Goal: Task Accomplishment & Management: Manage account settings

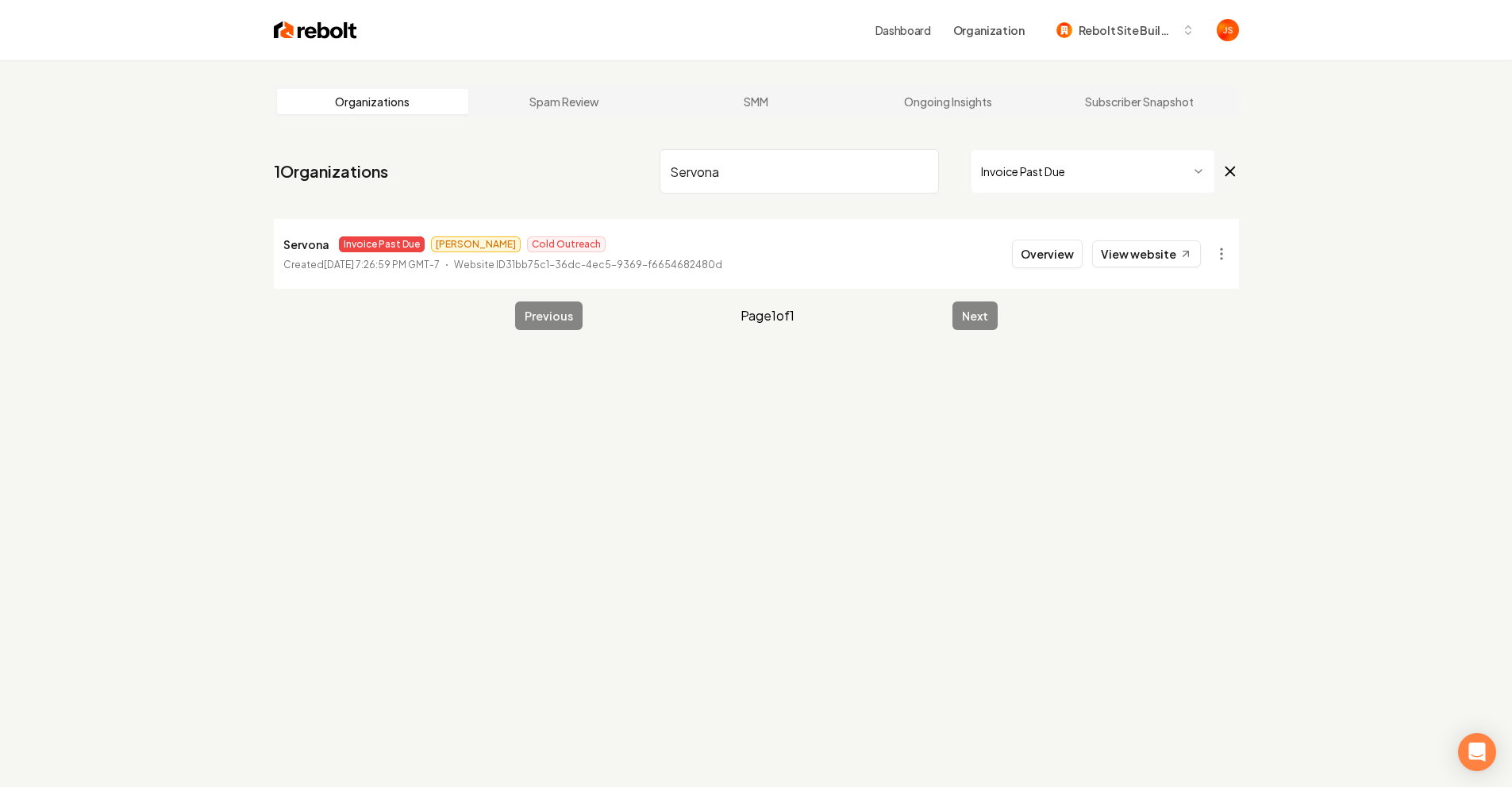
click at [928, 174] on input "Servona" at bounding box center [799, 171] width 279 height 44
click at [923, 168] on input "Servona" at bounding box center [799, 171] width 279 height 44
click at [917, 169] on input "search" at bounding box center [799, 171] width 279 height 44
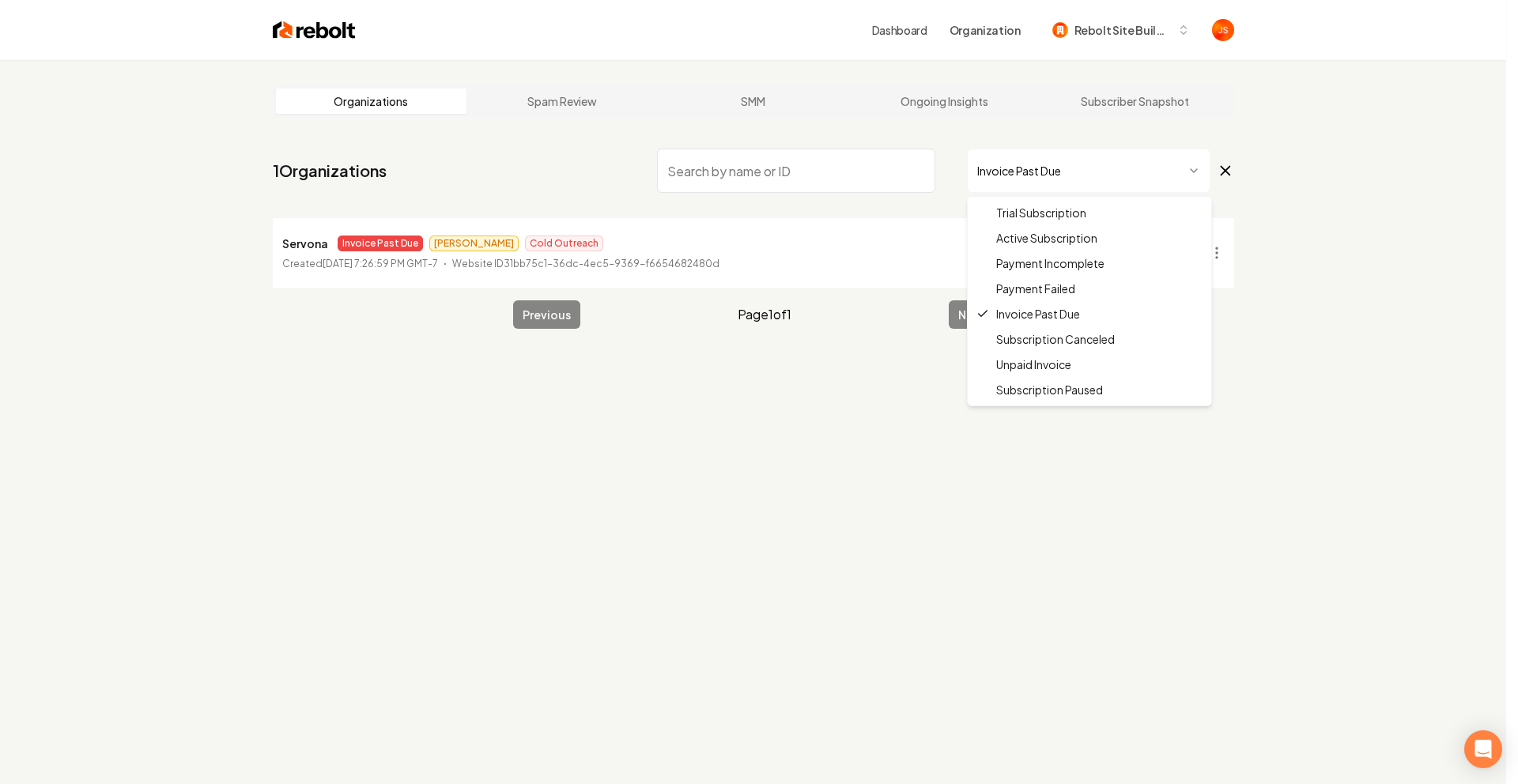
click at [1010, 169] on html "Dashboard Organization Rebolt Site Builder Organizations Spam Review SMM Ongoin…" at bounding box center [759, 392] width 1518 height 784
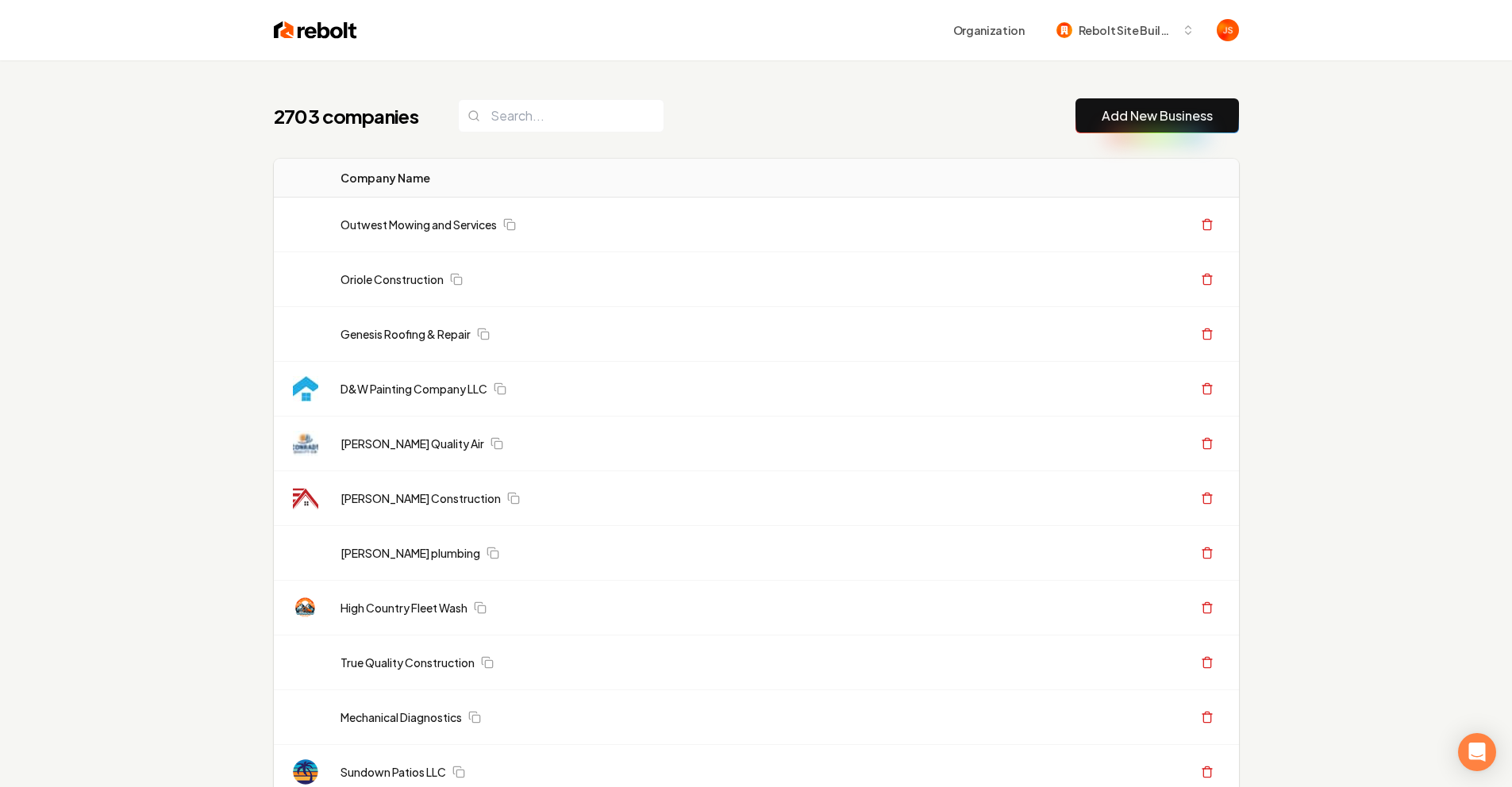
click at [502, 126] on input "search" at bounding box center [561, 116] width 206 height 33
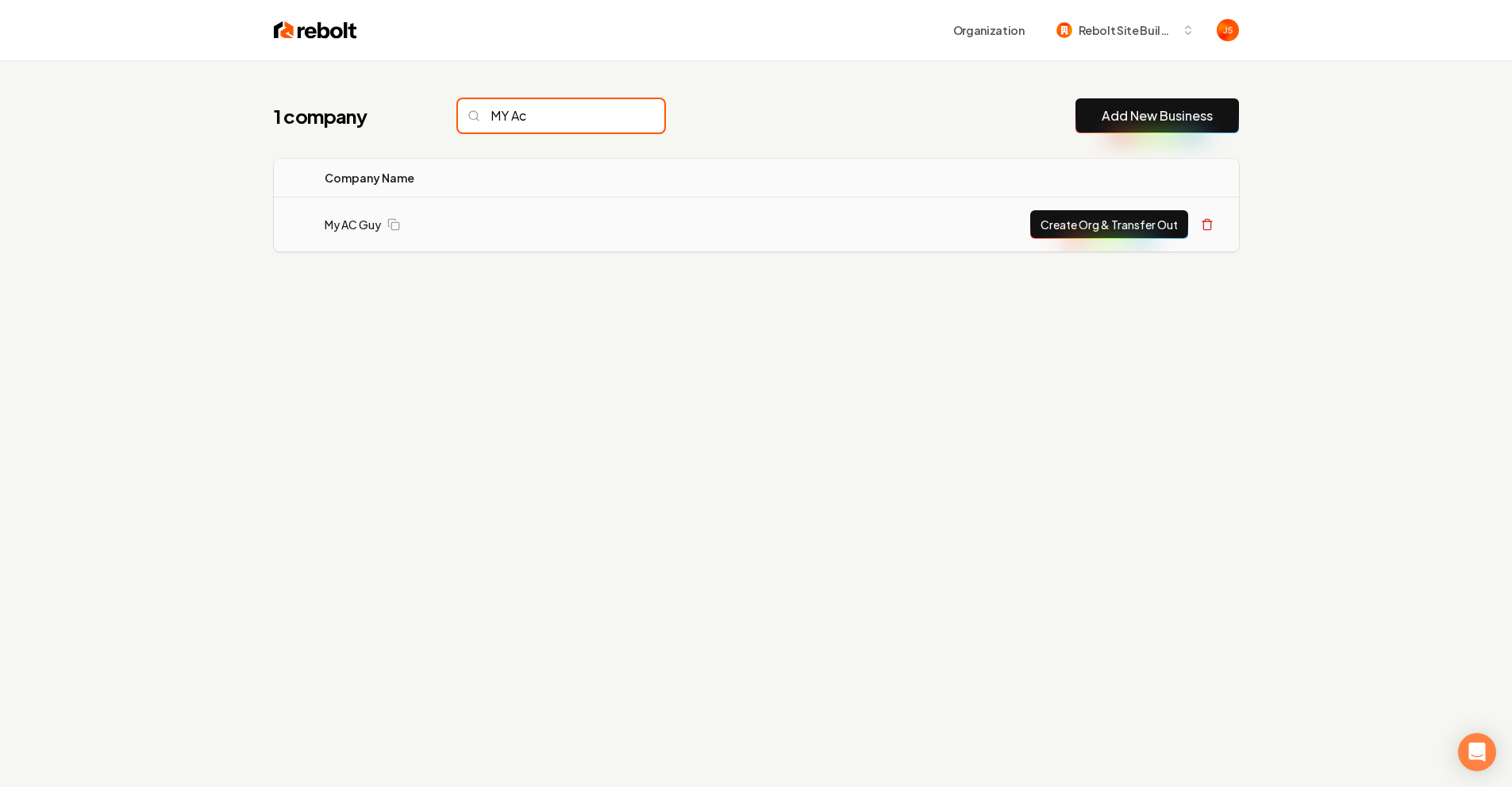
type input "MY Ac"
click at [351, 215] on td "My AC Guy" at bounding box center [469, 225] width 315 height 55
click at [348, 226] on link "My AC Guy" at bounding box center [352, 224] width 56 height 16
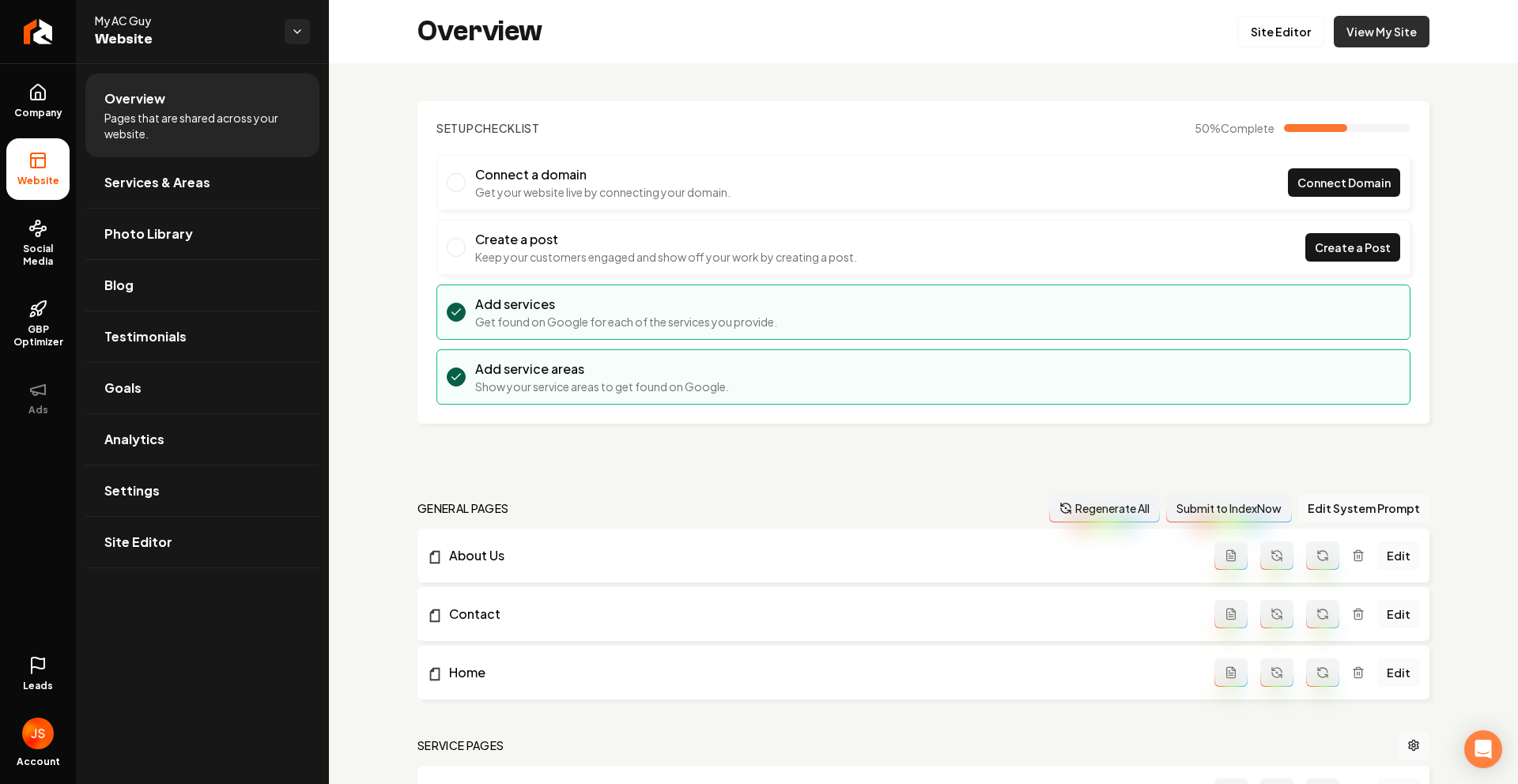
click at [1353, 35] on link "View My Site" at bounding box center [1382, 31] width 96 height 31
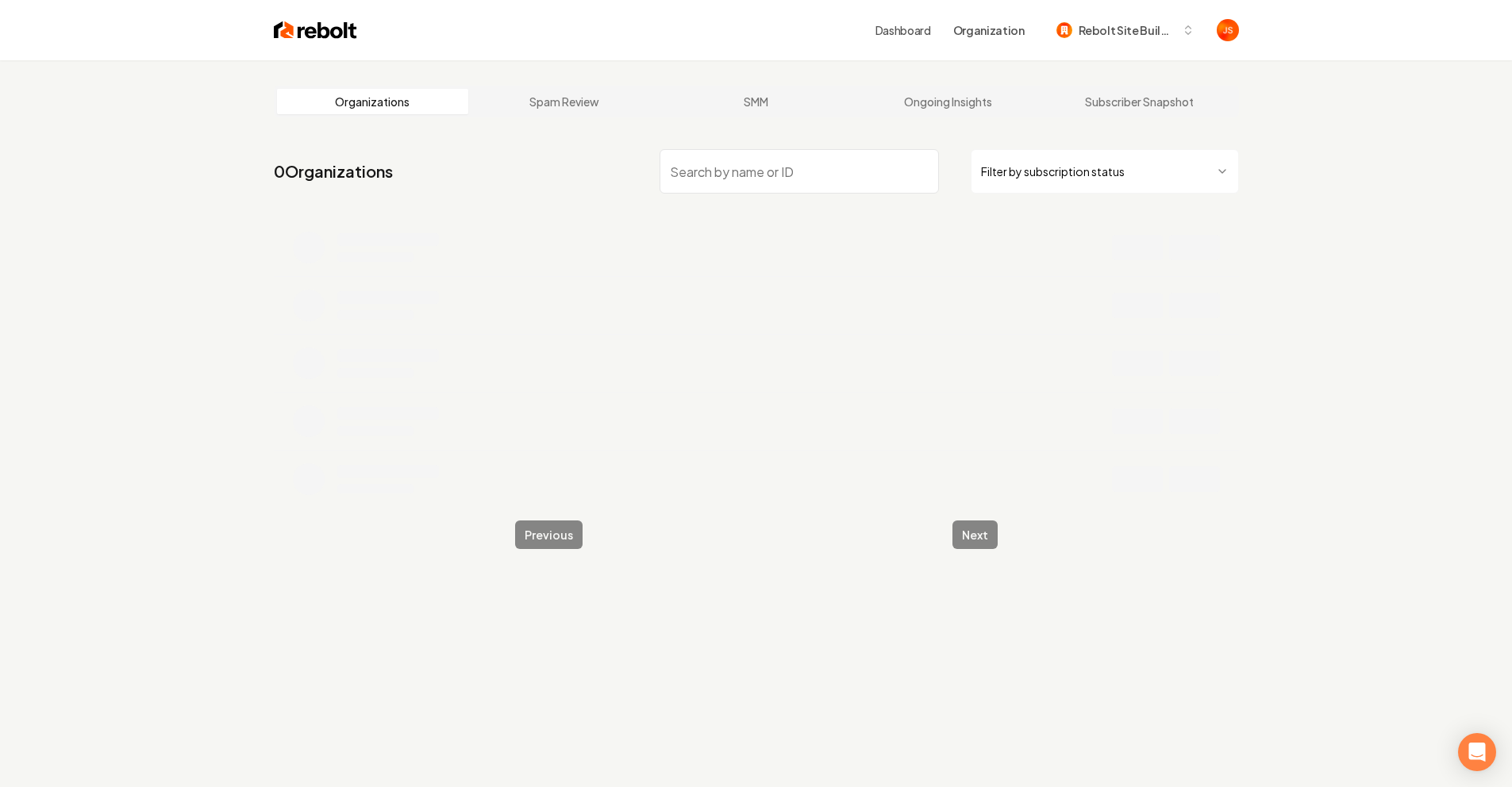
click at [692, 168] on input "search" at bounding box center [799, 171] width 279 height 44
type input "Plumbing"
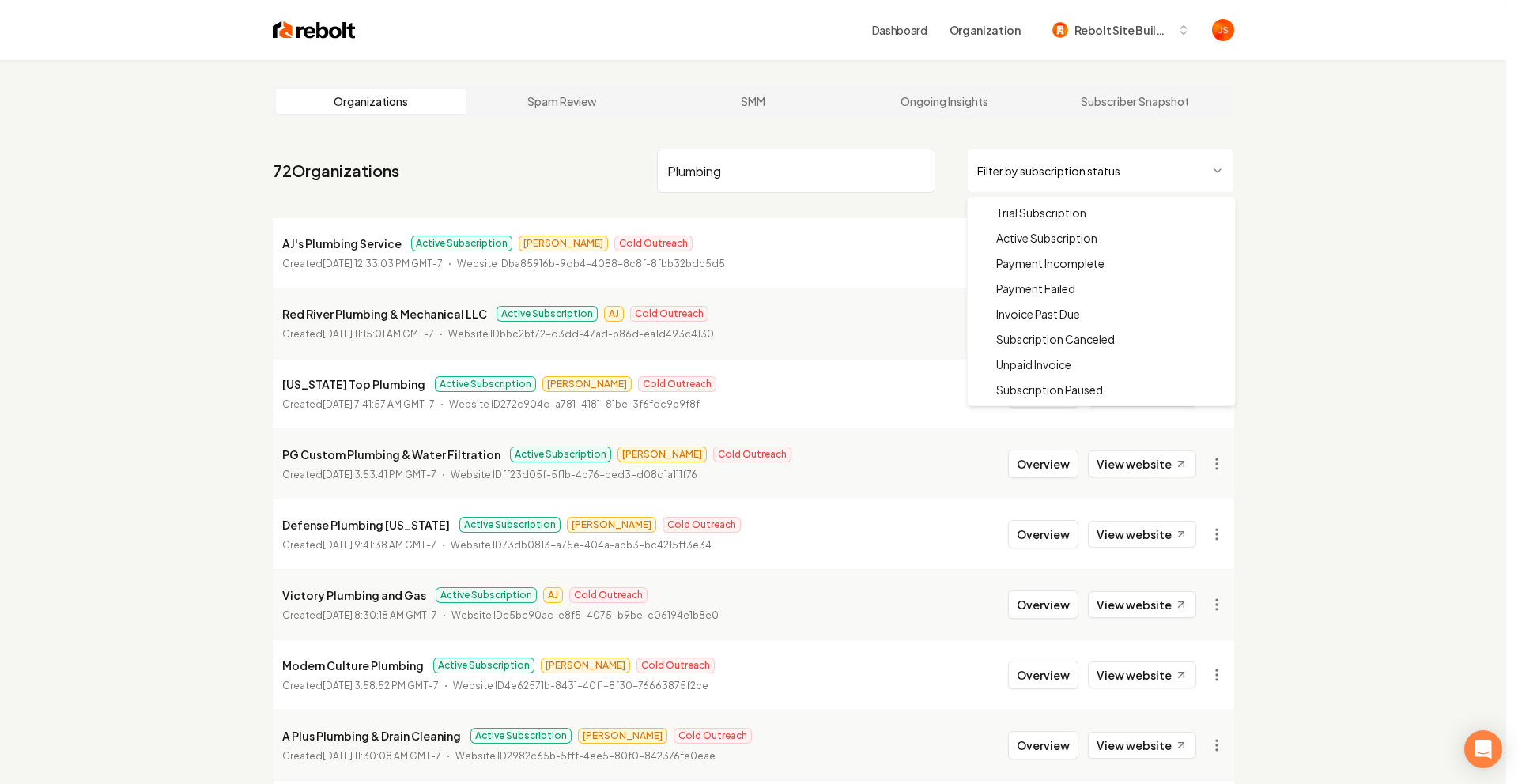
click at [1022, 177] on html "Dashboard Organization Rebolt Site Builder Organizations Spam Review SMM Ongoin…" at bounding box center [759, 392] width 1518 height 784
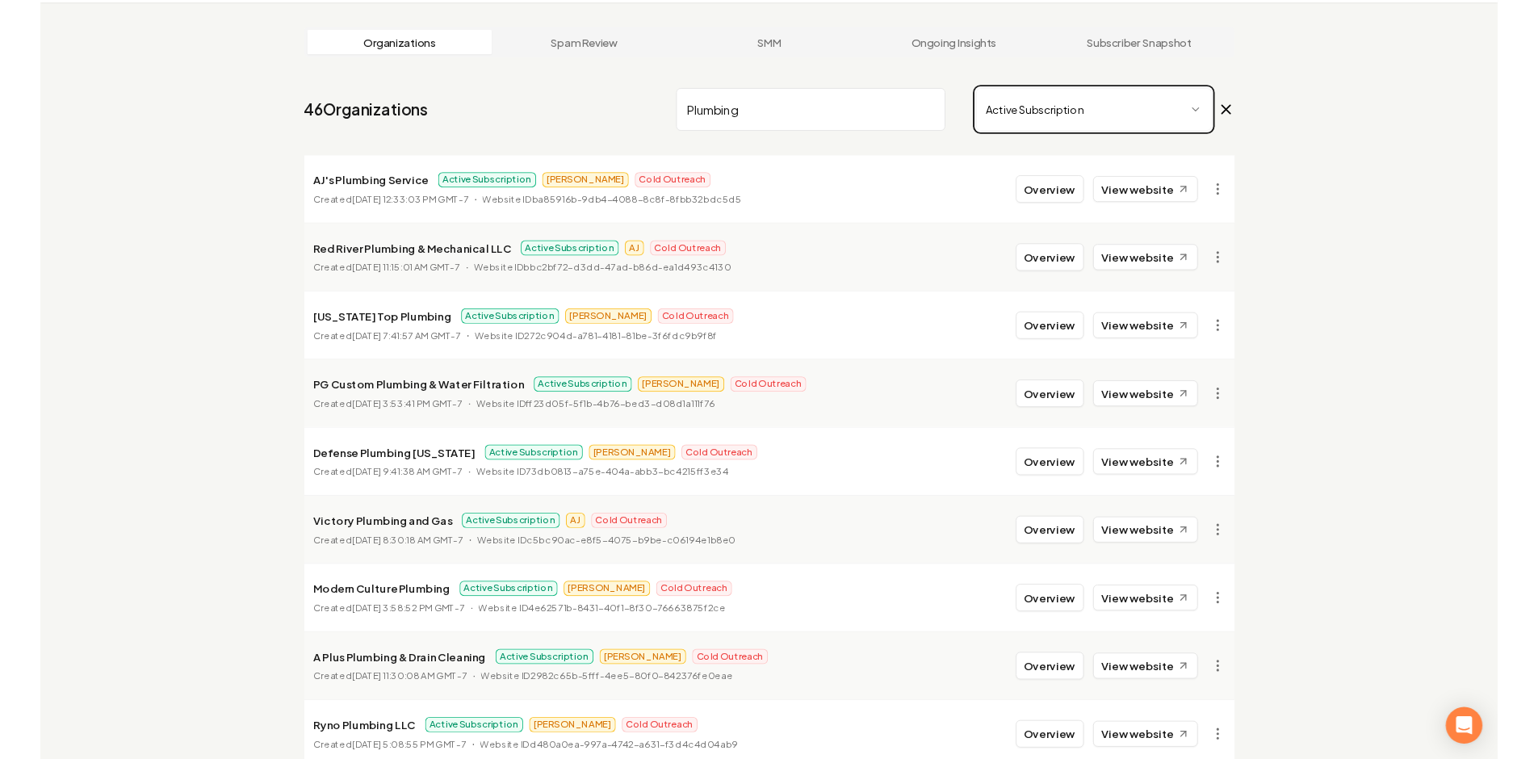
scroll to position [208, 0]
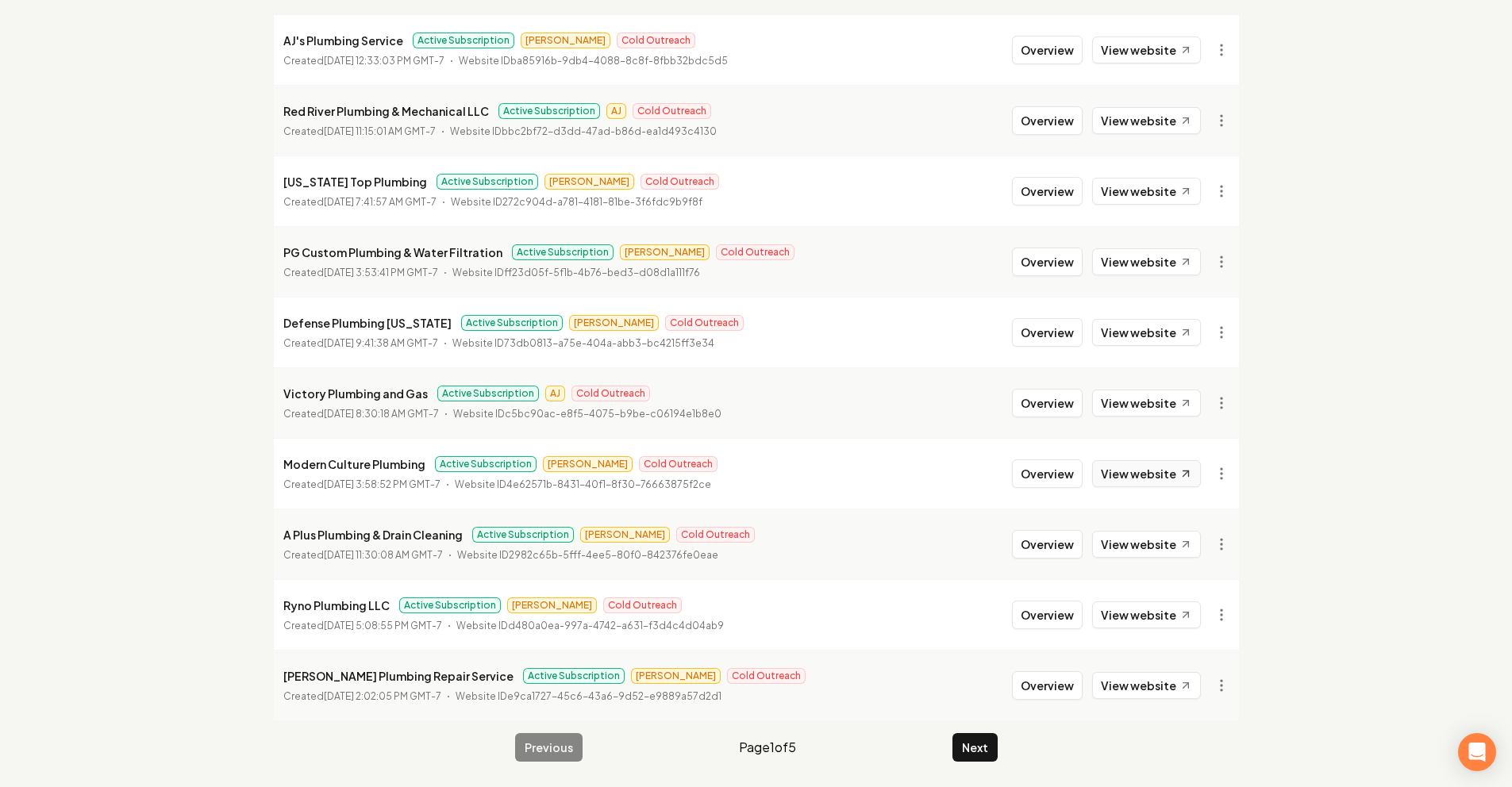
click at [1127, 470] on link "View website" at bounding box center [1146, 473] width 109 height 27
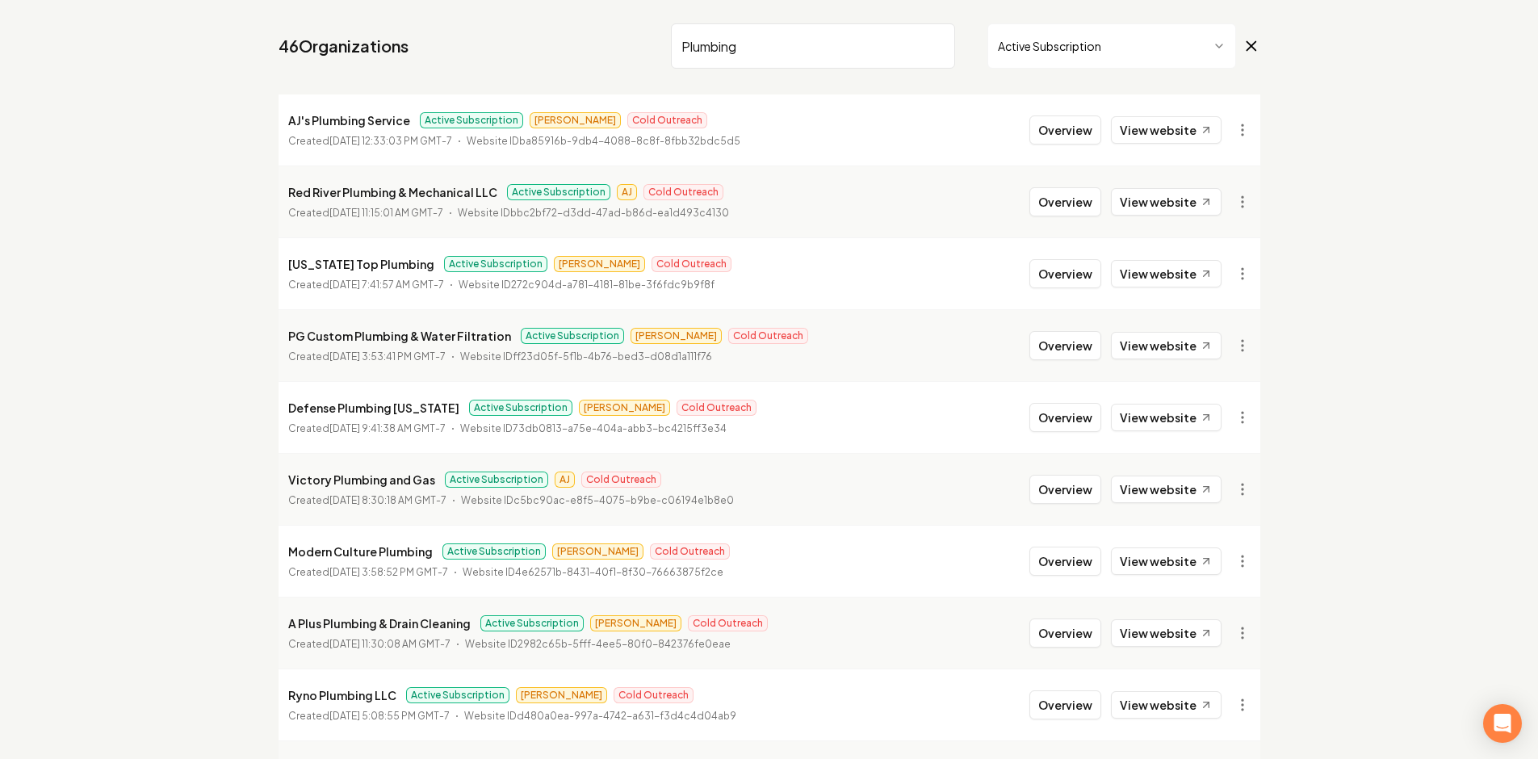
scroll to position [0, 0]
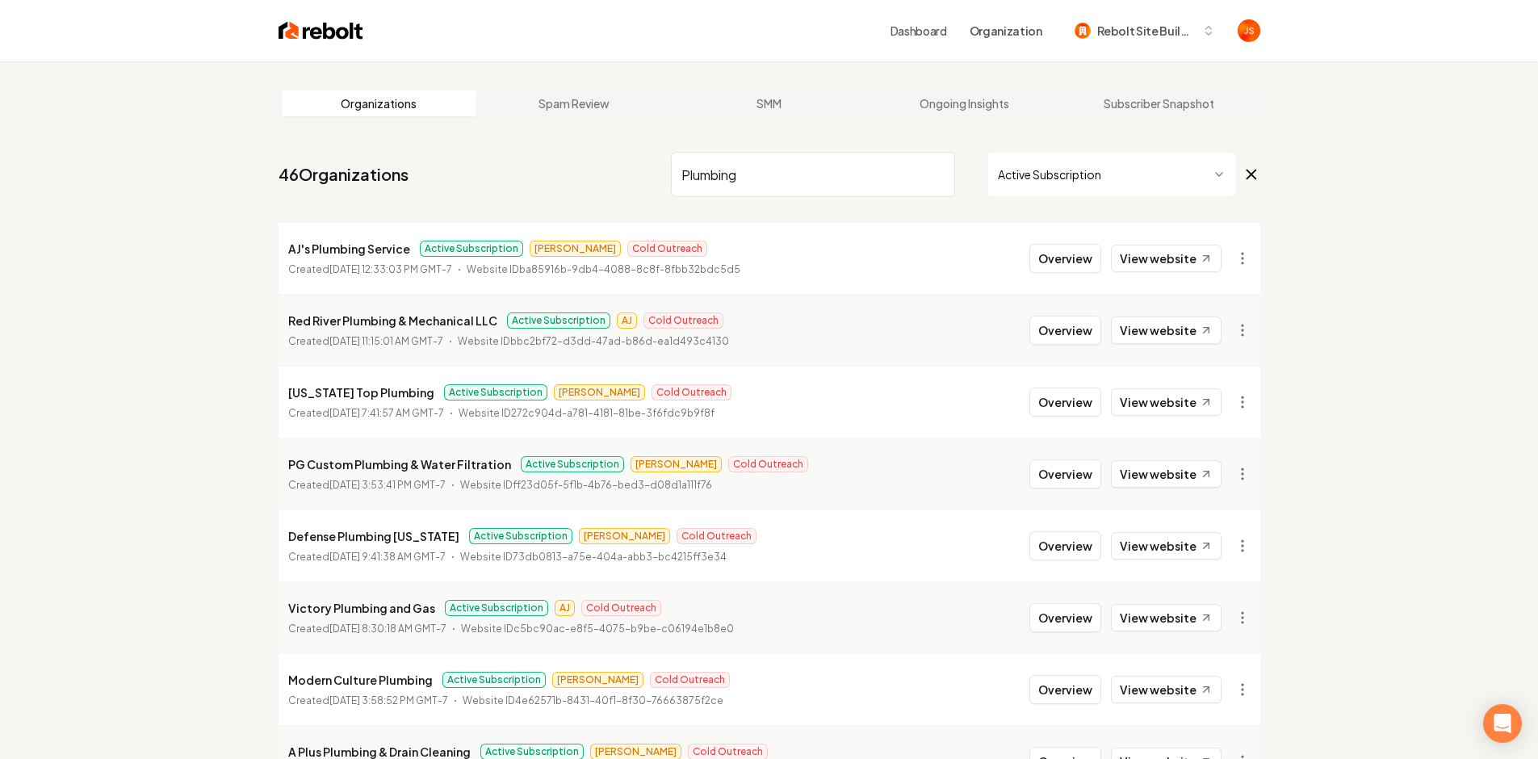
click at [904, 178] on input "Plumbing" at bounding box center [813, 174] width 284 height 45
click at [938, 174] on input "Plumbing" at bounding box center [813, 174] width 284 height 45
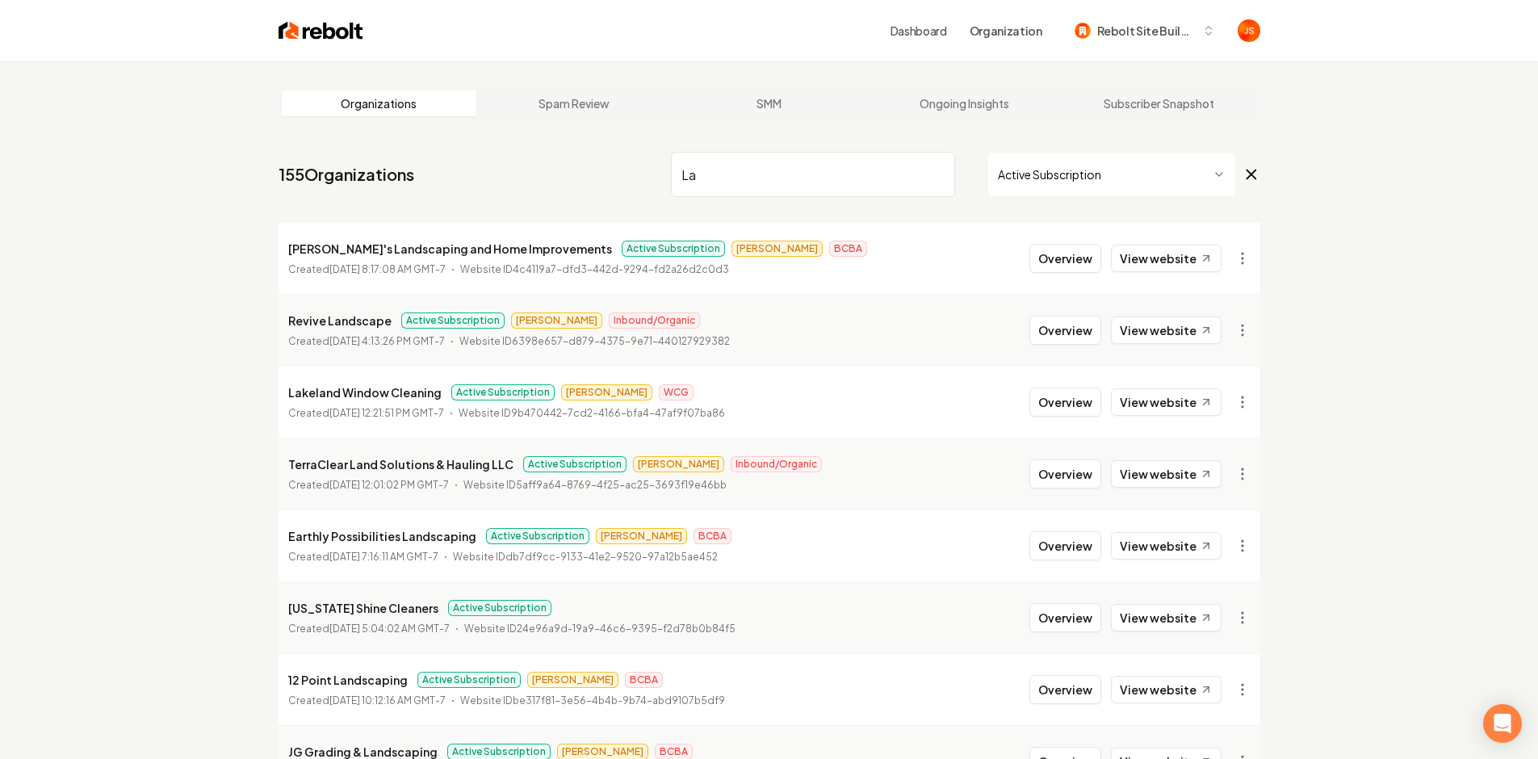
type input "L"
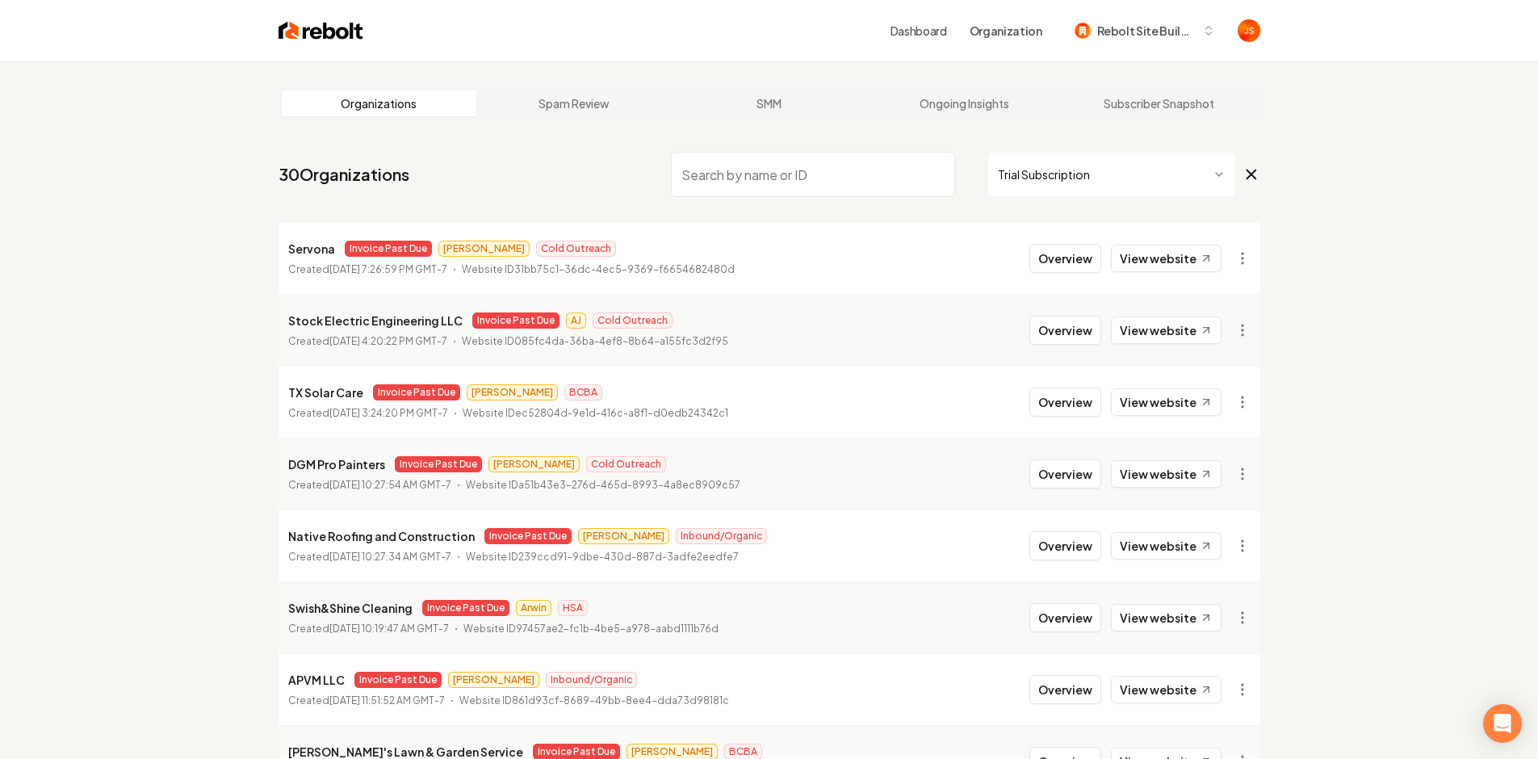
click at [912, 182] on input "search" at bounding box center [813, 174] width 284 height 45
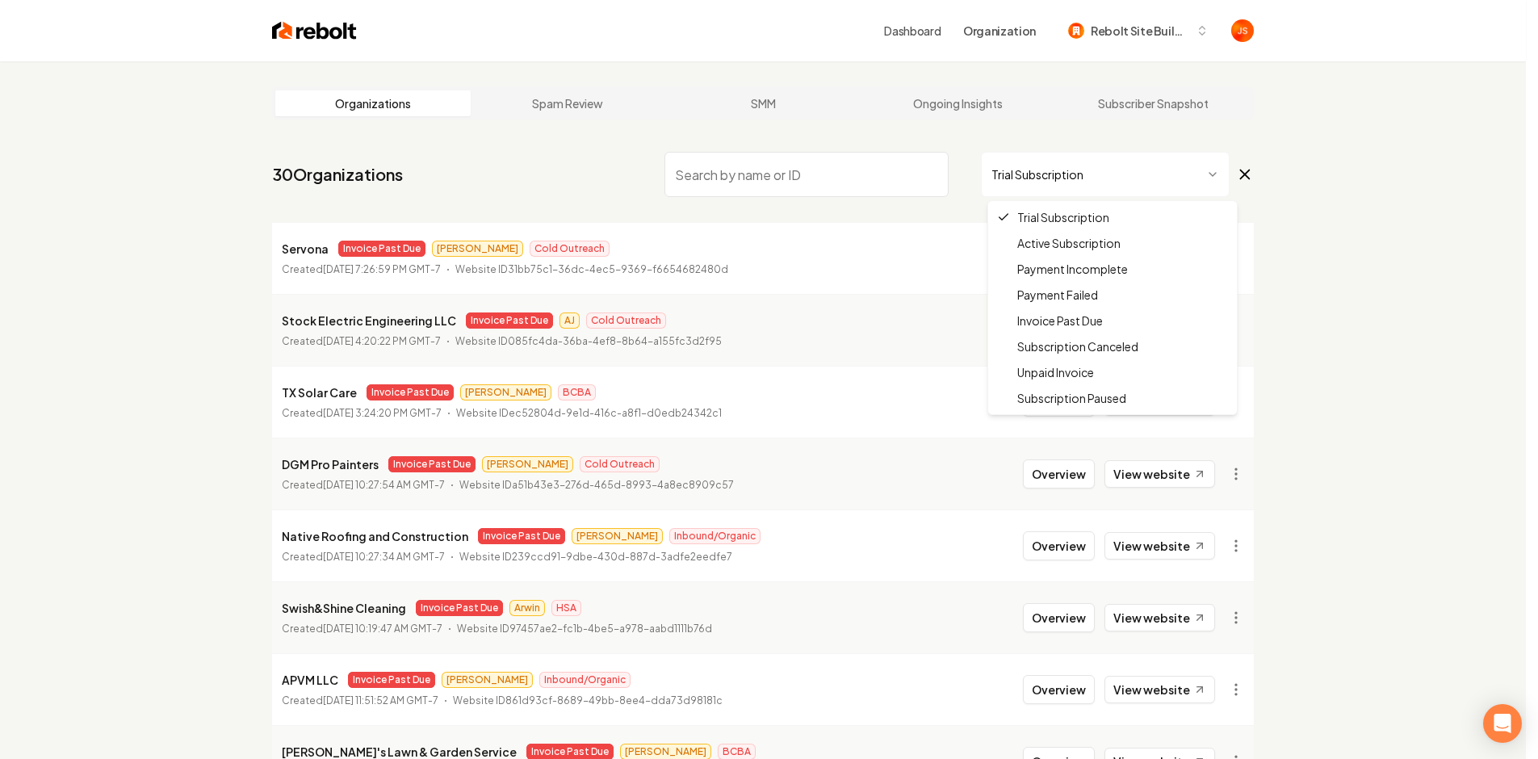
click at [1037, 184] on html "Dashboard Organization Rebolt Site Builder Organizations Spam Review SMM Ongoin…" at bounding box center [769, 379] width 1538 height 759
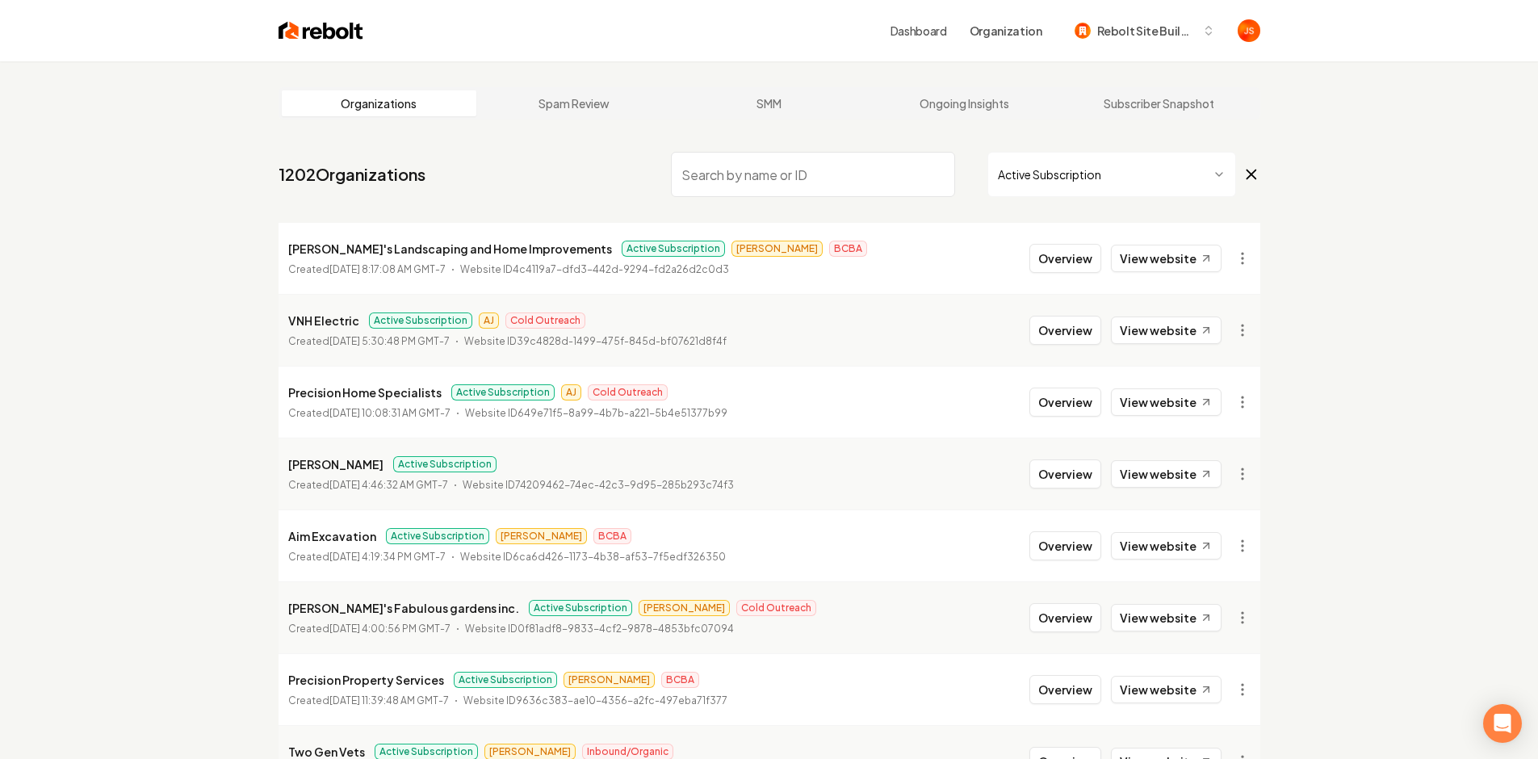
click at [812, 182] on input "search" at bounding box center [813, 174] width 284 height 45
click at [845, 175] on input "search" at bounding box center [813, 174] width 284 height 45
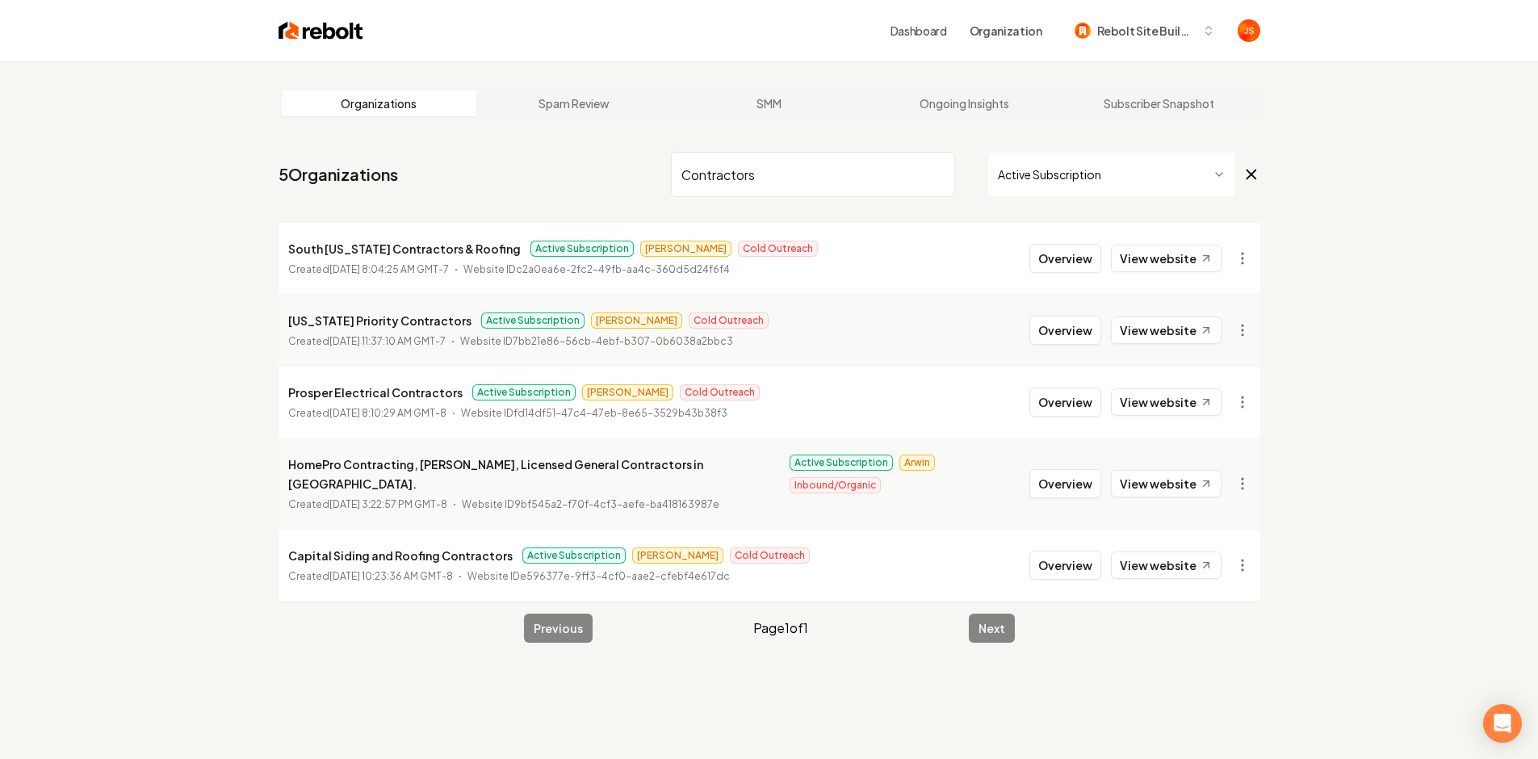
type input "Contractors"
click at [1161, 310] on li "Texas Priority Contractors Active Subscription James Cold Outreach Created Apri…" at bounding box center [770, 330] width 982 height 72
click at [1161, 323] on link "View website" at bounding box center [1166, 330] width 111 height 27
click at [1047, 267] on button "Overview" at bounding box center [1066, 258] width 72 height 29
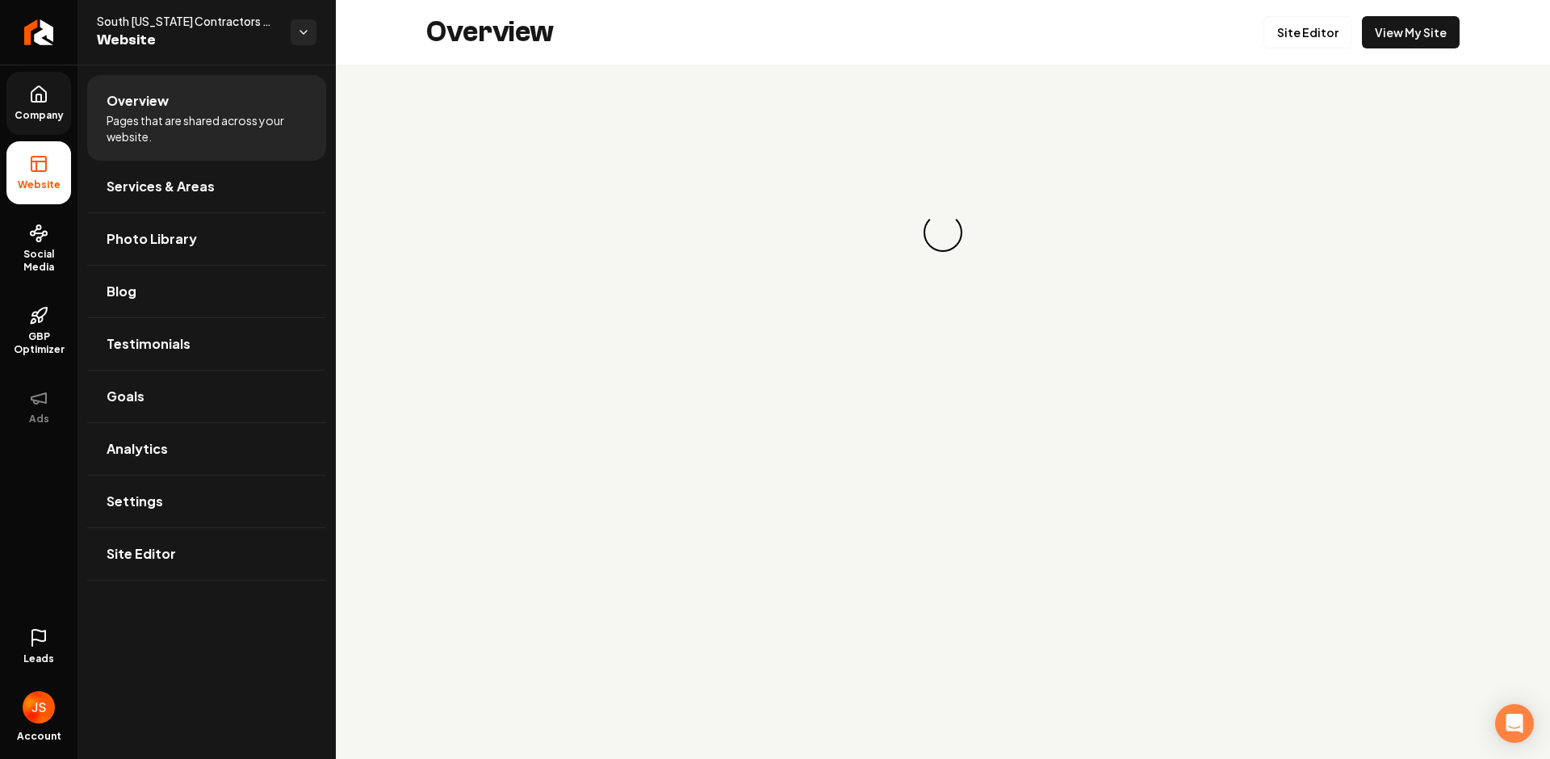
click at [45, 128] on link "Company" at bounding box center [38, 103] width 65 height 63
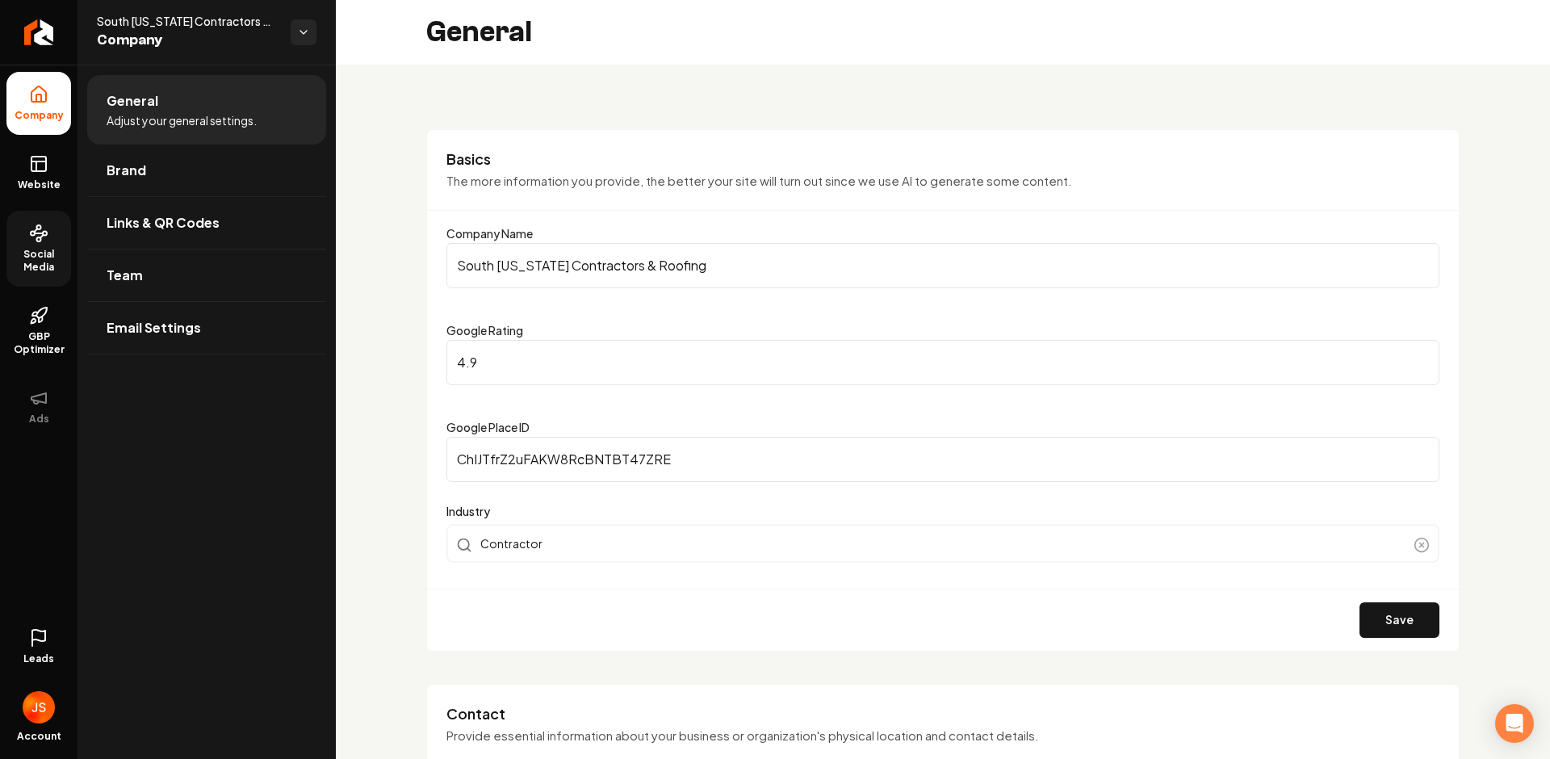
click at [47, 240] on icon at bounding box center [38, 233] width 19 height 19
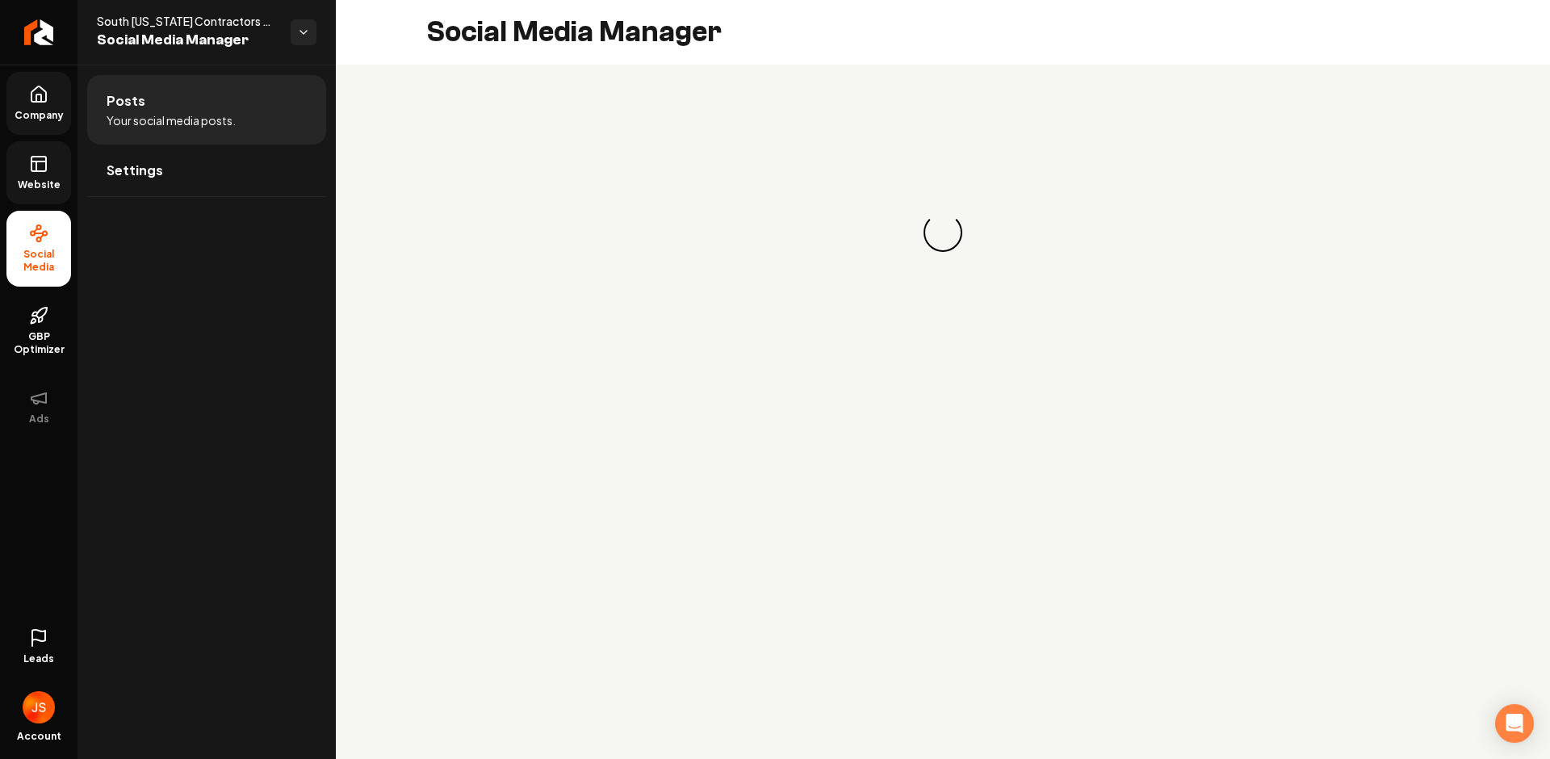
click at [48, 195] on link "Website" at bounding box center [38, 172] width 65 height 63
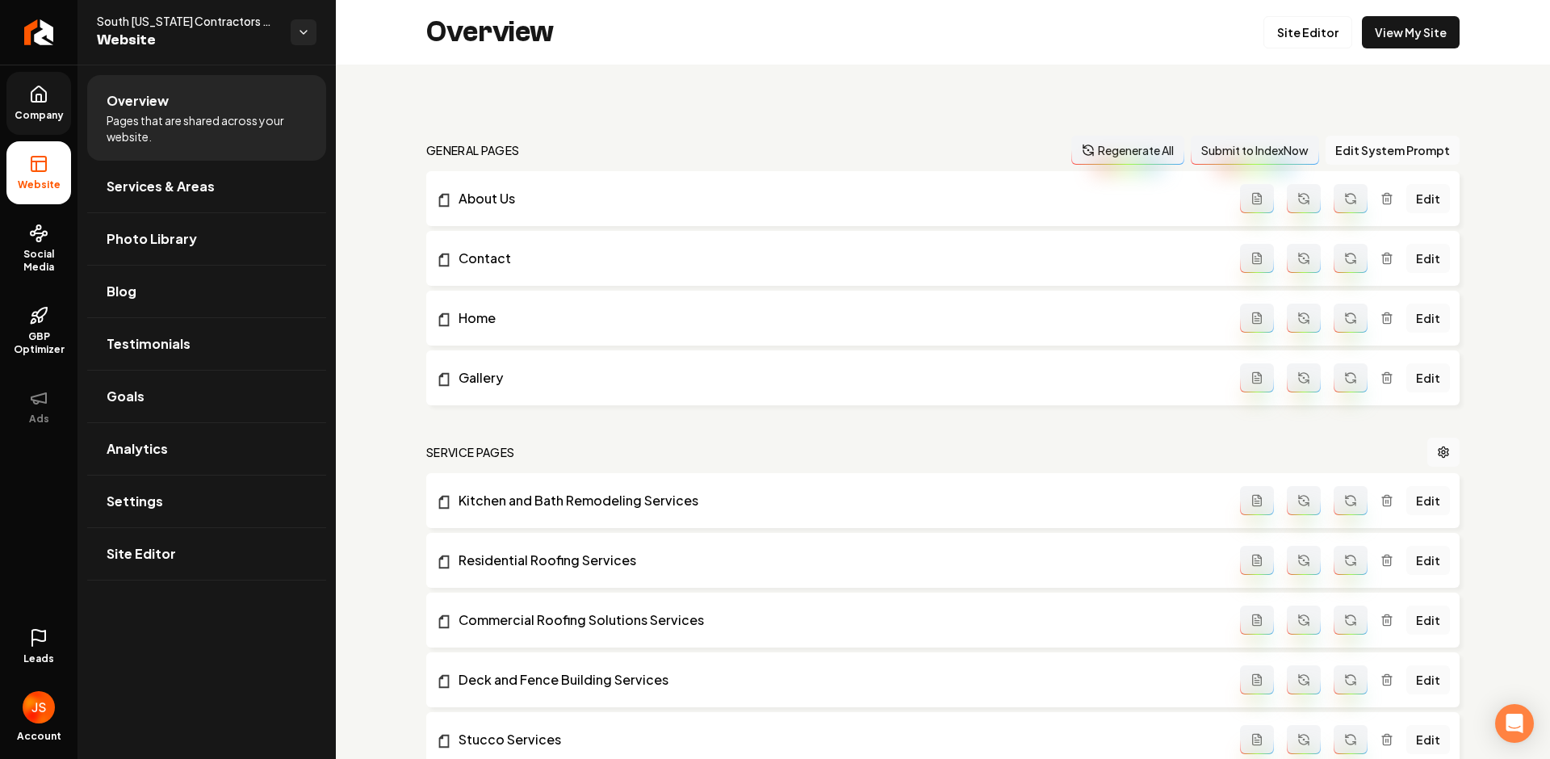
click at [51, 166] on li "Website" at bounding box center [38, 172] width 65 height 63
click at [59, 84] on link "Company" at bounding box center [38, 103] width 65 height 63
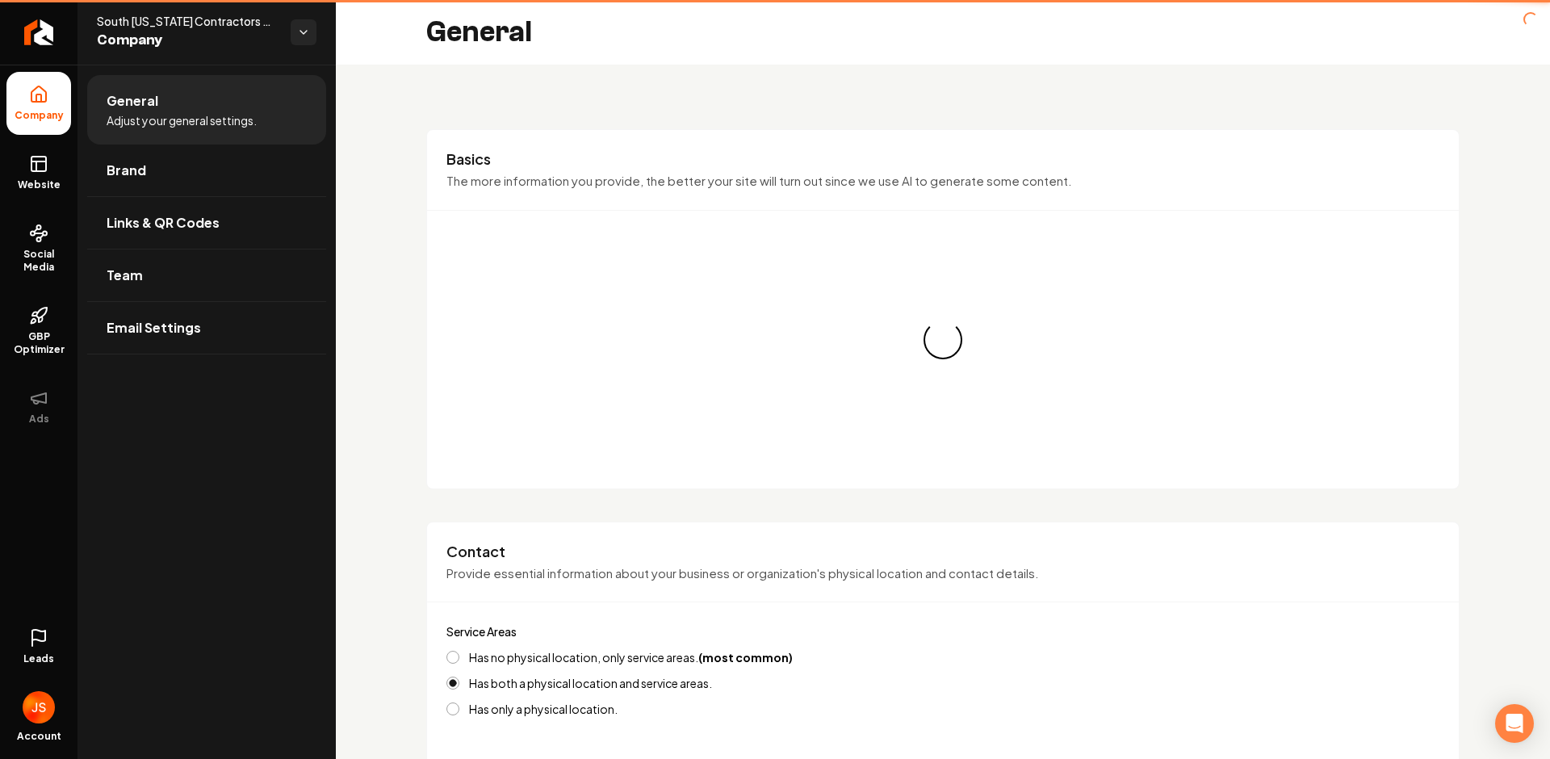
click at [27, 106] on li "Company" at bounding box center [38, 103] width 65 height 63
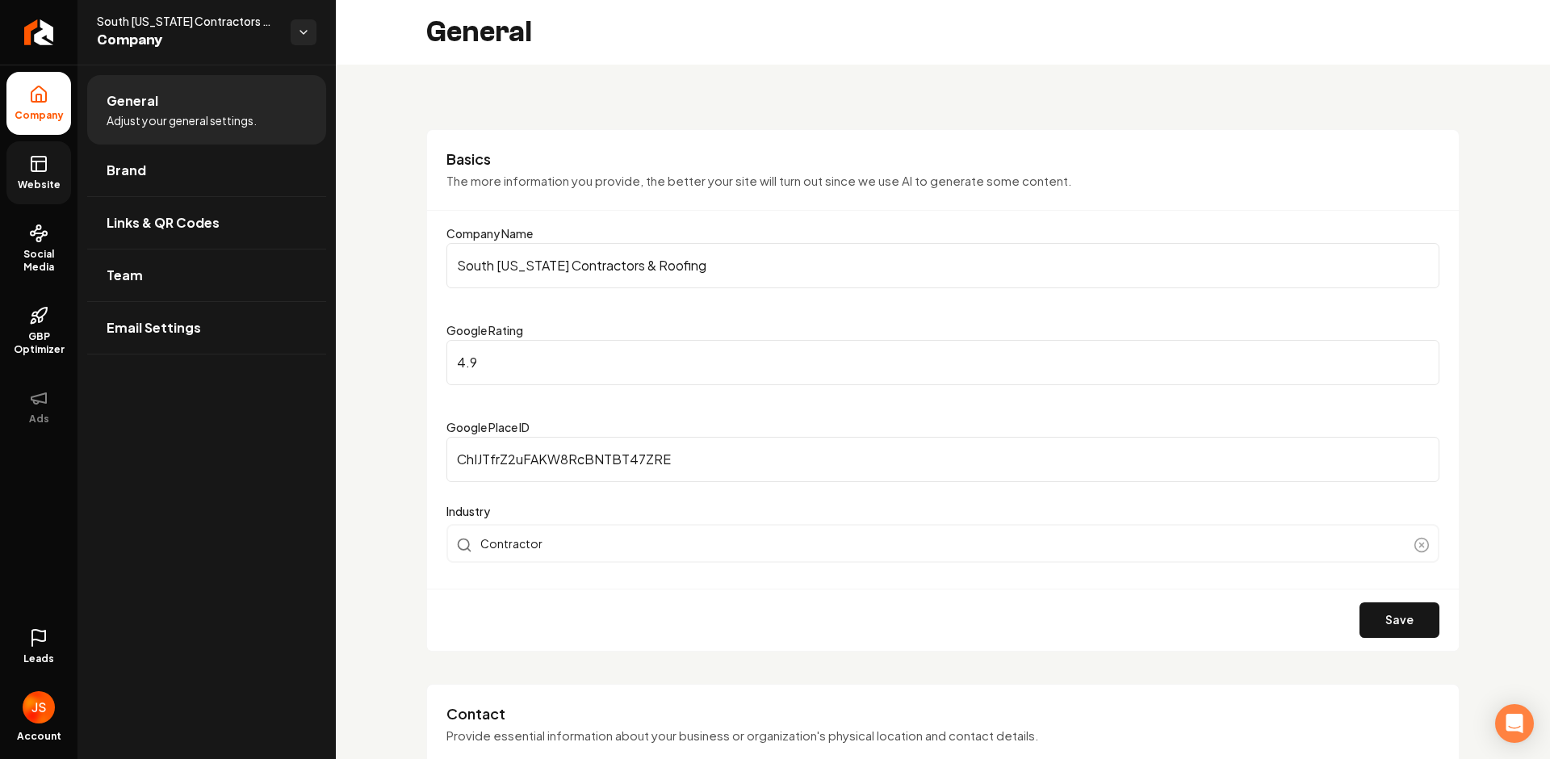
click at [48, 175] on link "Website" at bounding box center [38, 172] width 65 height 63
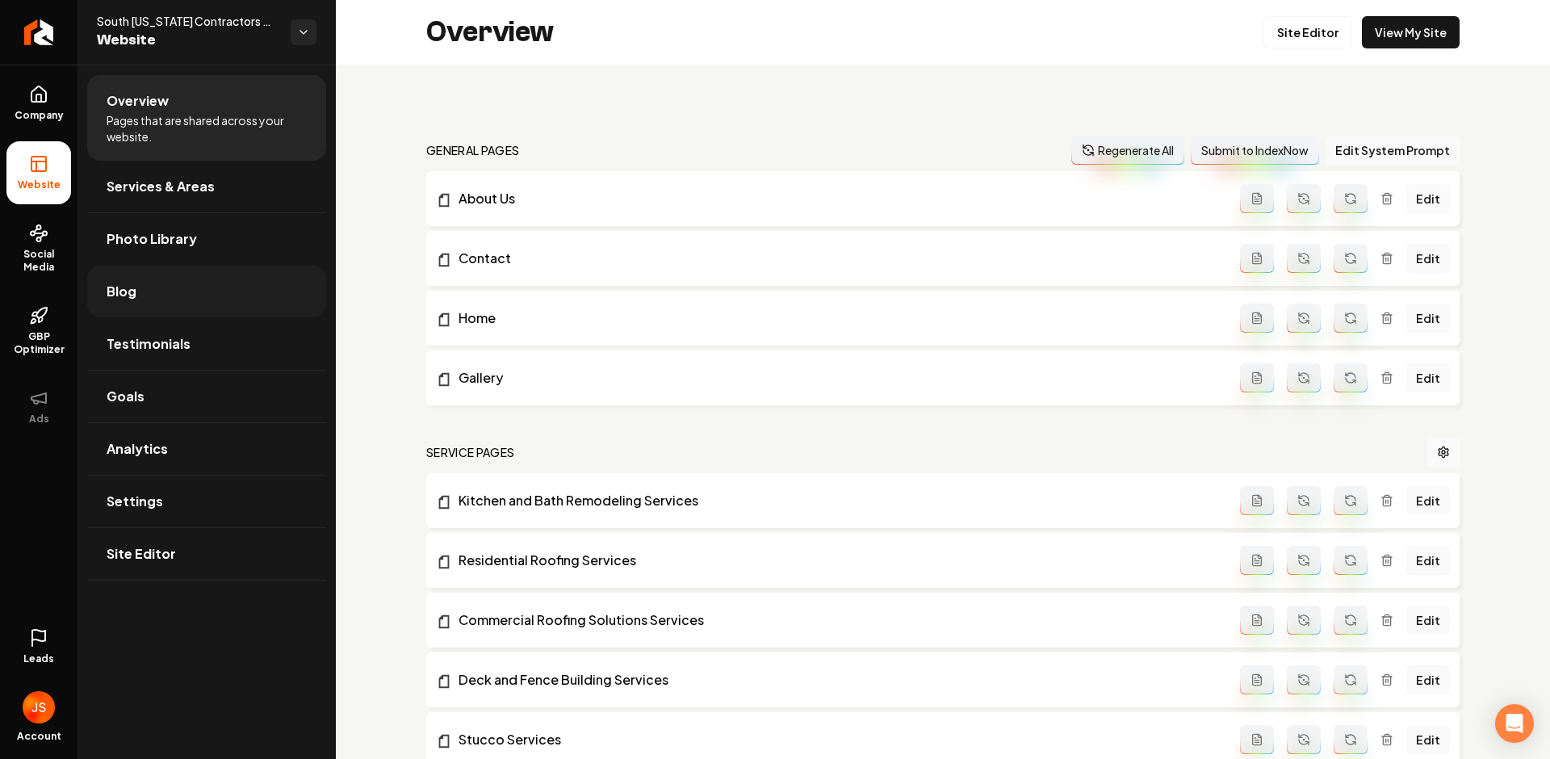
click at [140, 277] on link "Blog" at bounding box center [206, 292] width 239 height 52
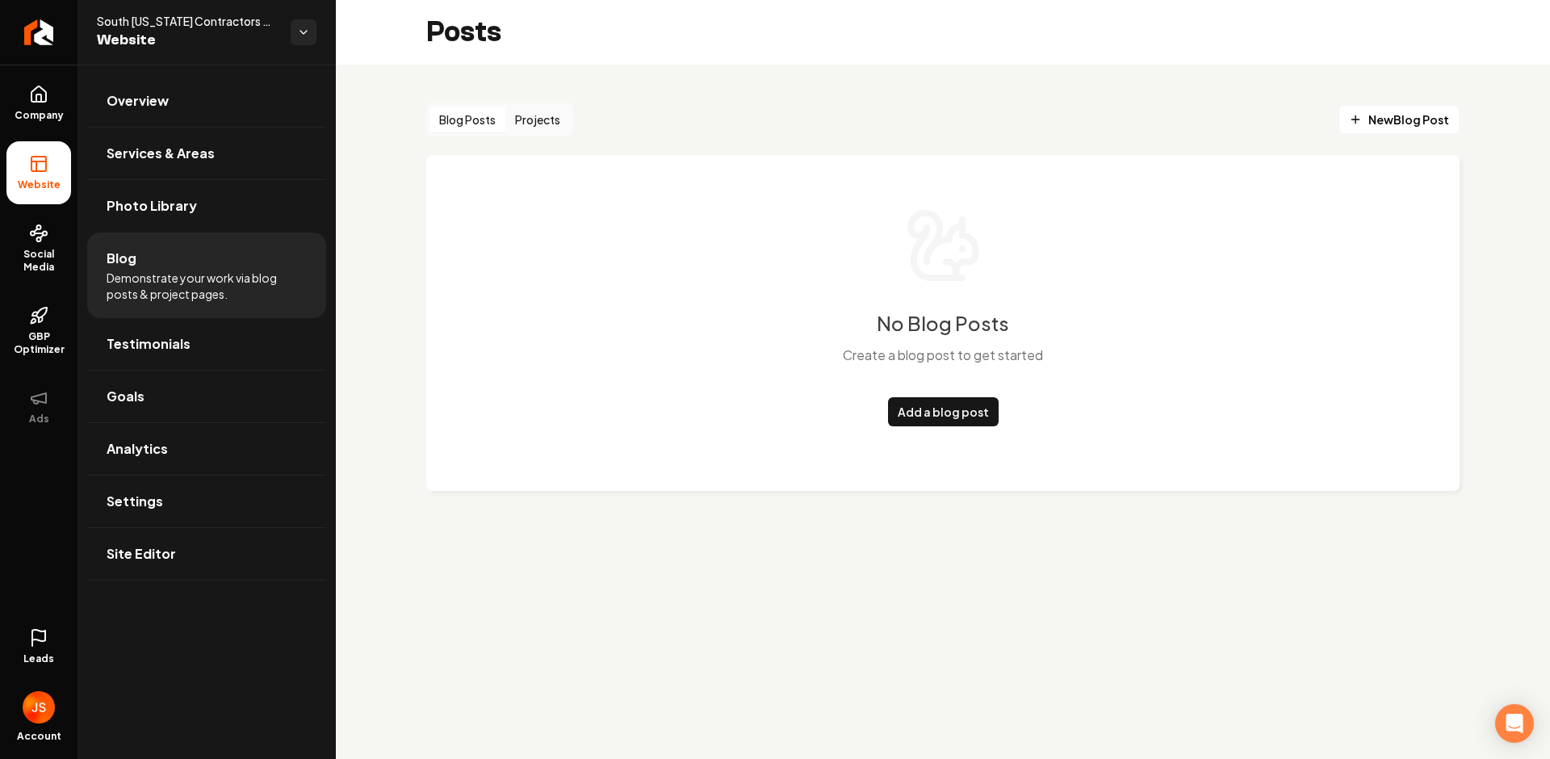
click at [558, 123] on button "Projects" at bounding box center [537, 120] width 65 height 26
click at [468, 117] on button "Blog Posts" at bounding box center [468, 120] width 76 height 26
click at [522, 117] on button "Projects" at bounding box center [537, 120] width 65 height 26
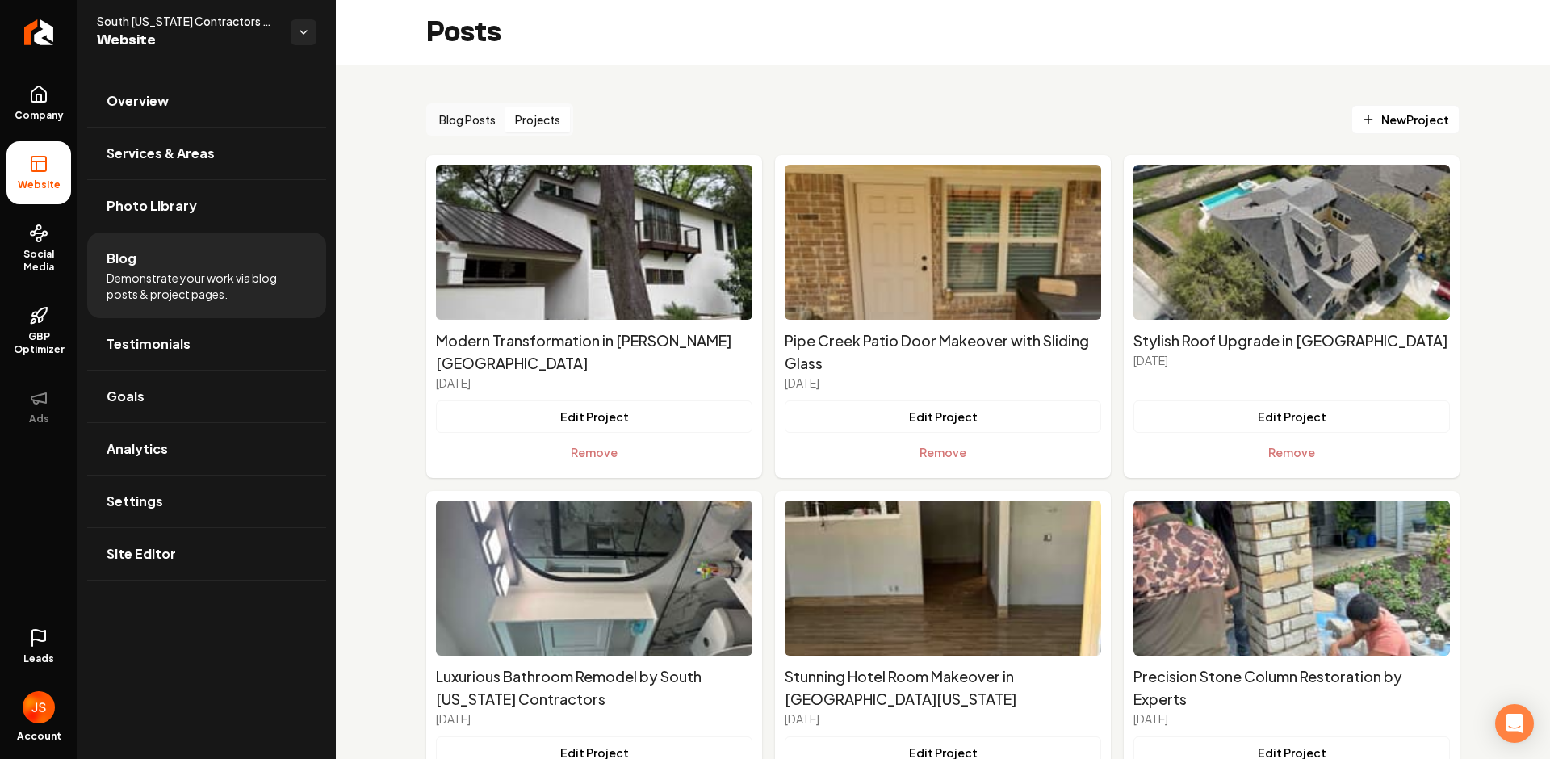
click at [471, 124] on button "Blog Posts" at bounding box center [468, 120] width 76 height 26
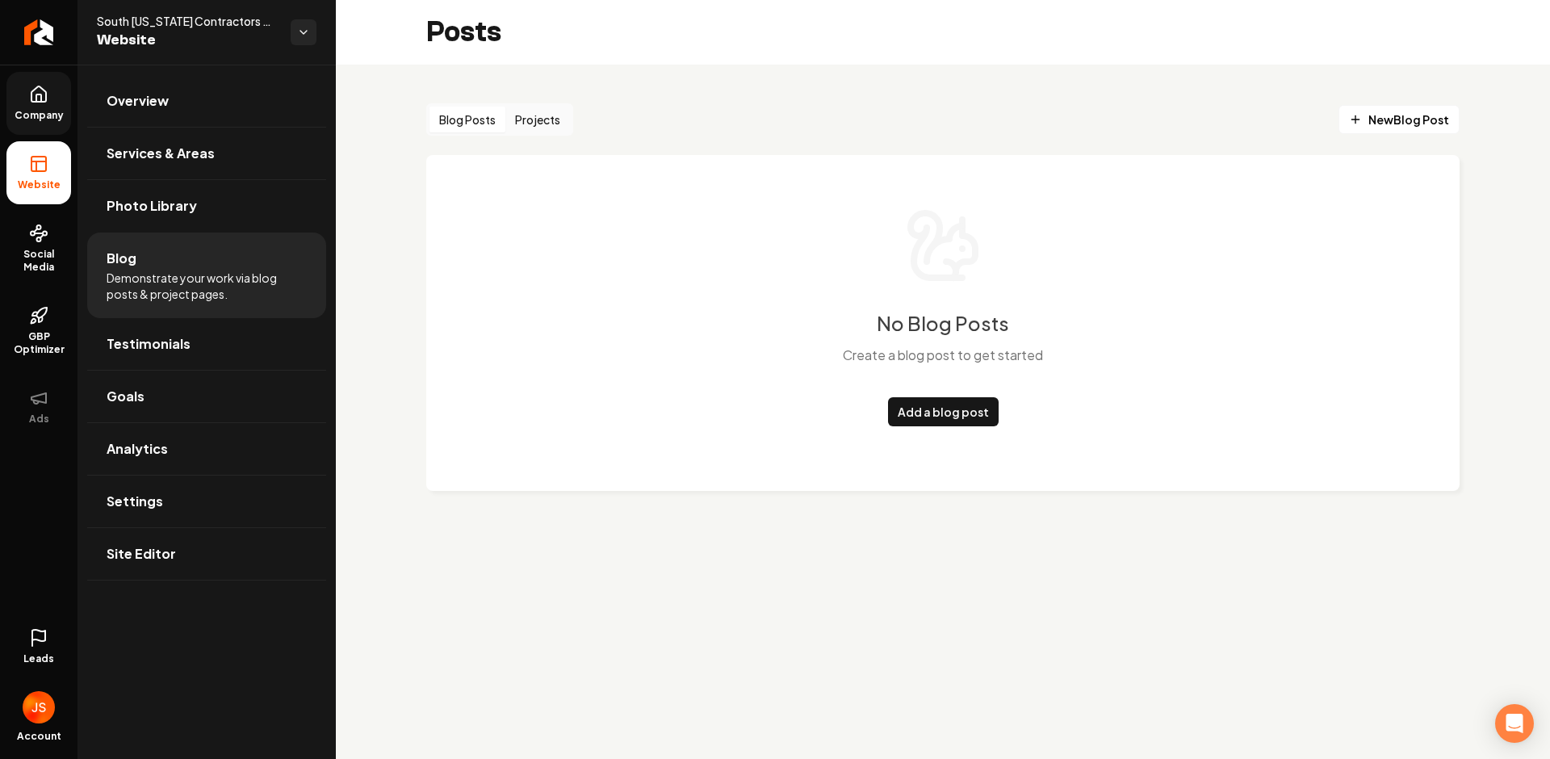
click at [29, 103] on icon at bounding box center [38, 94] width 19 height 19
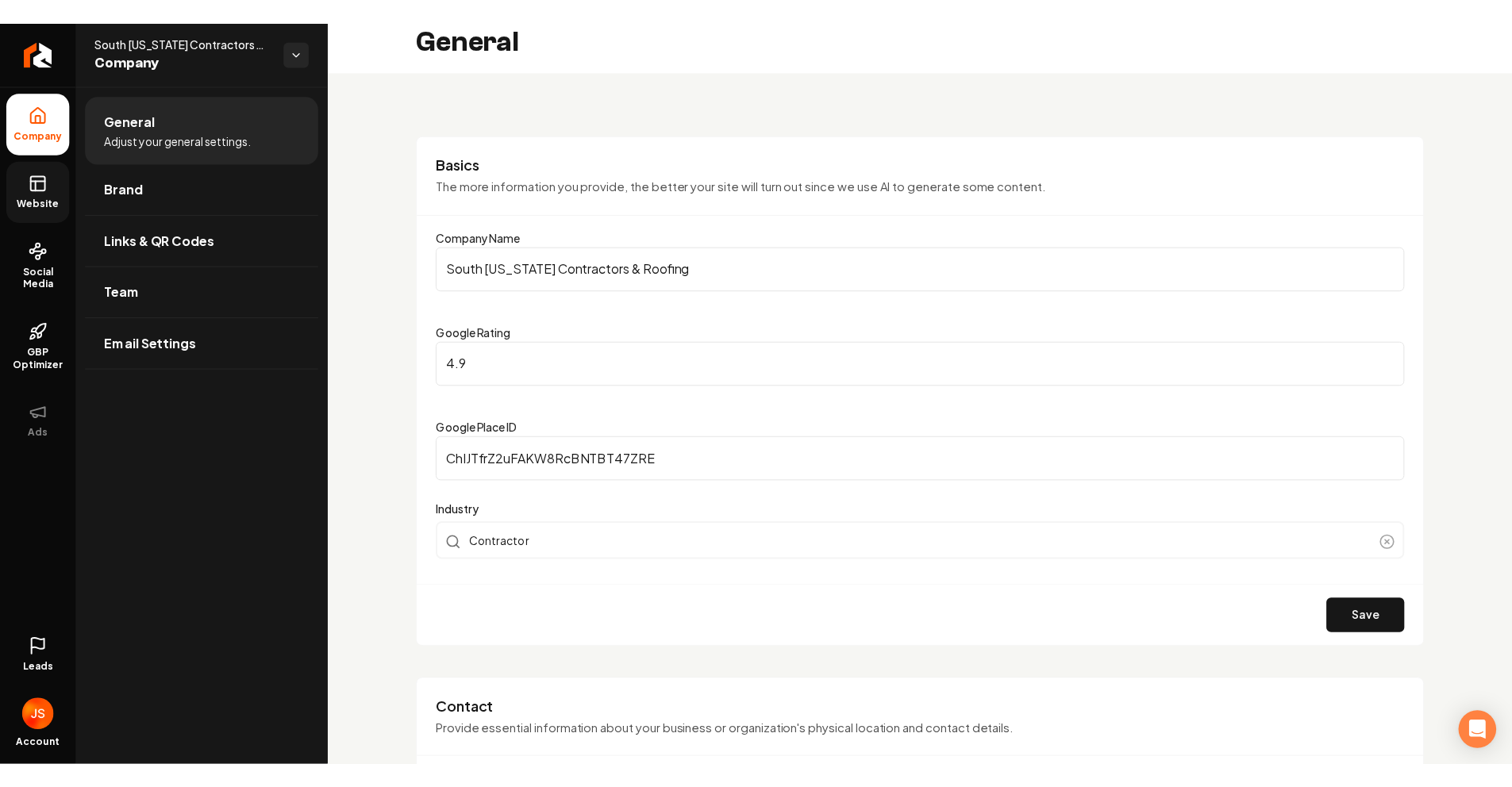
scroll to position [31, 0]
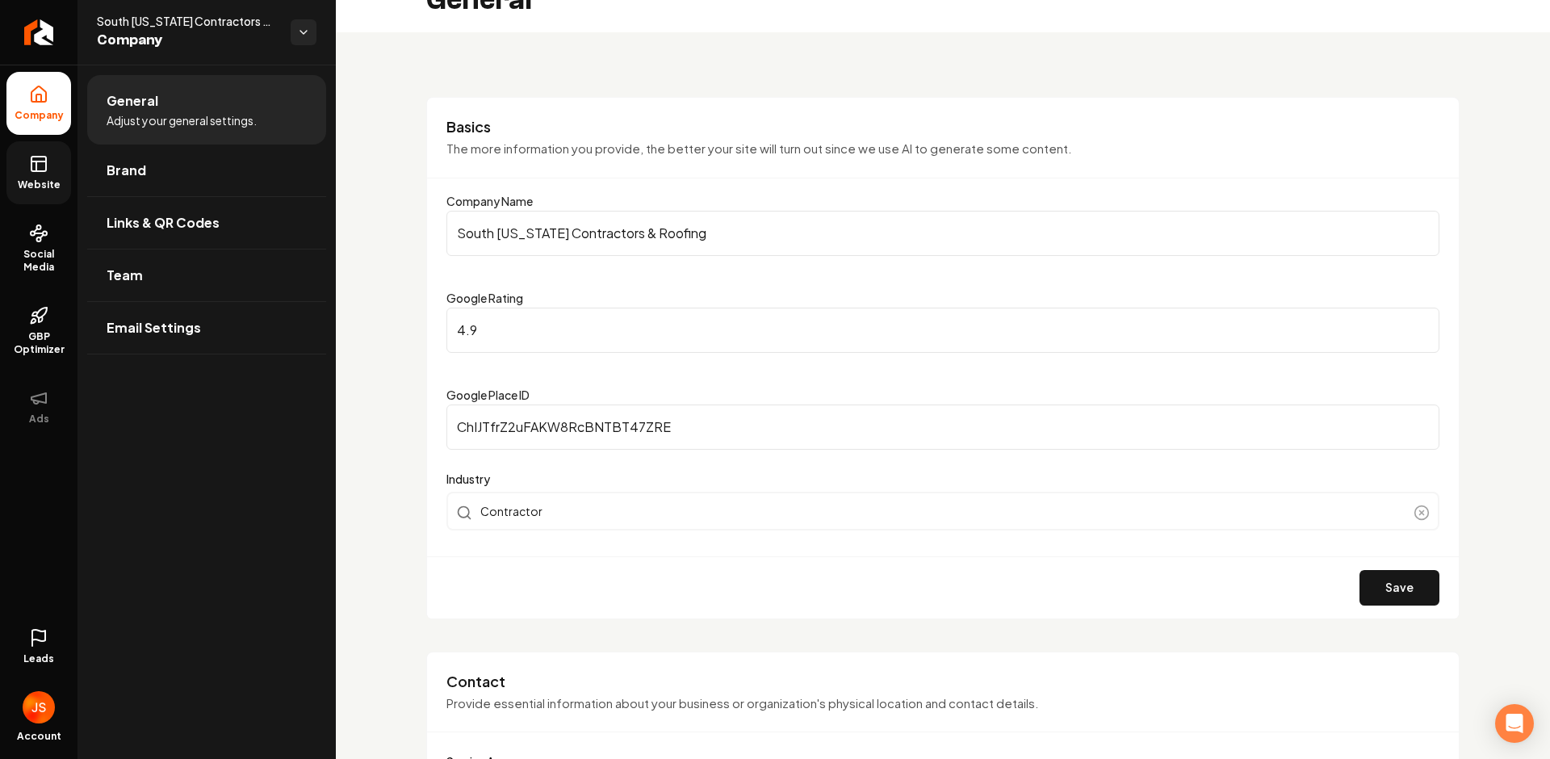
click at [34, 170] on rect at bounding box center [38, 164] width 15 height 15
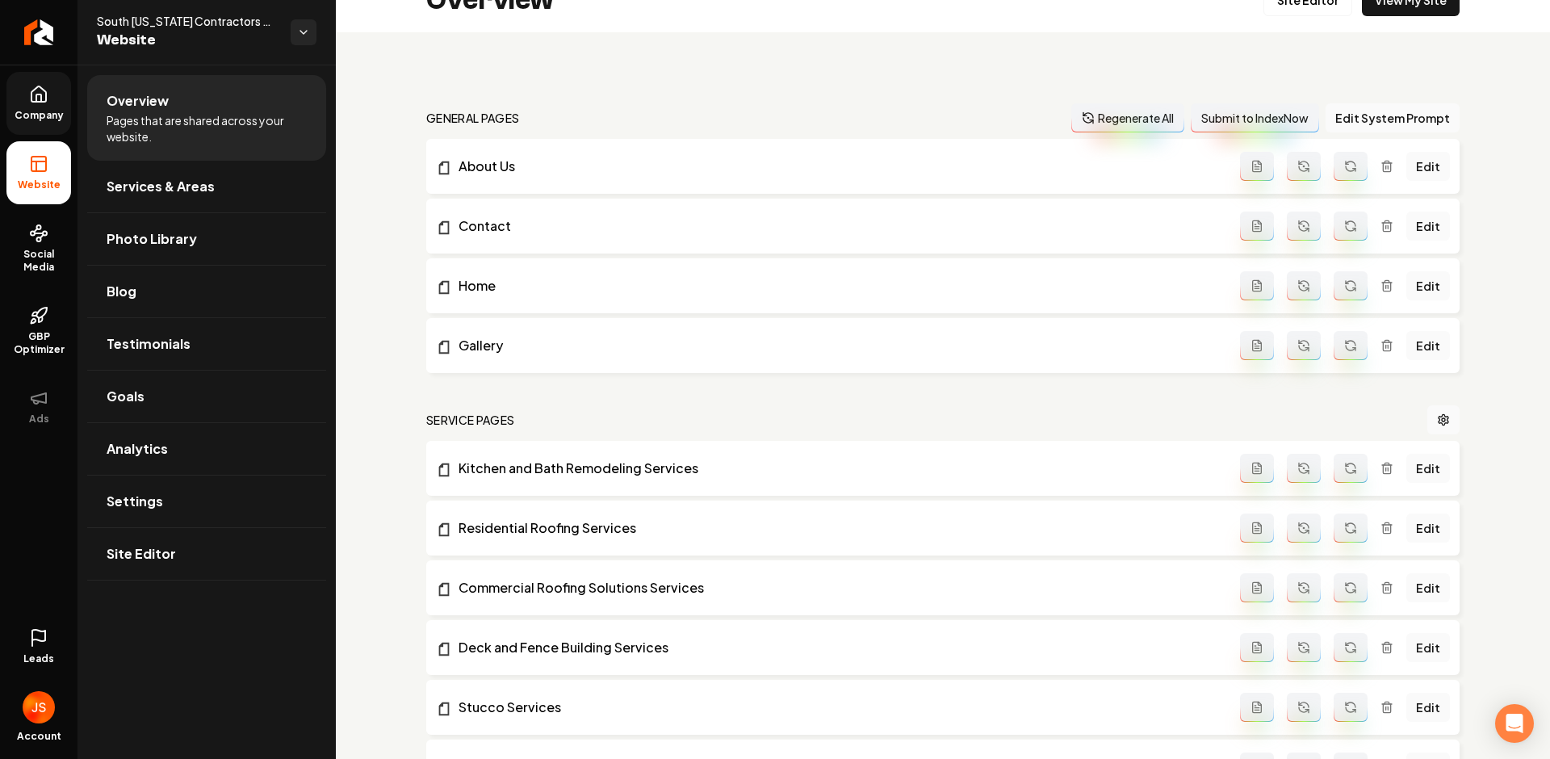
click at [48, 117] on span "Company" at bounding box center [39, 115] width 62 height 13
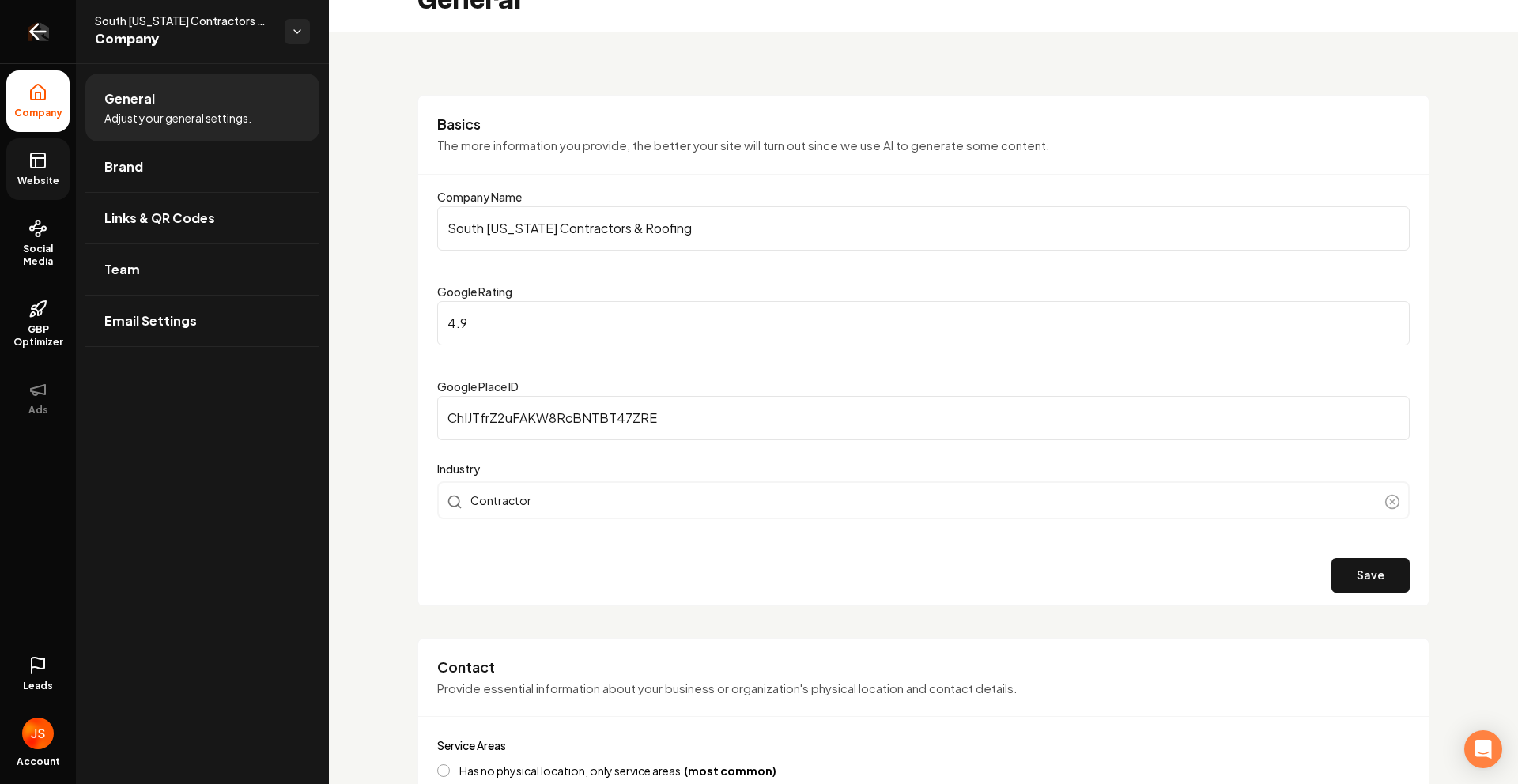
click at [50, 45] on link "Return to dashboard" at bounding box center [38, 31] width 76 height 64
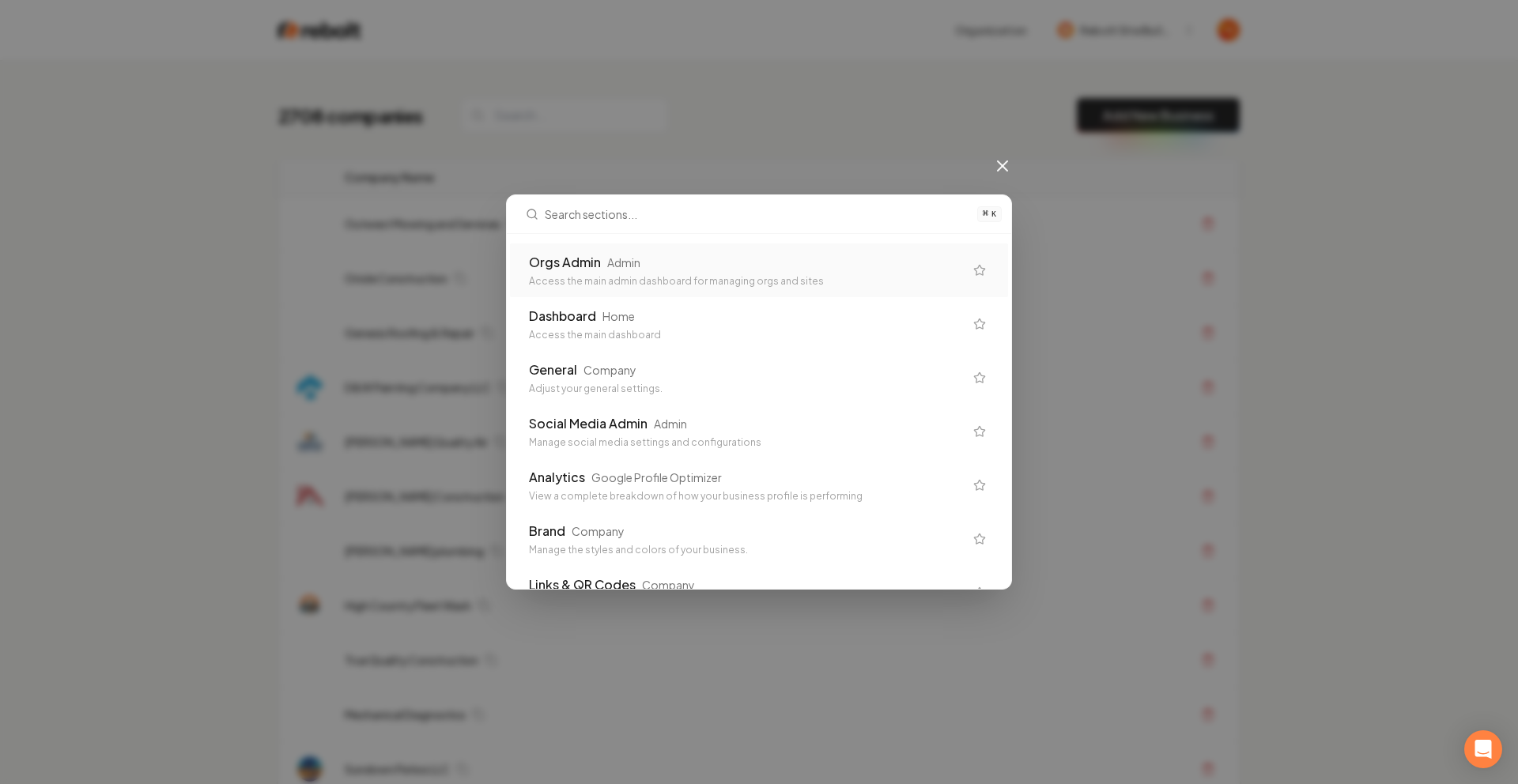
click at [803, 269] on div "Orgs Admin Admin" at bounding box center [746, 261] width 435 height 19
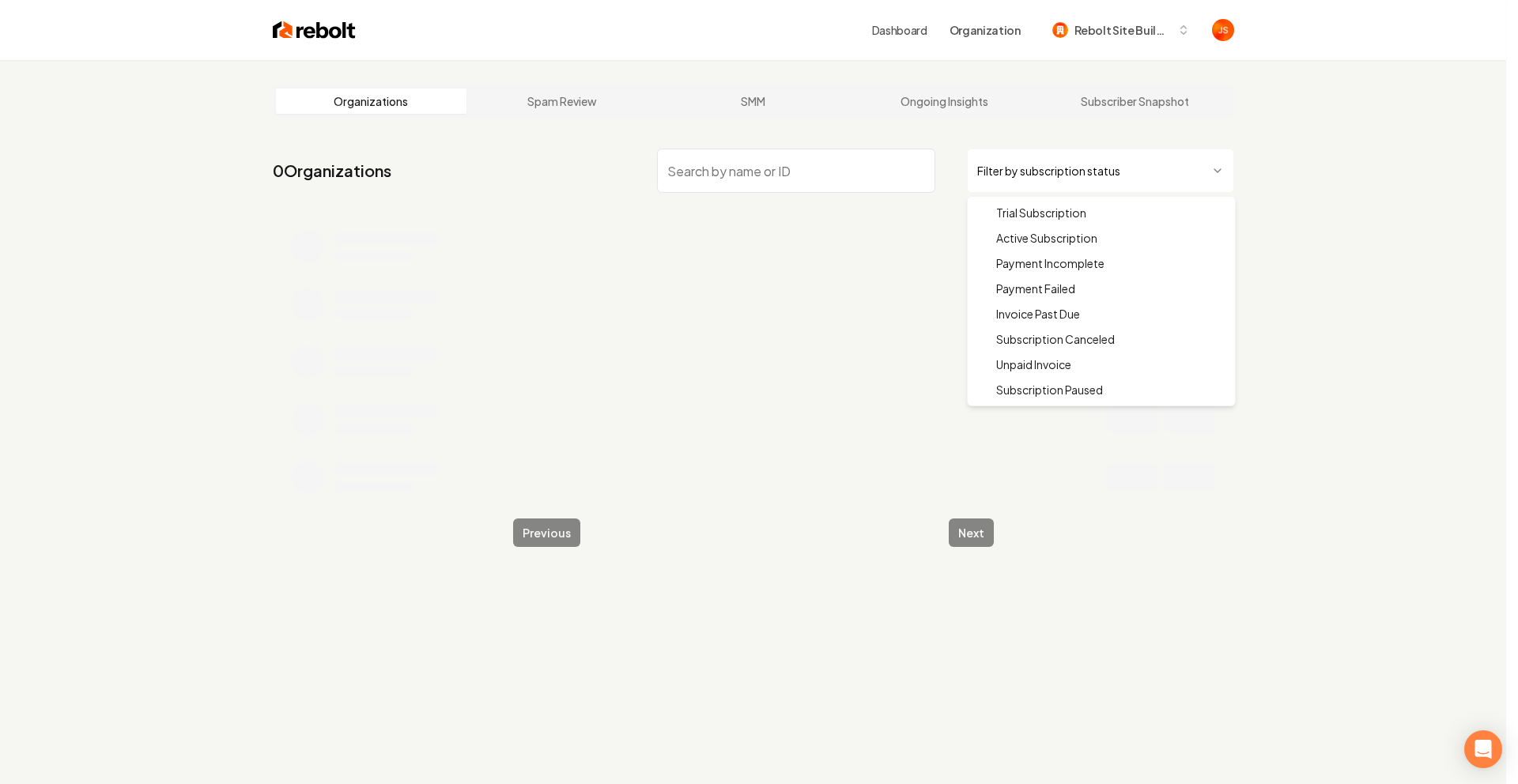
click at [1009, 167] on html "Dashboard Organization Rebolt Site Builder Organizations Spam Review SMM Ongoin…" at bounding box center [759, 392] width 1518 height 784
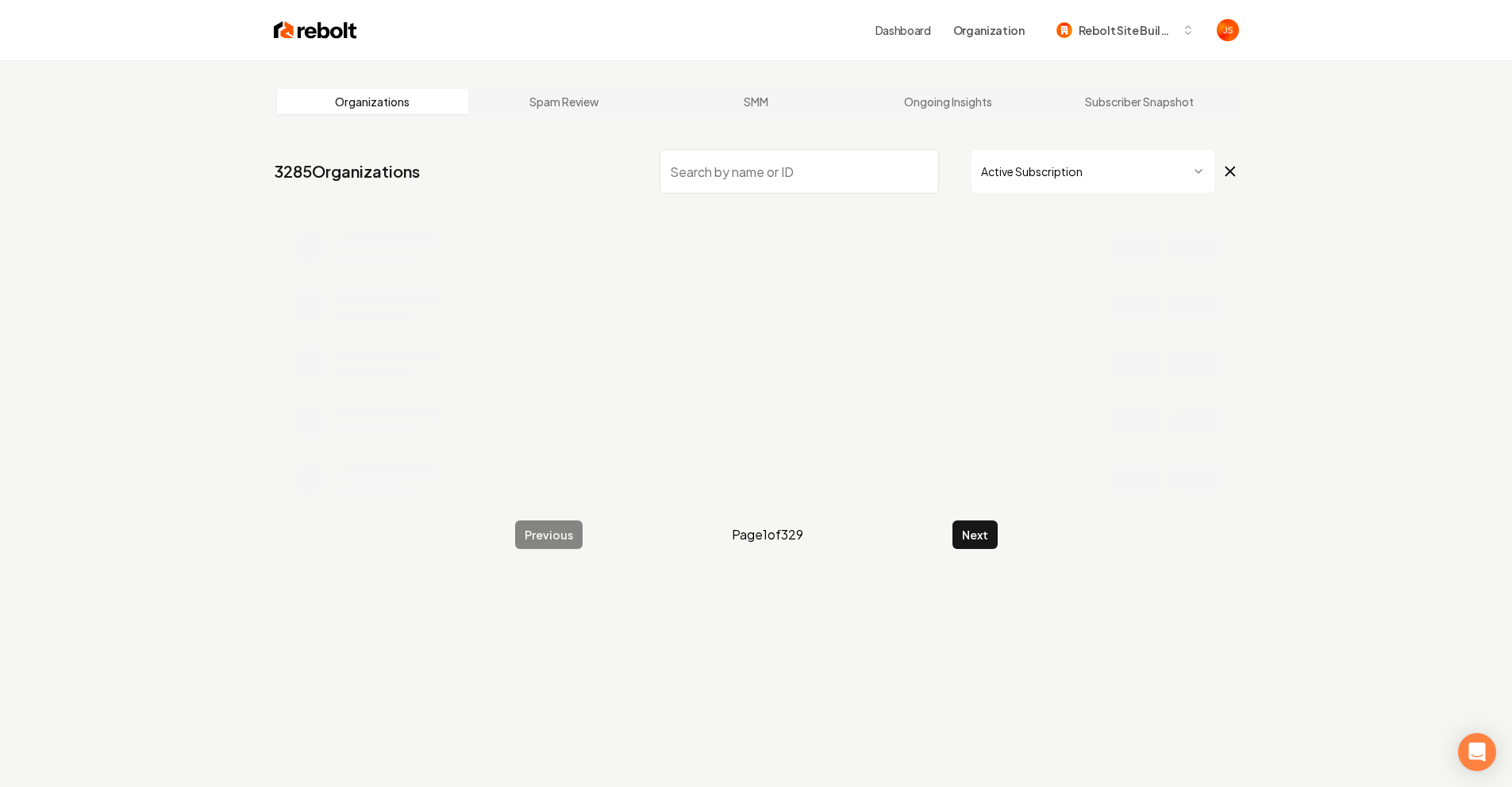
click at [868, 189] on input "search" at bounding box center [799, 171] width 279 height 44
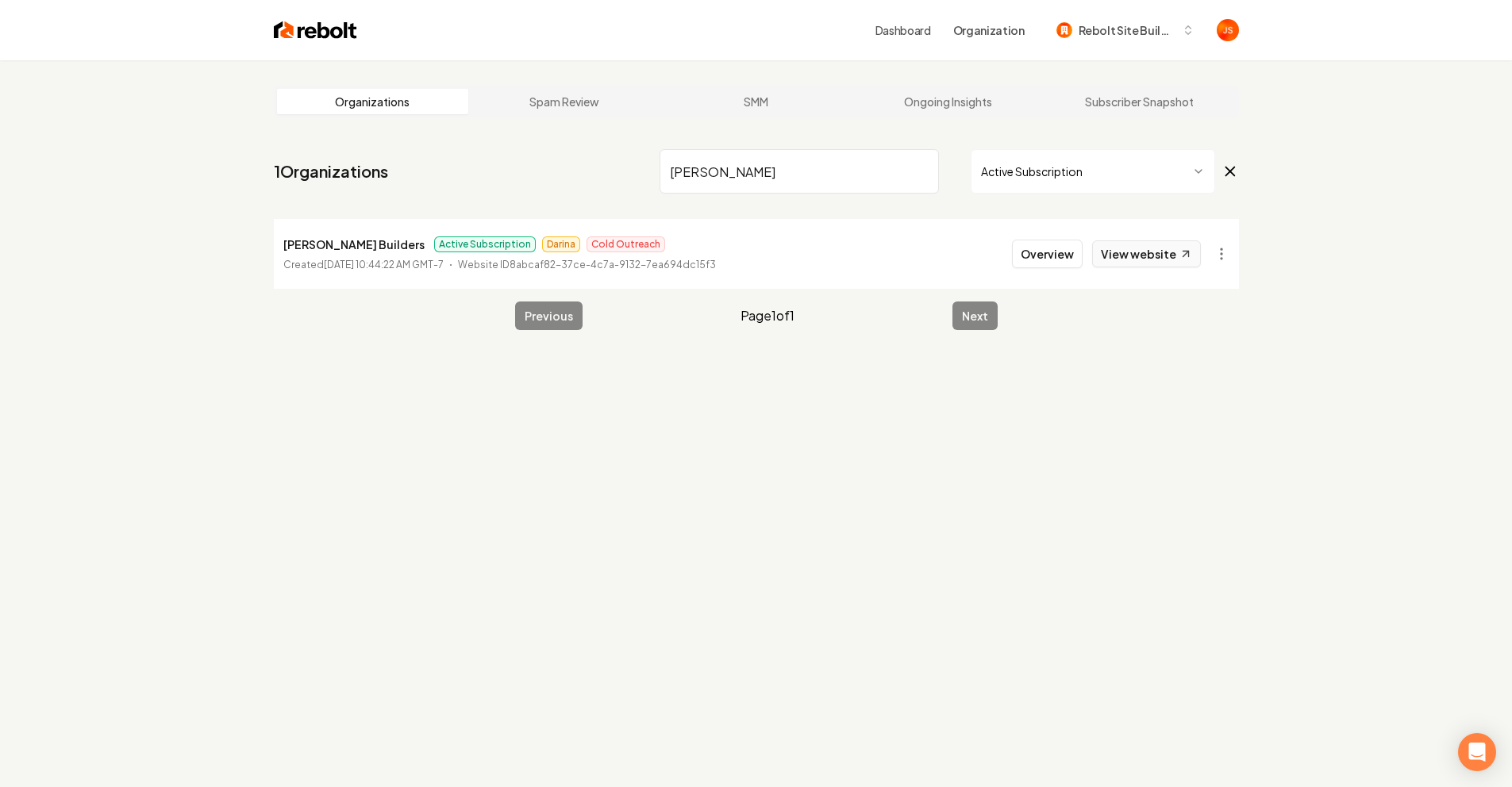
type input "Cardona"
click at [1148, 253] on link "View website" at bounding box center [1146, 253] width 109 height 27
drag, startPoint x: 838, startPoint y: 175, endPoint x: 893, endPoint y: 174, distance: 55.0
click at [850, 173] on input "Cardona" at bounding box center [799, 171] width 279 height 44
click at [897, 173] on input "Cardona" at bounding box center [799, 171] width 279 height 44
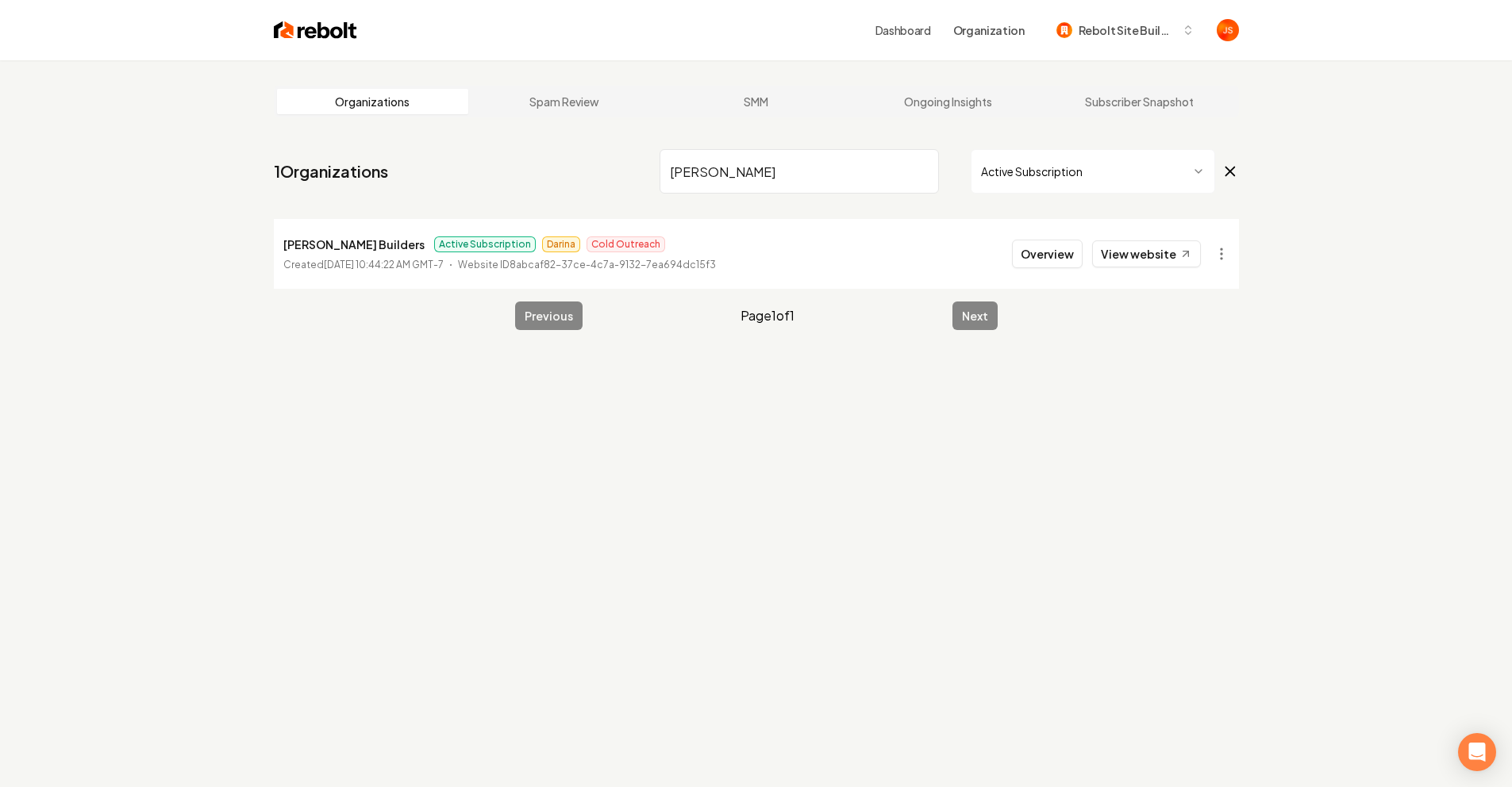
click at [928, 176] on input "Cardona" at bounding box center [799, 171] width 279 height 44
click at [912, 171] on input "Cardona" at bounding box center [799, 171] width 279 height 44
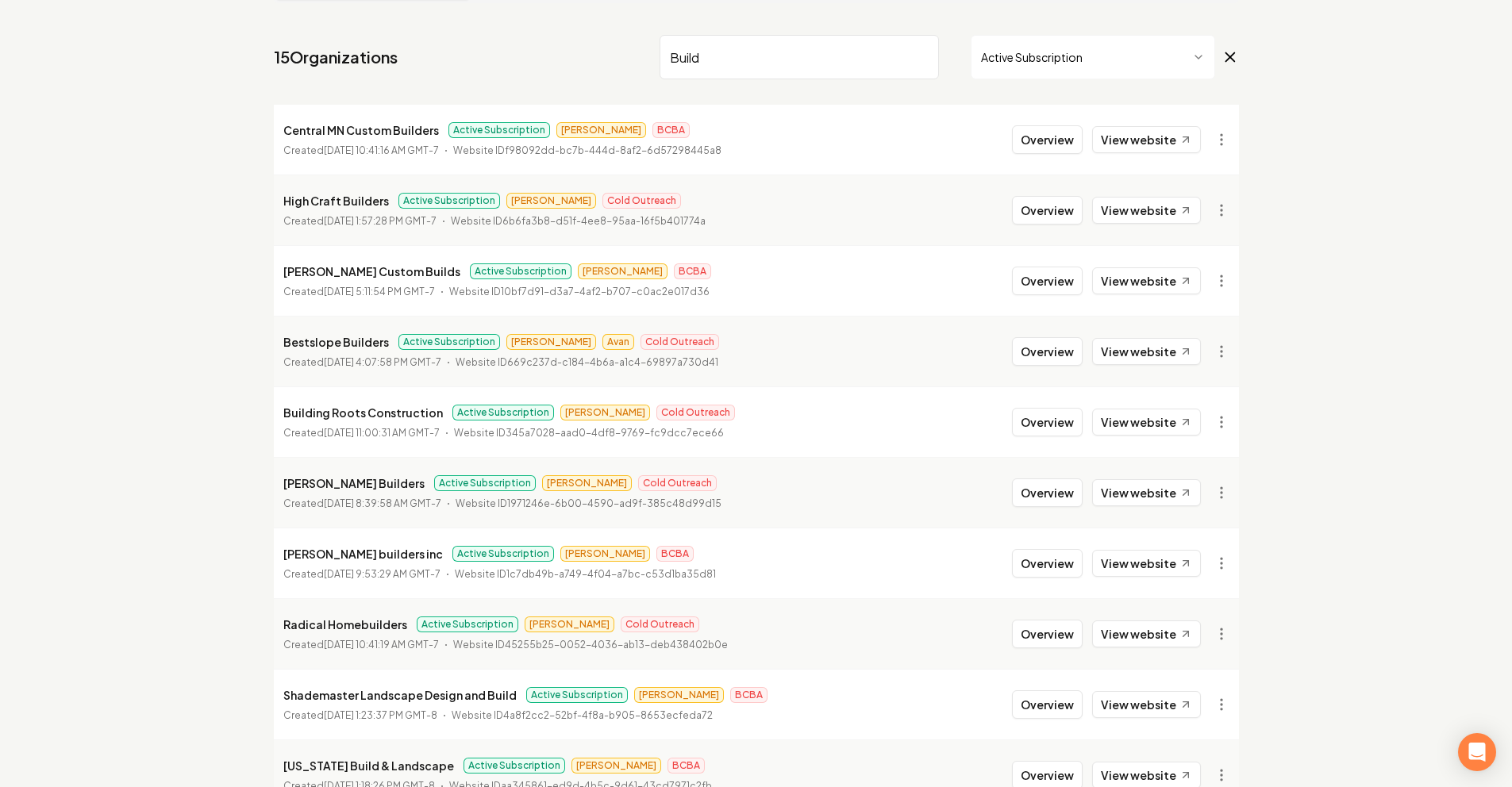
scroll to position [204, 0]
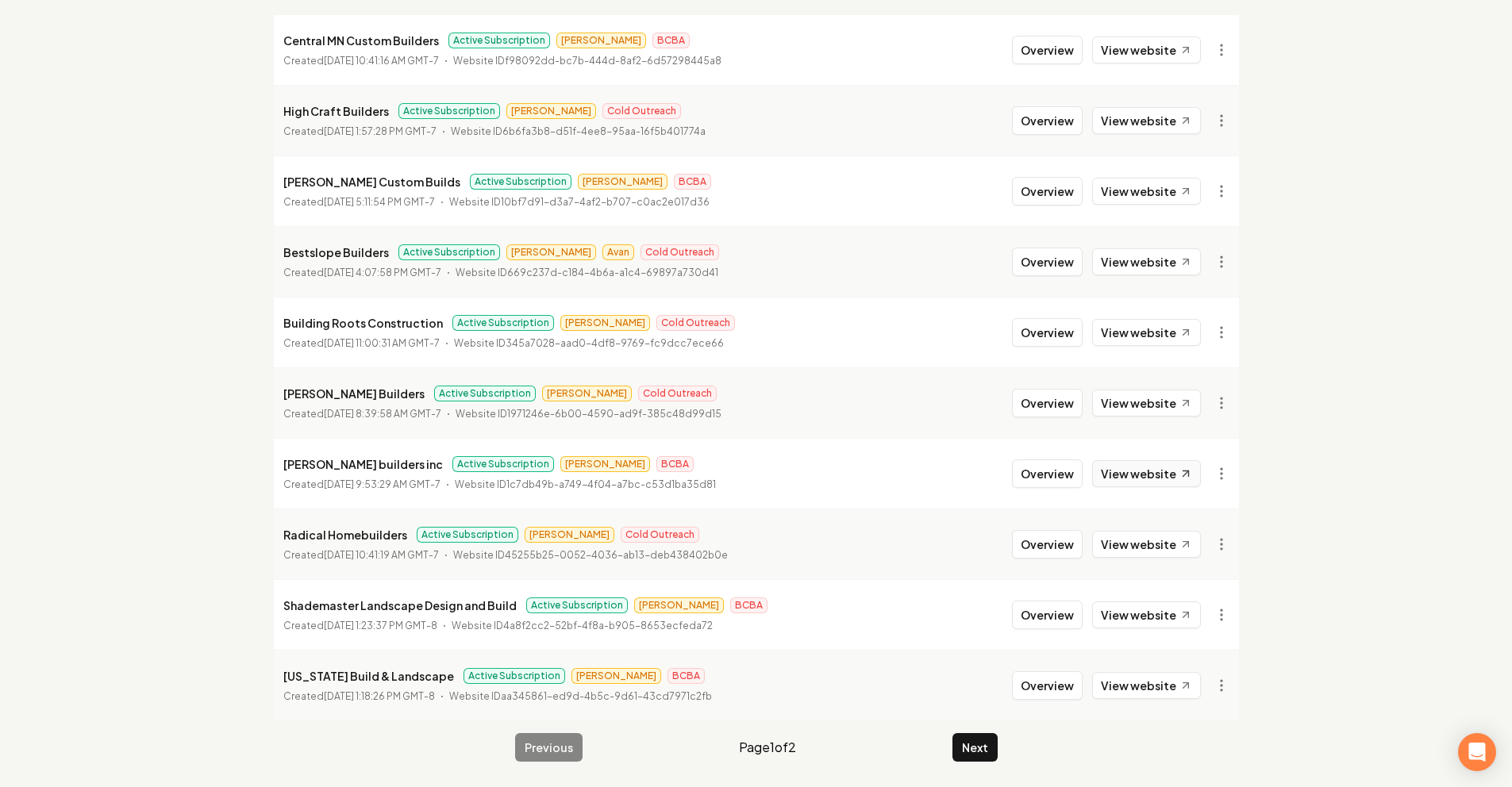
type input "Build"
click at [1129, 468] on link "View website" at bounding box center [1146, 473] width 109 height 27
click at [1182, 616] on icon at bounding box center [1186, 615] width 14 height 14
click at [1179, 688] on icon at bounding box center [1186, 686] width 14 height 14
click at [1007, 745] on main "Organizations Spam Review SMM Ongoing Insights Subscriber Snapshot 15 Organizat…" at bounding box center [757, 321] width 1017 height 930
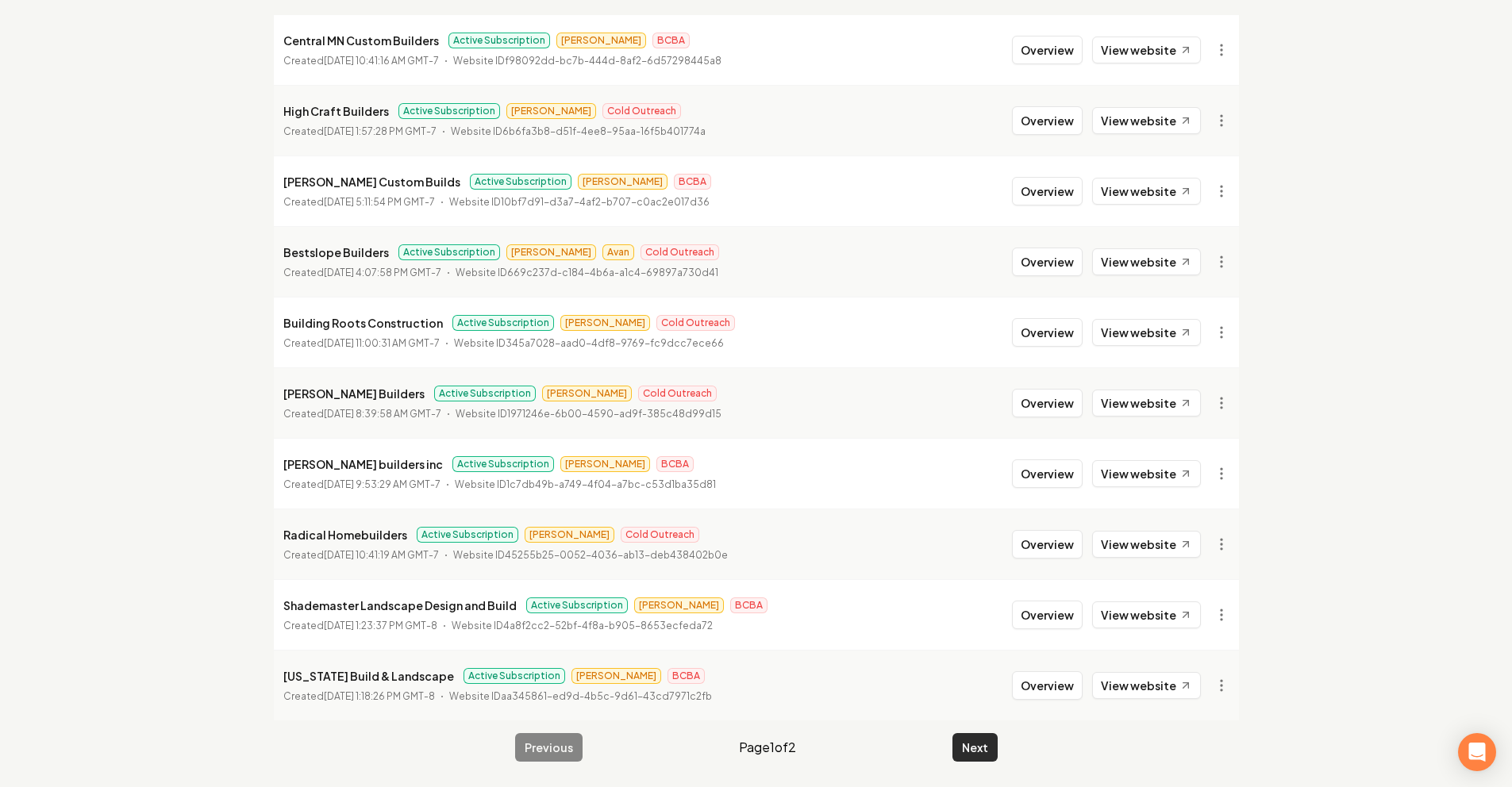
click at [977, 745] on button "Next" at bounding box center [975, 747] width 45 height 28
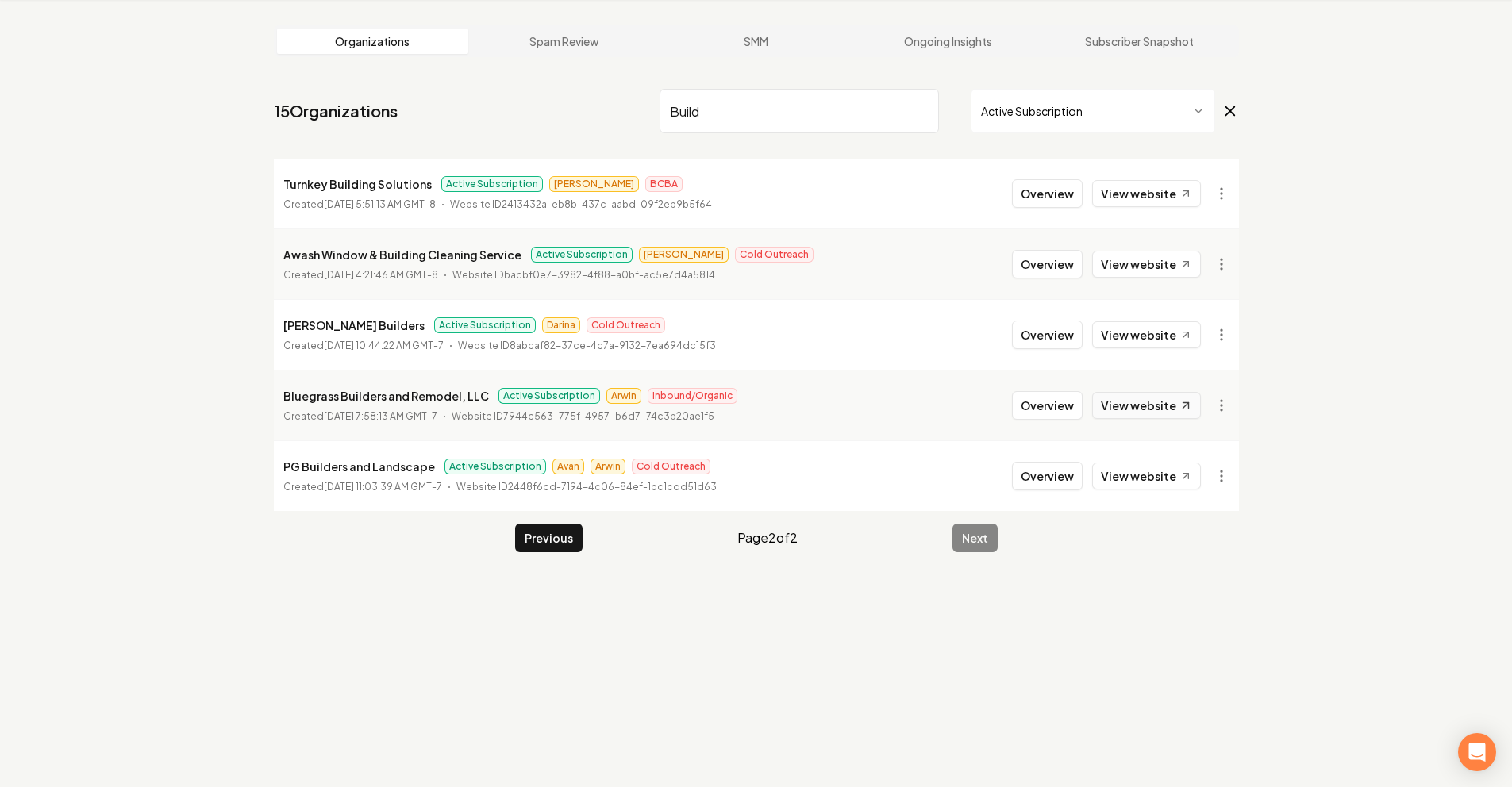
click at [1135, 402] on link "View website" at bounding box center [1146, 405] width 109 height 27
click at [928, 113] on input "Build" at bounding box center [799, 110] width 279 height 44
click at [917, 106] on input "Build" at bounding box center [799, 110] width 279 height 44
click at [1028, 115] on html "Dashboard Organization Rebolt Site Builder Organizations Spam Review SMM Ongoin…" at bounding box center [756, 333] width 1512 height 787
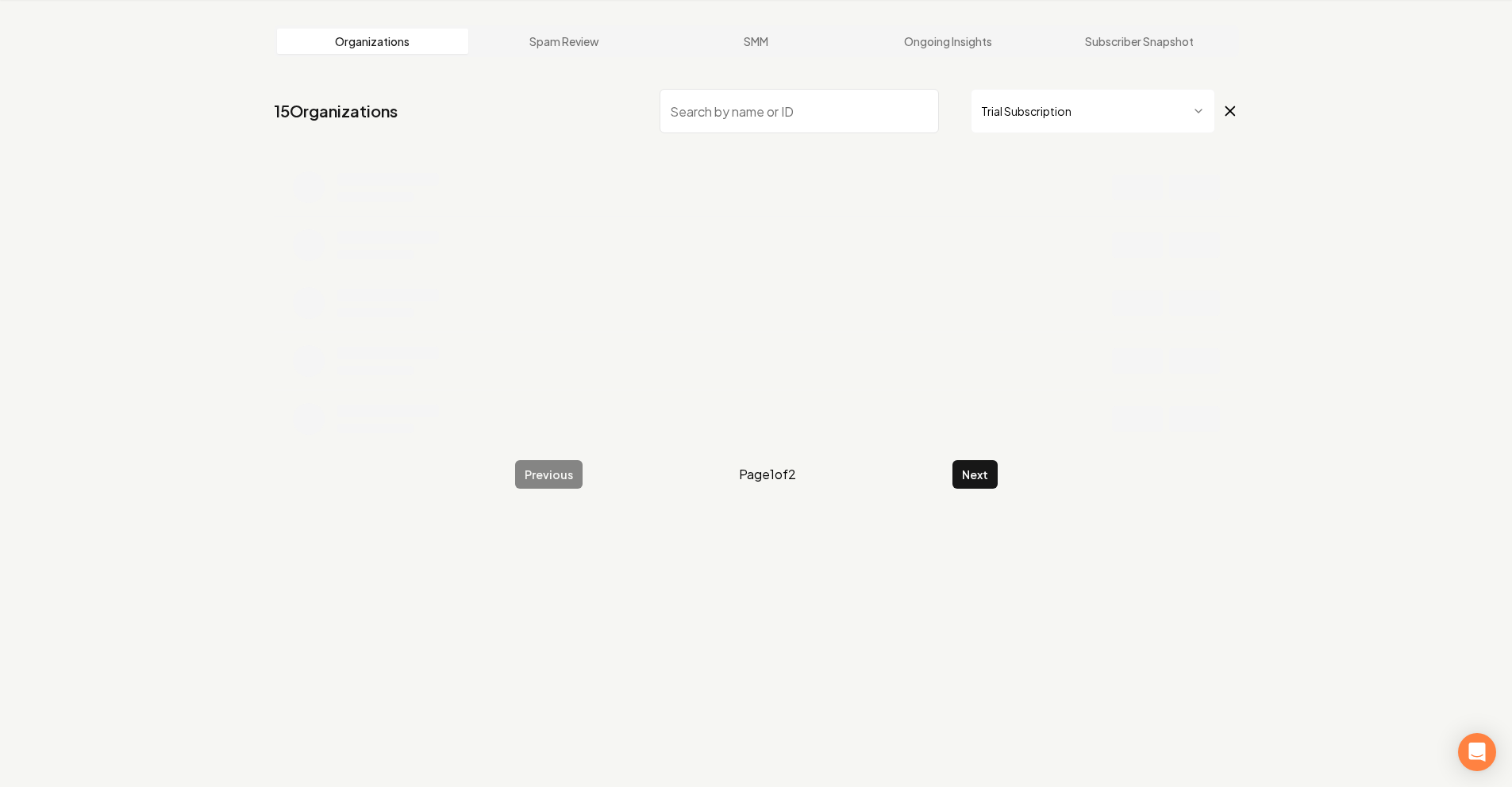
click at [843, 116] on input "search" at bounding box center [799, 110] width 279 height 44
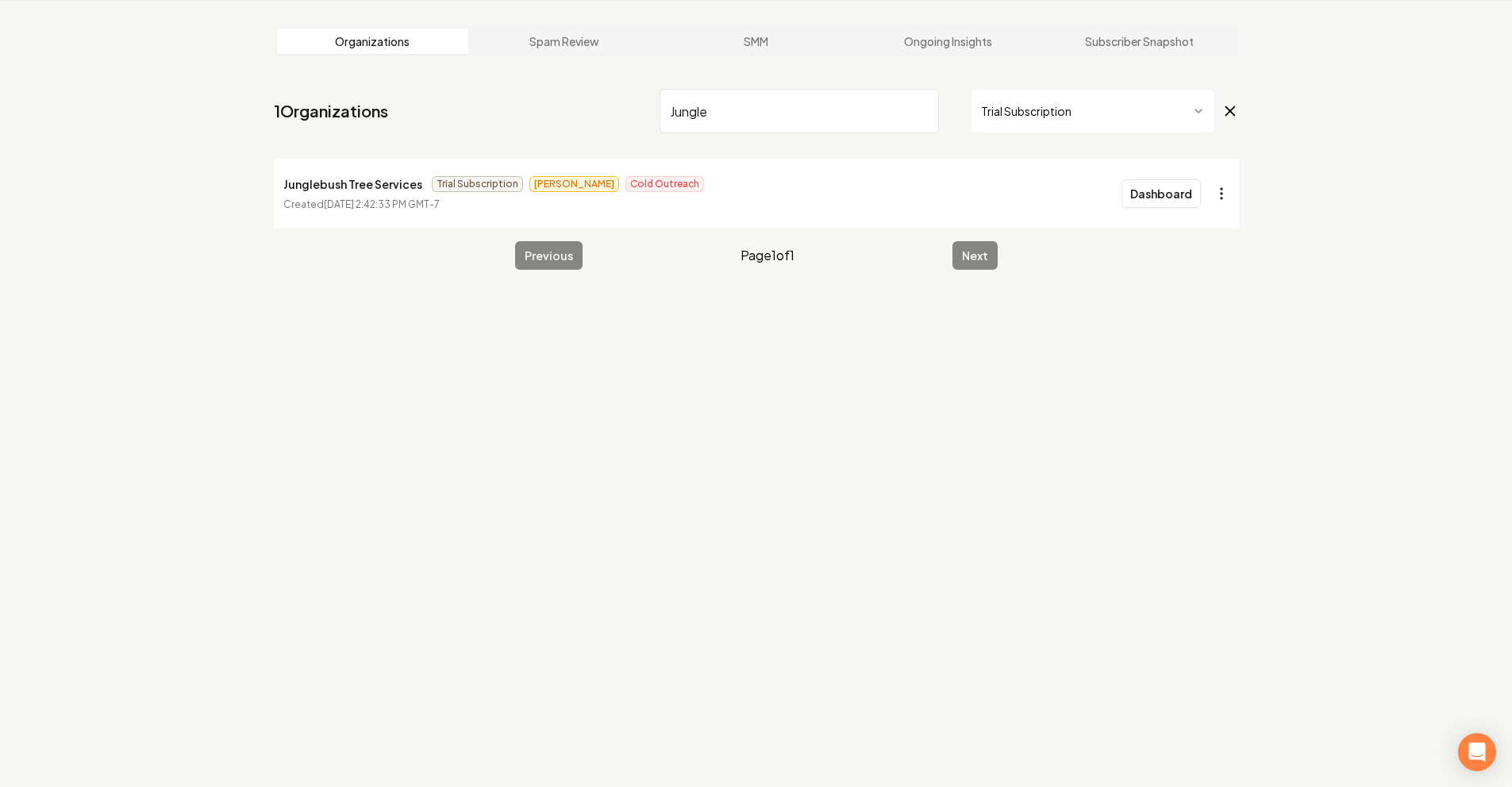
type input "Jungle"
click at [1235, 195] on html "Dashboard Organization Rebolt Site Builder Organizations Spam Review SMM Ongoin…" at bounding box center [756, 333] width 1512 height 787
click at [1183, 264] on div "Get Payment Link" at bounding box center [1182, 254] width 101 height 26
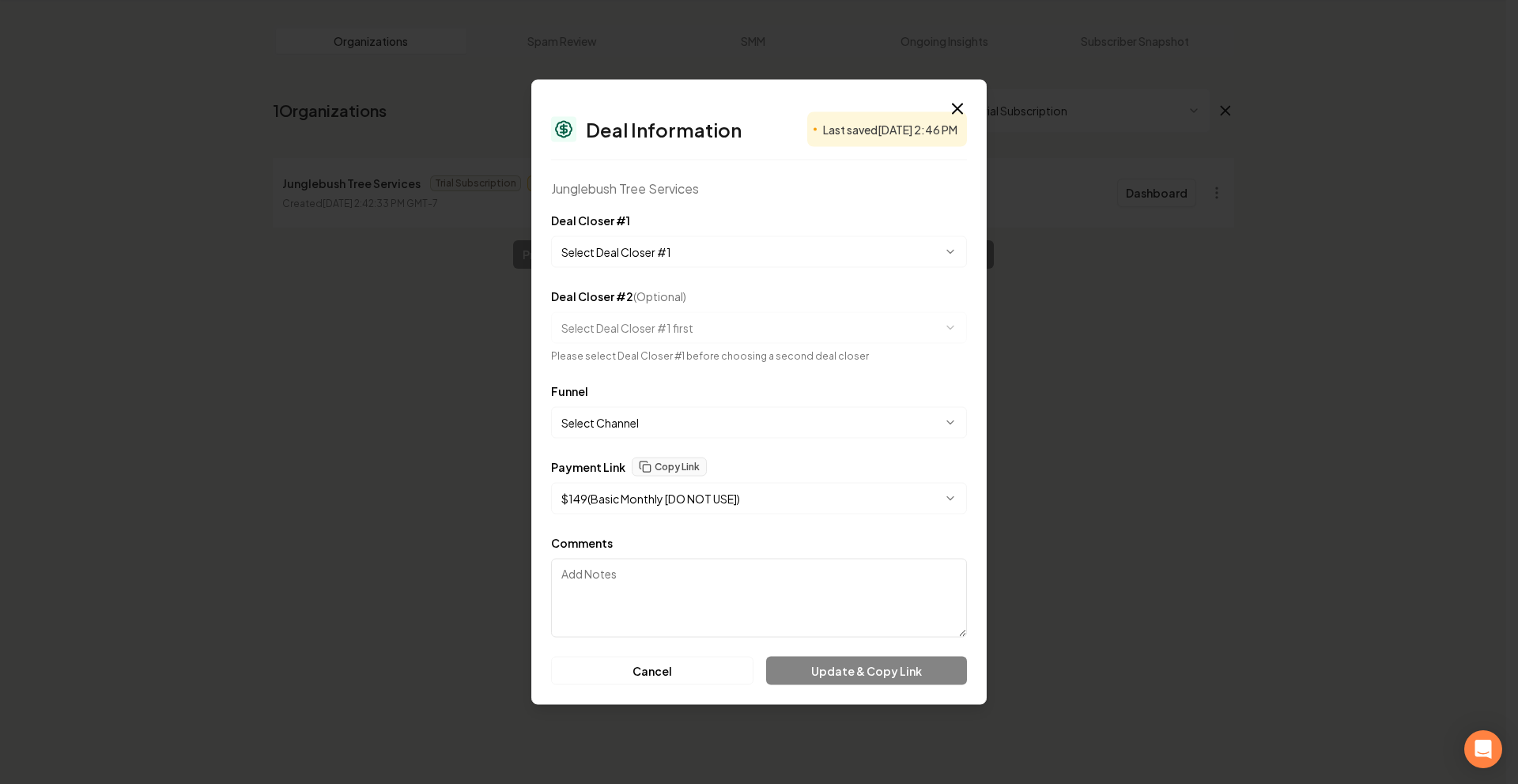
click at [715, 253] on body "**********" at bounding box center [753, 332] width 1506 height 784
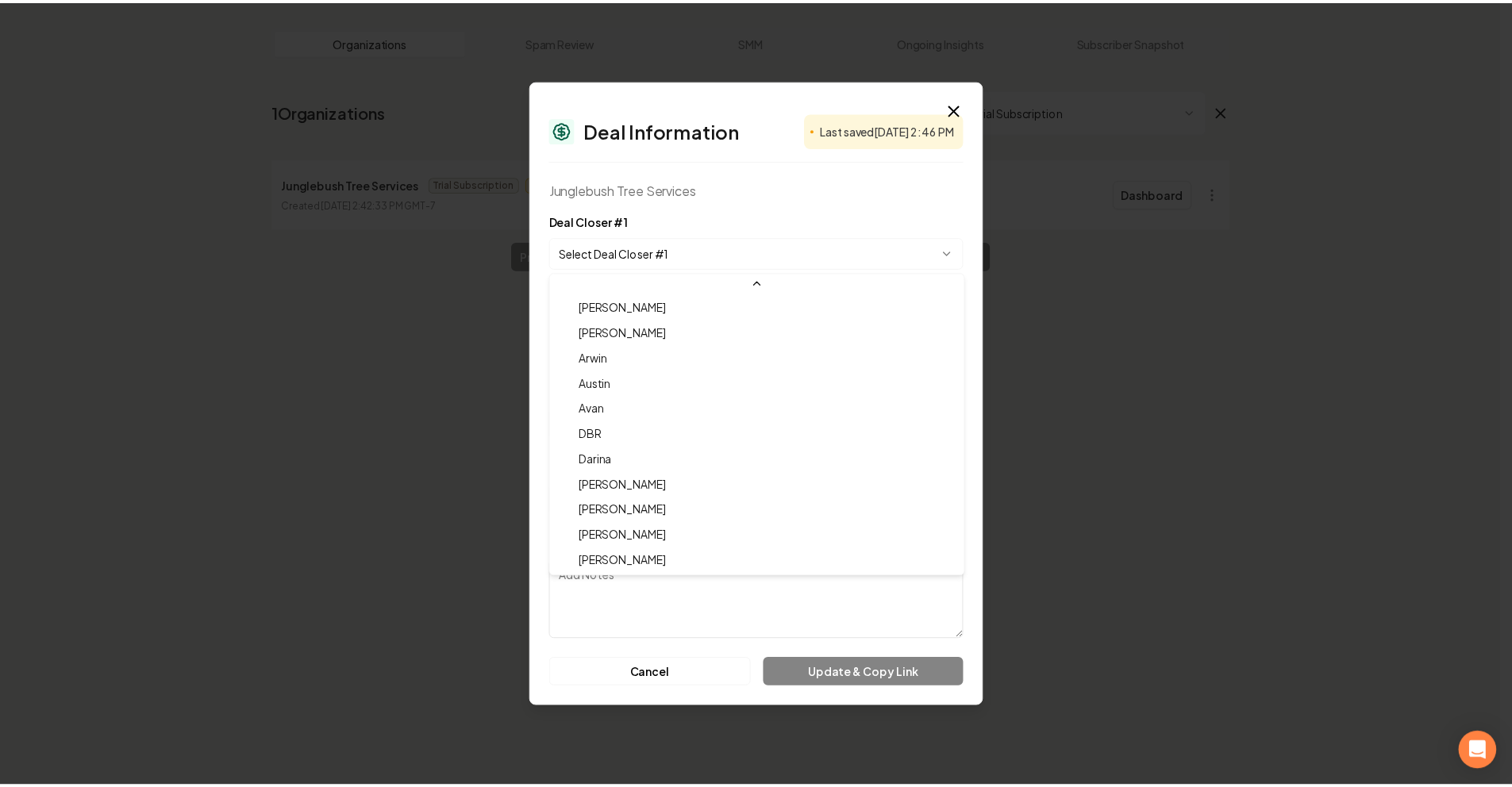
scroll to position [52, 0]
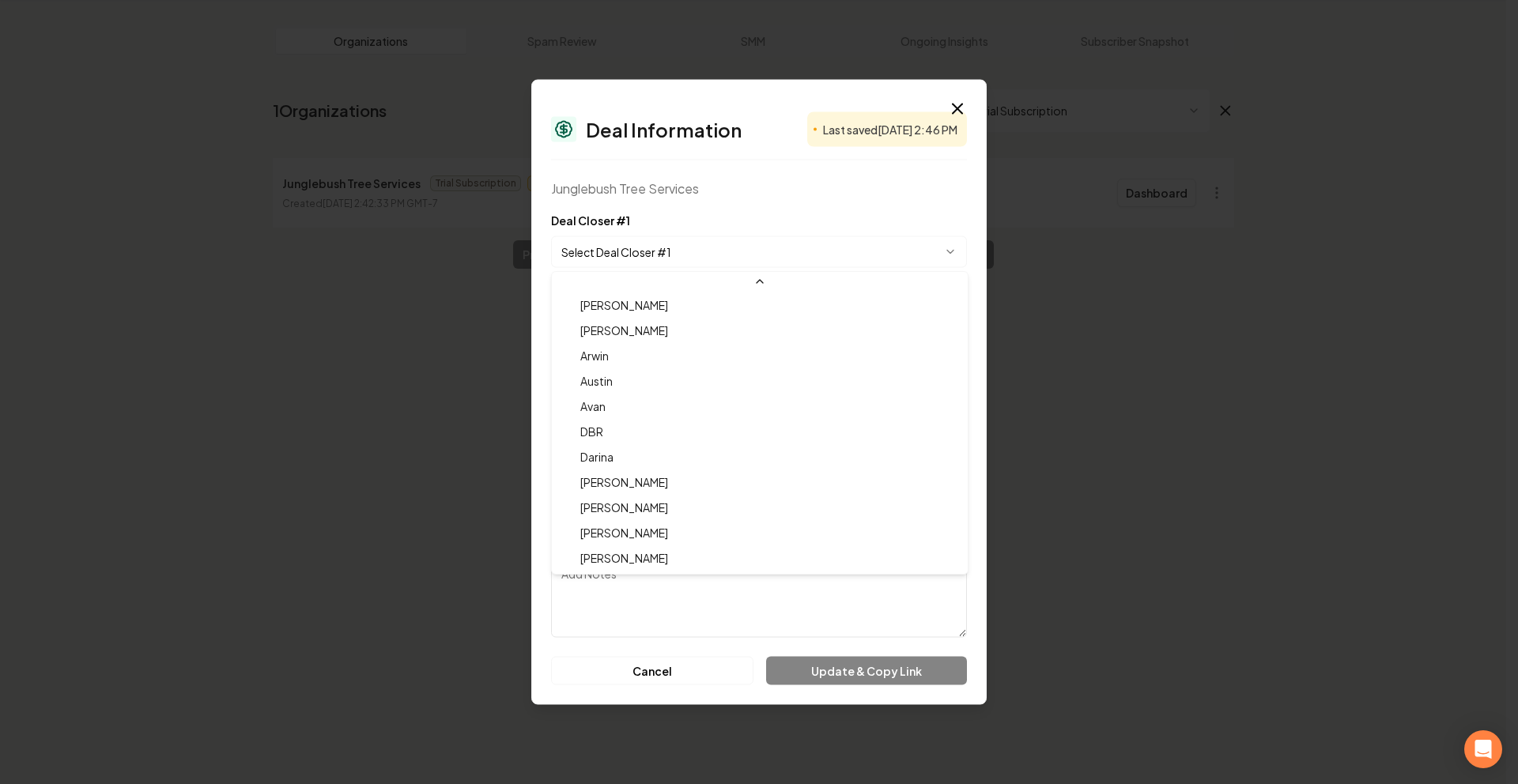
select select "**********"
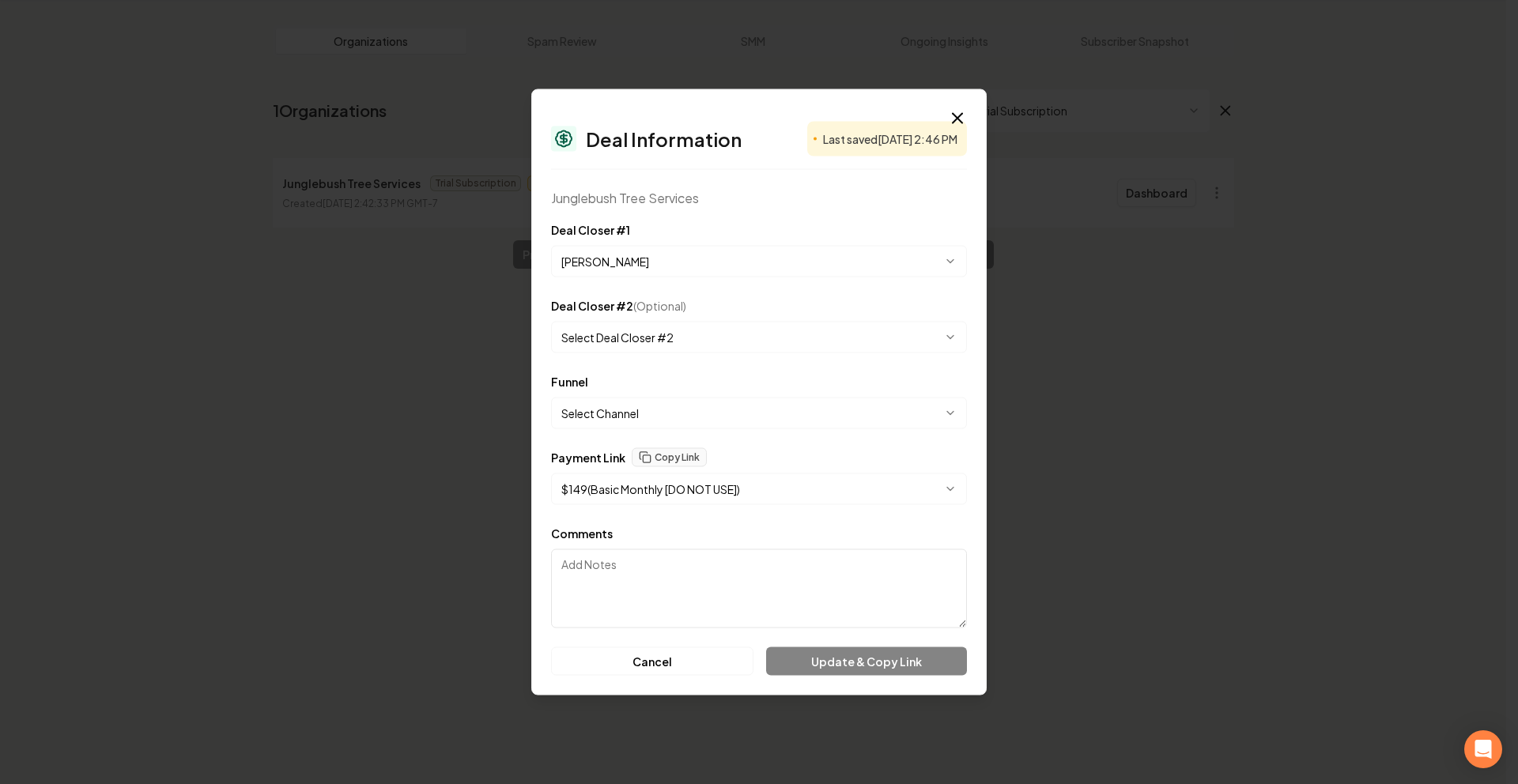
click at [667, 429] on form "**********" at bounding box center [759, 447] width 416 height 455
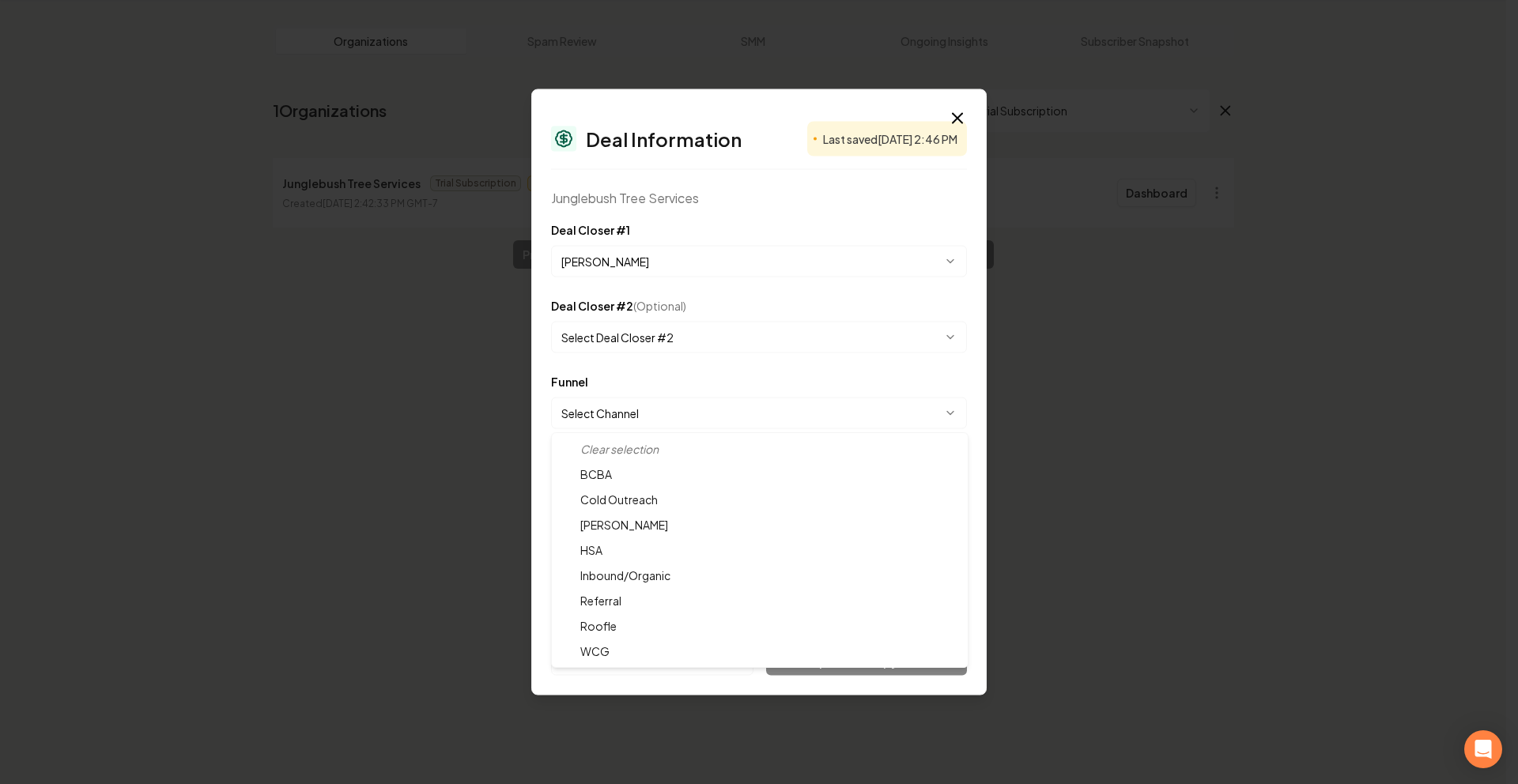
click at [671, 417] on body "**********" at bounding box center [753, 332] width 1506 height 784
select select "**********"
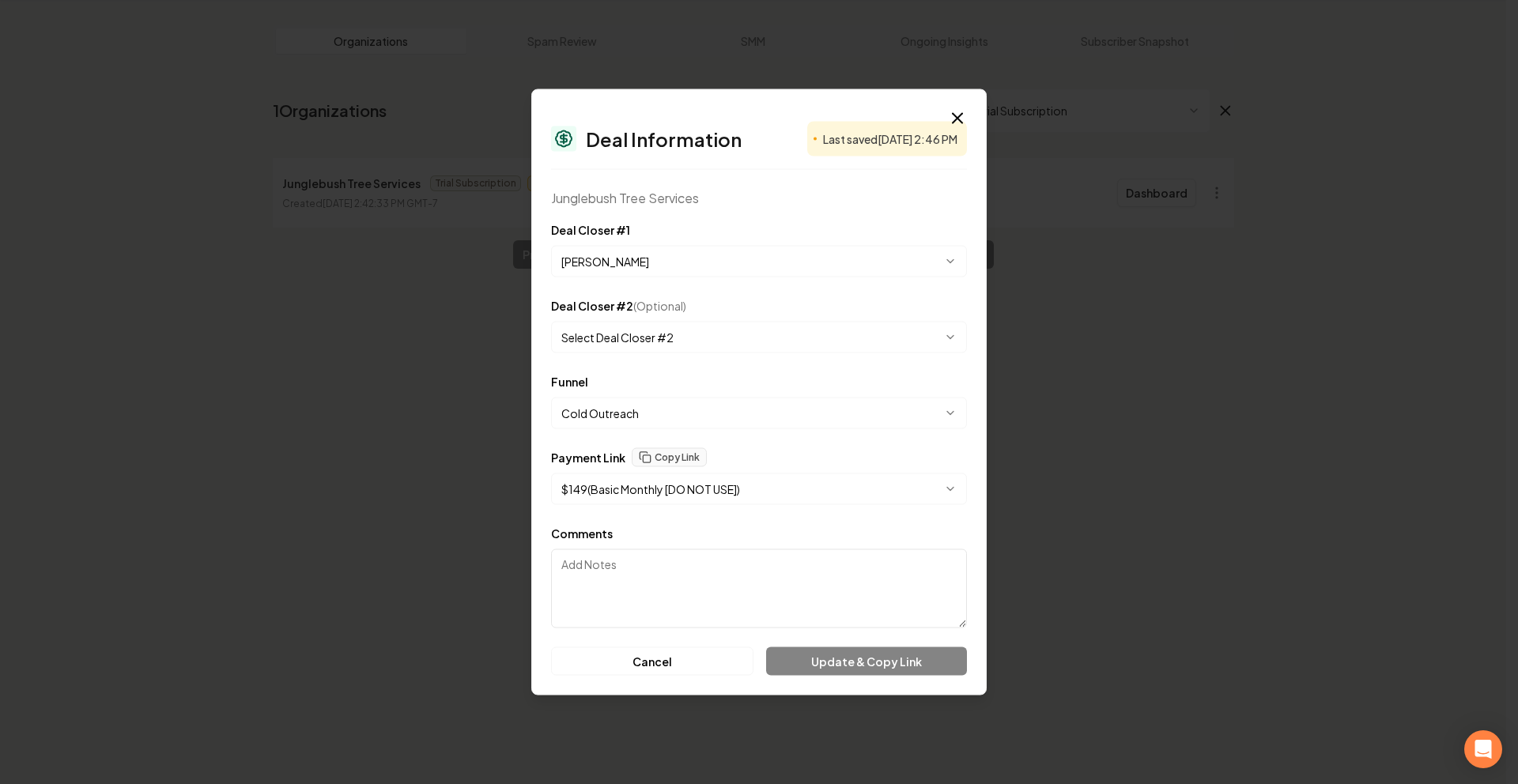
click at [683, 486] on body "**********" at bounding box center [753, 332] width 1506 height 784
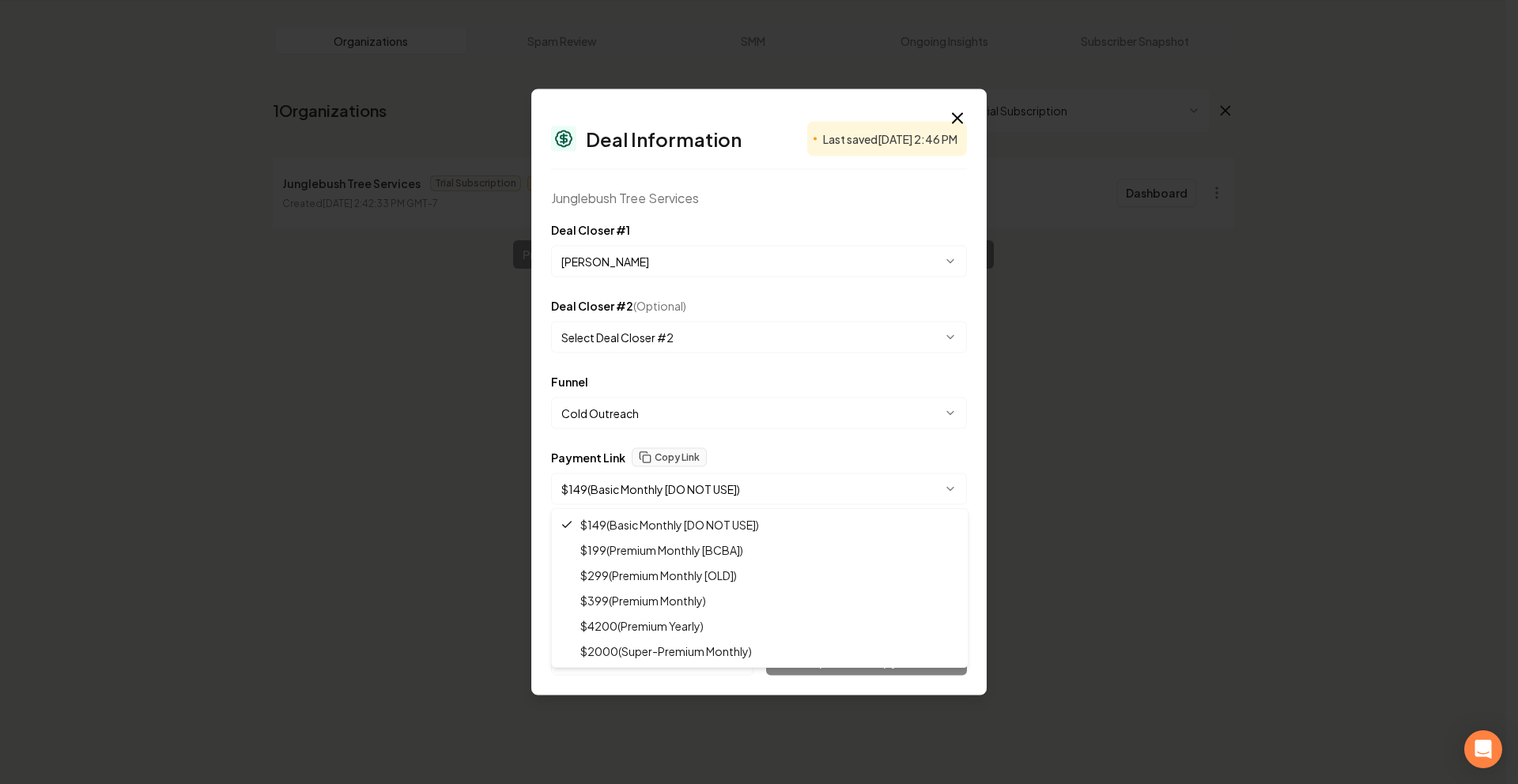
select select "**********"
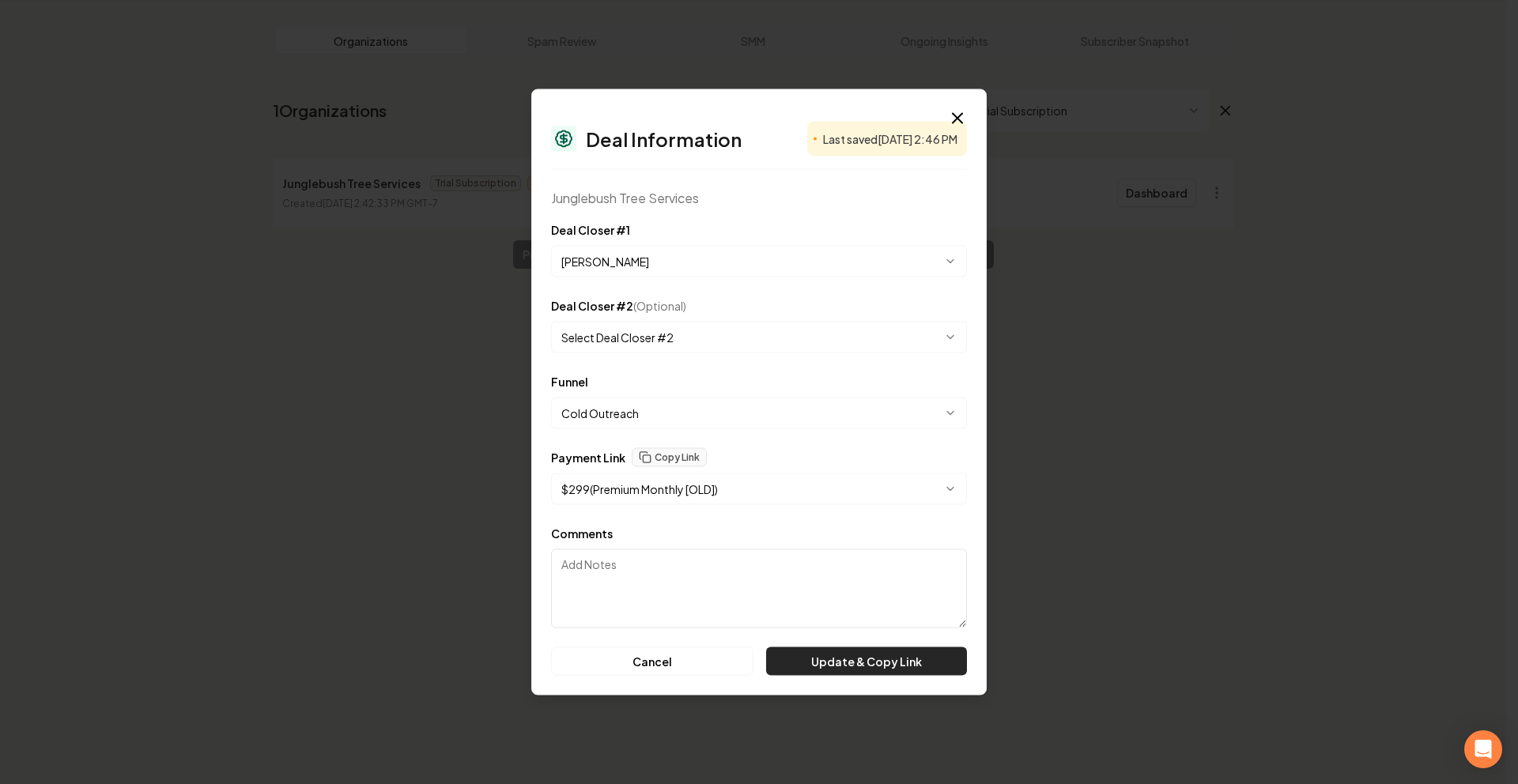
click at [810, 667] on button "Update & Copy Link" at bounding box center [866, 661] width 201 height 28
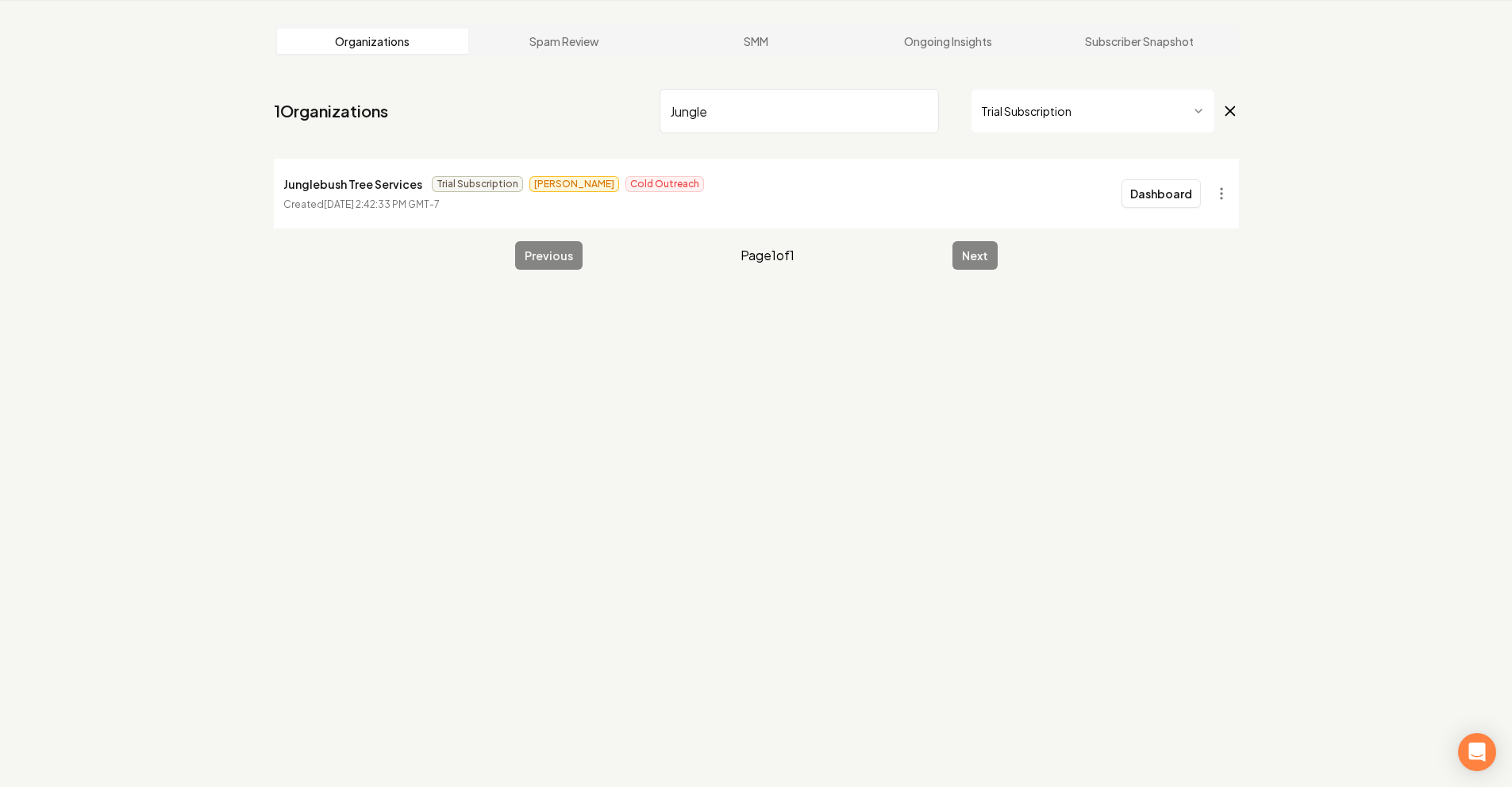
drag, startPoint x: 893, startPoint y: 105, endPoint x: 904, endPoint y: 105, distance: 11.0
click at [899, 105] on input "Jungle" at bounding box center [799, 110] width 279 height 44
drag, startPoint x: 904, startPoint y: 105, endPoint x: 917, endPoint y: 105, distance: 13.0
click at [904, 105] on input "Jungle" at bounding box center [799, 110] width 279 height 44
click at [917, 105] on input "Jungle" at bounding box center [799, 110] width 279 height 44
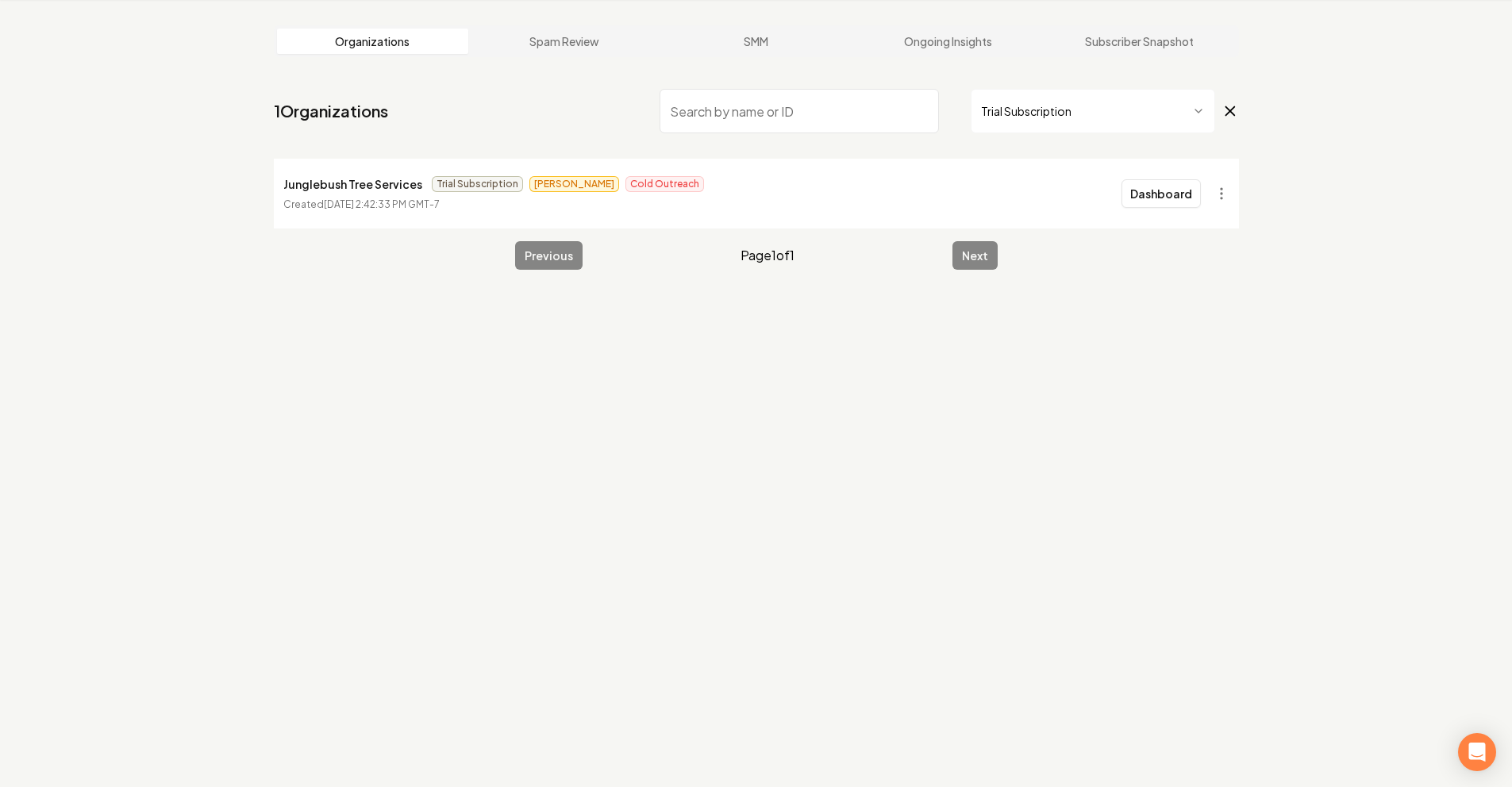
click at [917, 105] on input "search" at bounding box center [799, 110] width 279 height 44
paste input "(317) 938-5879"
type input "(317) 938-5879"
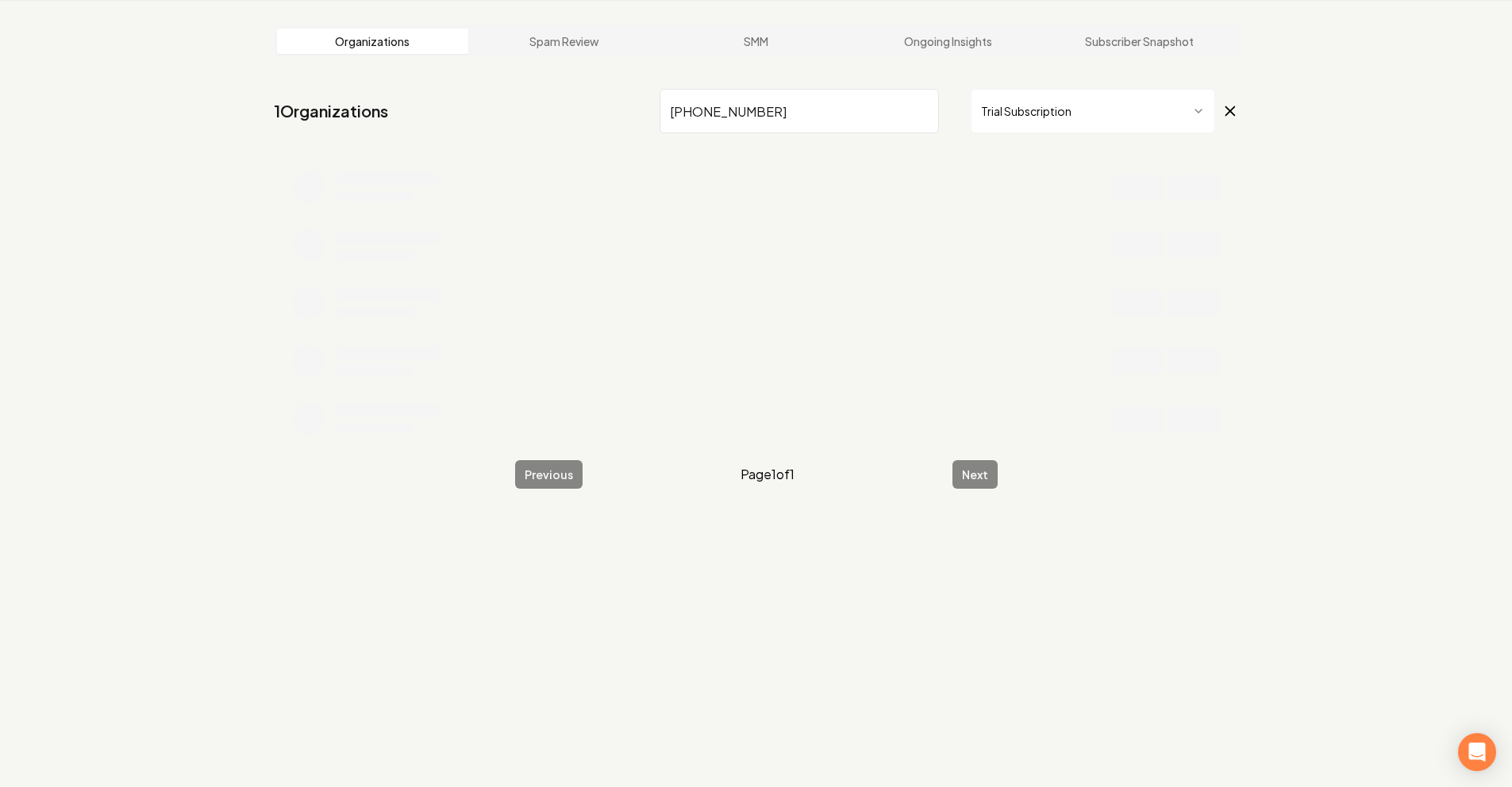
click at [913, 105] on input "(317) 938-5879" at bounding box center [799, 110] width 279 height 44
type input "Jerman"
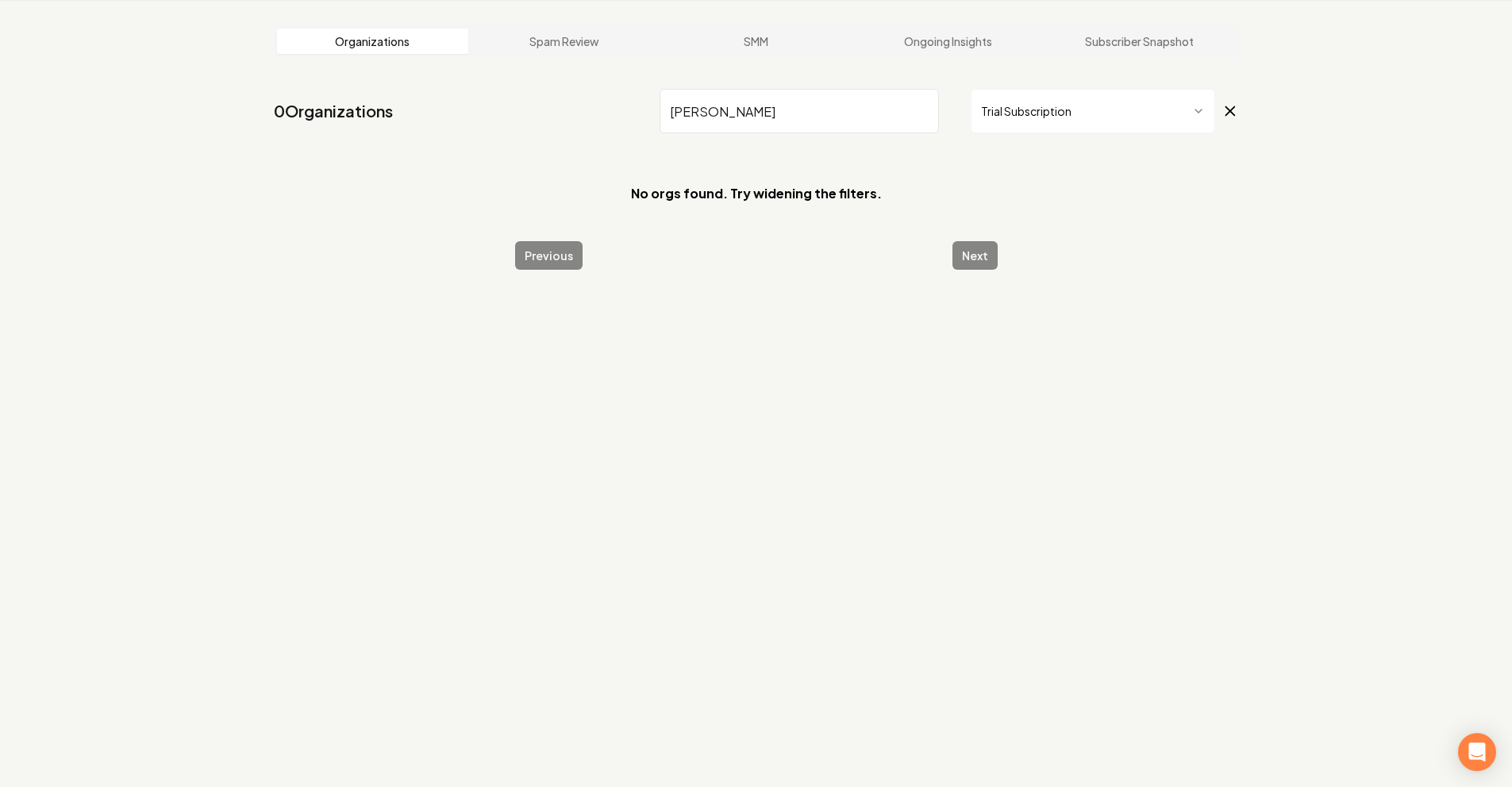
click at [911, 118] on input "Jerman" at bounding box center [799, 110] width 279 height 44
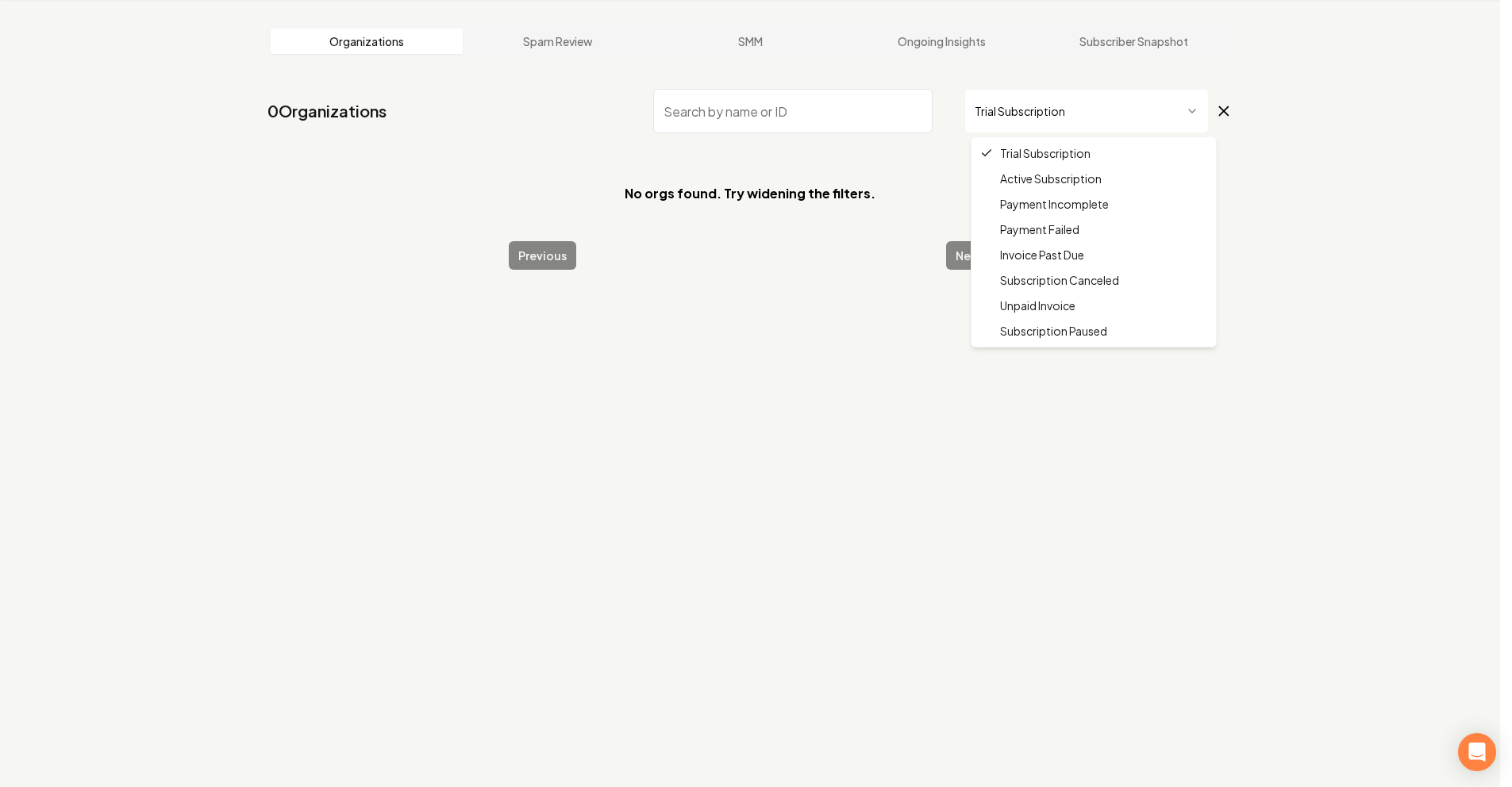
click at [993, 117] on html "Dashboard Organization Rebolt Site Builder Organizations Spam Review SMM Ongoin…" at bounding box center [756, 333] width 1512 height 787
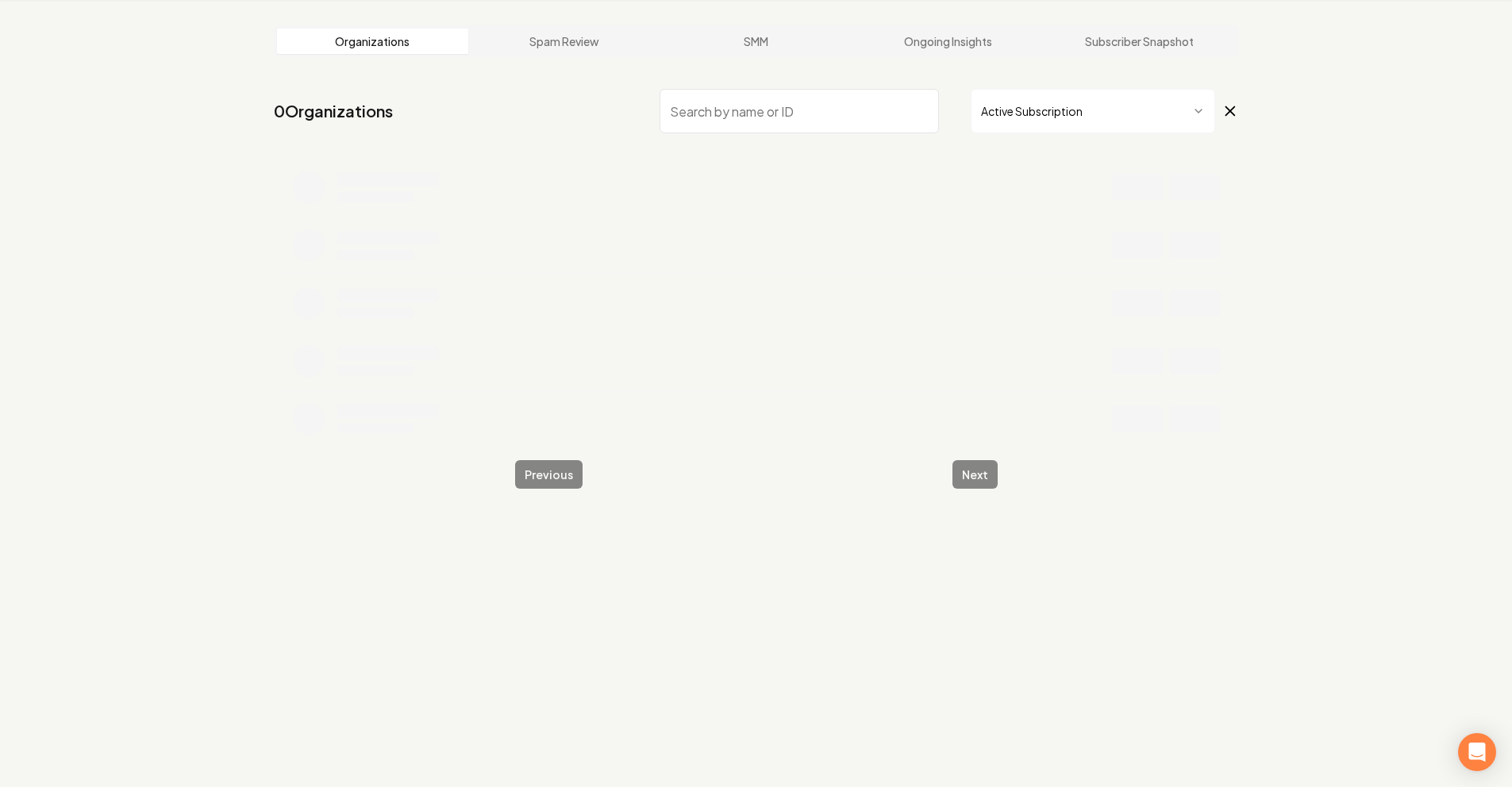
click at [880, 117] on input "search" at bounding box center [799, 110] width 279 height 44
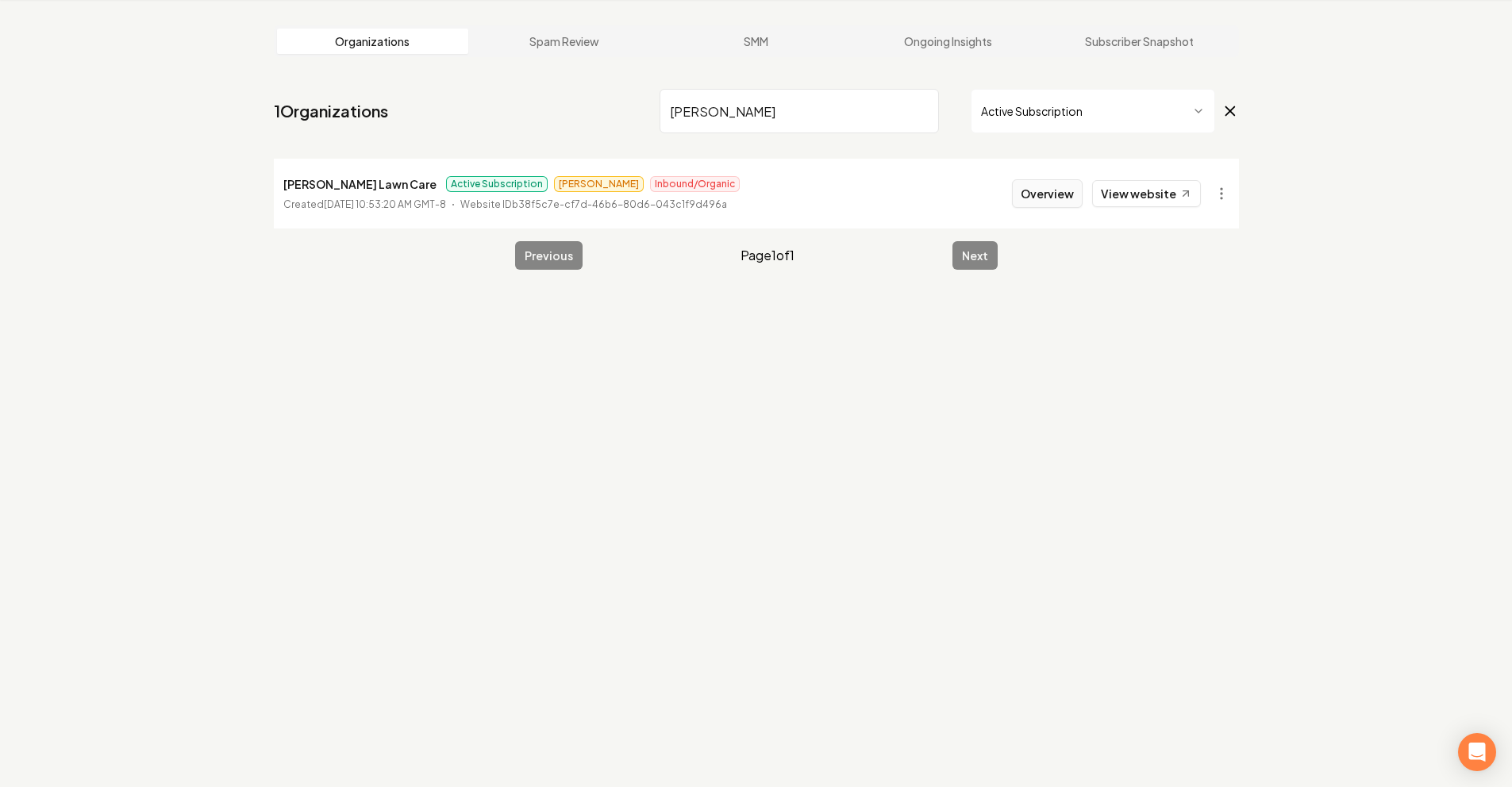
type input "Jerman"
click at [1028, 190] on button "Overview" at bounding box center [1048, 193] width 71 height 28
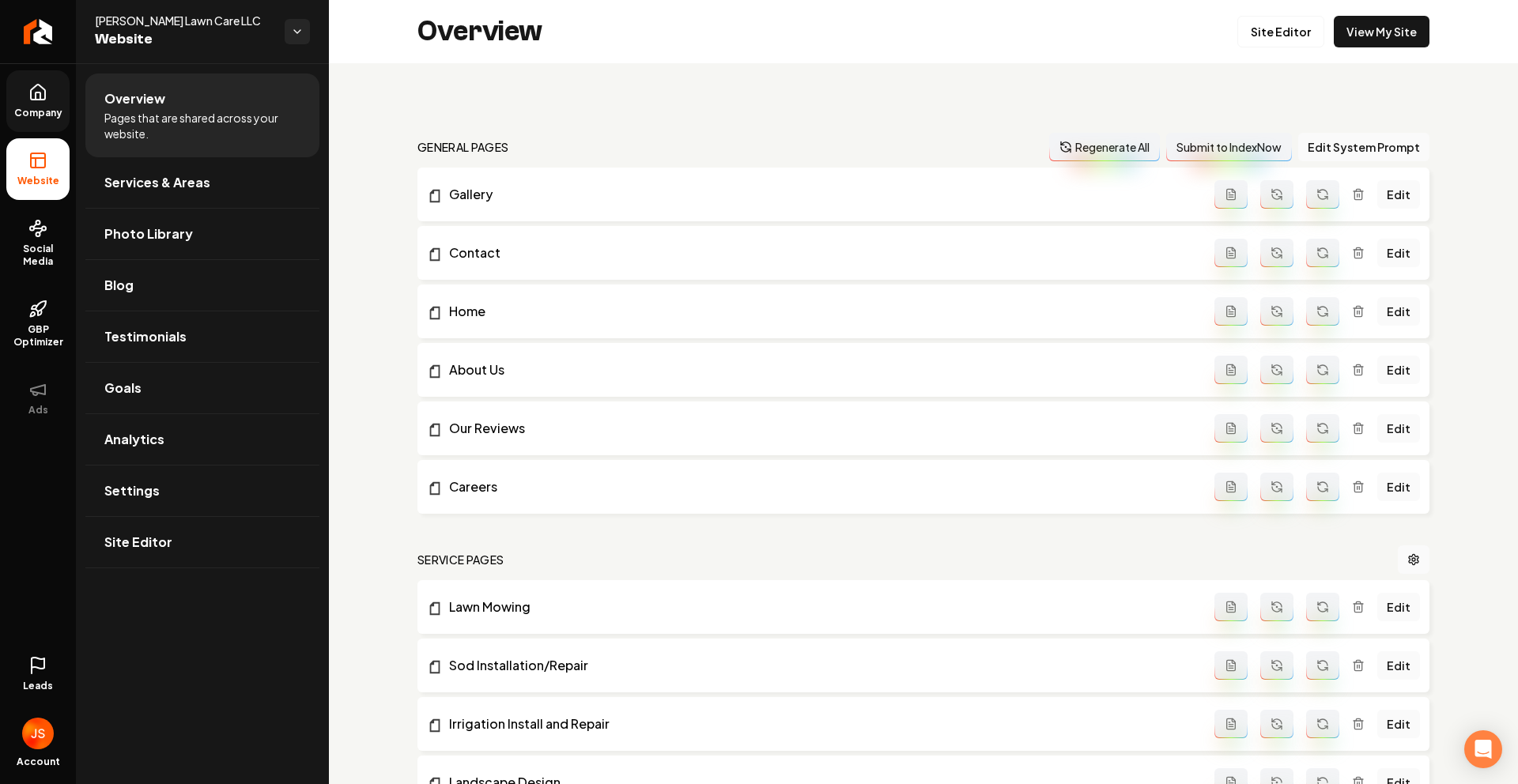
click at [32, 102] on link "Company" at bounding box center [37, 101] width 64 height 62
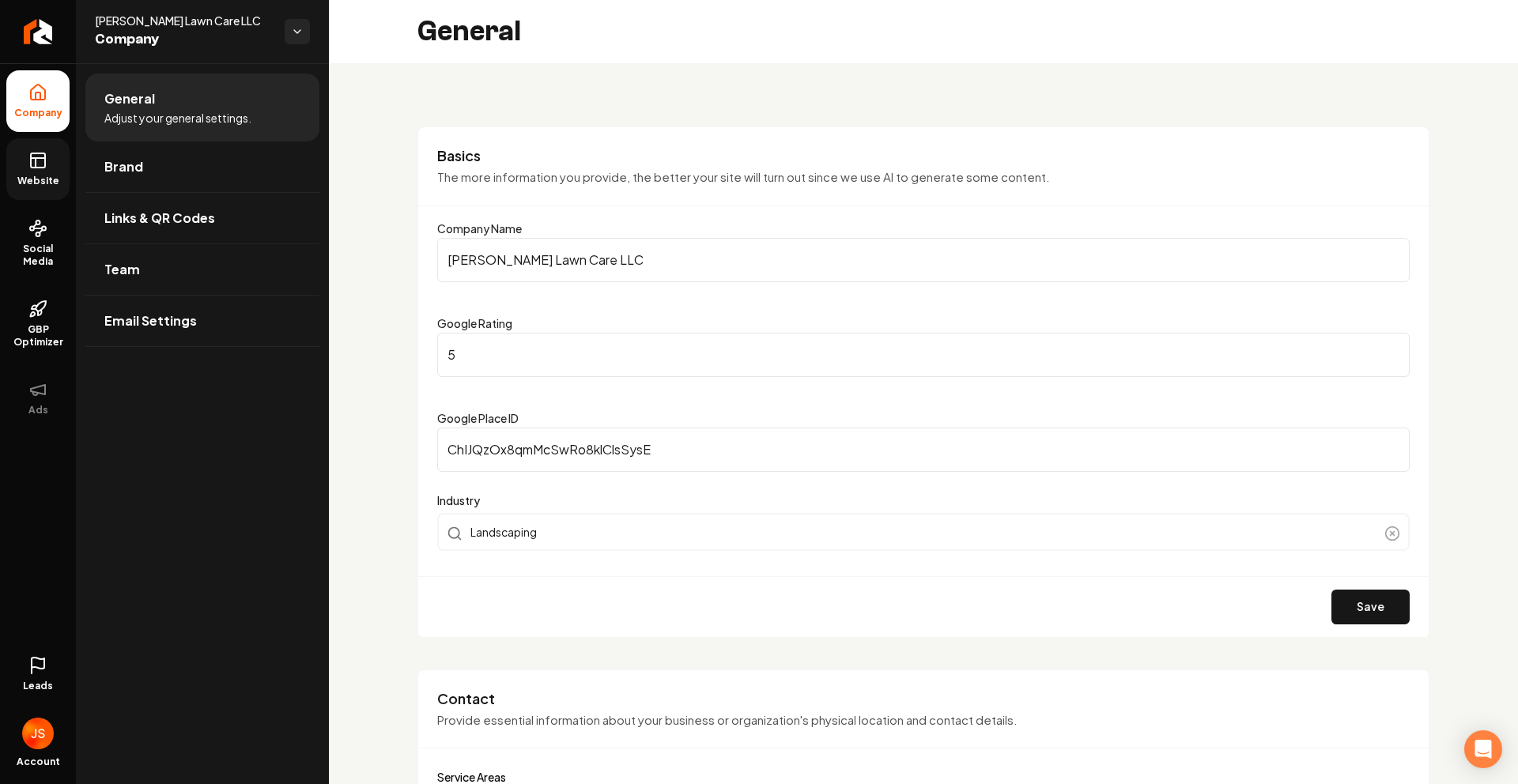
click at [62, 161] on link "Website" at bounding box center [37, 168] width 64 height 62
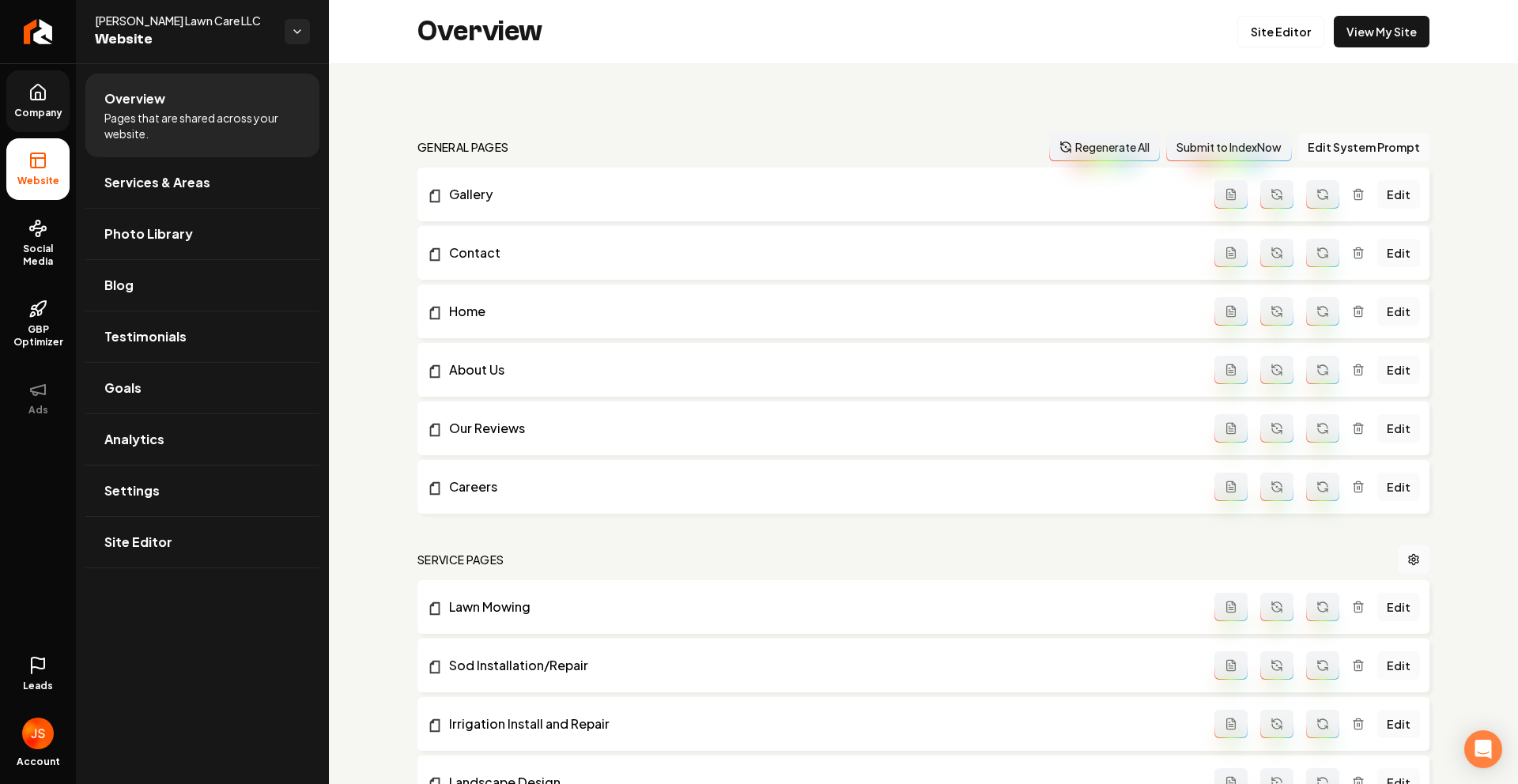
click at [47, 109] on span "Company" at bounding box center [38, 113] width 61 height 13
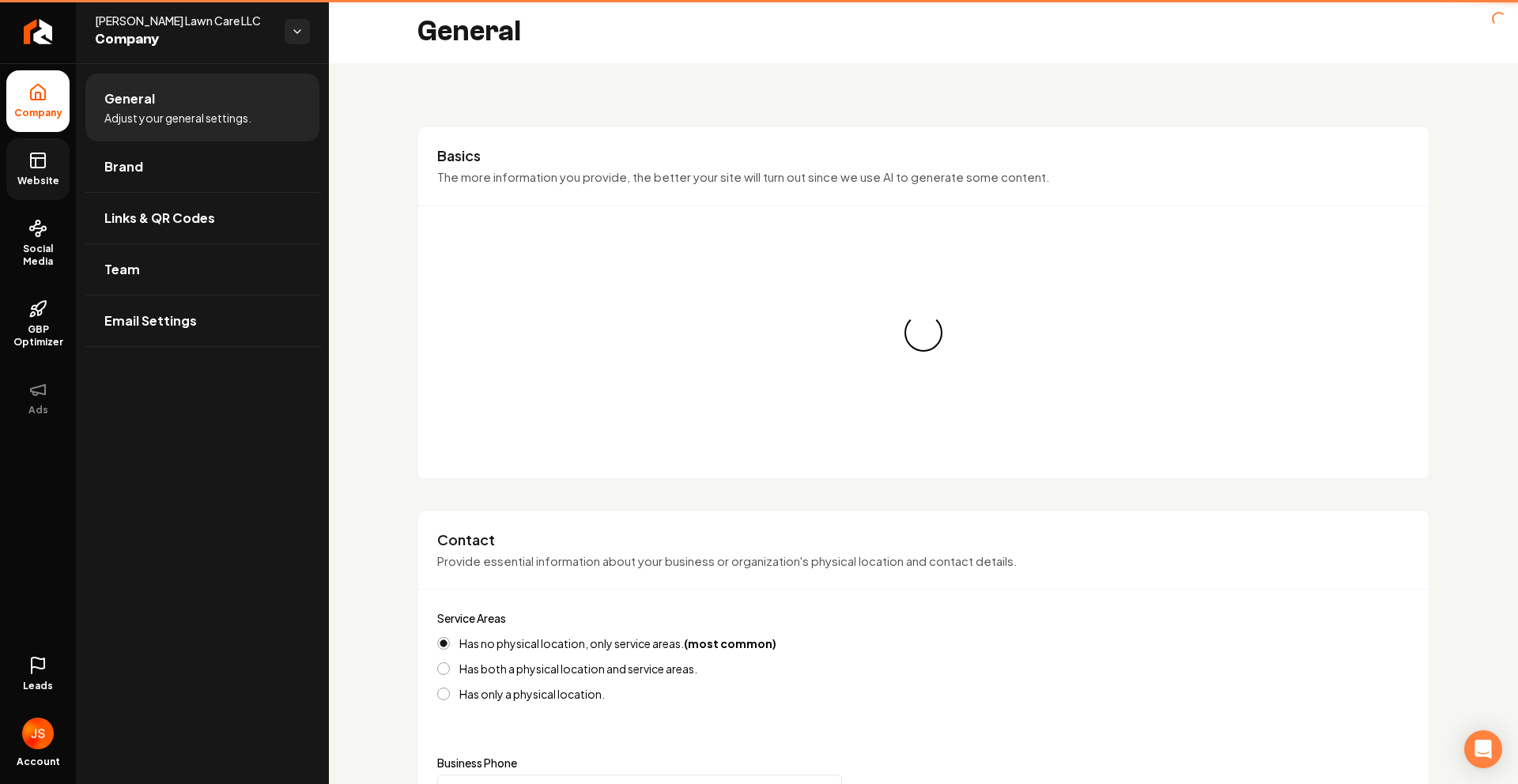
type input "(406) 600-9319"
type input "Jake@jermanlawncare.com"
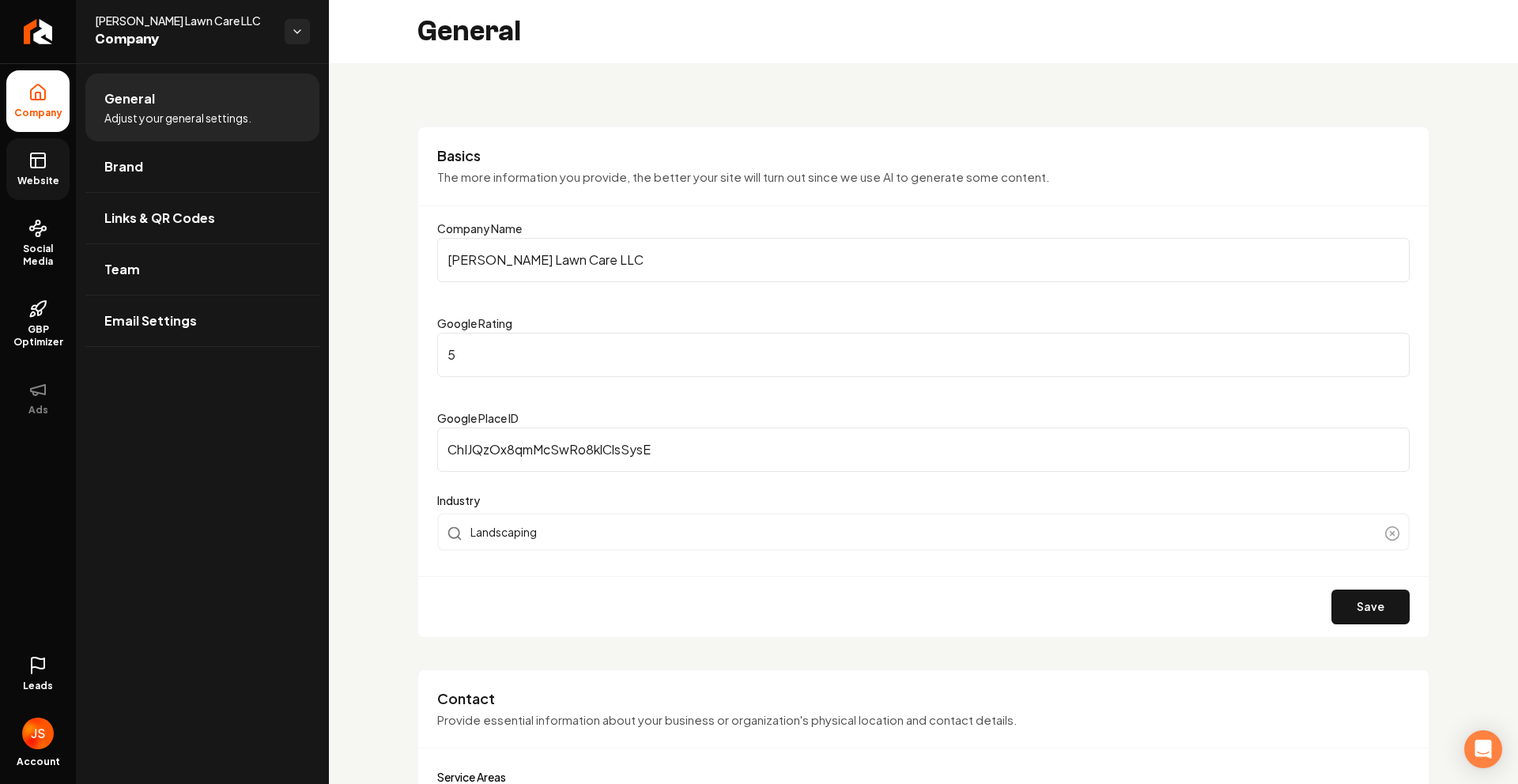
click at [28, 166] on icon at bounding box center [37, 160] width 19 height 19
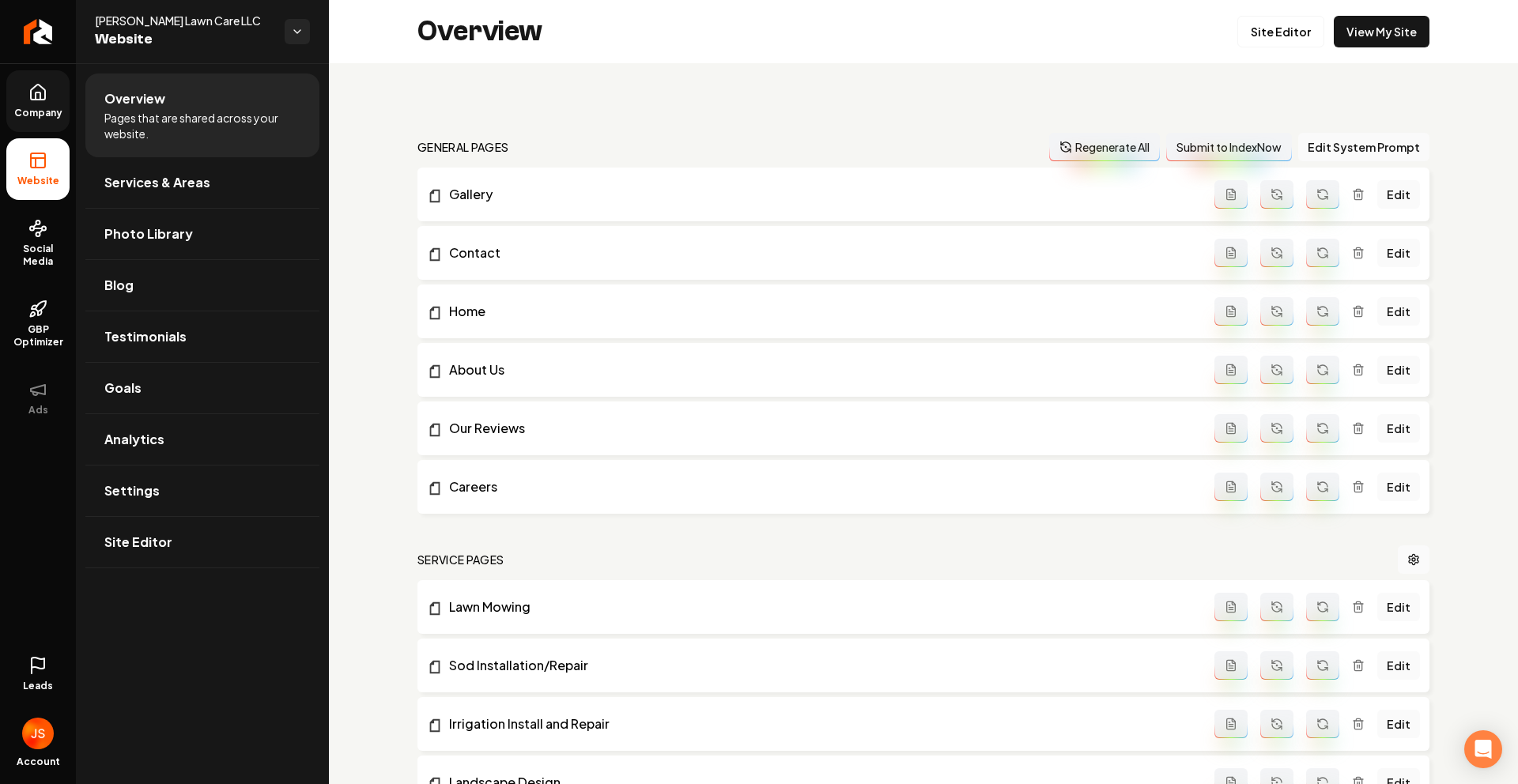
click at [36, 658] on icon at bounding box center [37, 663] width 13 height 11
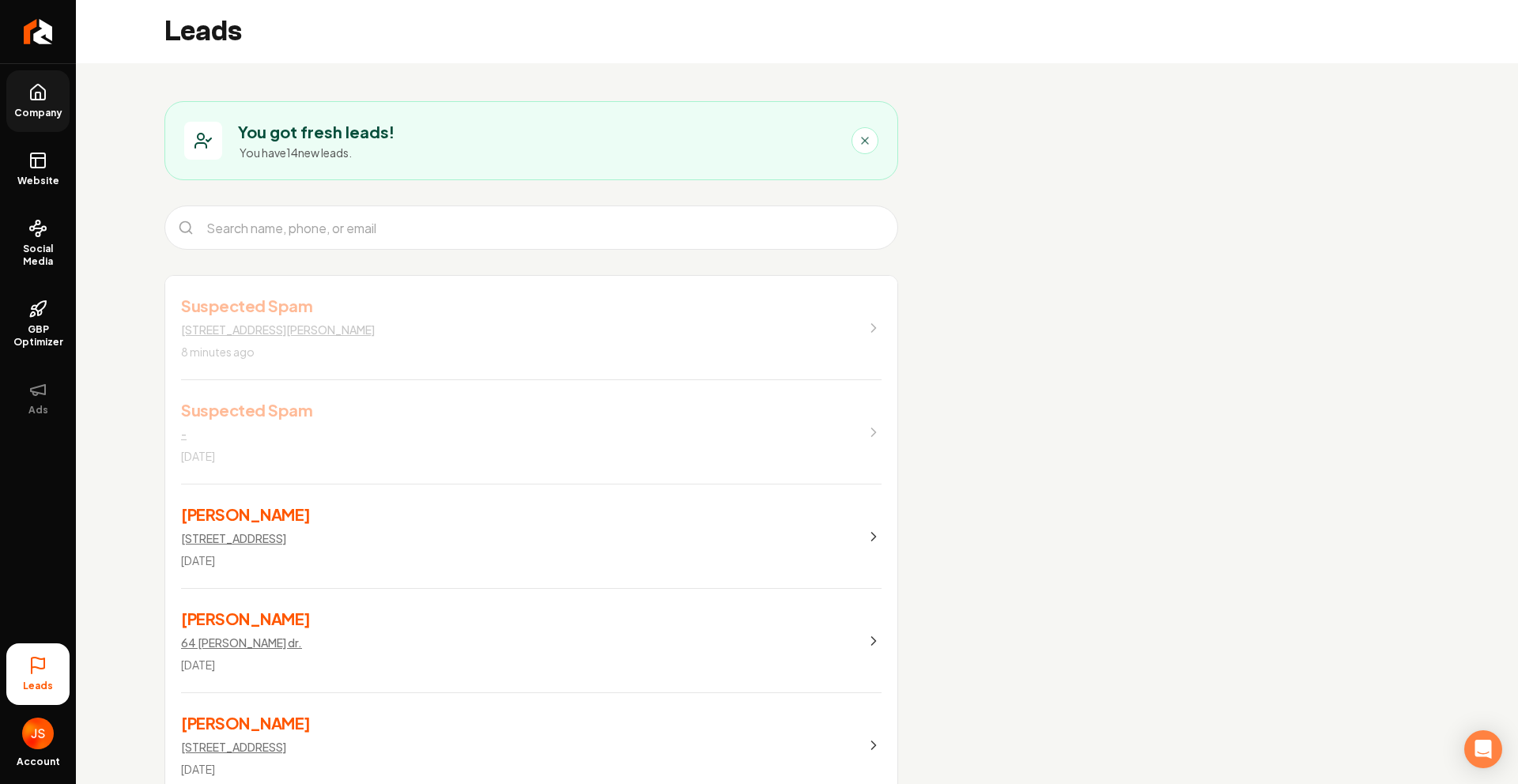
click at [745, 334] on link "Suspected Spam 3009 secor ave 8 minutes ago" at bounding box center [532, 328] width 733 height 105
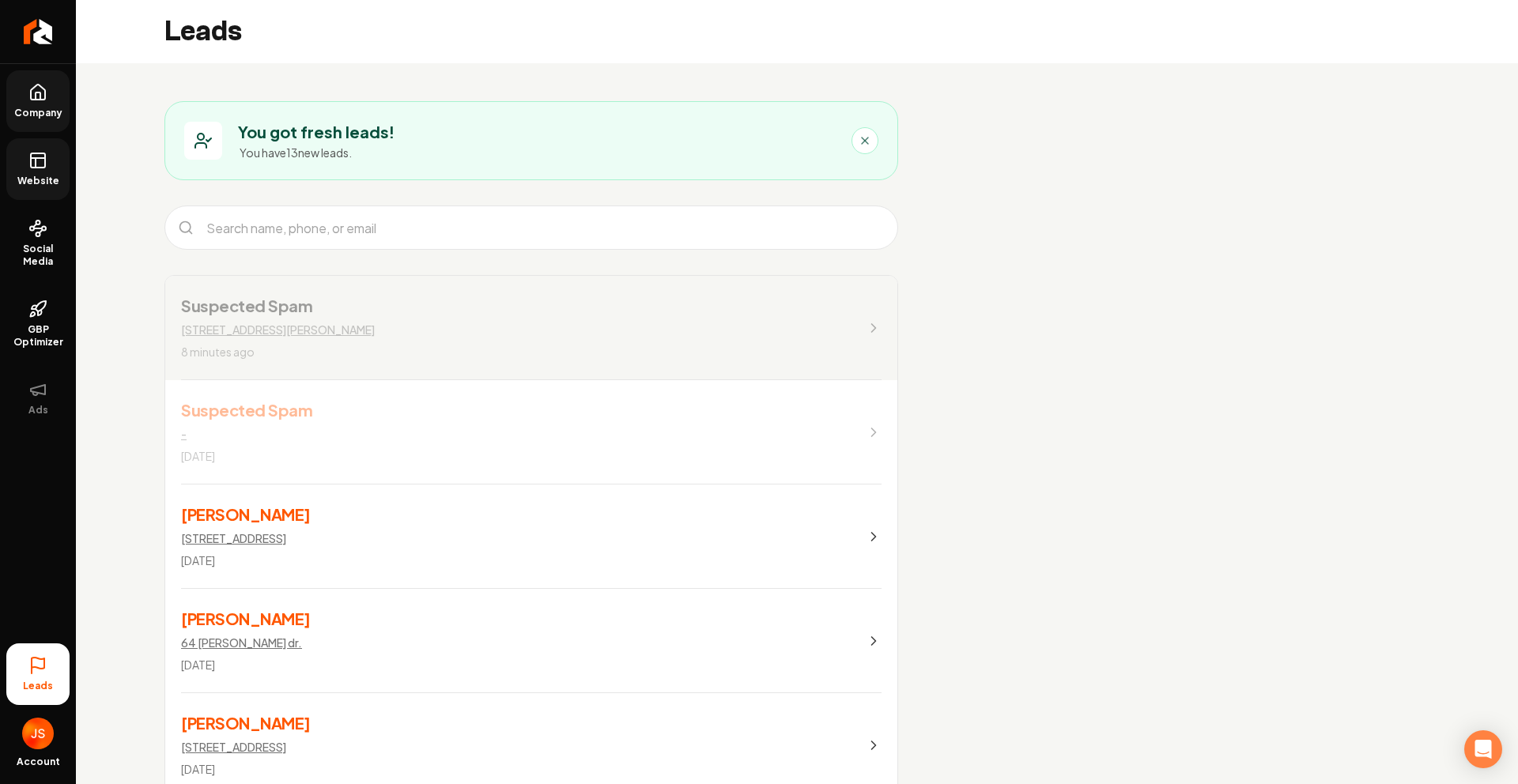
click at [30, 152] on icon at bounding box center [37, 160] width 19 height 19
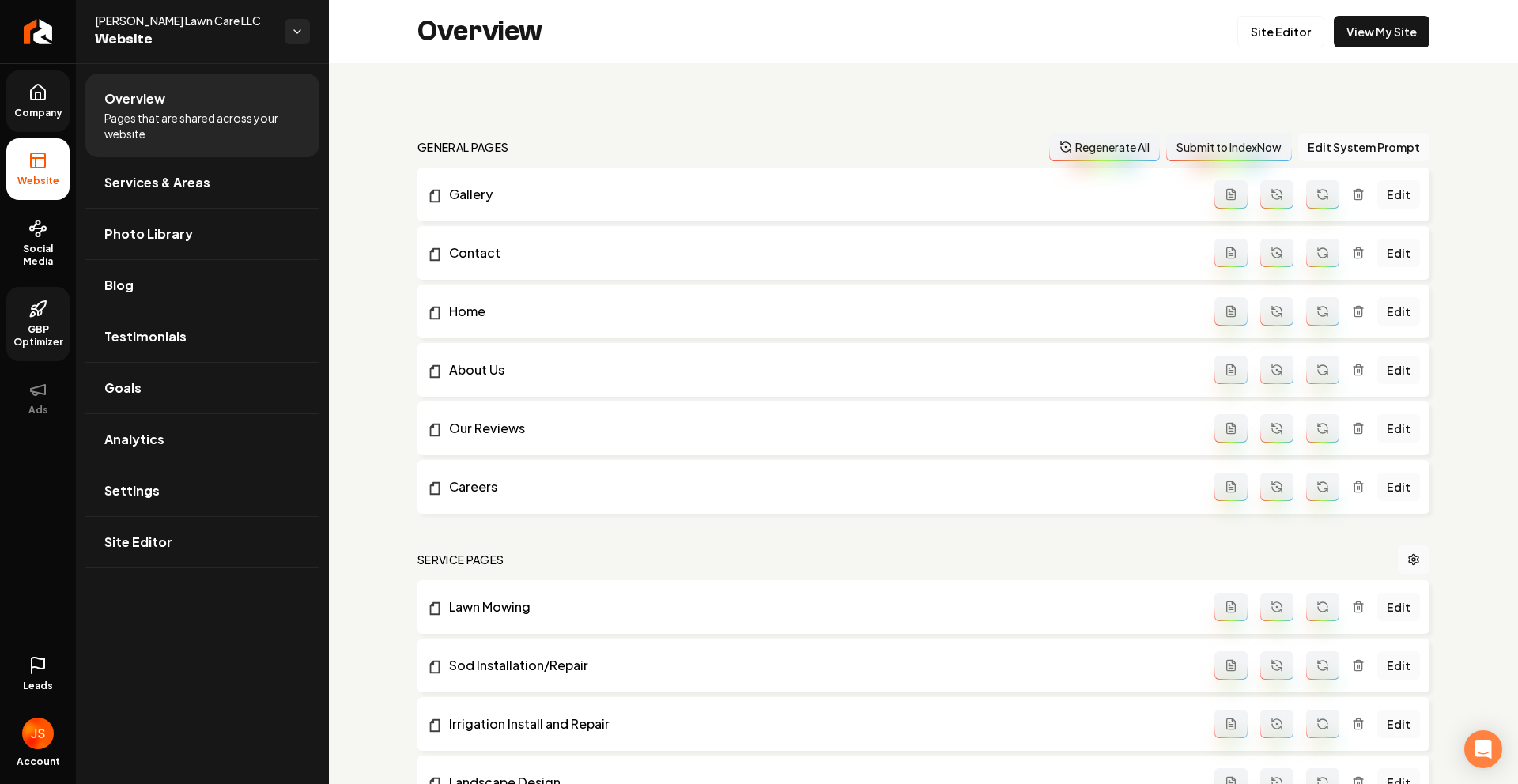
click at [25, 312] on link "GBP Optimizer" at bounding box center [37, 324] width 64 height 74
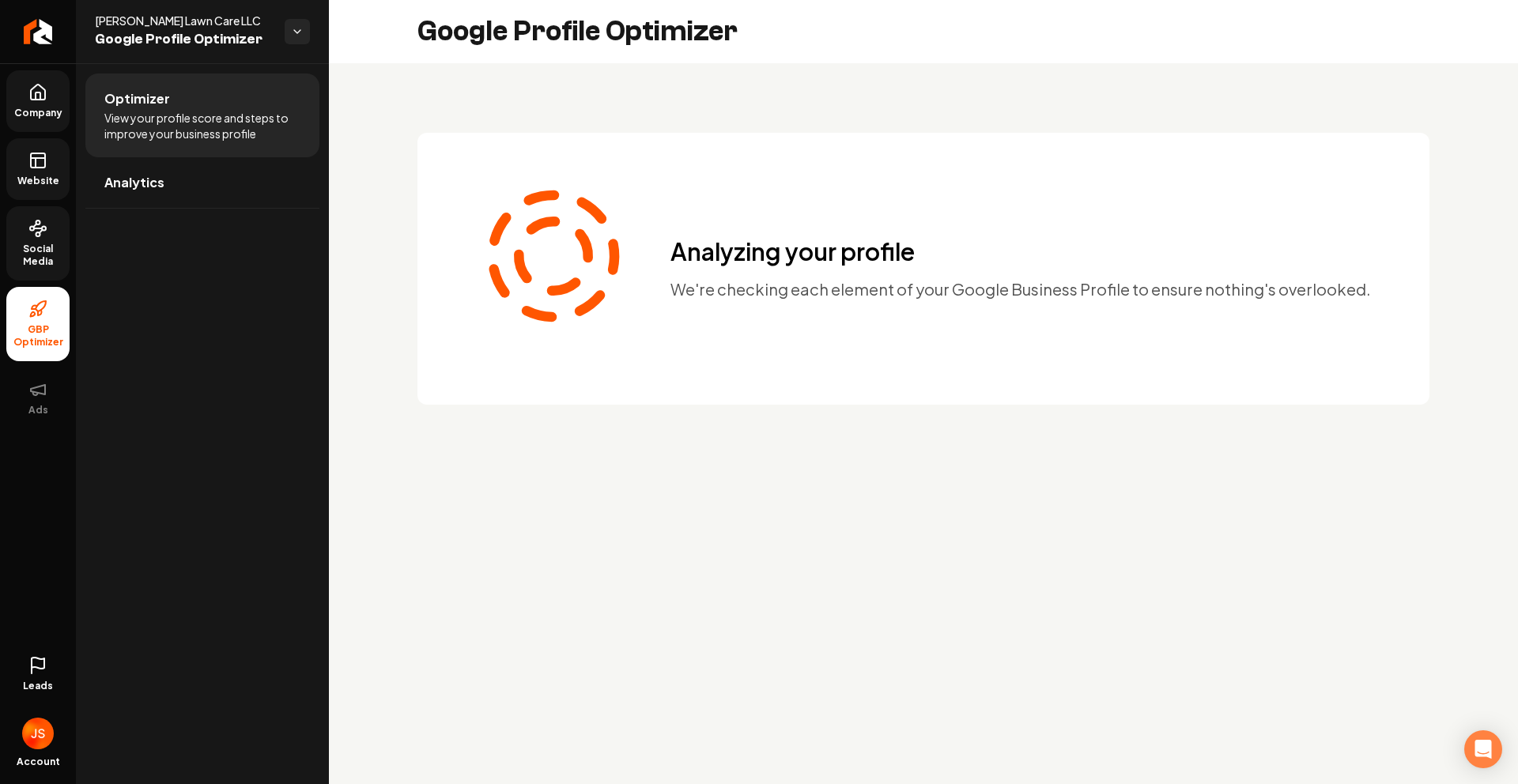
click at [45, 227] on icon at bounding box center [37, 228] width 19 height 19
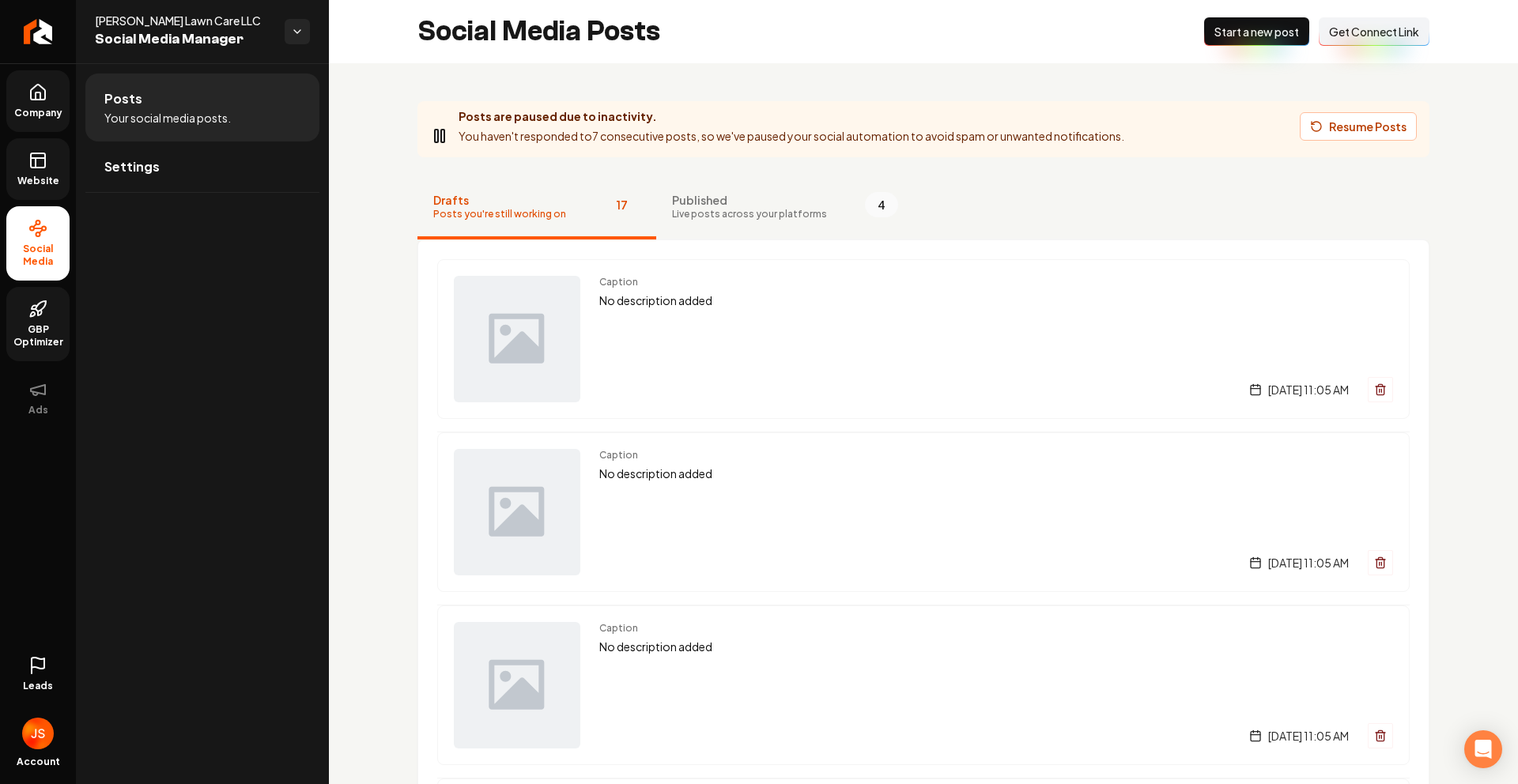
click at [1366, 124] on button "Resume Posts" at bounding box center [1358, 126] width 118 height 28
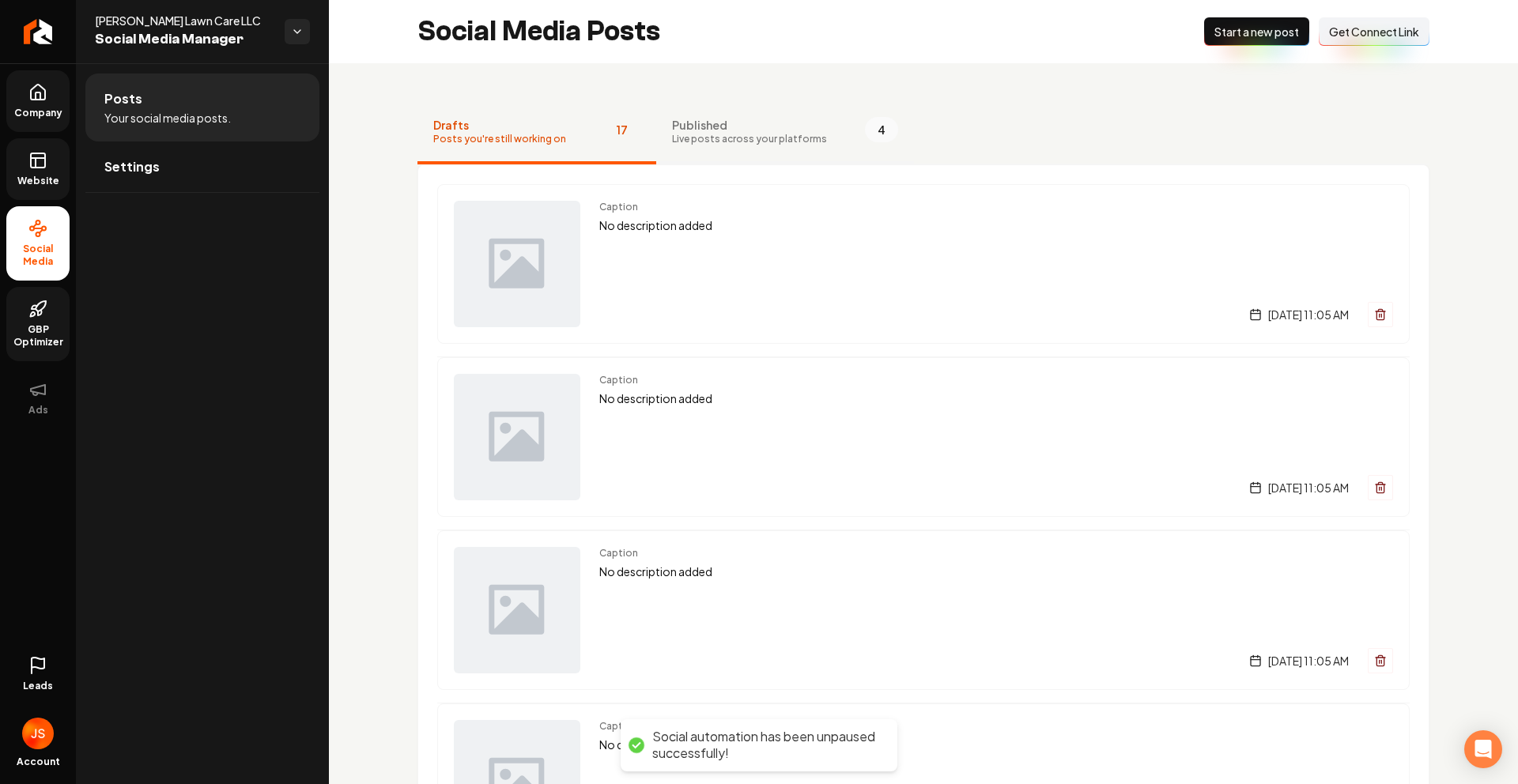
click at [783, 117] on span "Published" at bounding box center [749, 125] width 155 height 16
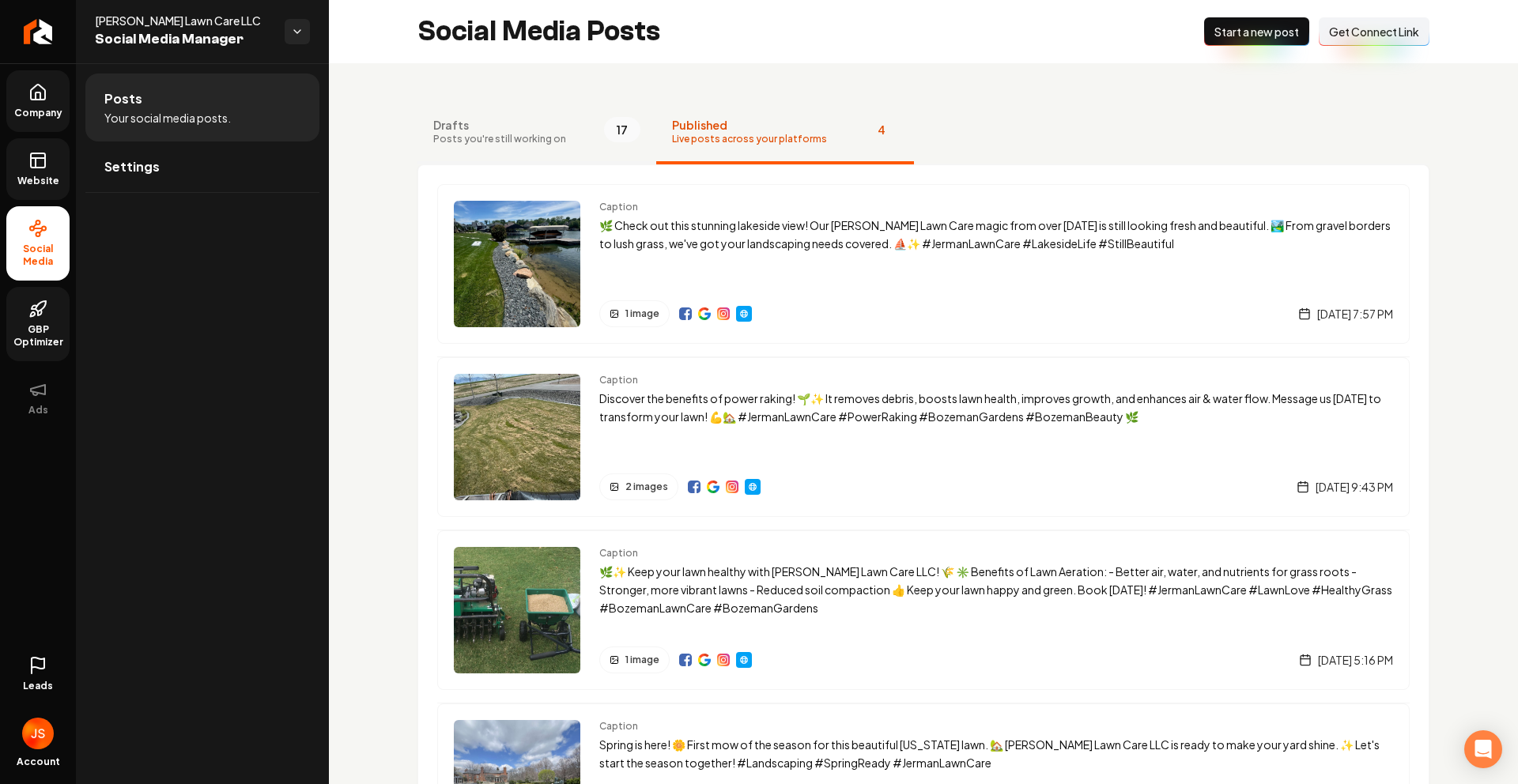
click at [545, 142] on span "Posts you're still working on" at bounding box center [499, 139] width 133 height 13
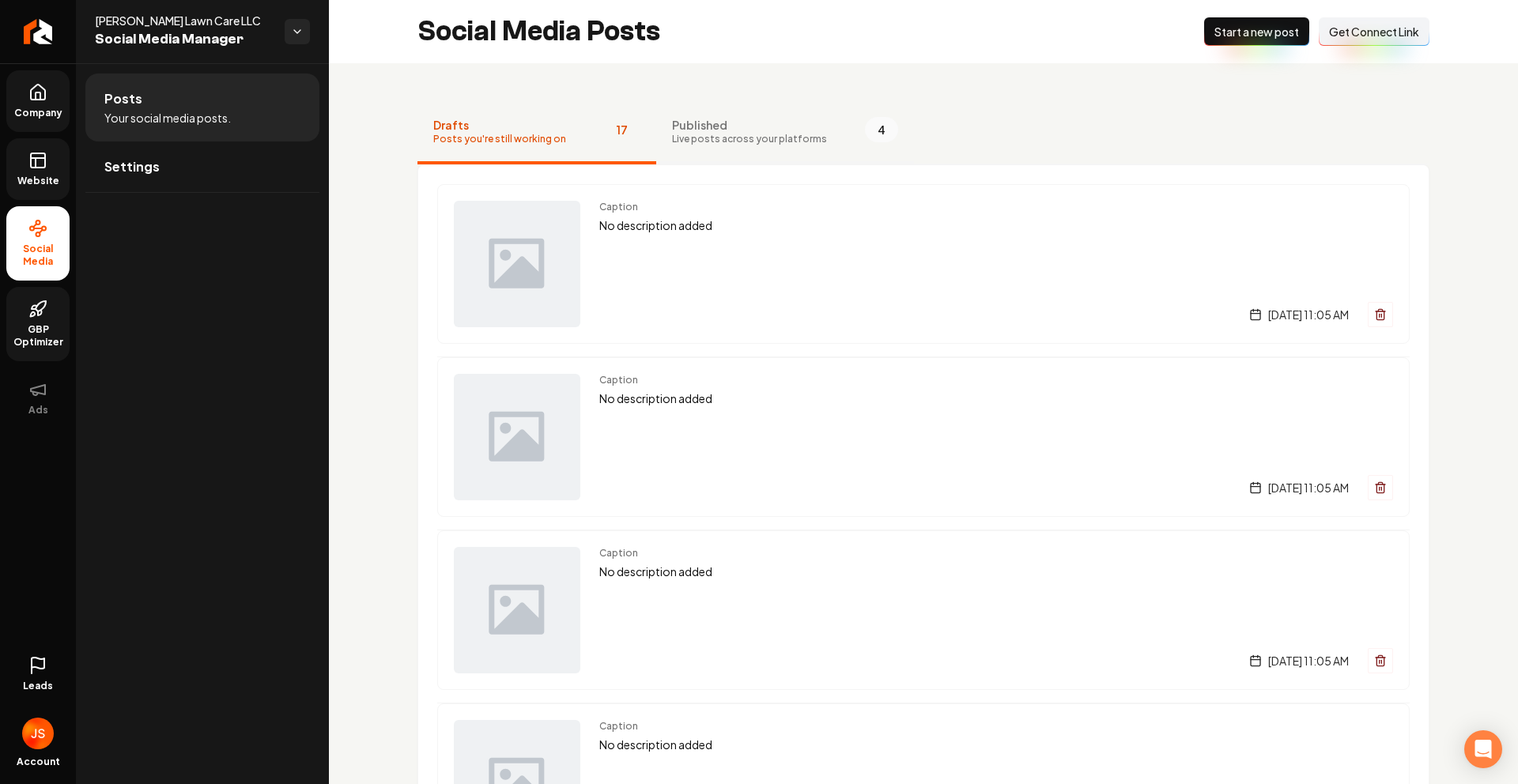
click at [732, 107] on button "Published Live posts across your platforms 4" at bounding box center [784, 132] width 258 height 64
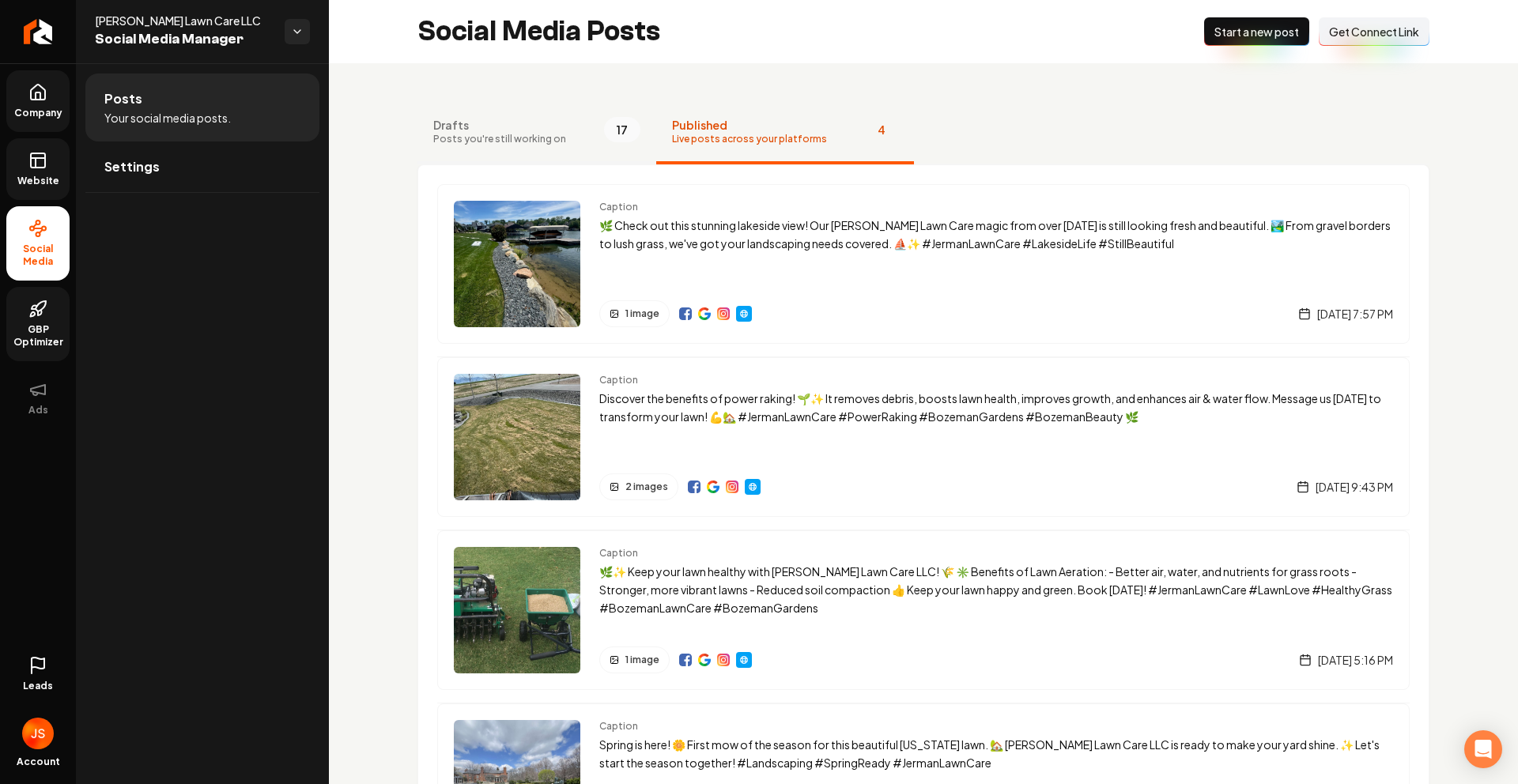
click at [499, 129] on span "Drafts" at bounding box center [499, 125] width 133 height 16
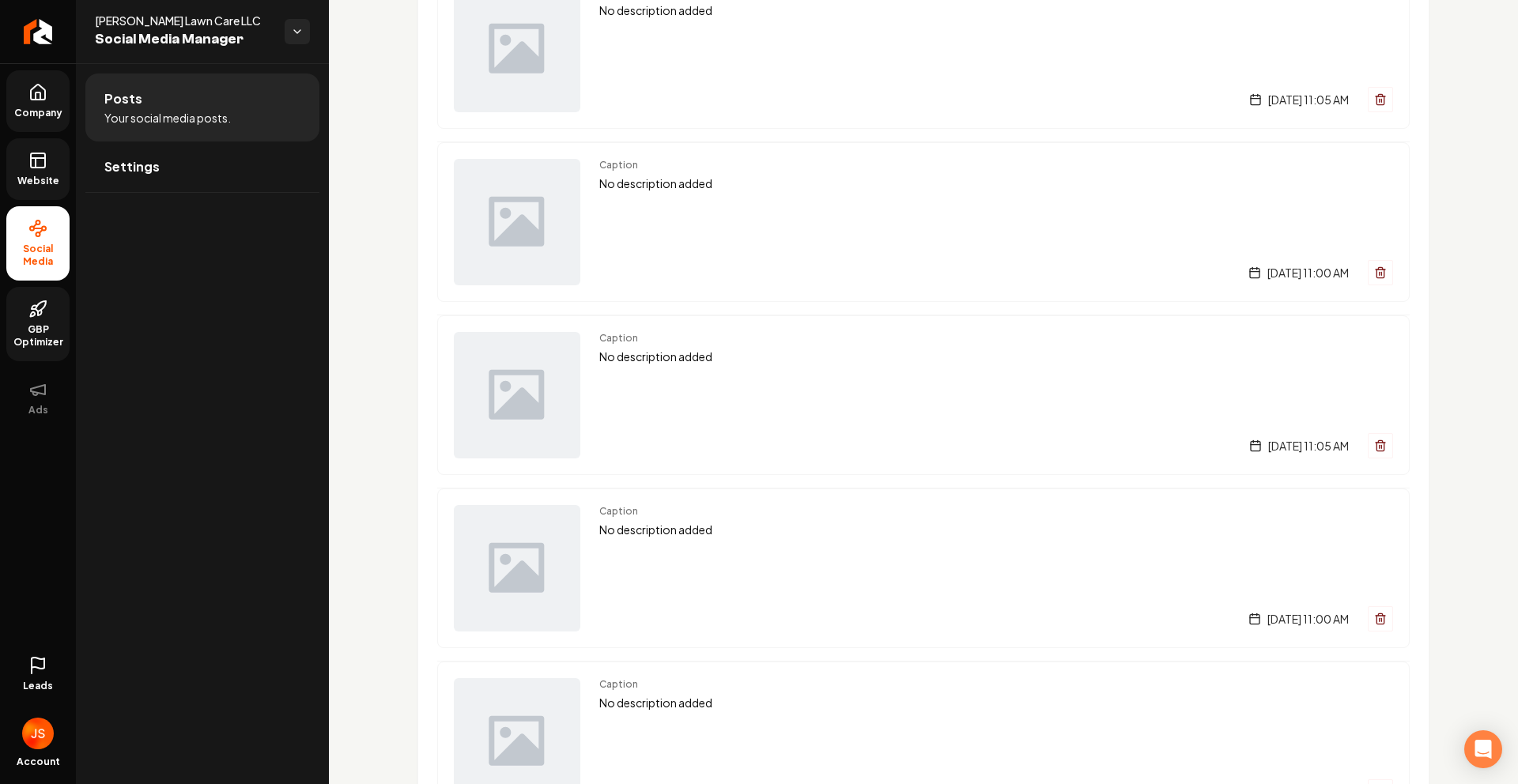
scroll to position [2428, 0]
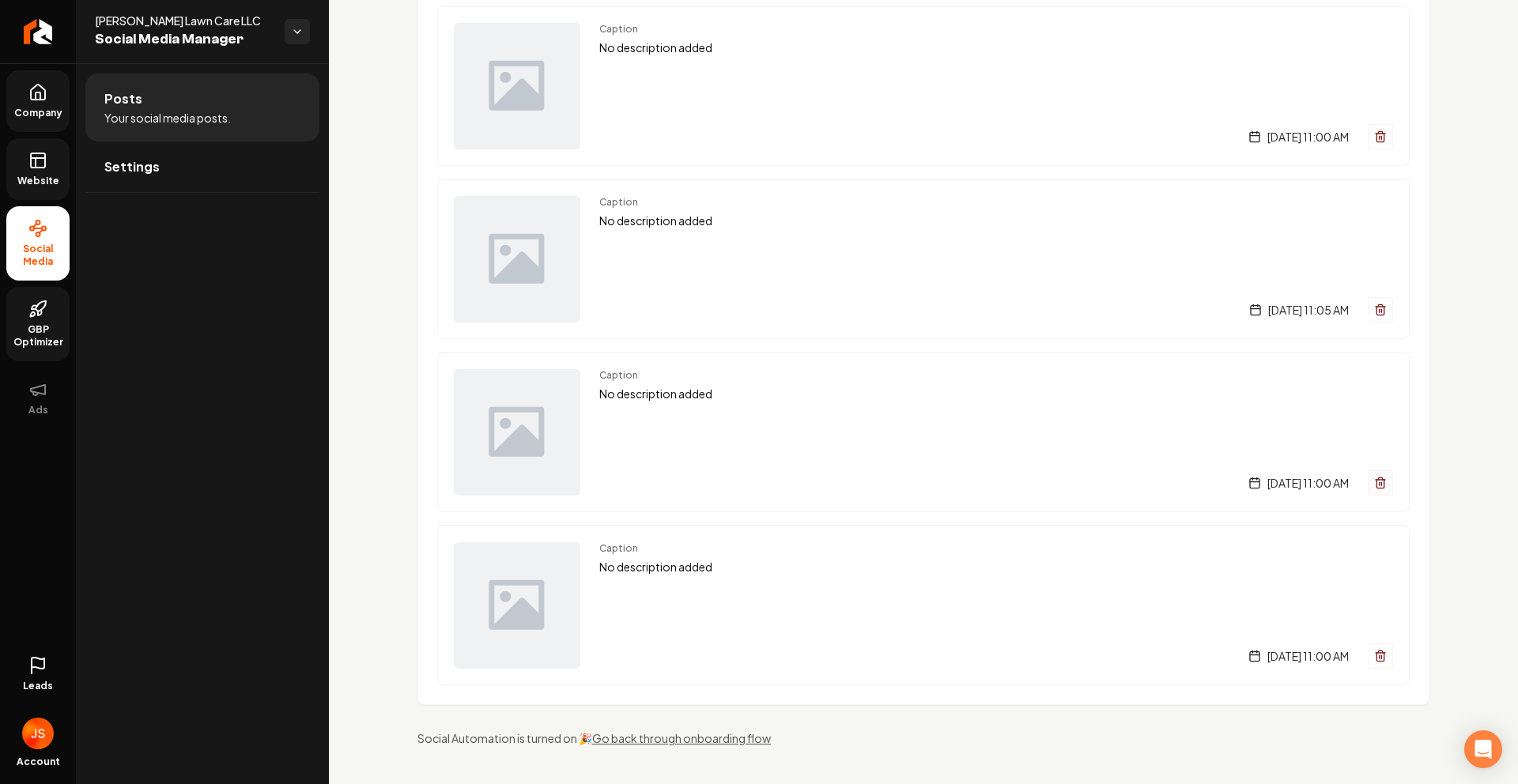
click at [1370, 490] on button "Main content area" at bounding box center [1381, 483] width 25 height 25
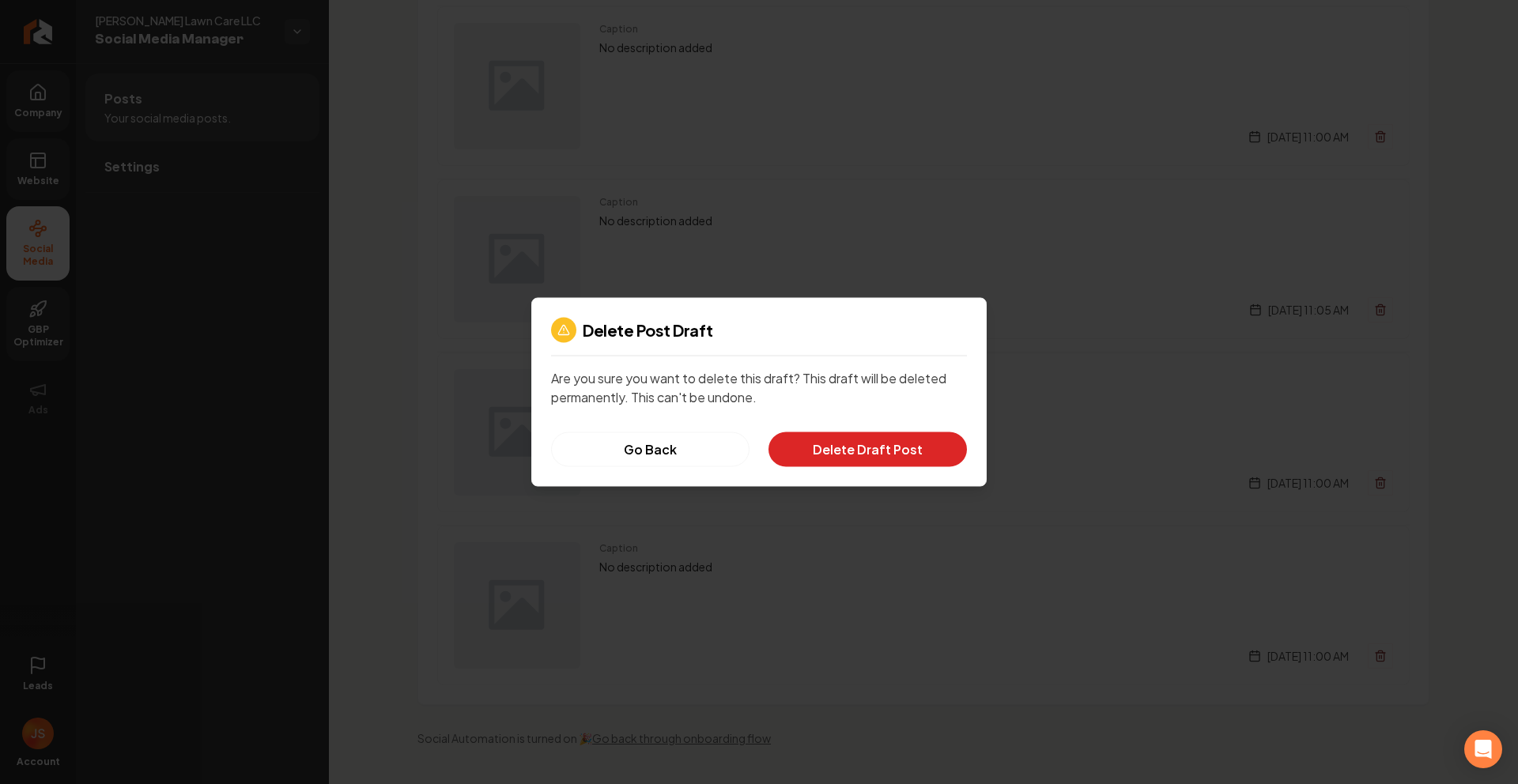
click at [818, 445] on button "Delete Draft Post" at bounding box center [868, 450] width 199 height 35
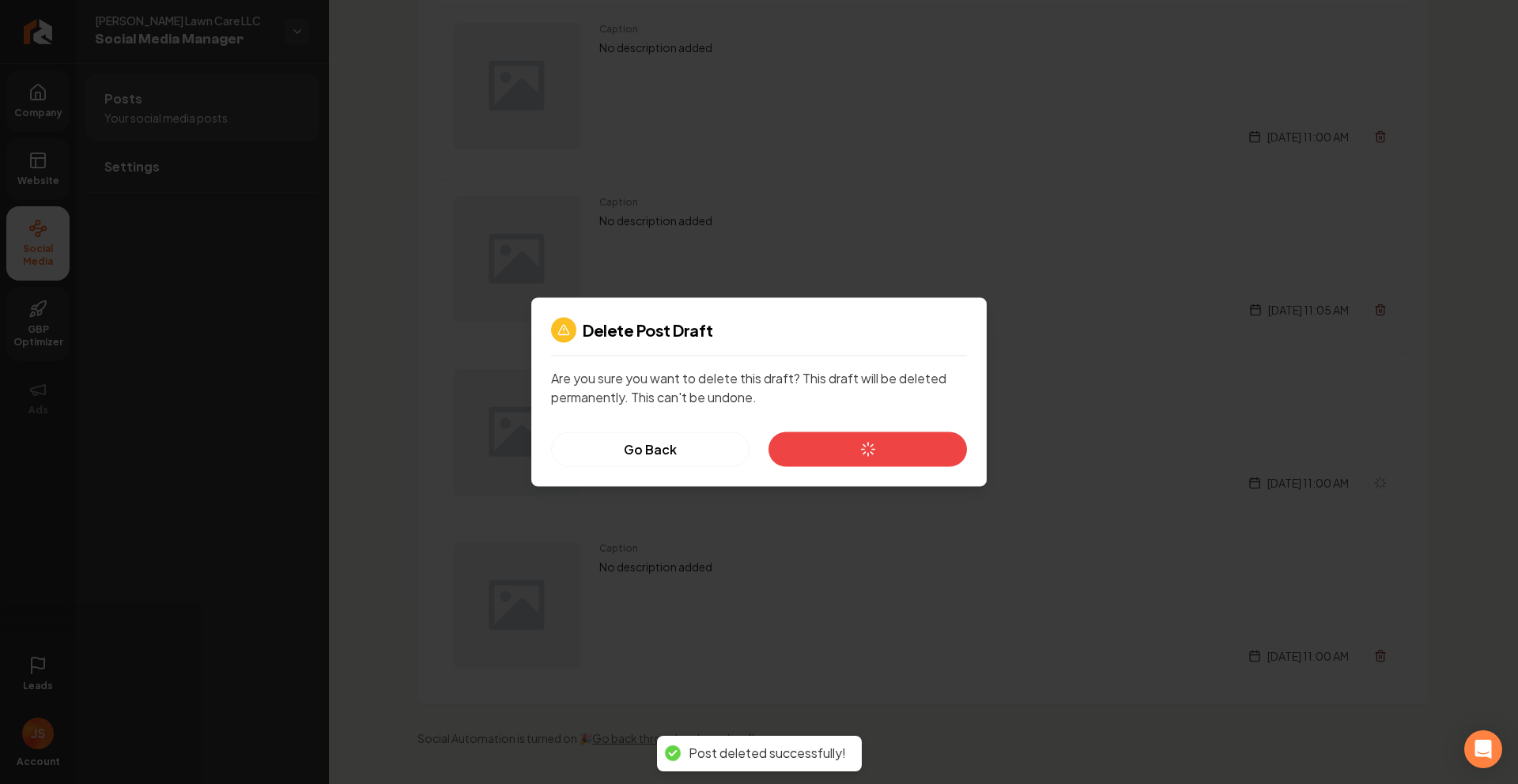
scroll to position [2255, 0]
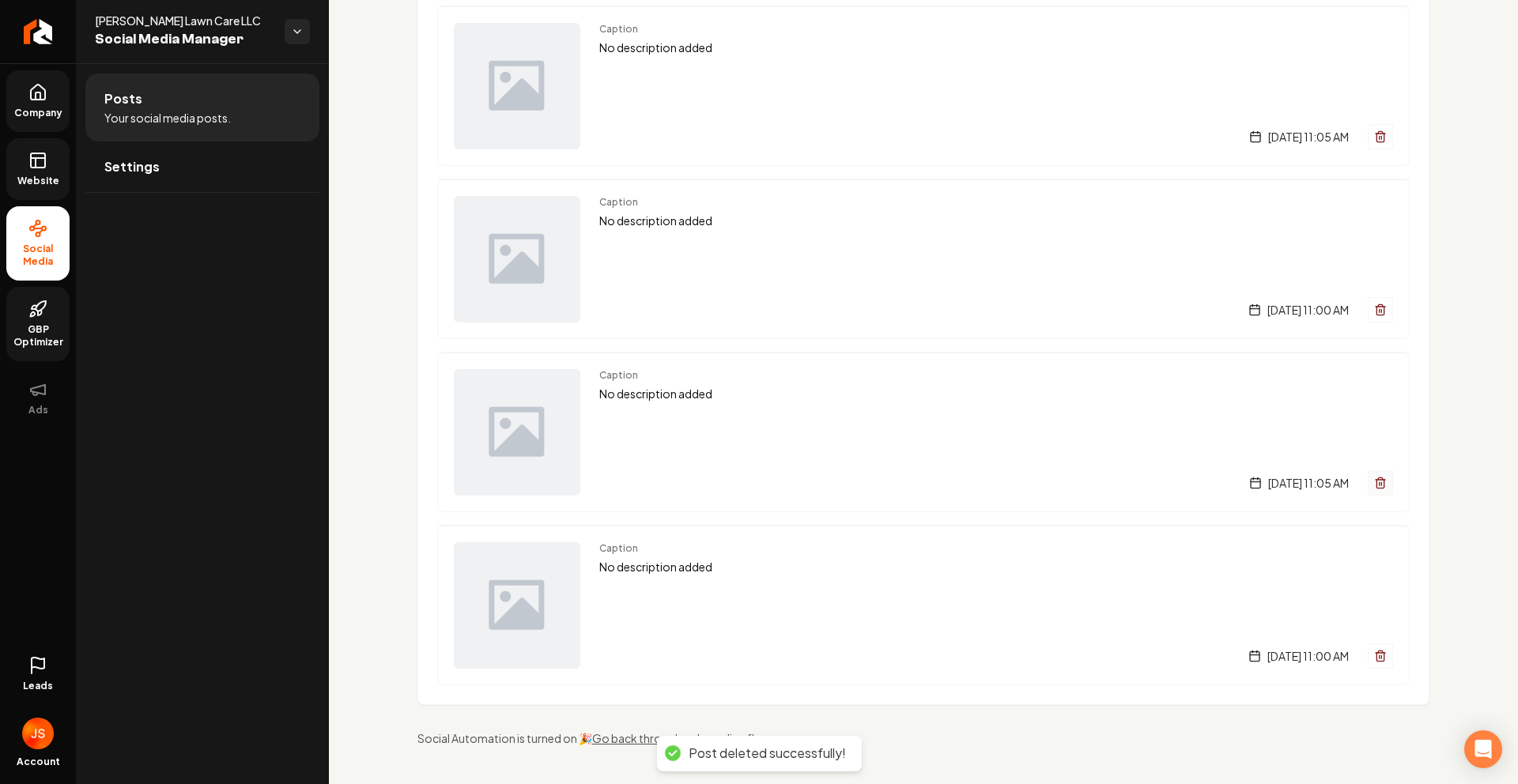
click at [1374, 482] on icon "Main content area" at bounding box center [1380, 483] width 13 height 13
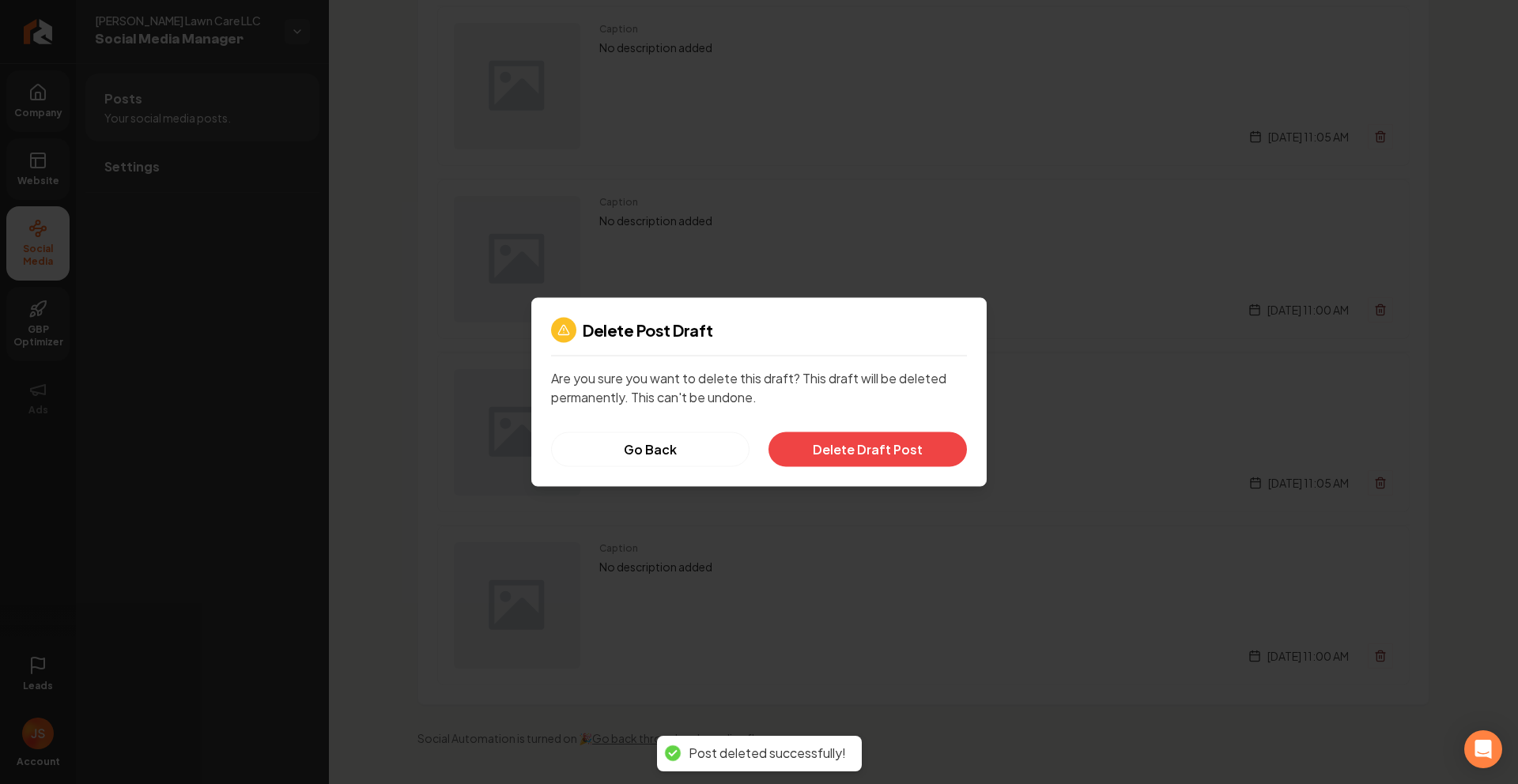
drag, startPoint x: 947, startPoint y: 438, endPoint x: 976, endPoint y: 442, distance: 29.3
click at [944, 438] on button "Delete Draft Post" at bounding box center [868, 450] width 199 height 35
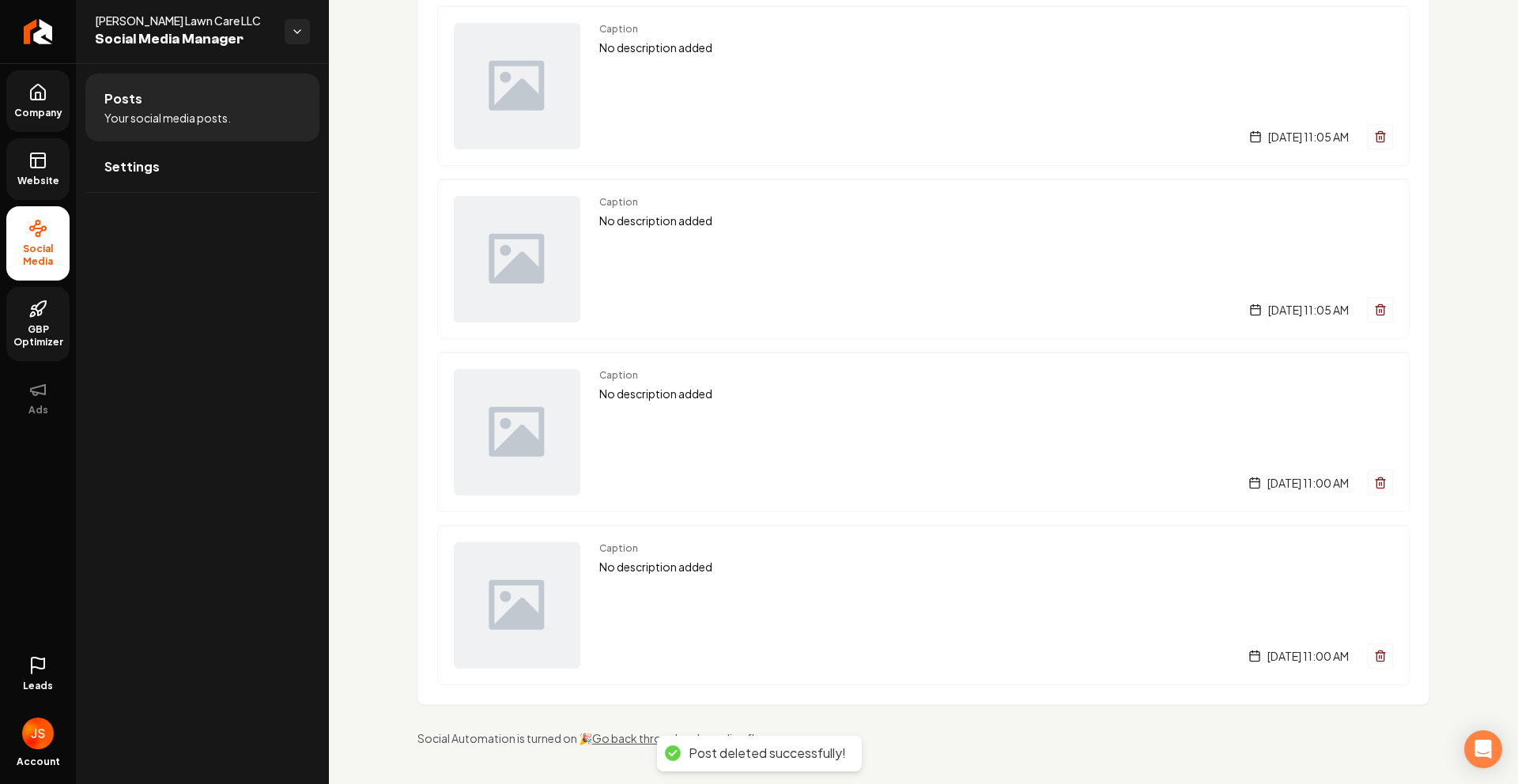
scroll to position [2082, 0]
click at [1375, 486] on button "Main content area" at bounding box center [1381, 483] width 25 height 25
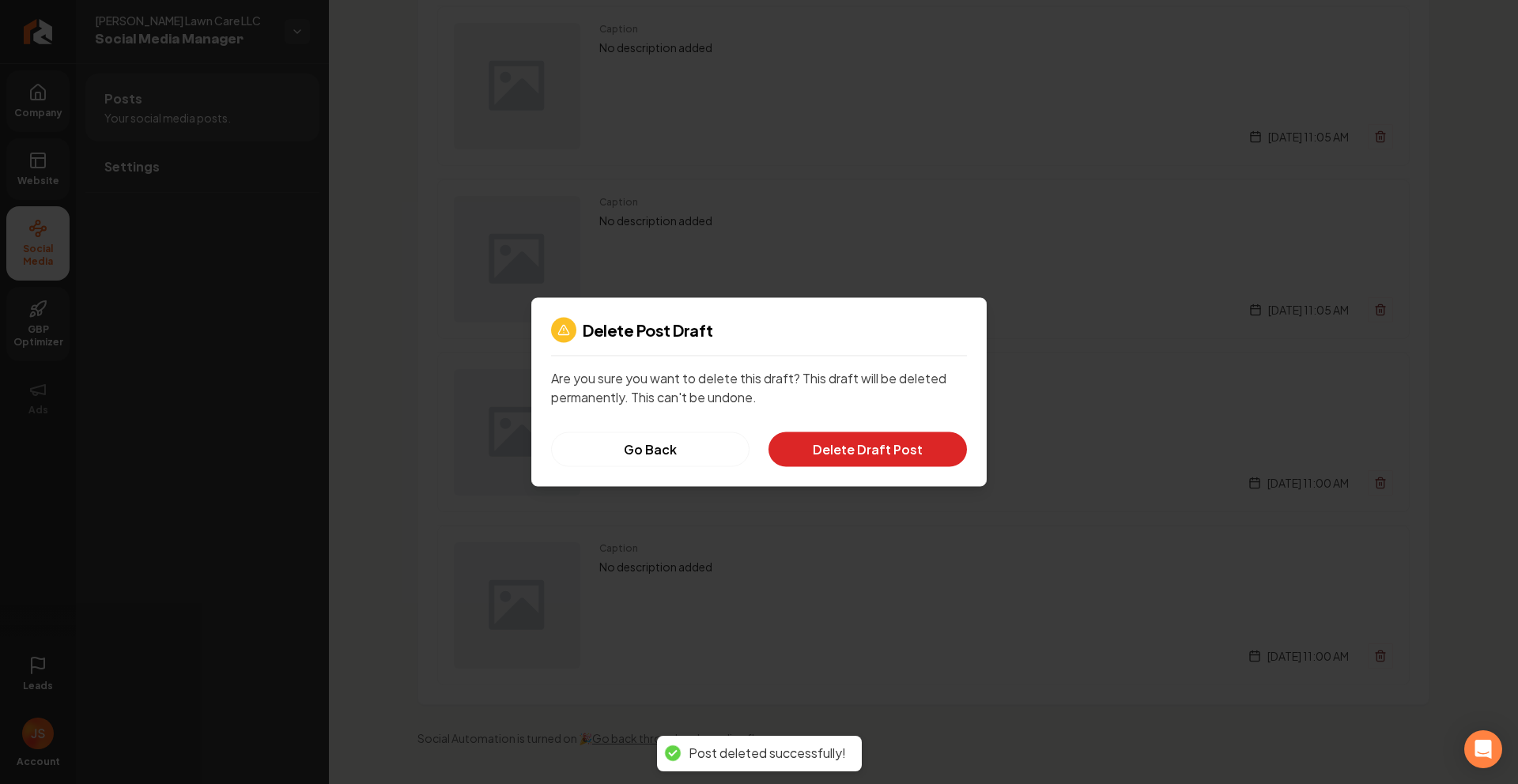
click at [907, 438] on button "Delete Draft Post" at bounding box center [868, 450] width 199 height 35
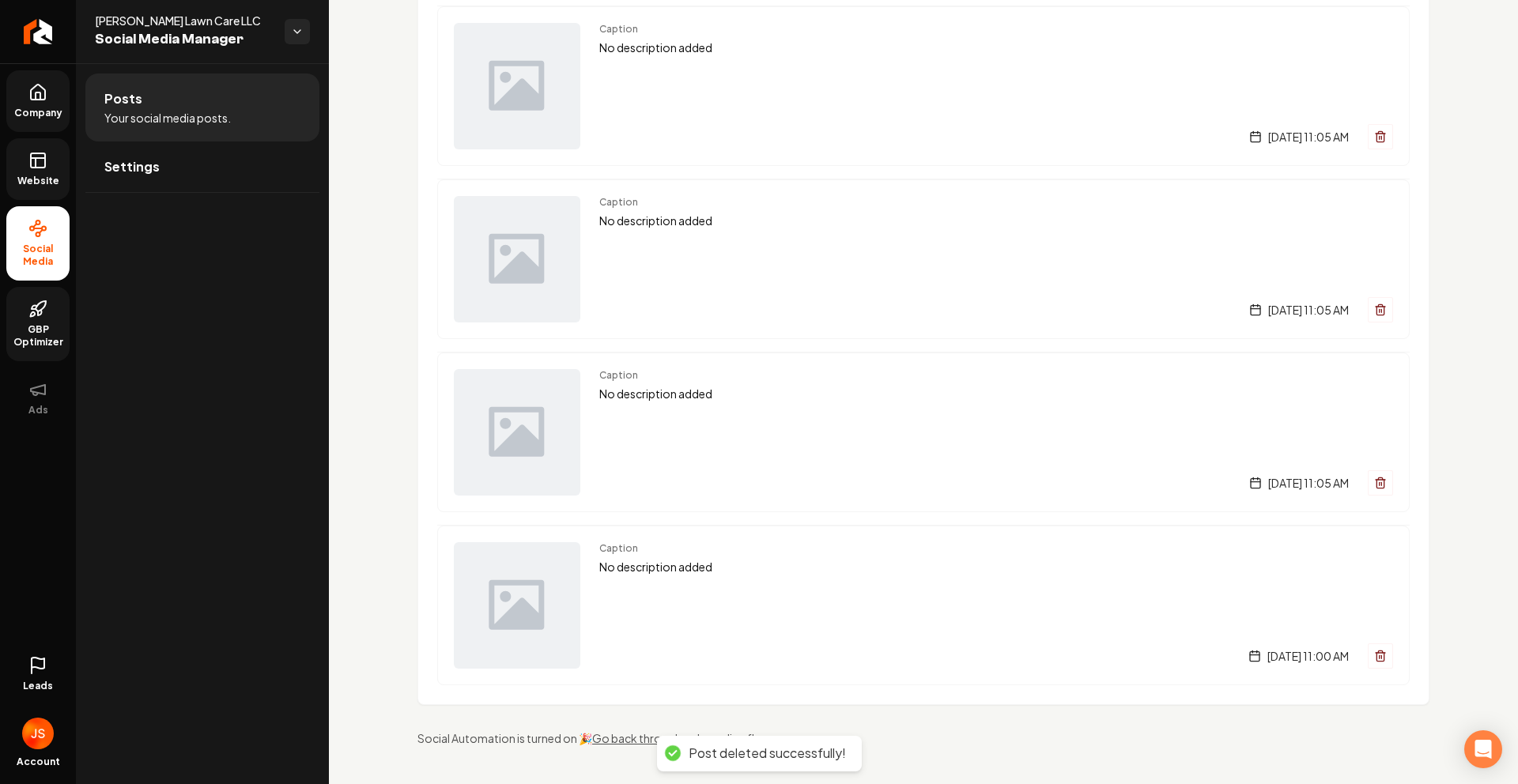
scroll to position [1909, 0]
click at [1374, 483] on icon "Main content area" at bounding box center [1380, 483] width 13 height 13
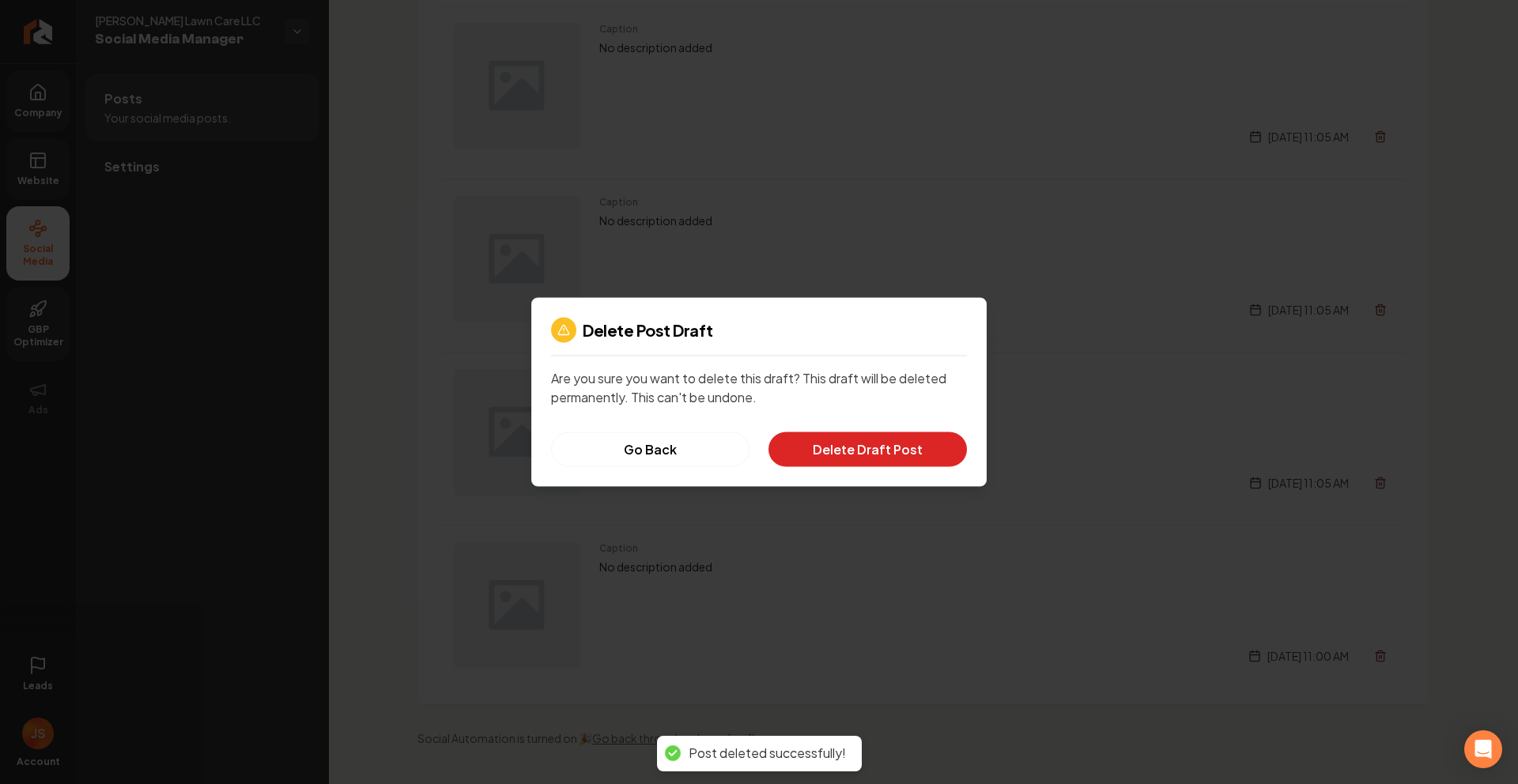
click at [824, 433] on button "Delete Draft Post" at bounding box center [868, 450] width 199 height 35
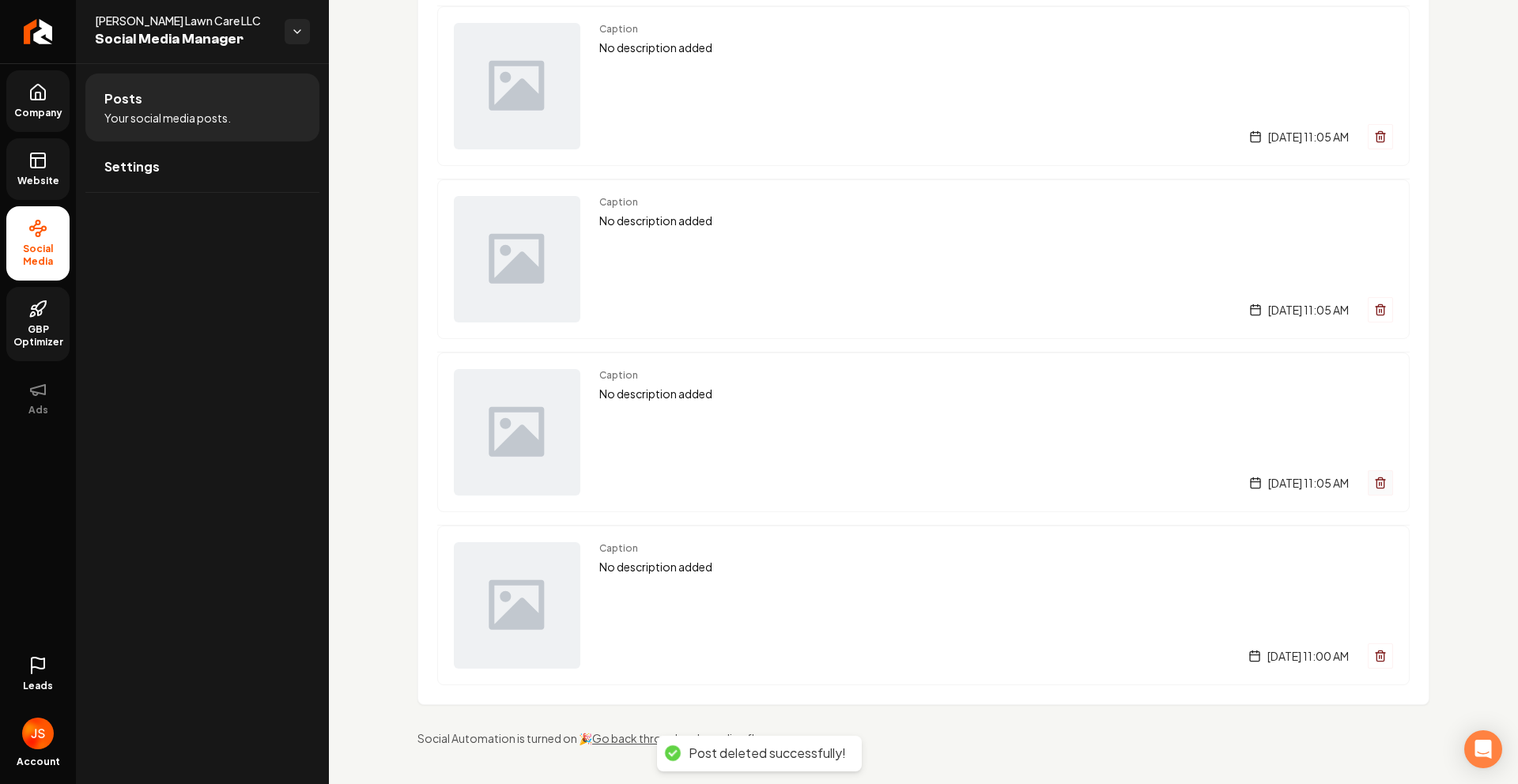
scroll to position [1735, 0]
click at [1371, 490] on button "Main content area" at bounding box center [1381, 483] width 25 height 25
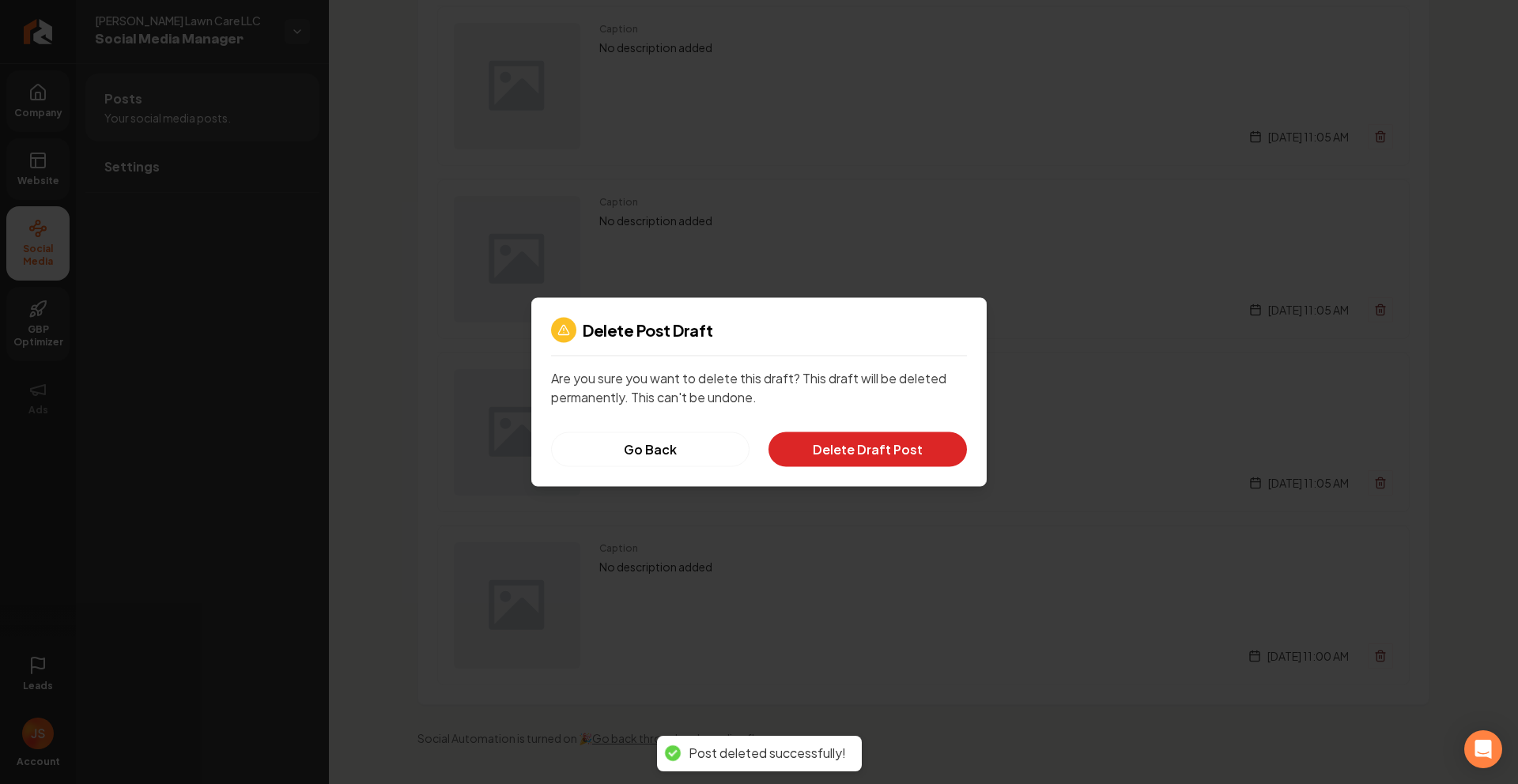
click at [902, 448] on button "Delete Draft Post" at bounding box center [868, 450] width 199 height 35
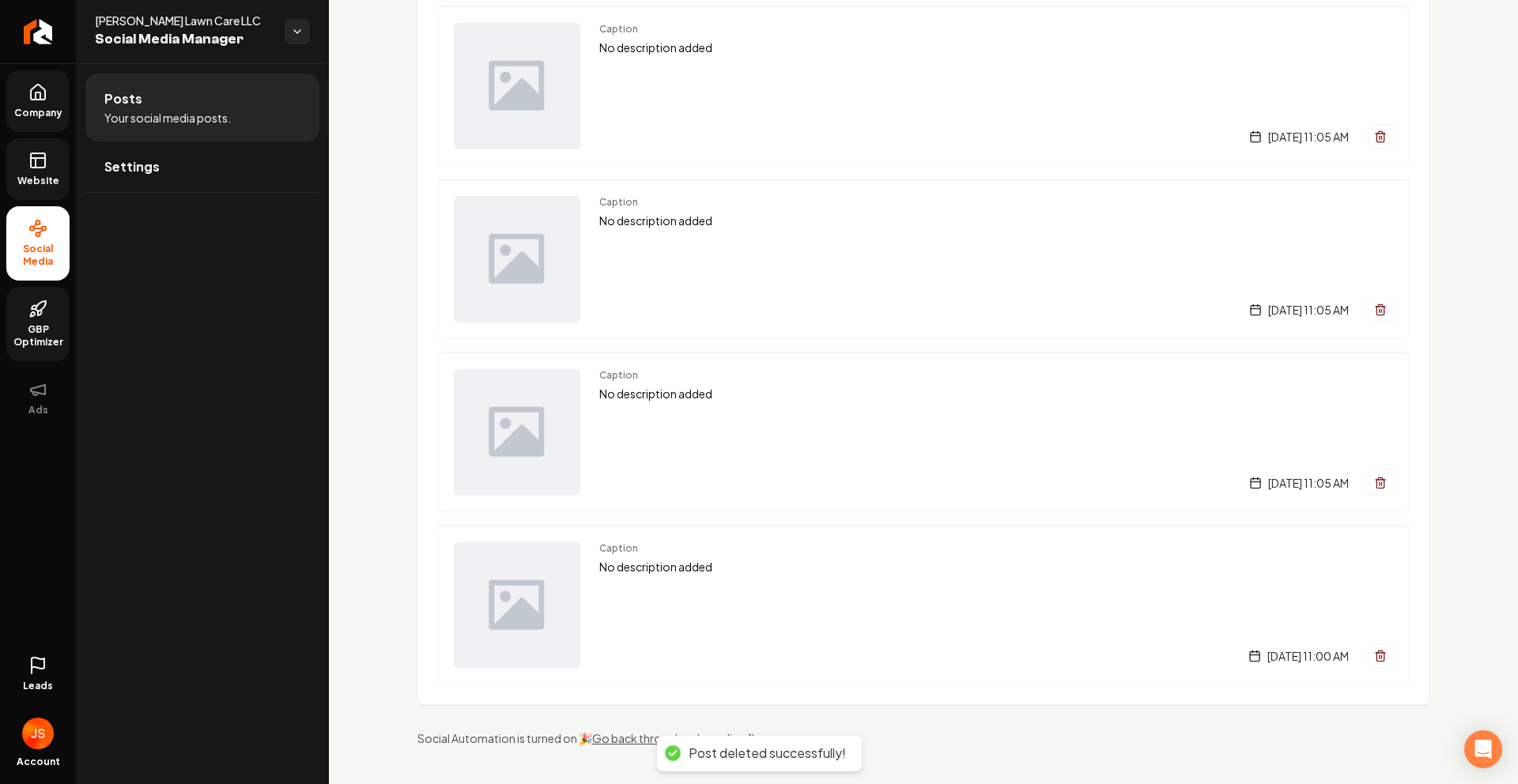
scroll to position [1562, 0]
click at [1374, 486] on icon "Main content area" at bounding box center [1380, 483] width 13 height 13
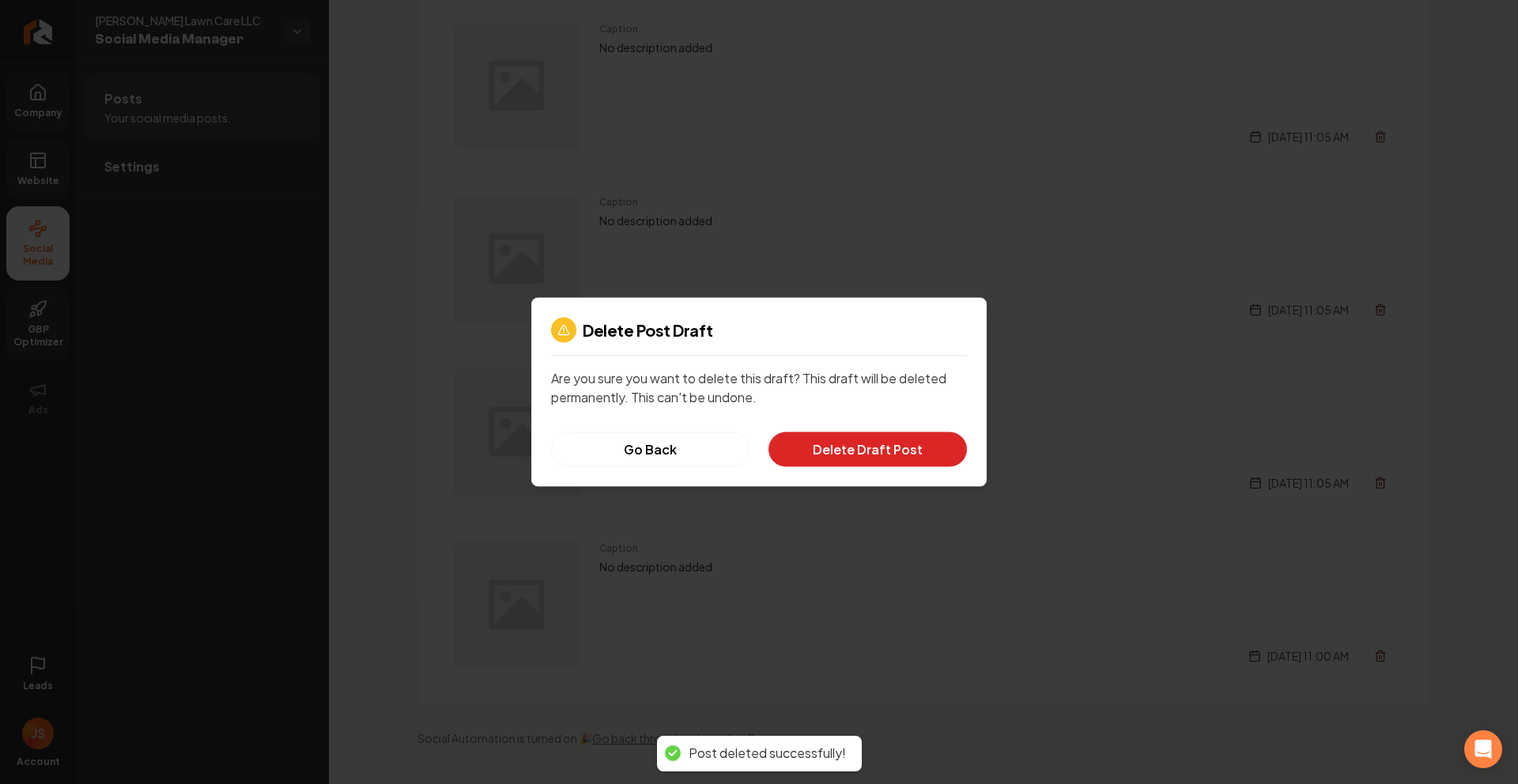
click at [844, 435] on button "Delete Draft Post" at bounding box center [868, 450] width 199 height 35
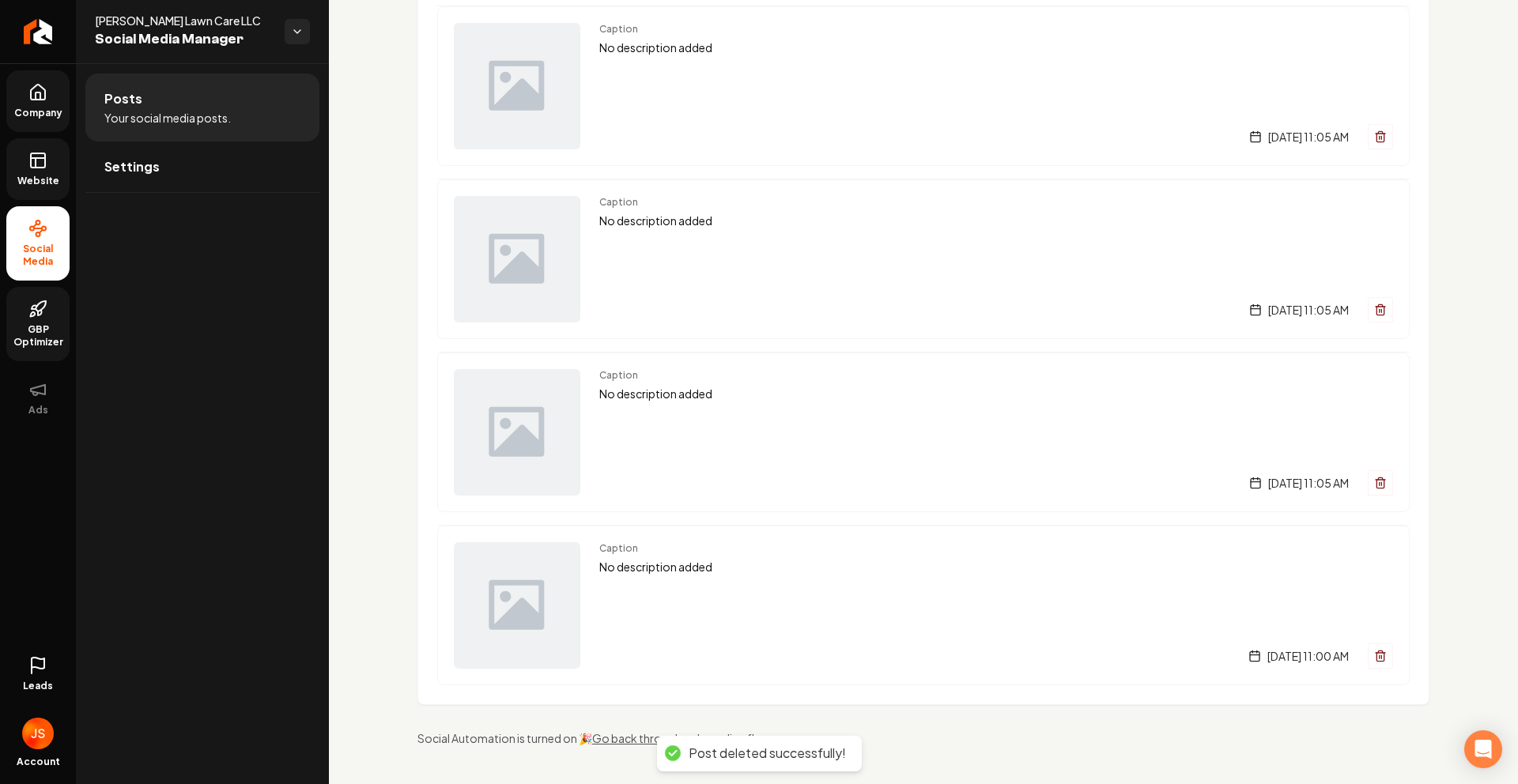
scroll to position [1390, 0]
click at [1374, 485] on icon "Main content area" at bounding box center [1380, 483] width 13 height 13
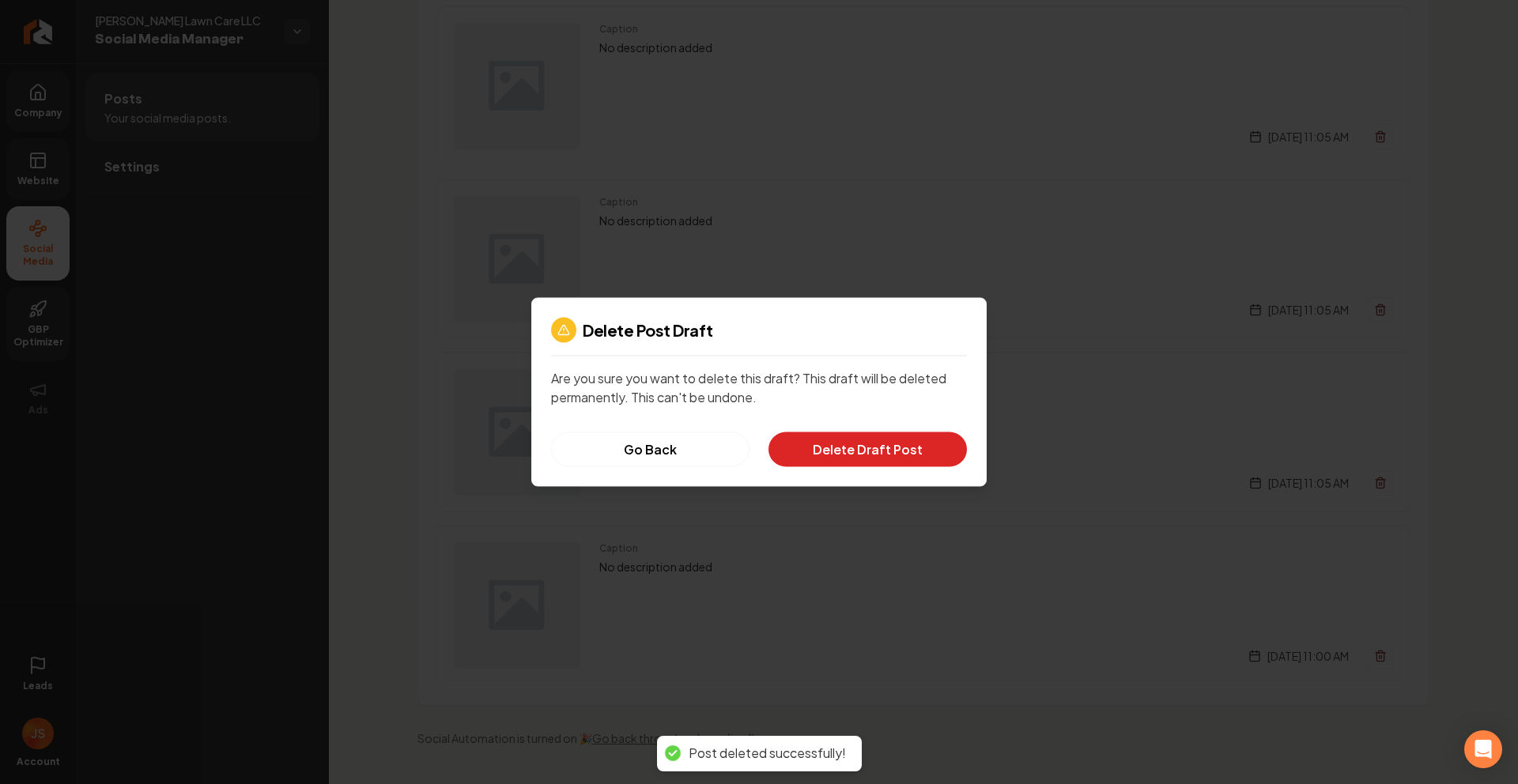
click at [897, 444] on button "Delete Draft Post" at bounding box center [868, 450] width 199 height 35
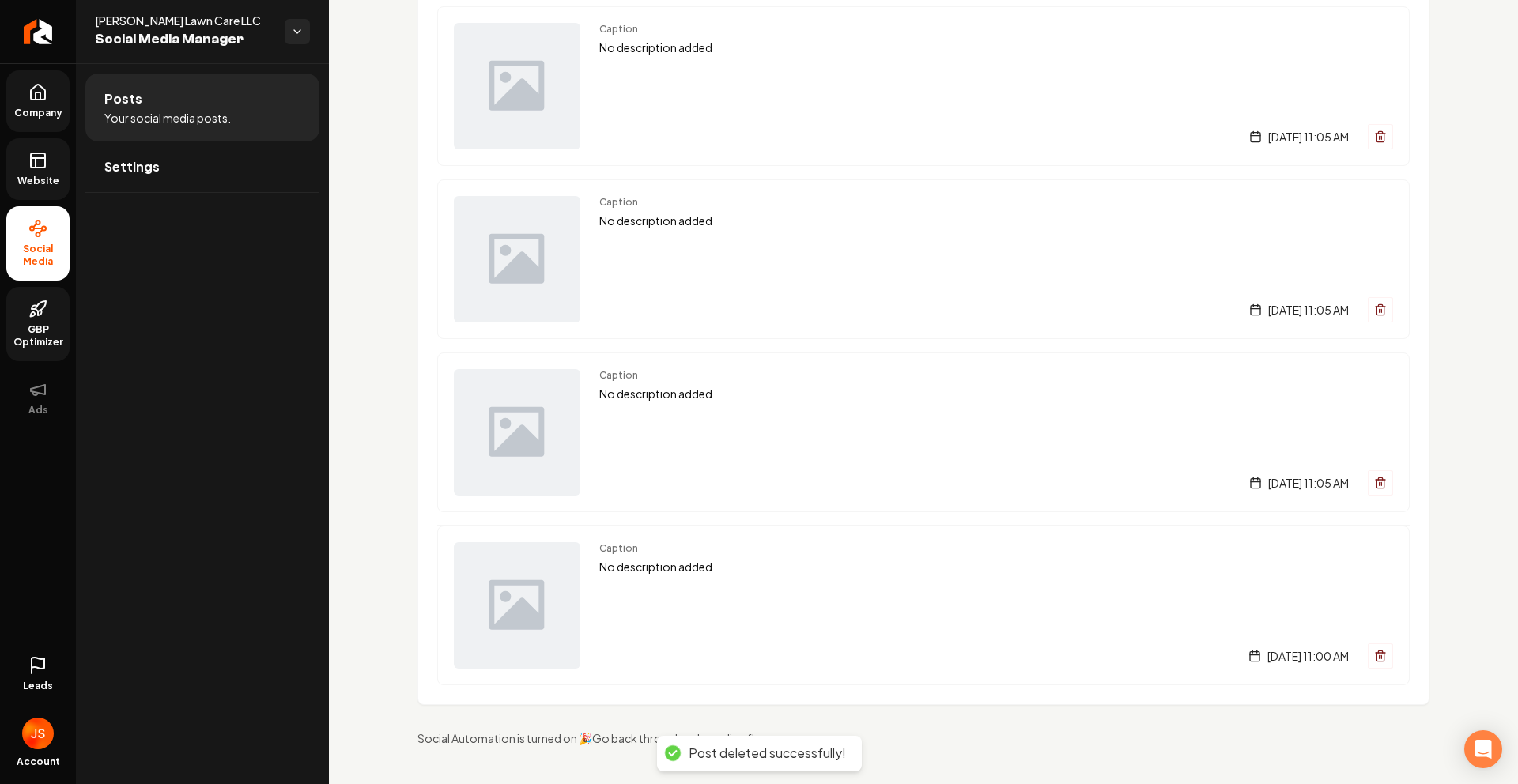
scroll to position [1217, 0]
click at [1355, 477] on div "Sunday, June 29, 2025 | 11:05 AM" at bounding box center [1321, 483] width 144 height 25
click at [1368, 480] on button "Main content area" at bounding box center [1381, 483] width 25 height 25
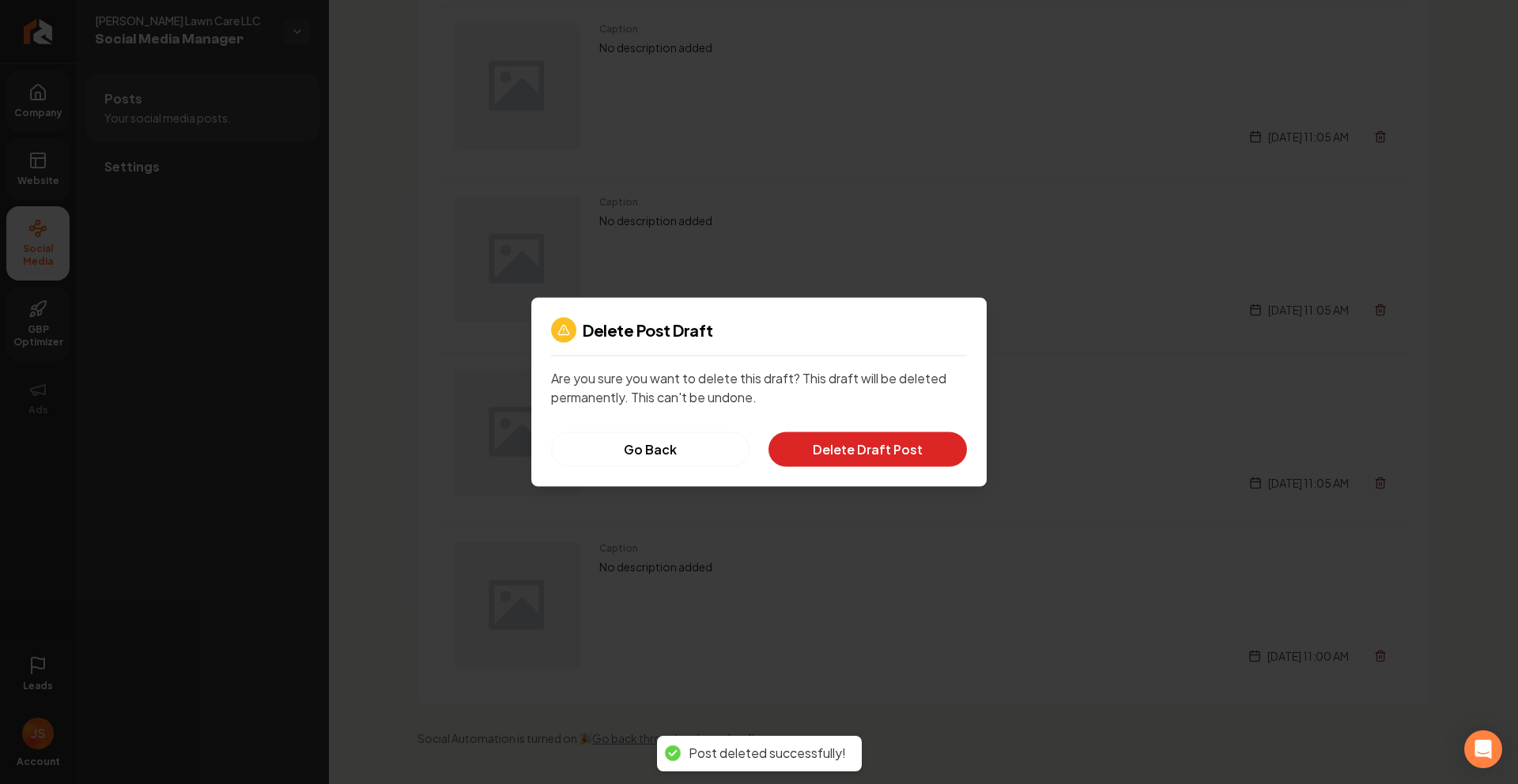
click at [937, 458] on button "Delete Draft Post" at bounding box center [868, 450] width 199 height 35
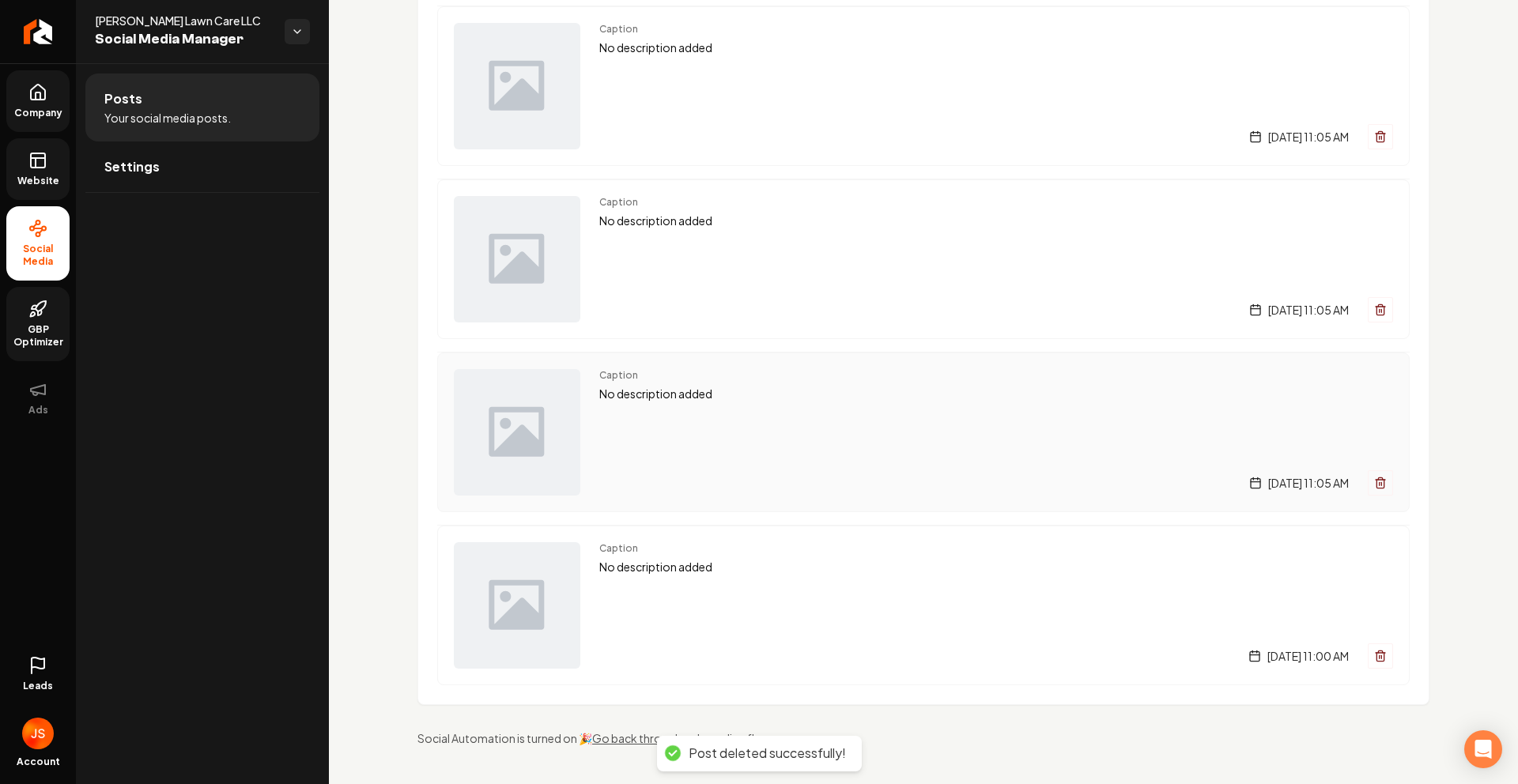
click at [1374, 483] on icon "Main content area" at bounding box center [1380, 483] width 13 height 13
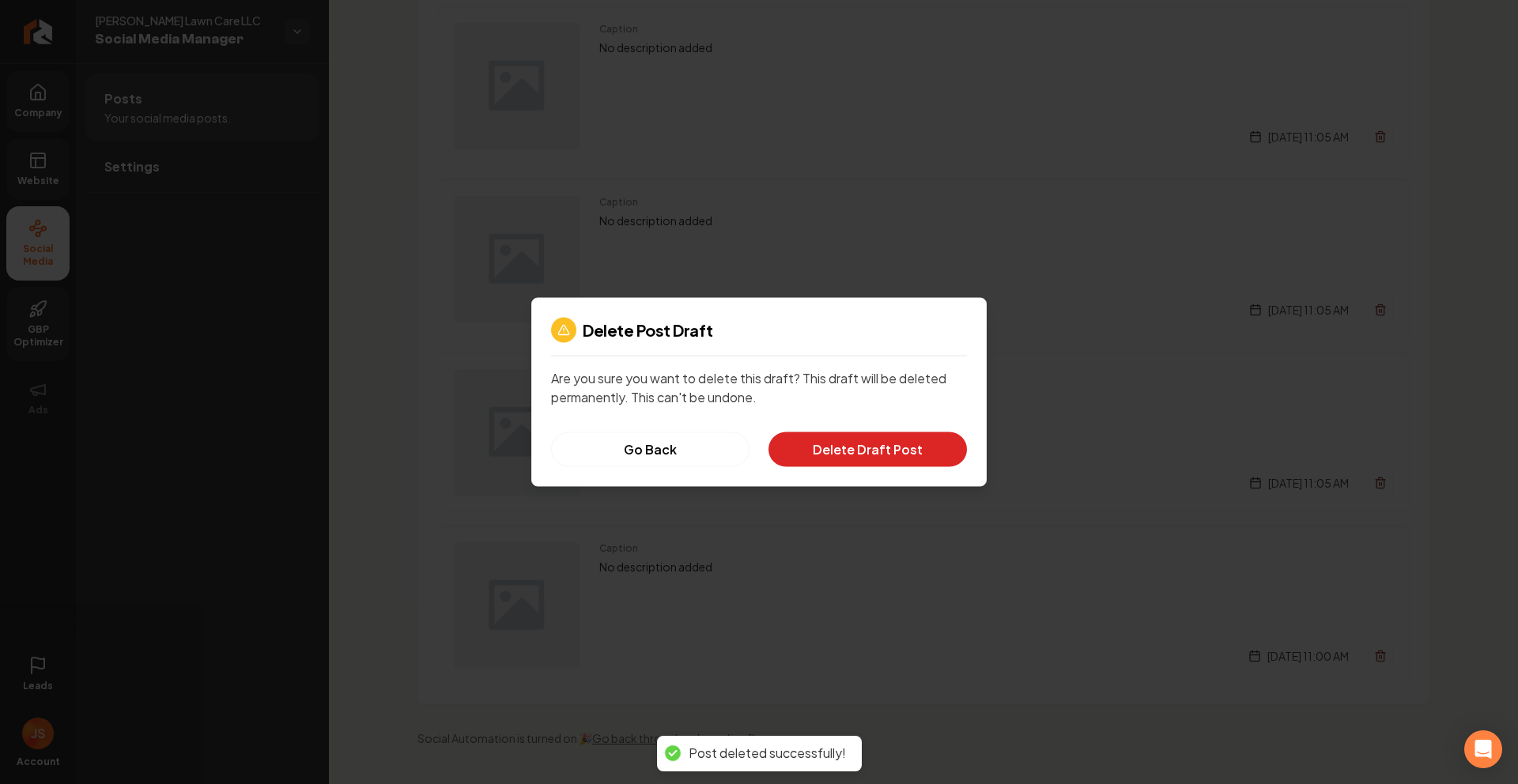
click at [914, 466] on button "Delete Draft Post" at bounding box center [868, 450] width 199 height 35
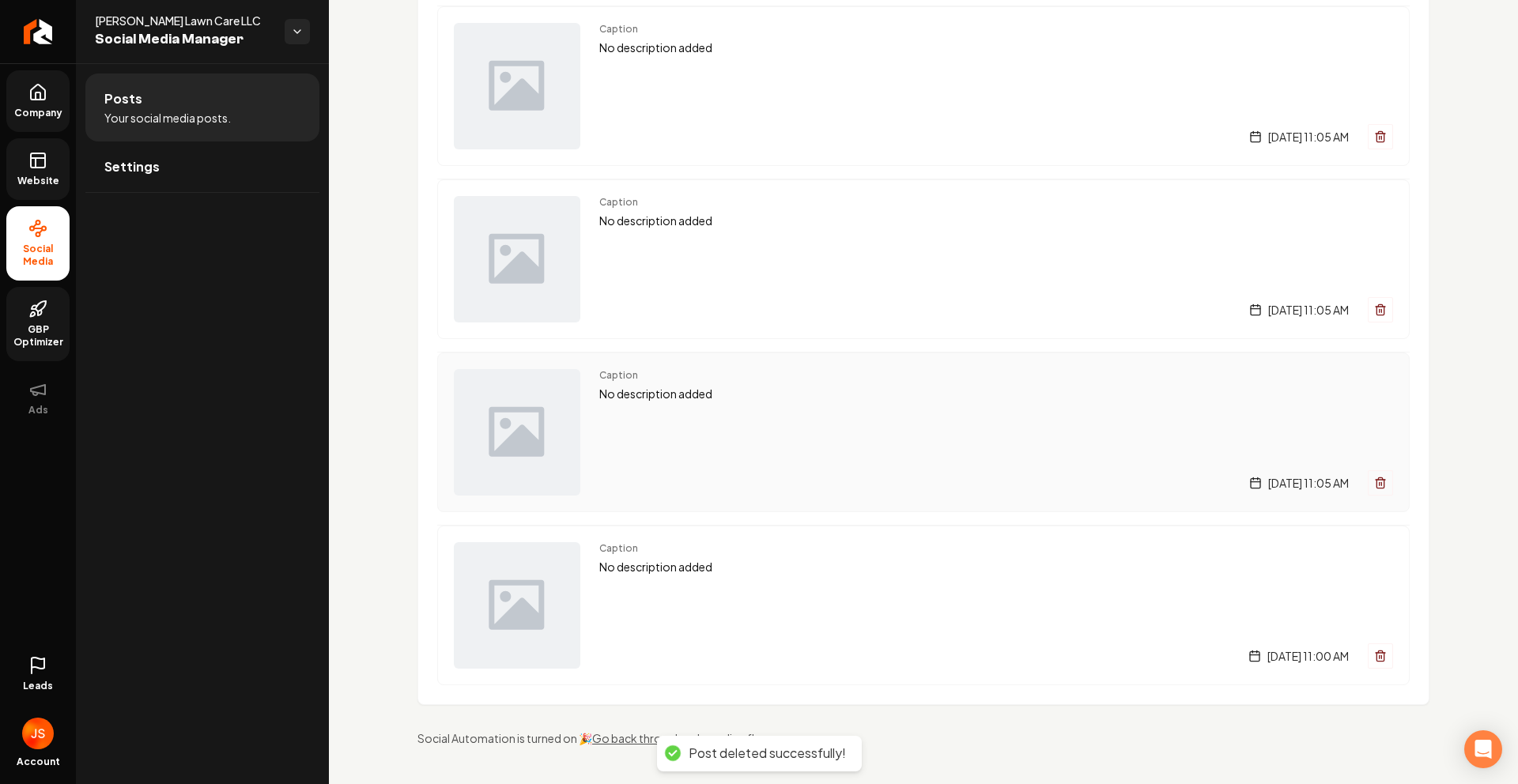
click at [1370, 492] on button "Main content area" at bounding box center [1381, 483] width 25 height 25
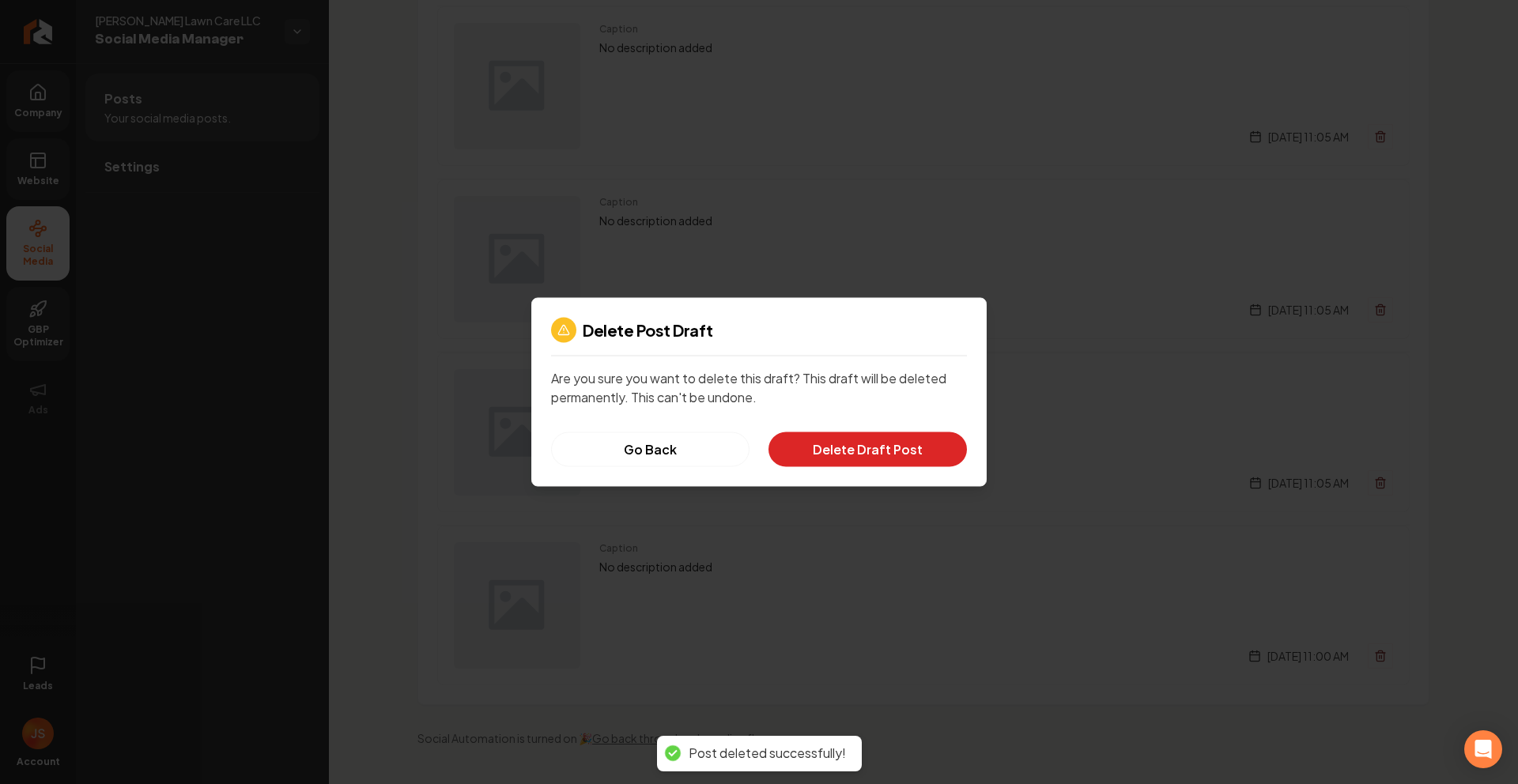
click at [884, 431] on div "Delete Post Draft Are you sure you want to delete this draft? This draft will b…" at bounding box center [759, 392] width 455 height 189
click at [881, 446] on button "Delete Draft Post" at bounding box center [868, 450] width 199 height 35
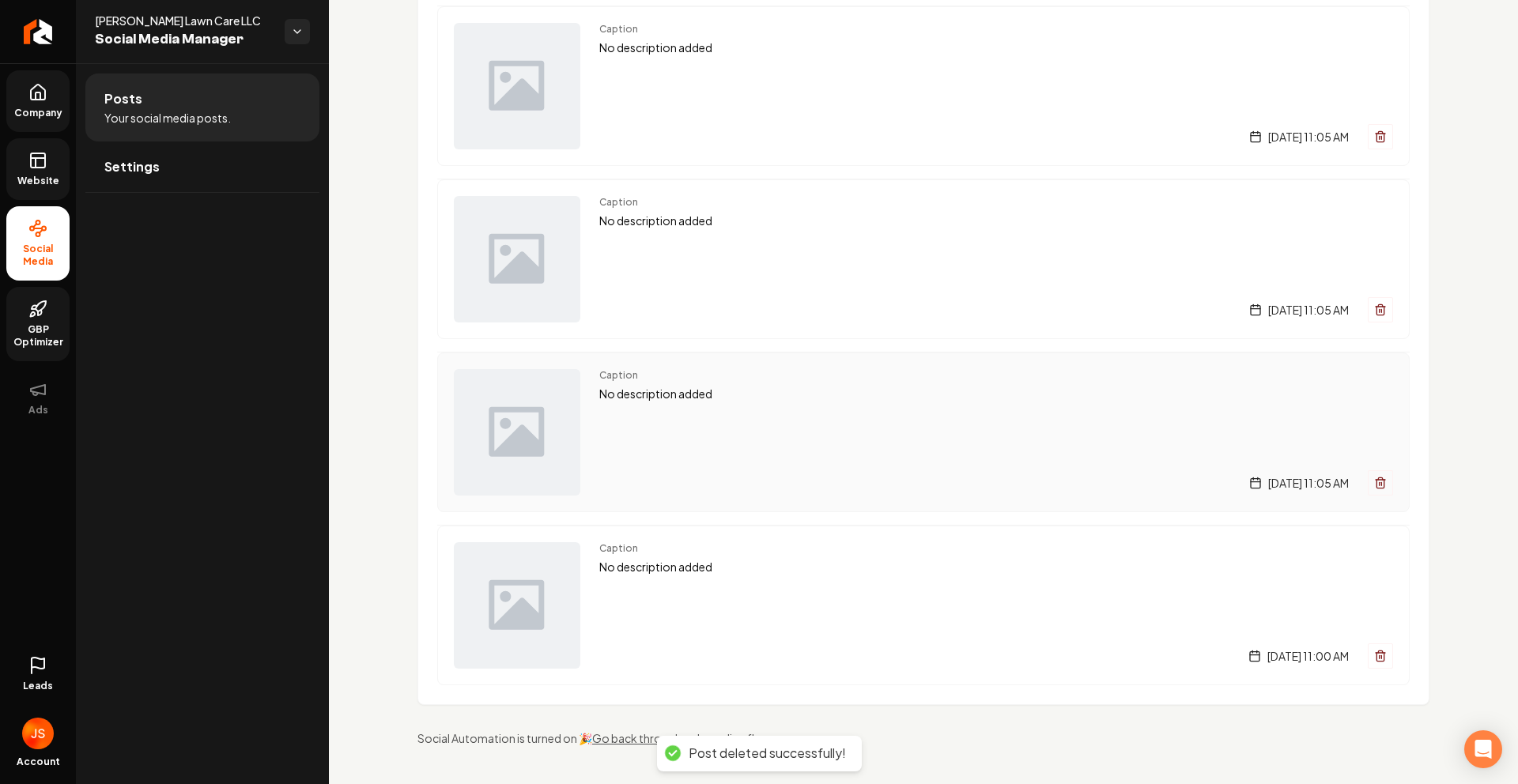
scroll to position [697, 0]
click at [1376, 482] on button "Main content area" at bounding box center [1381, 483] width 25 height 25
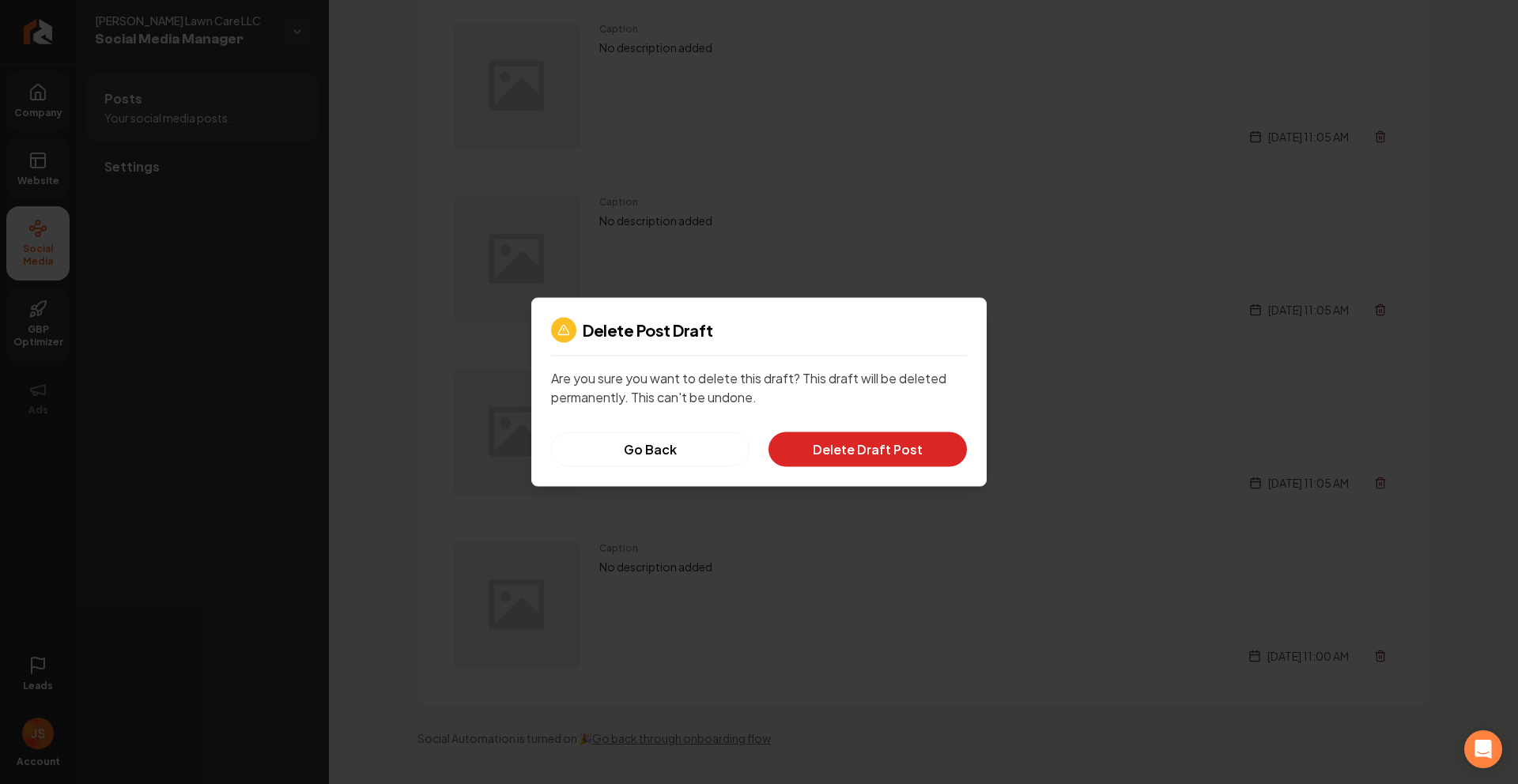
click at [915, 448] on button "Delete Draft Post" at bounding box center [868, 450] width 199 height 35
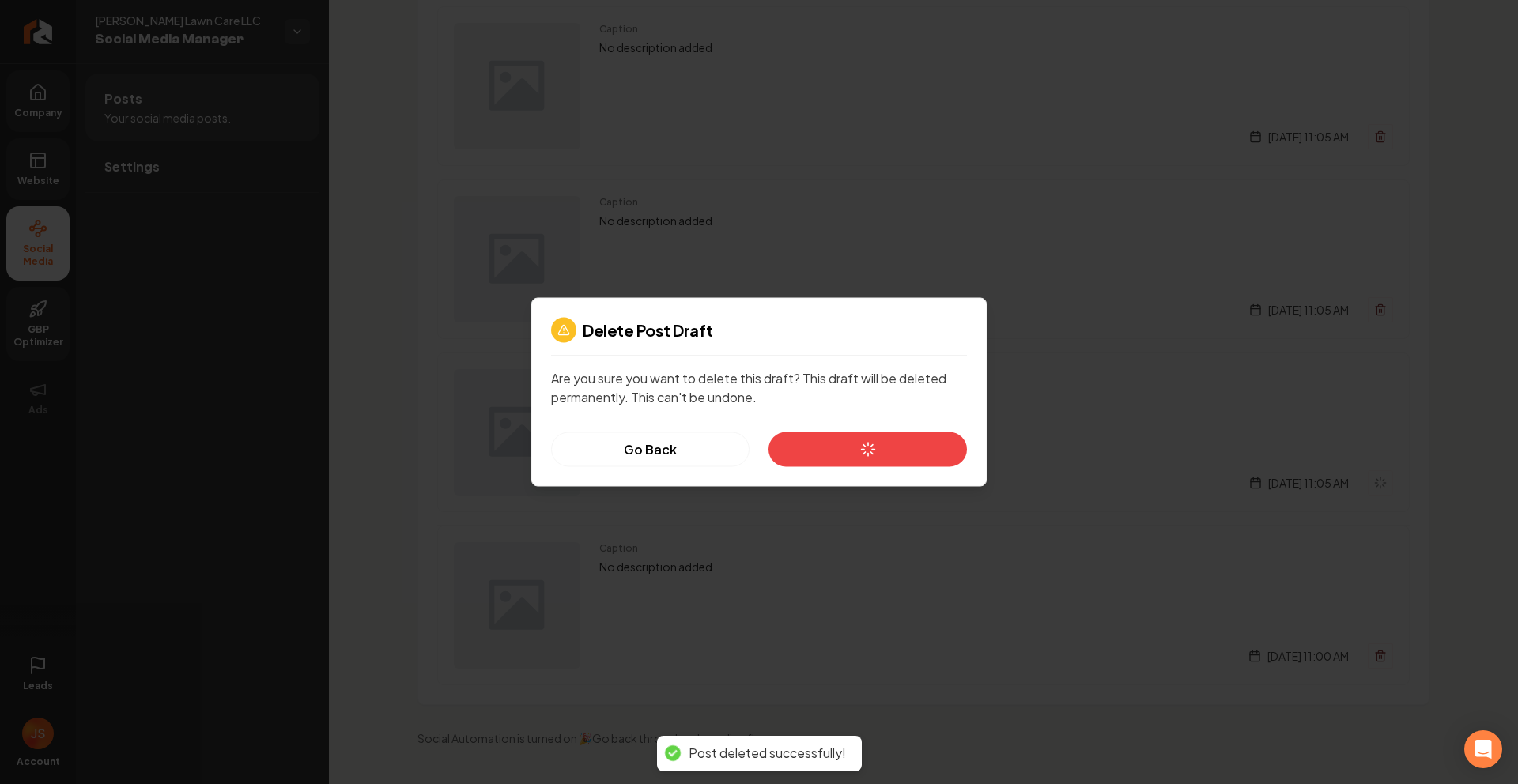
scroll to position [524, 0]
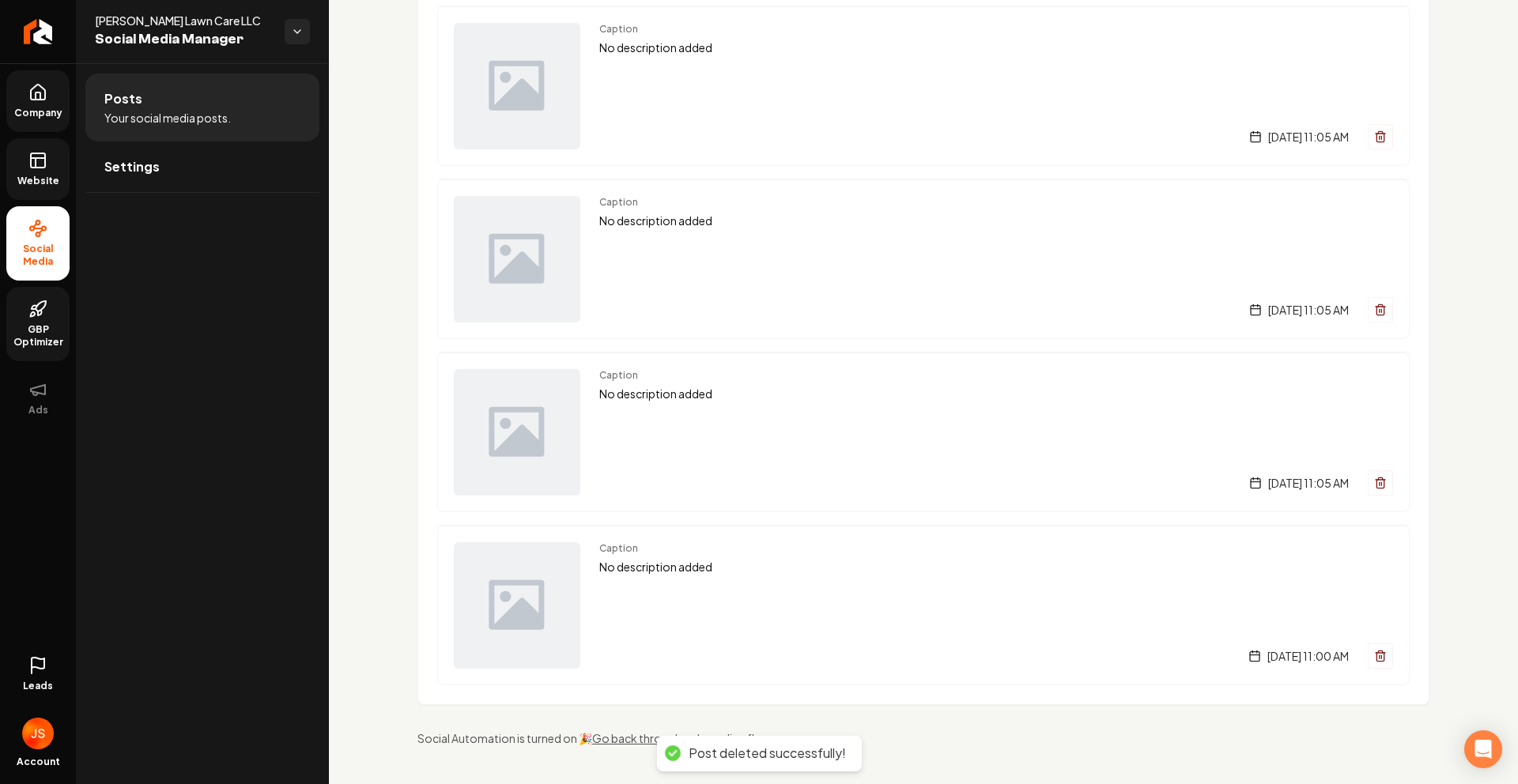
click at [1382, 660] on div "Caption No description added Sunday, April 20, 2025 | 11:00 AM" at bounding box center [924, 605] width 972 height 160
click at [1376, 655] on button "Main content area" at bounding box center [1381, 656] width 25 height 25
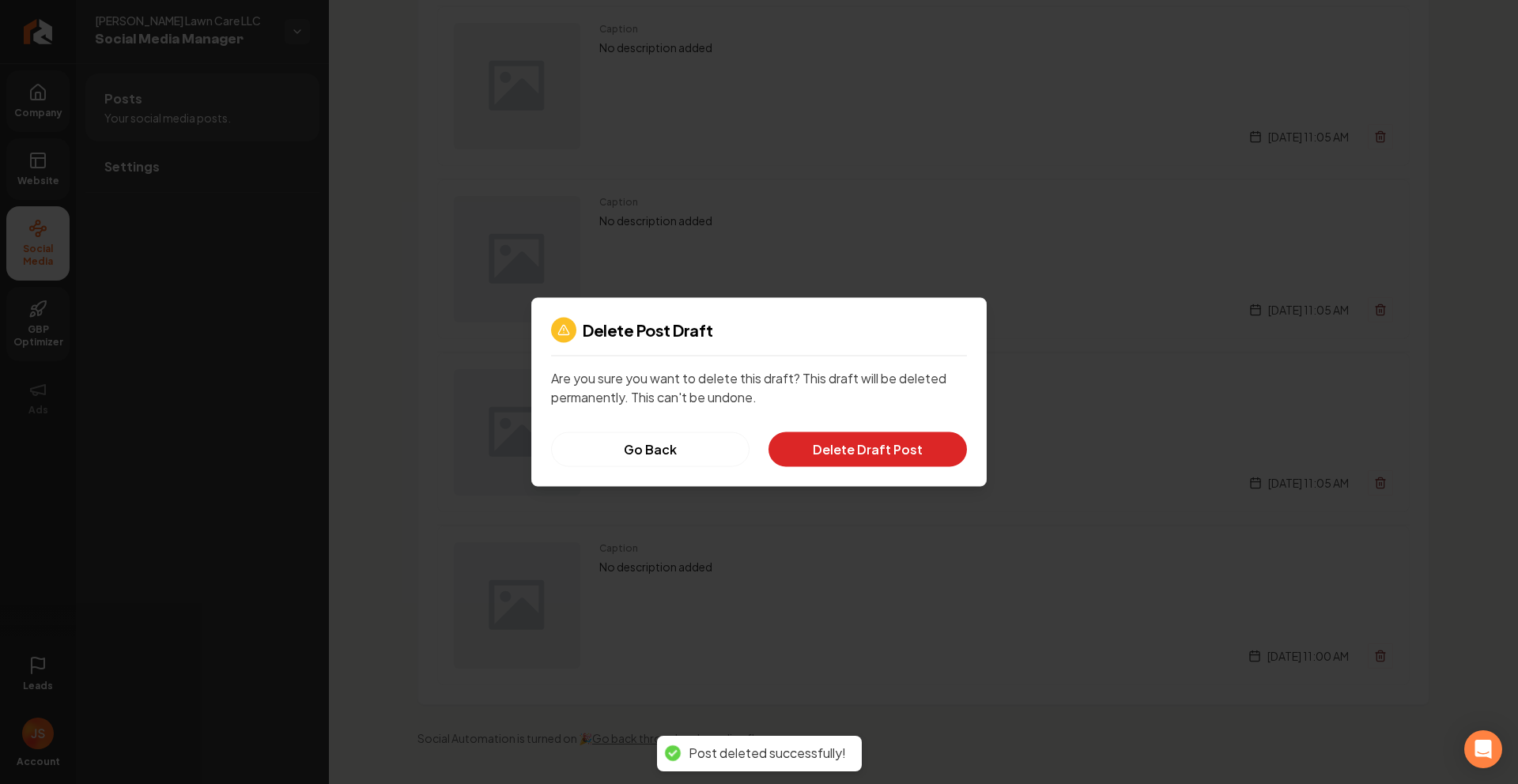
click at [939, 450] on button "Delete Draft Post" at bounding box center [868, 450] width 199 height 35
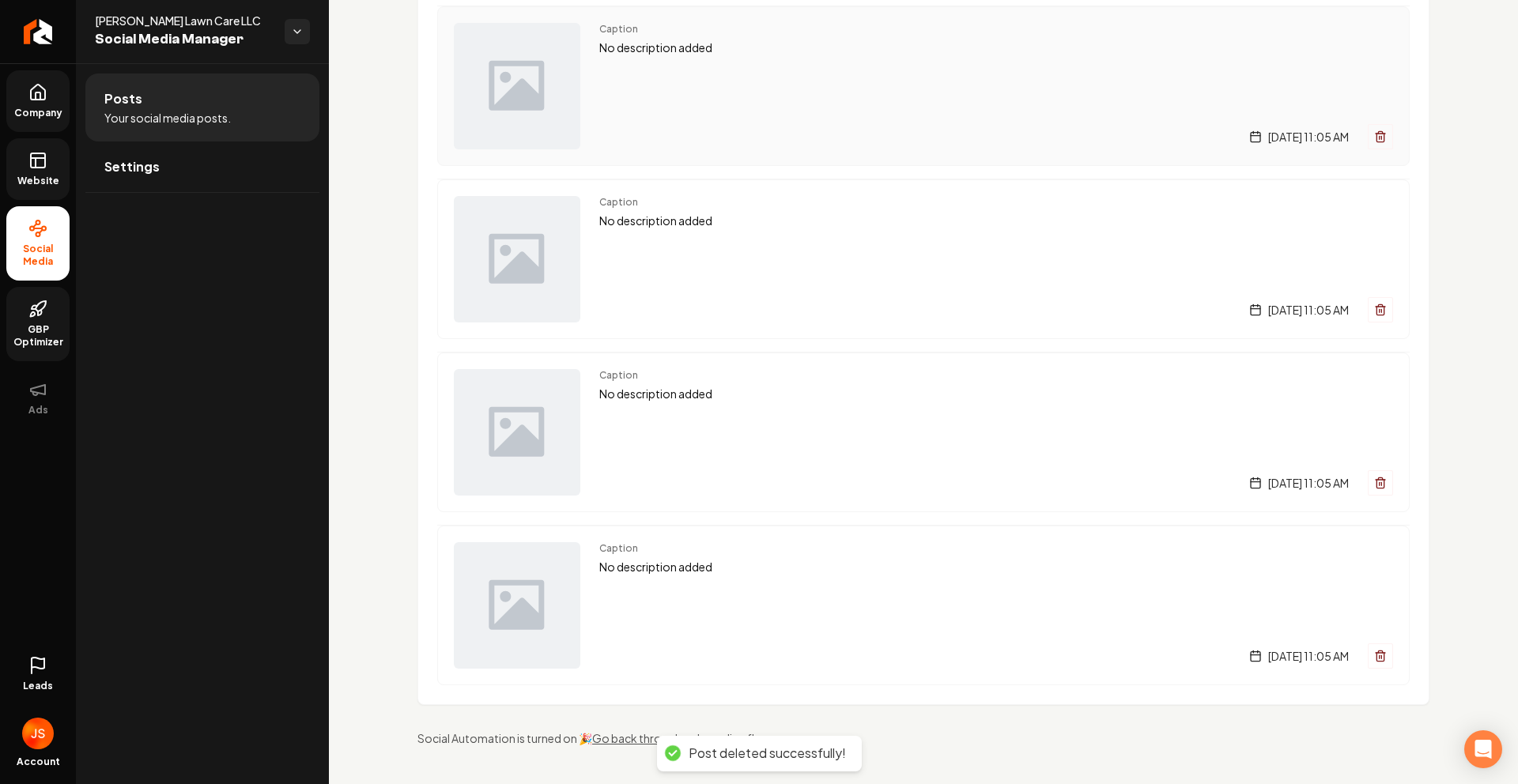
scroll to position [0, 0]
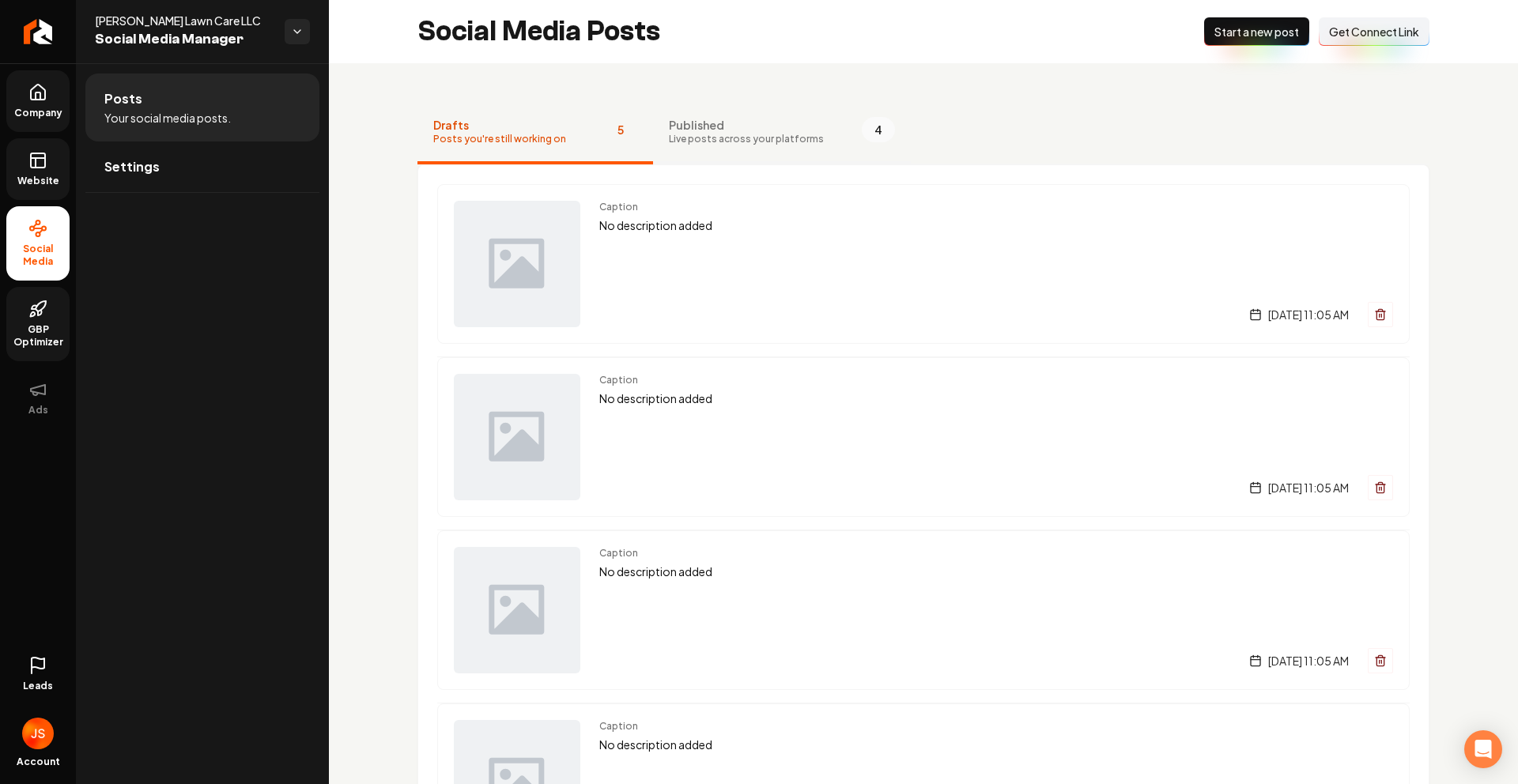
click at [749, 147] on button "Published Live posts across your platforms 4" at bounding box center [782, 132] width 258 height 64
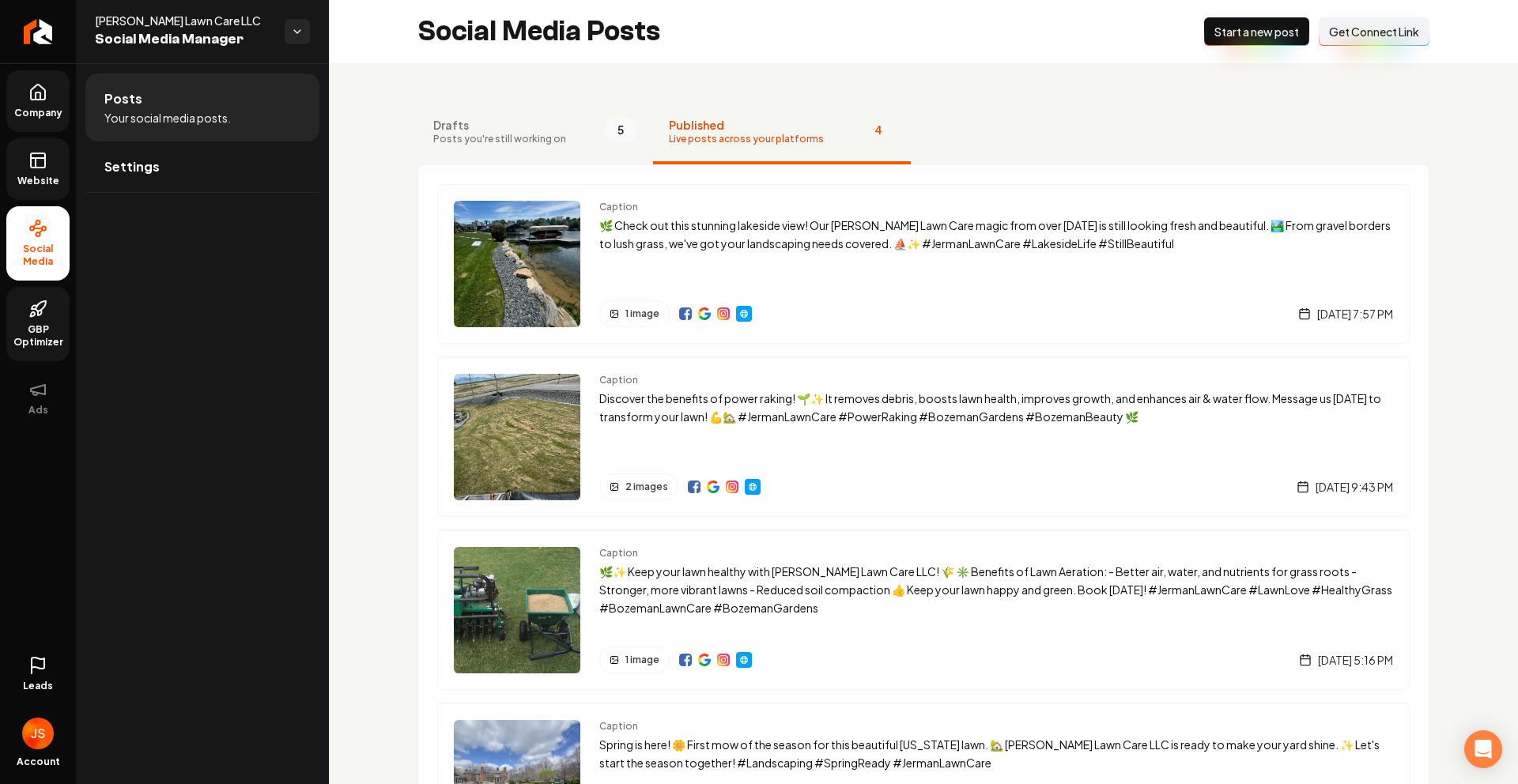
click at [560, 149] on button "Drafts Posts you're still working on 5" at bounding box center [535, 132] width 236 height 64
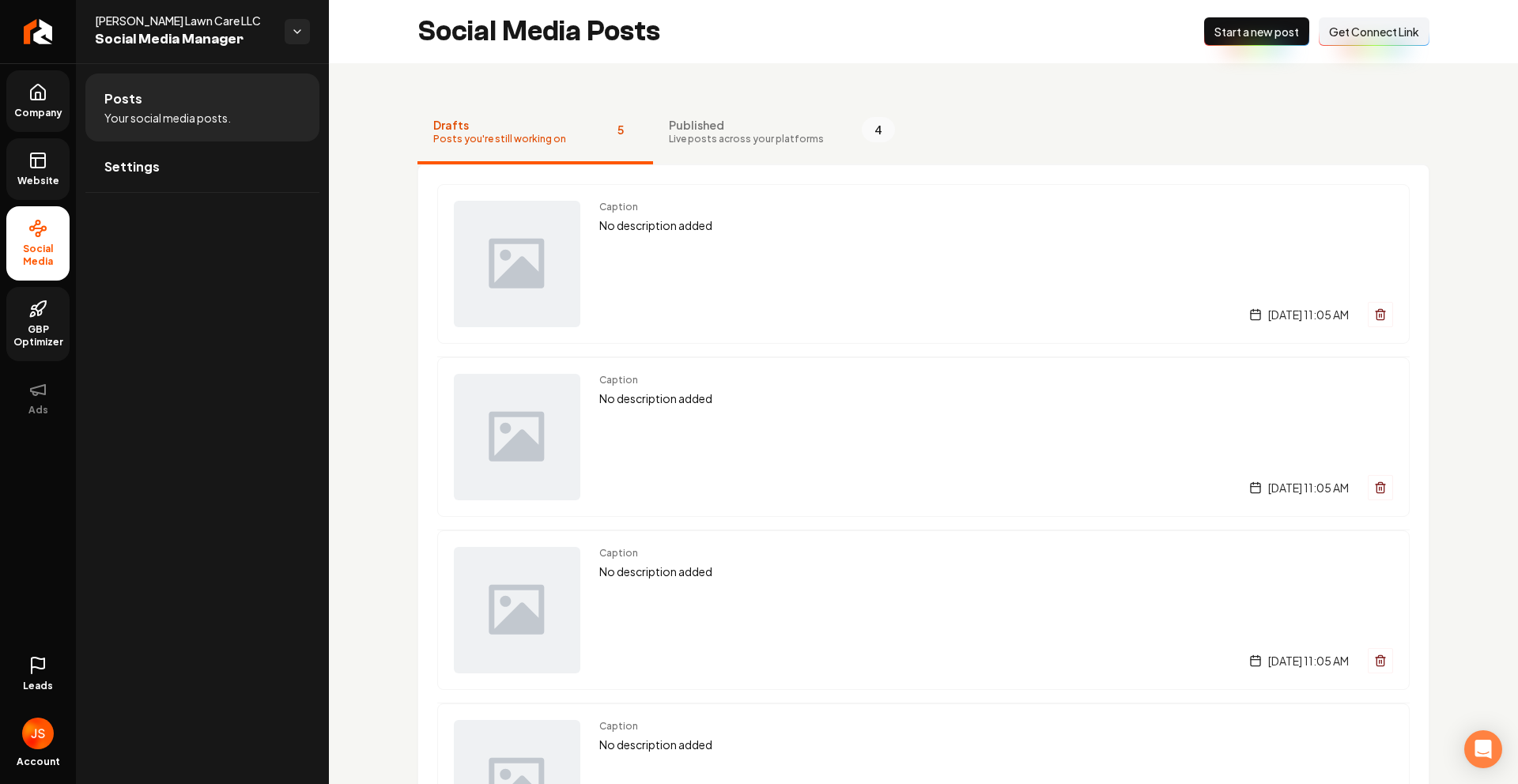
click at [1249, 34] on span "Start a new post" at bounding box center [1257, 31] width 84 height 16
click at [717, 142] on span "Live posts across your platforms" at bounding box center [746, 139] width 155 height 13
click at [524, 117] on span "Drafts" at bounding box center [499, 125] width 133 height 16
click at [113, 166] on span "Settings" at bounding box center [132, 166] width 56 height 19
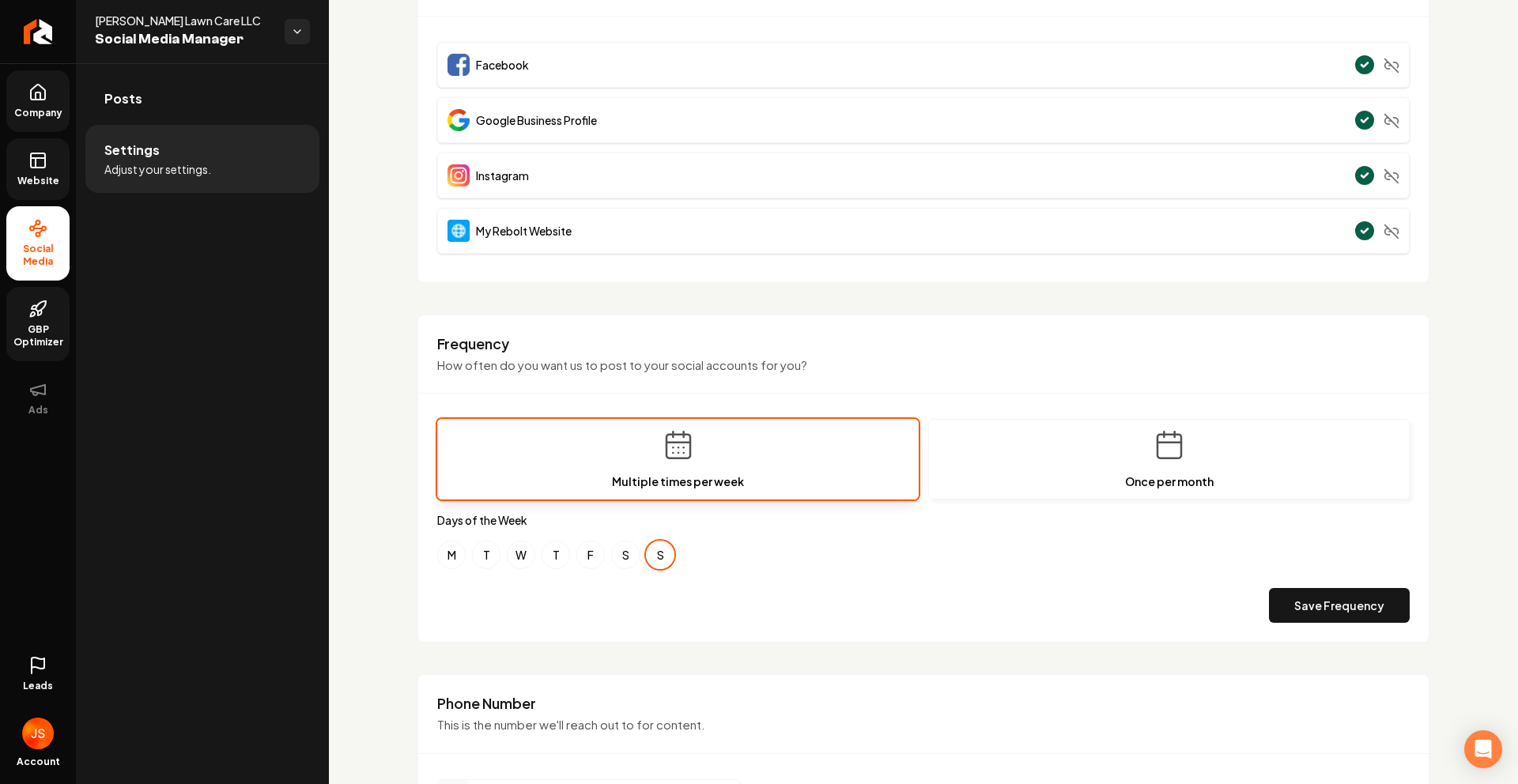
scroll to position [337, 0]
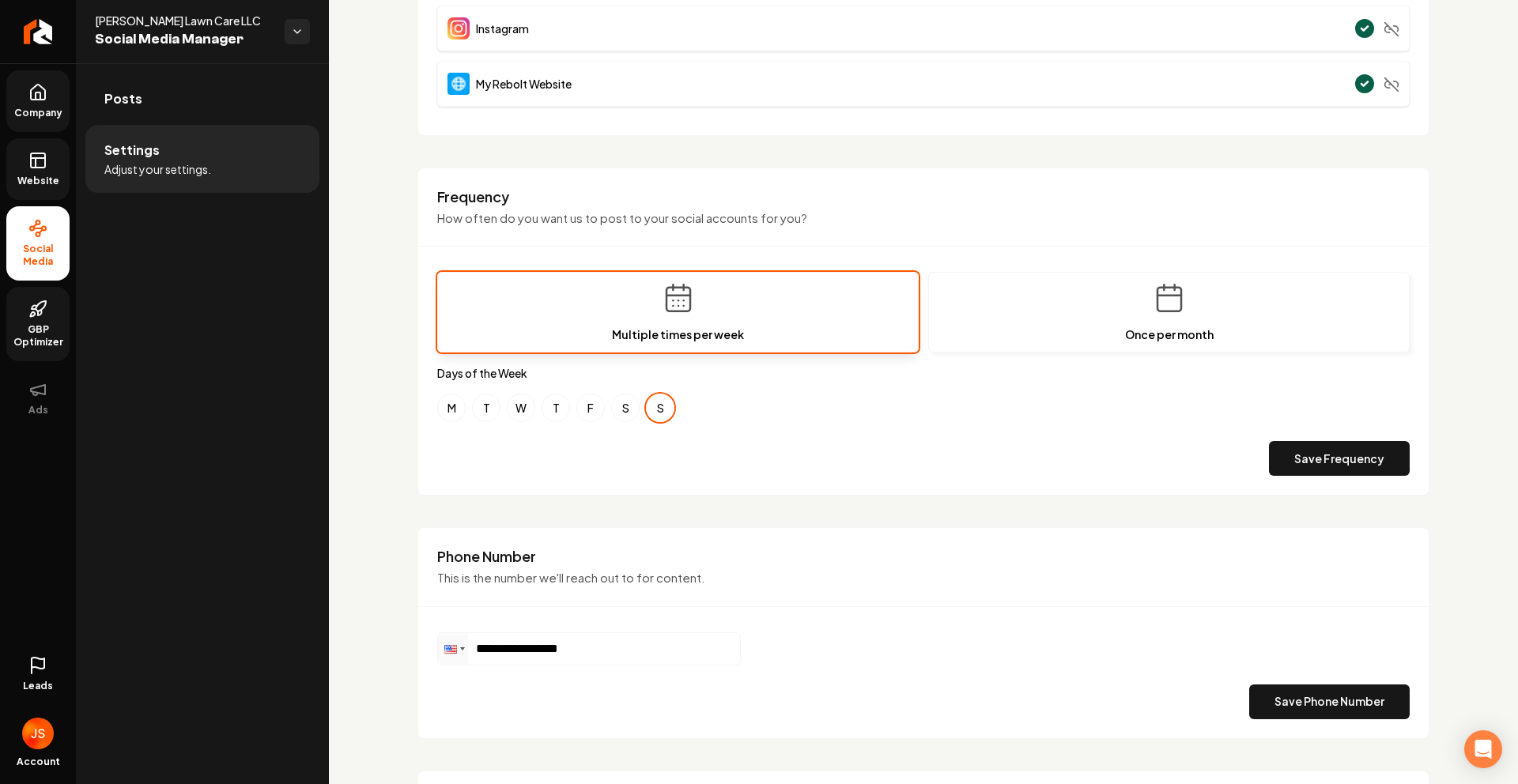
click at [41, 691] on span "Leads" at bounding box center [37, 685] width 30 height 13
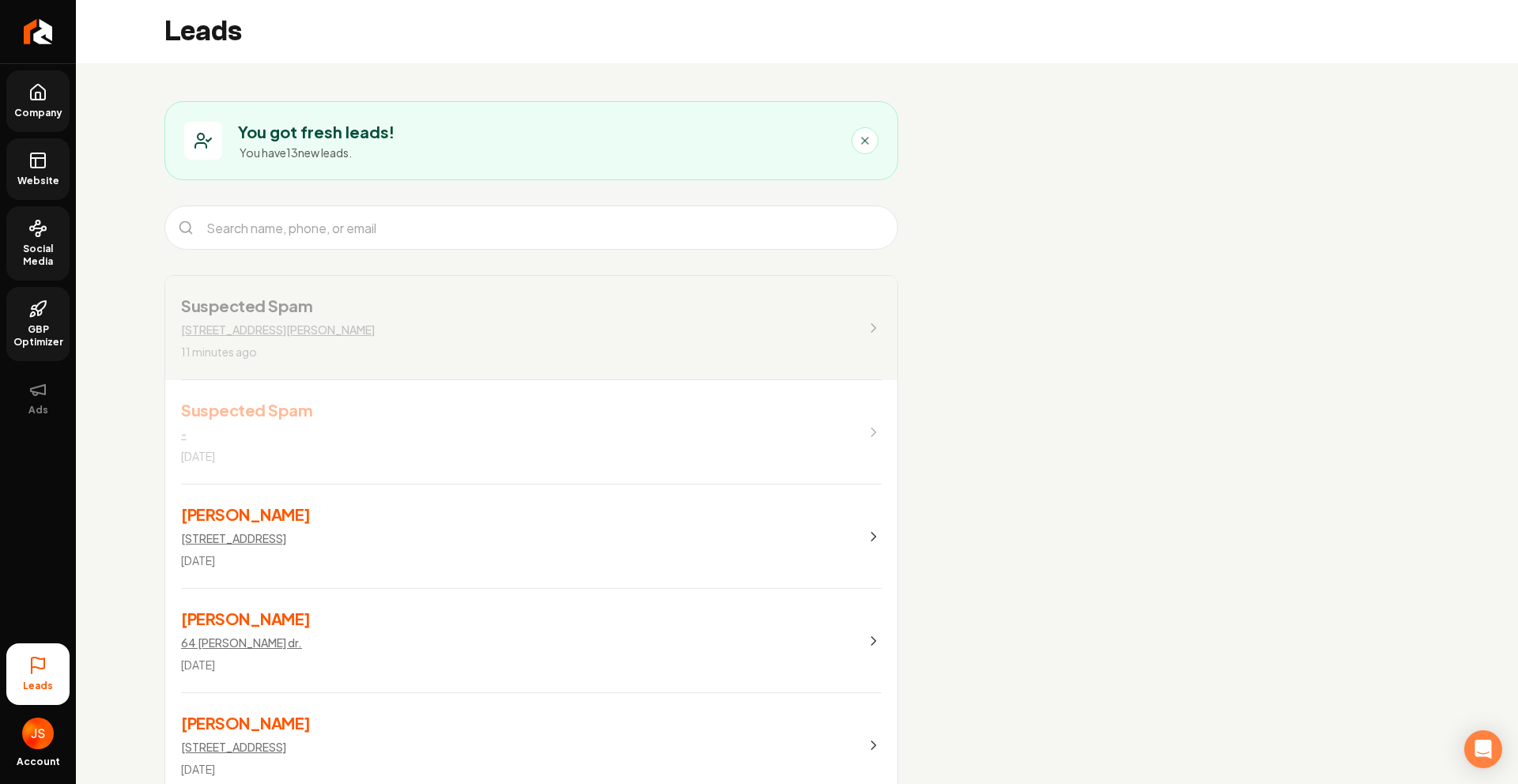
click at [301, 432] on div "-" at bounding box center [247, 434] width 131 height 16
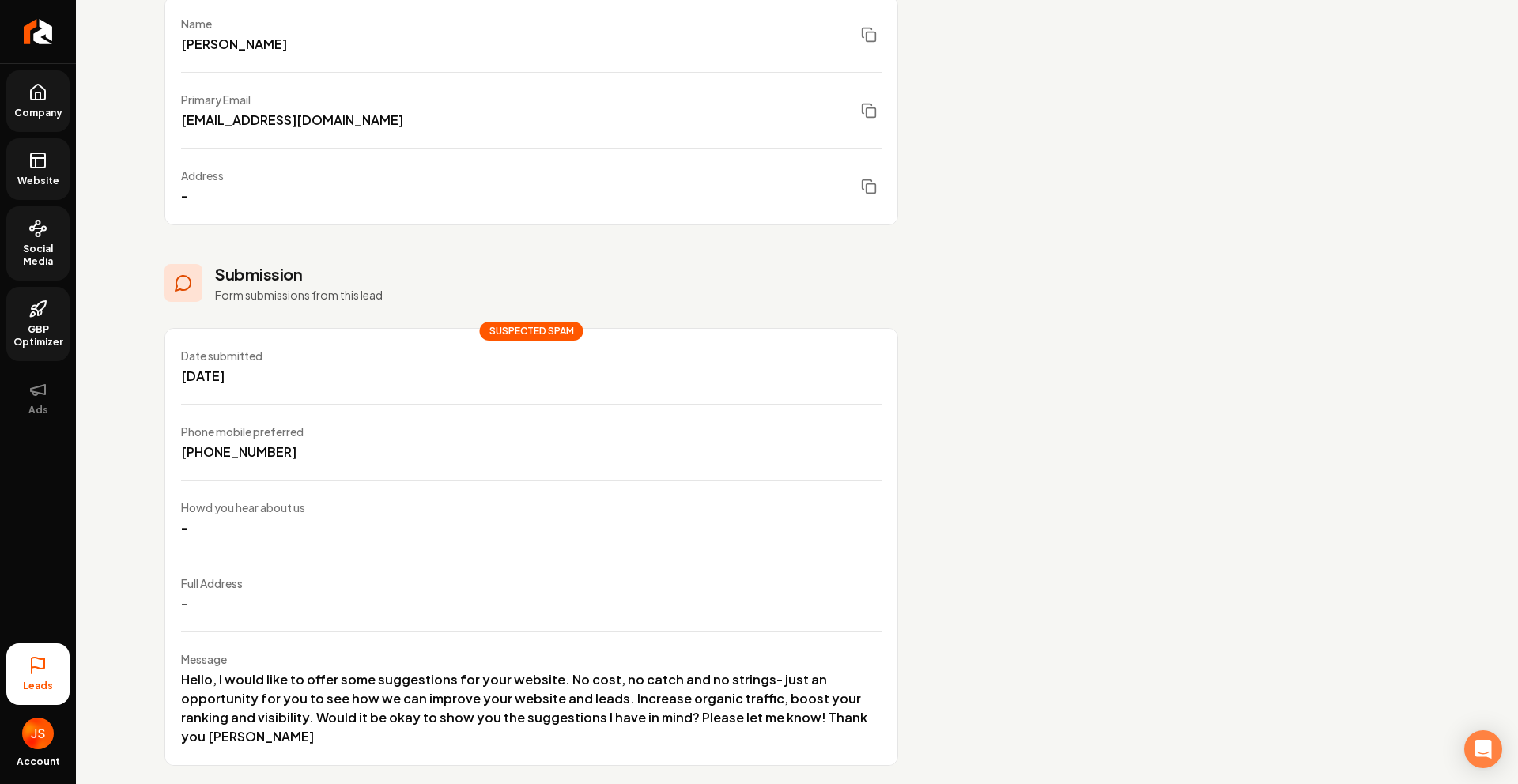
scroll to position [262, 0]
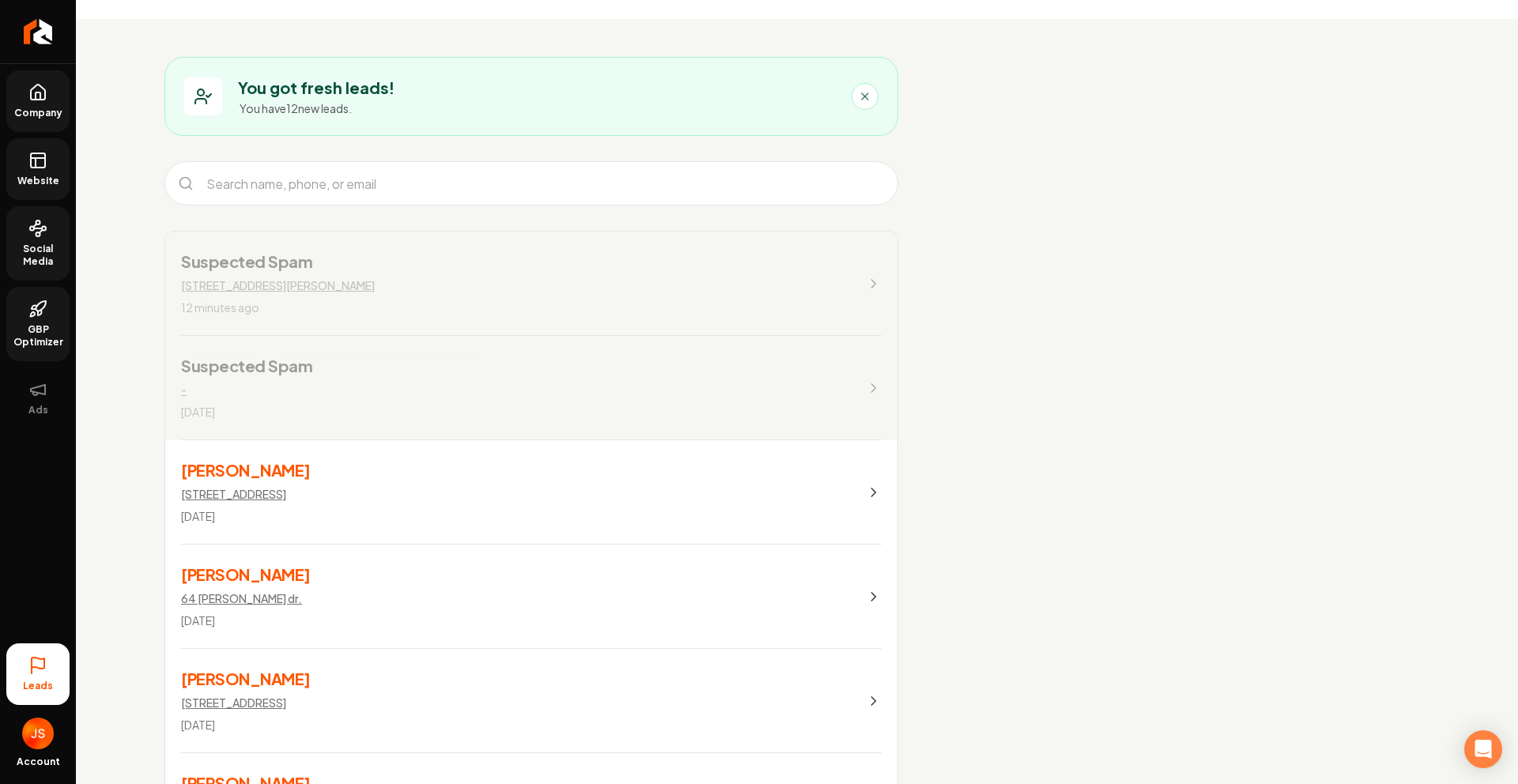
scroll to position [132, 0]
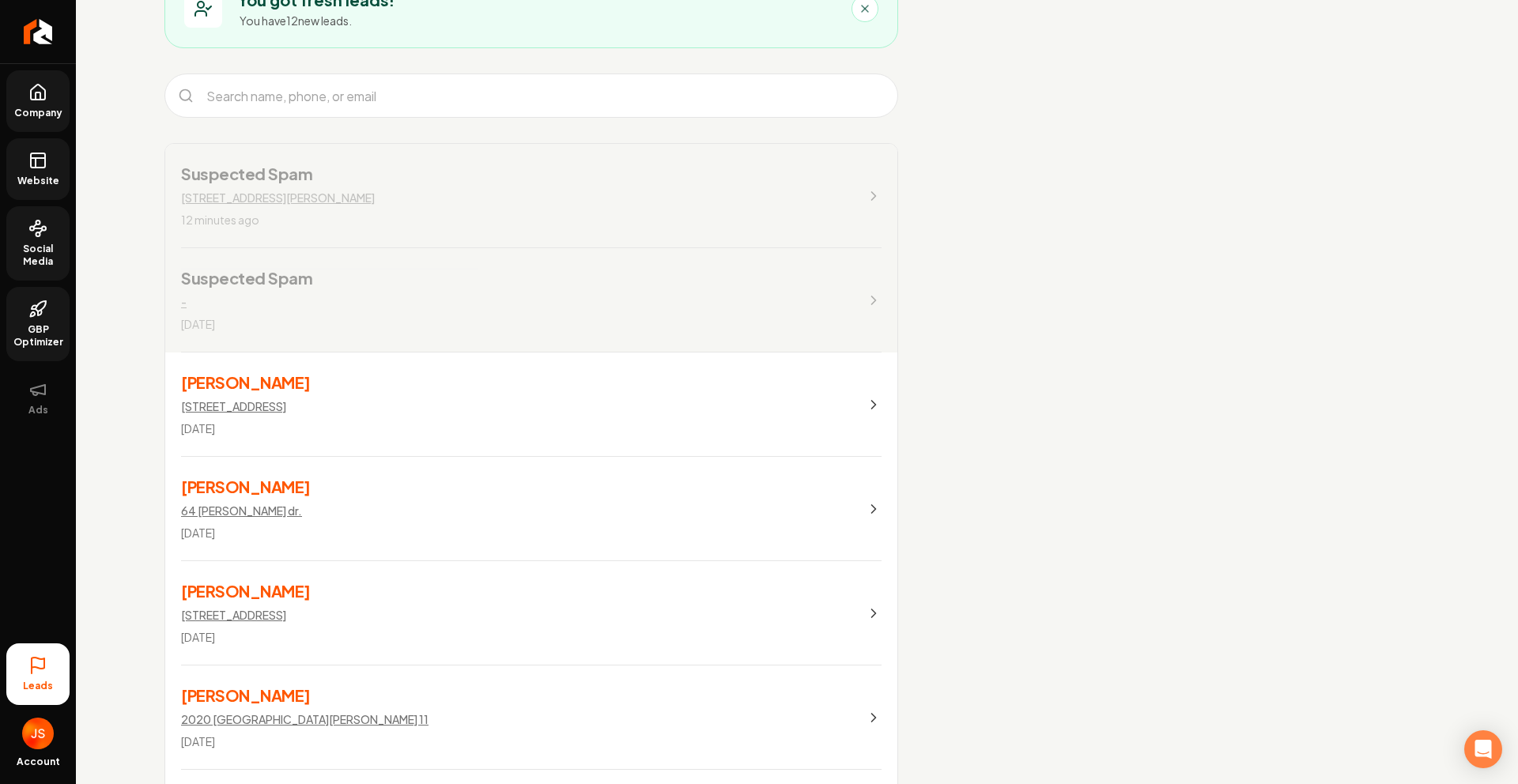
click at [563, 402] on link "Justin Heck 5516 W Crestview Trail, McCordsville, IN 46055 Aug 13, 2025" at bounding box center [532, 404] width 733 height 105
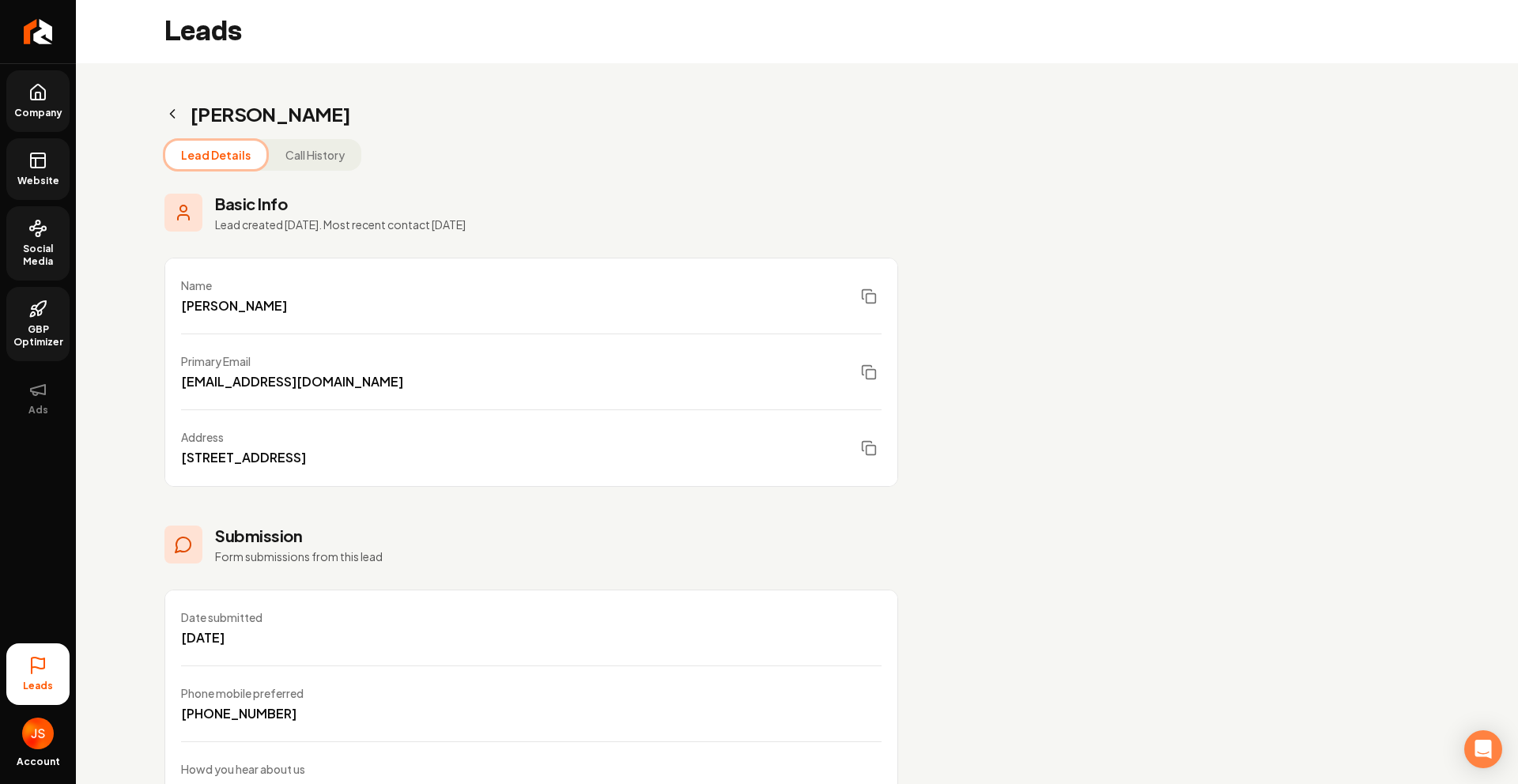
click at [168, 117] on icon "Main content area" at bounding box center [172, 114] width 16 height 16
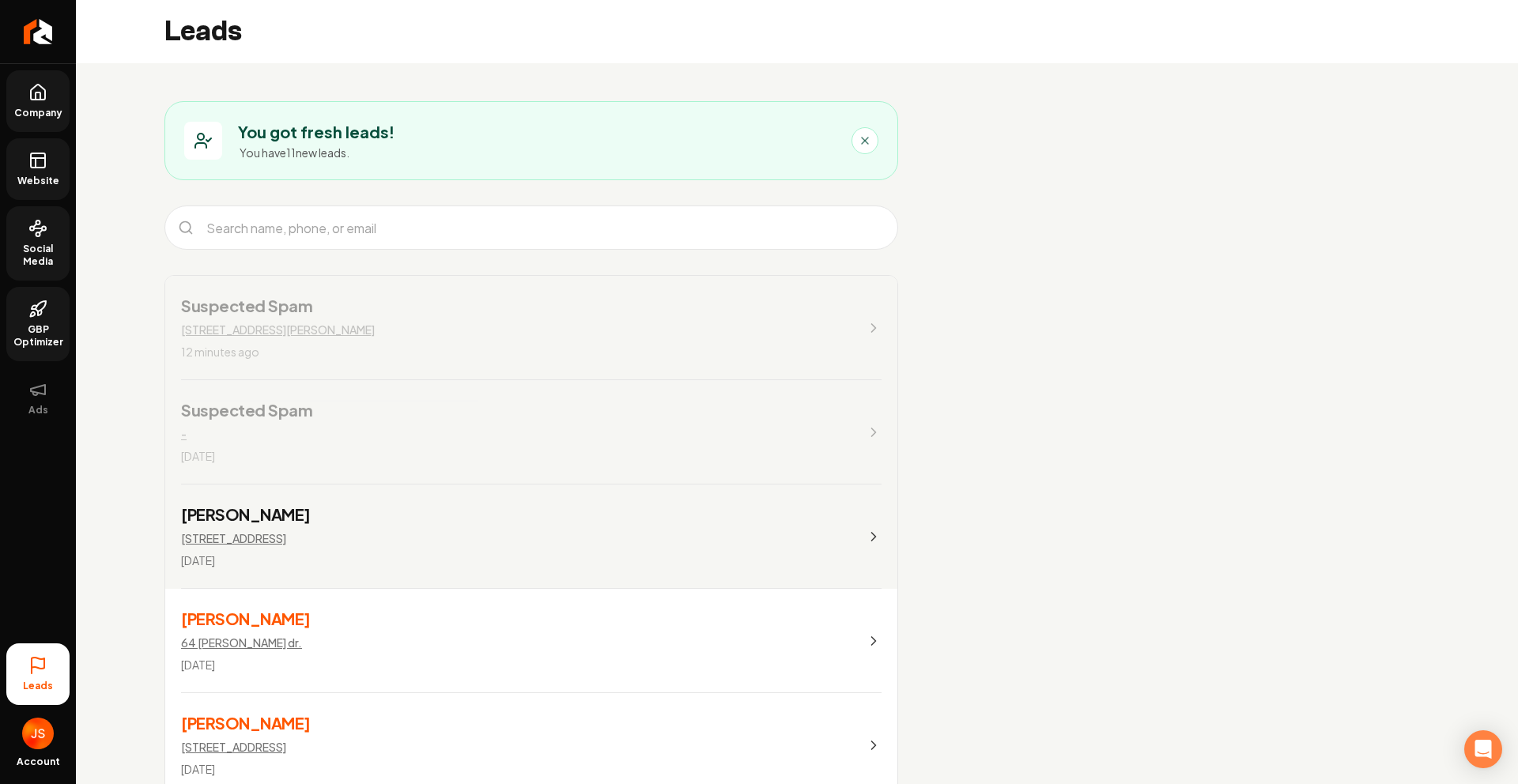
click at [34, 166] on icon at bounding box center [37, 160] width 19 height 19
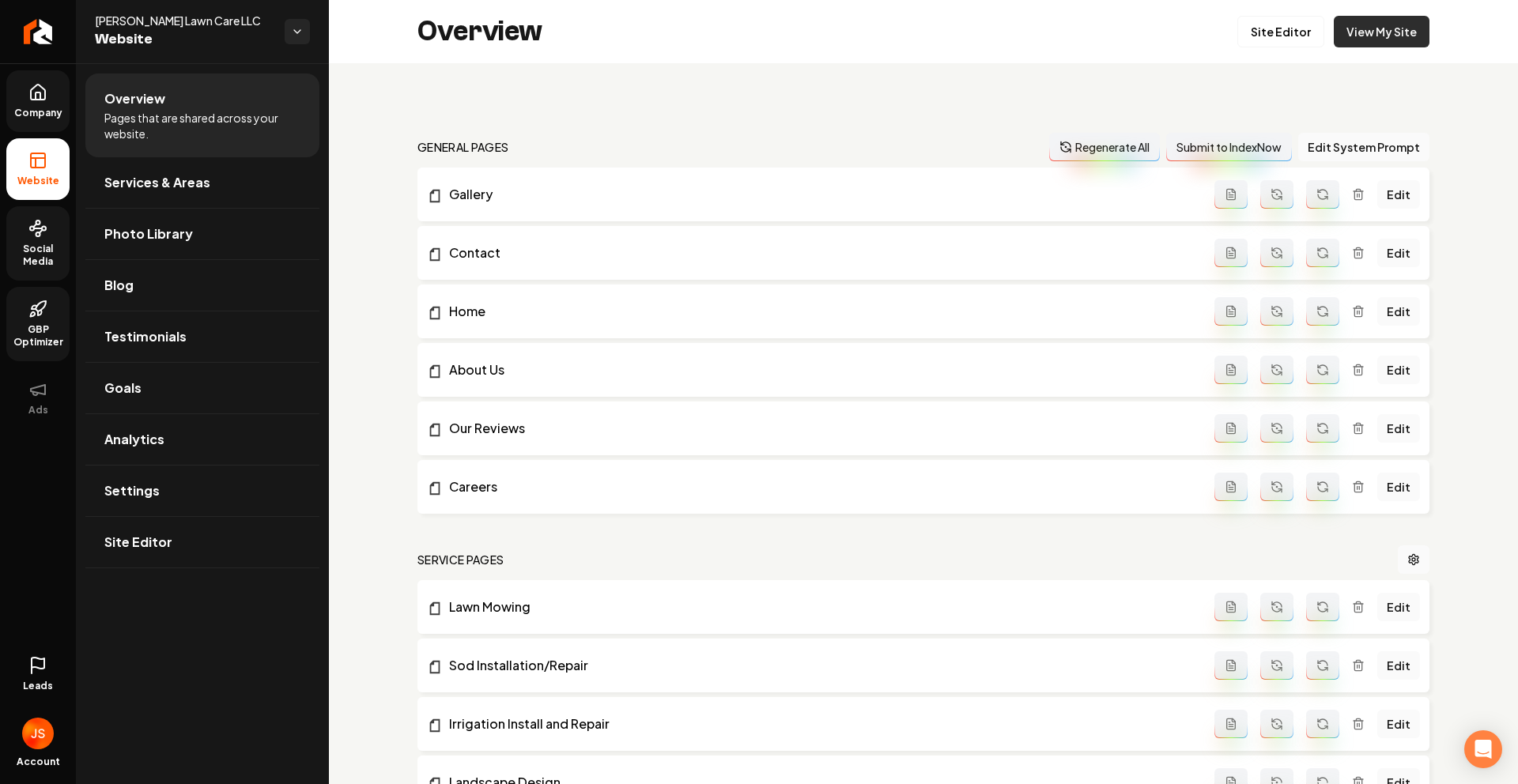
click at [1368, 36] on link "View My Site" at bounding box center [1382, 31] width 96 height 31
click at [56, 108] on span "Company" at bounding box center [38, 113] width 61 height 13
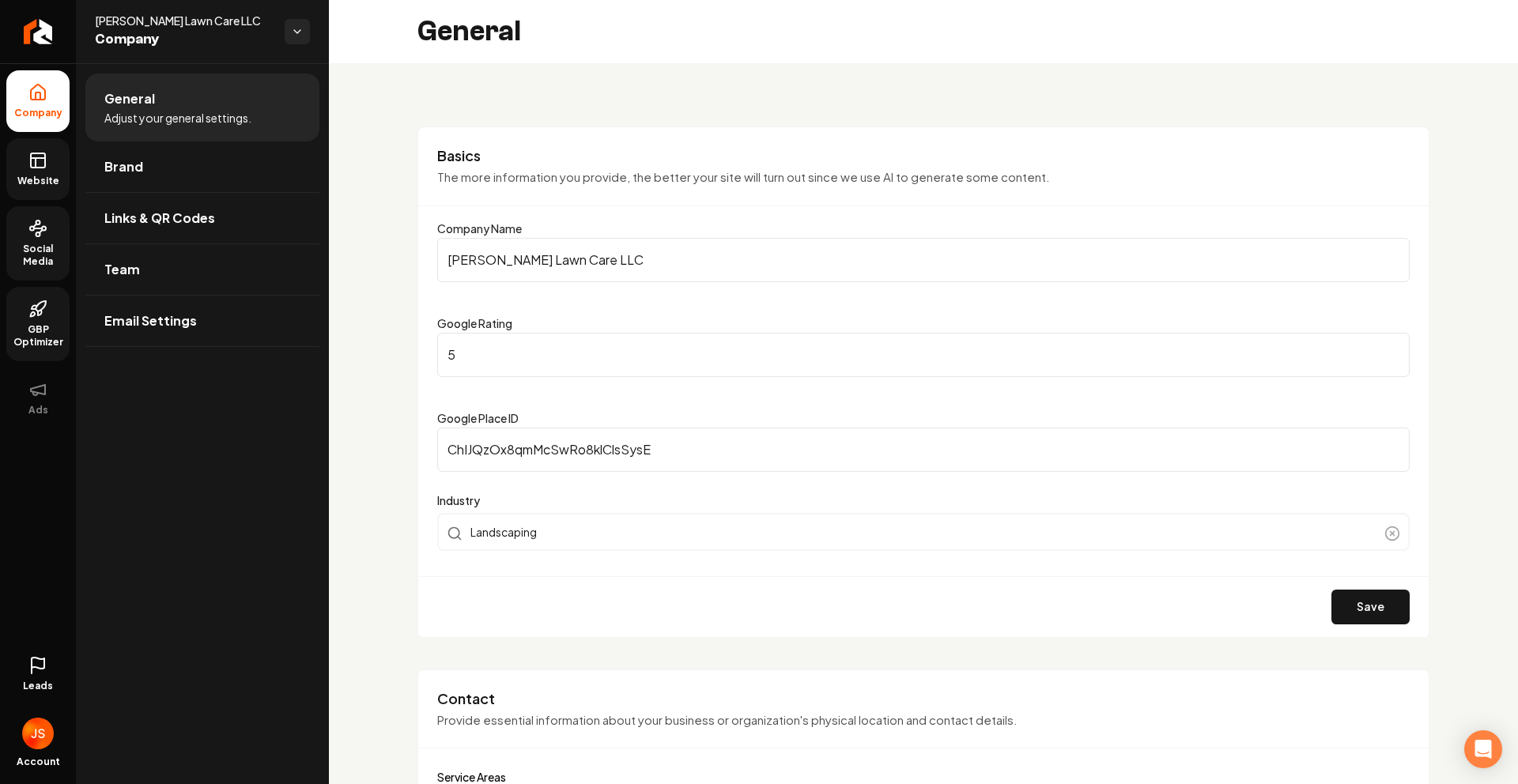
click at [45, 174] on span "Website" at bounding box center [38, 180] width 55 height 13
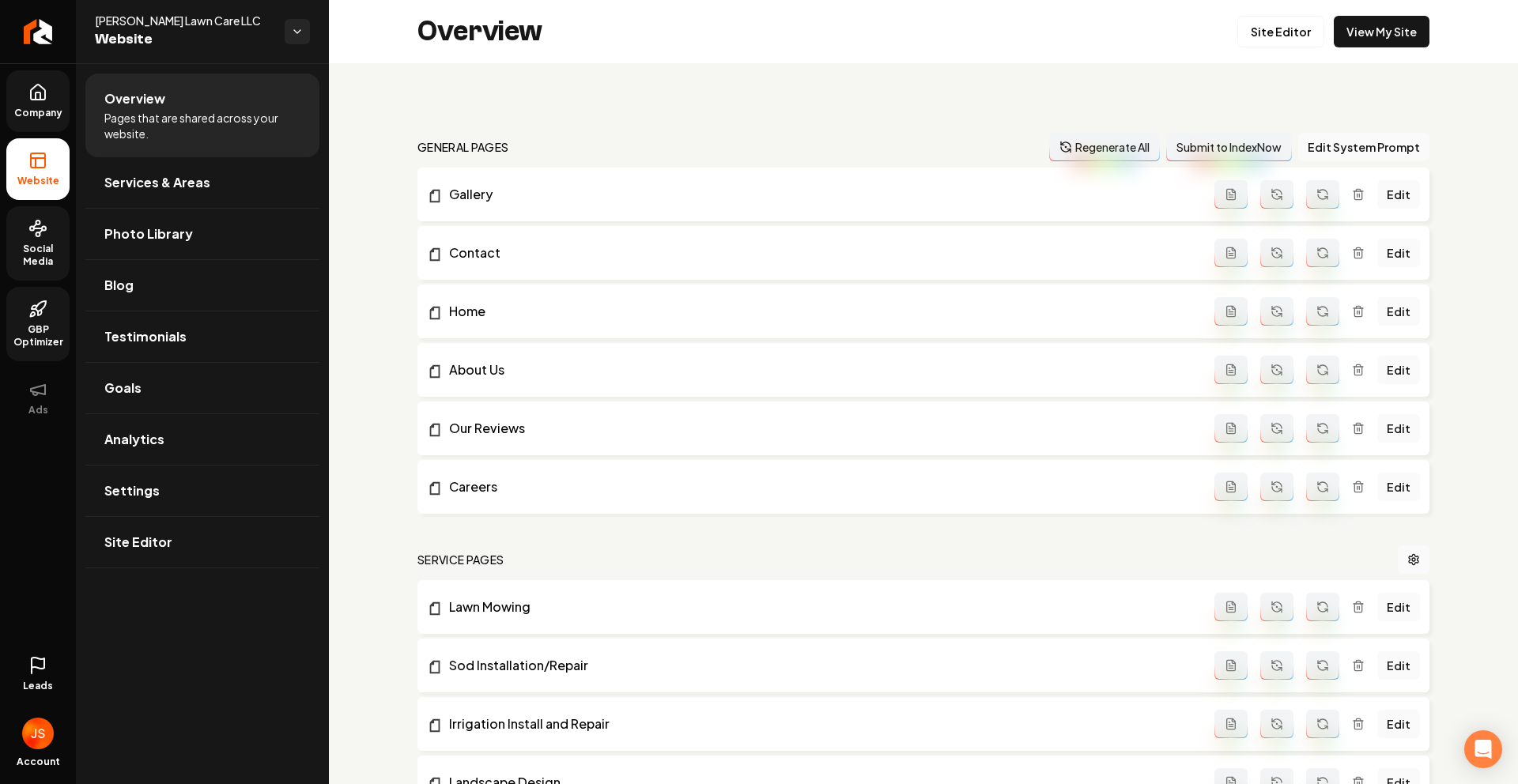
click at [40, 118] on span "Company" at bounding box center [38, 113] width 61 height 13
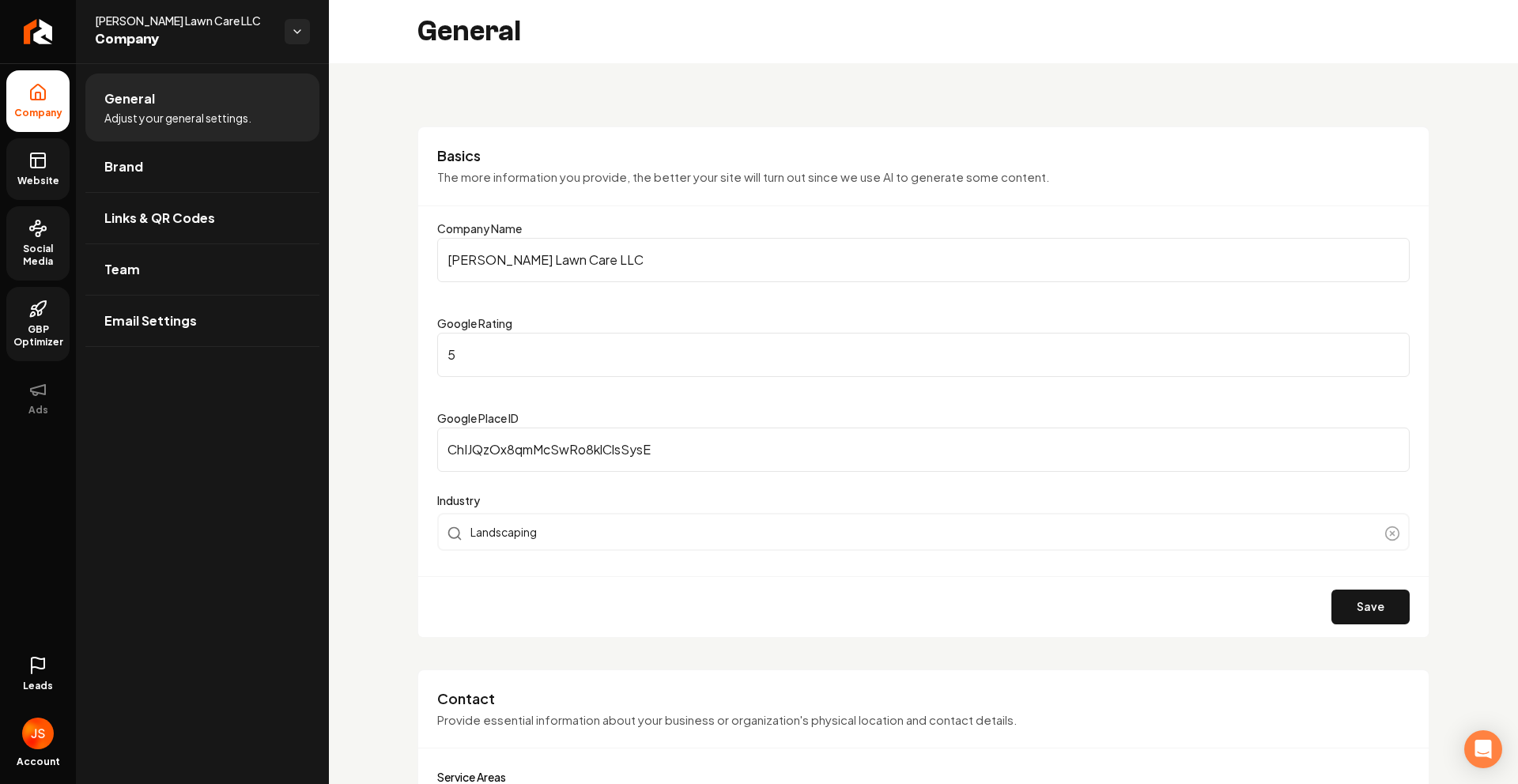
click at [41, 178] on span "Website" at bounding box center [38, 180] width 55 height 13
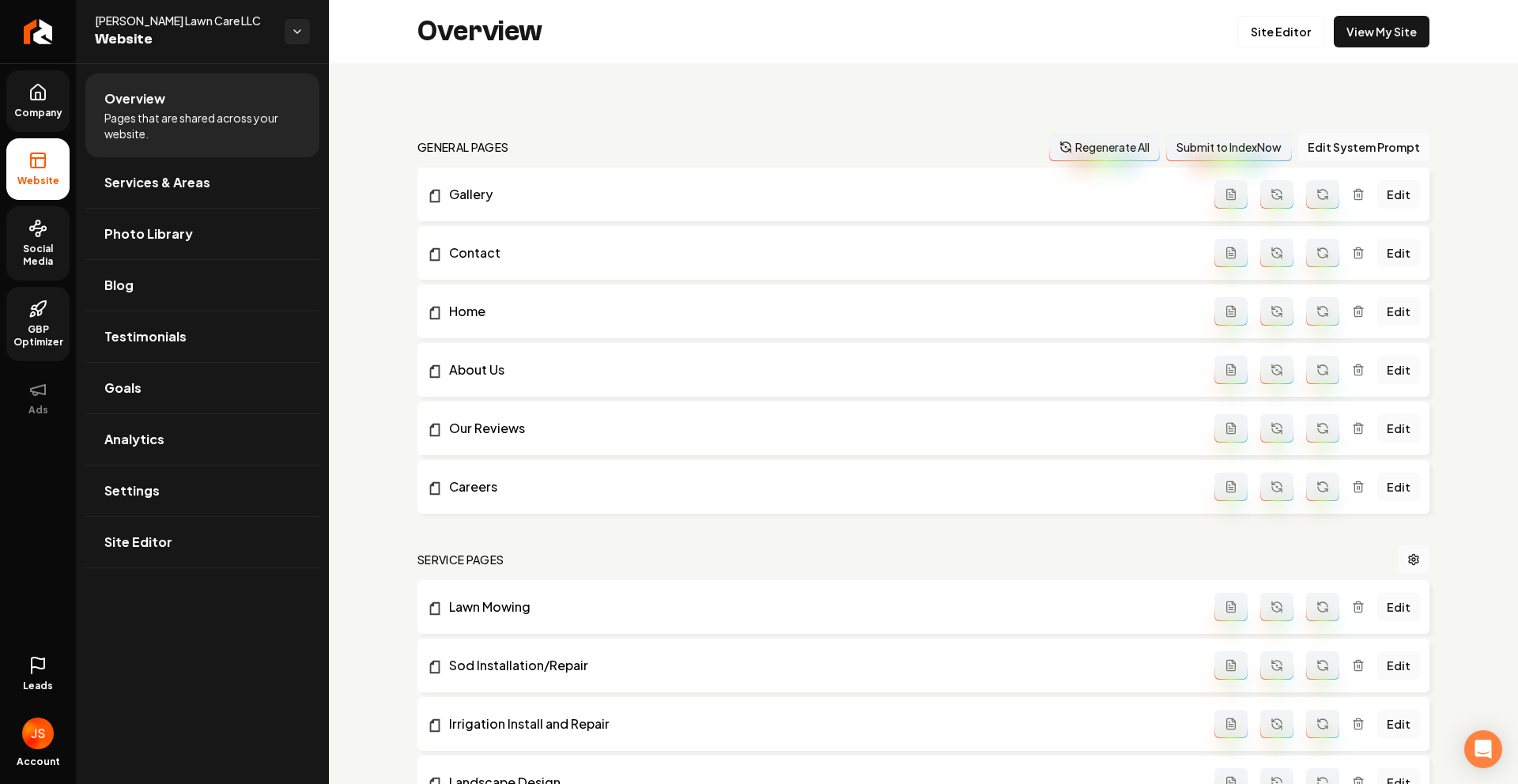
click at [39, 143] on li "Website" at bounding box center [37, 168] width 64 height 62
click at [46, 90] on icon at bounding box center [37, 92] width 19 height 19
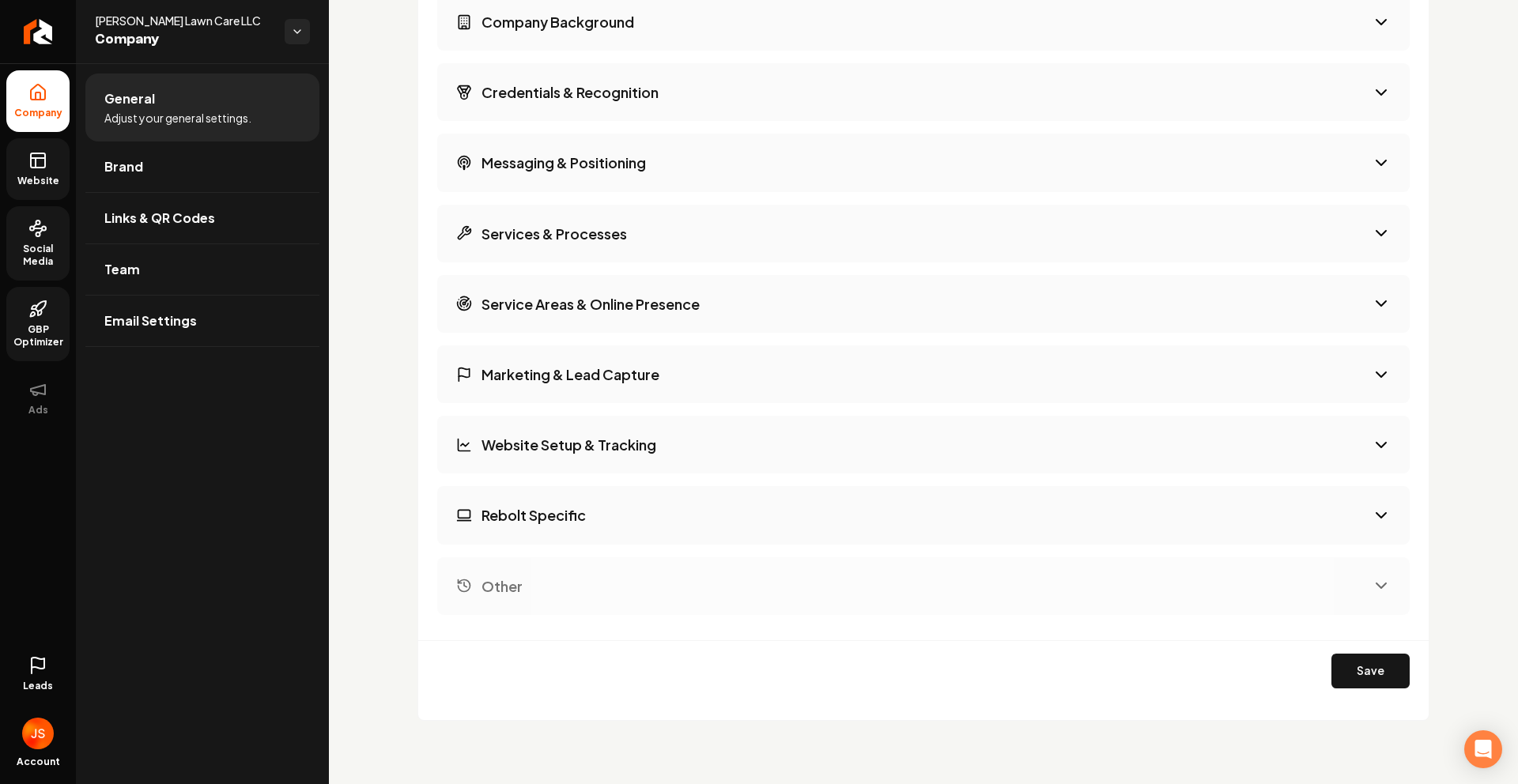
click at [68, 173] on link "Website" at bounding box center [37, 168] width 64 height 62
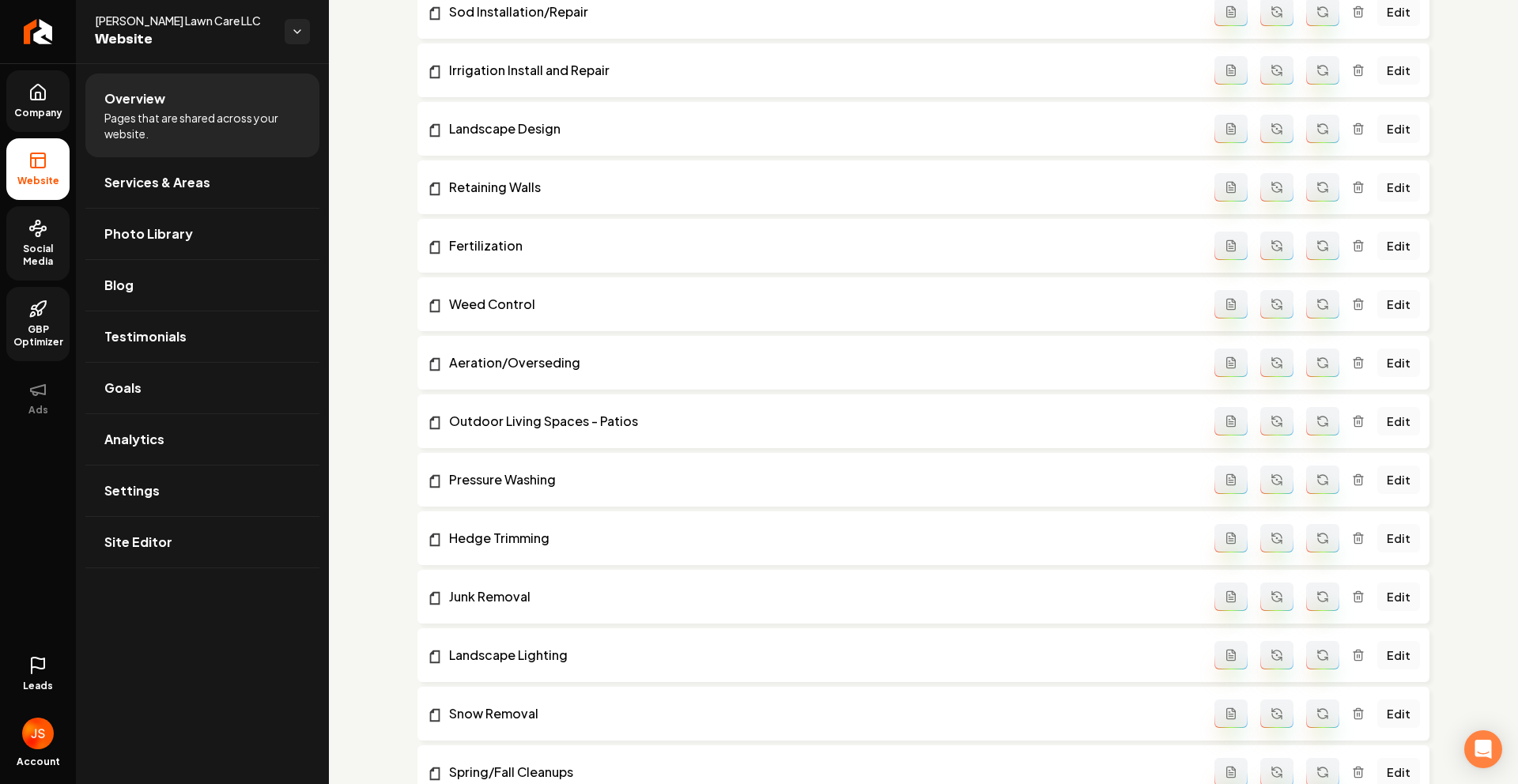
scroll to position [442, 0]
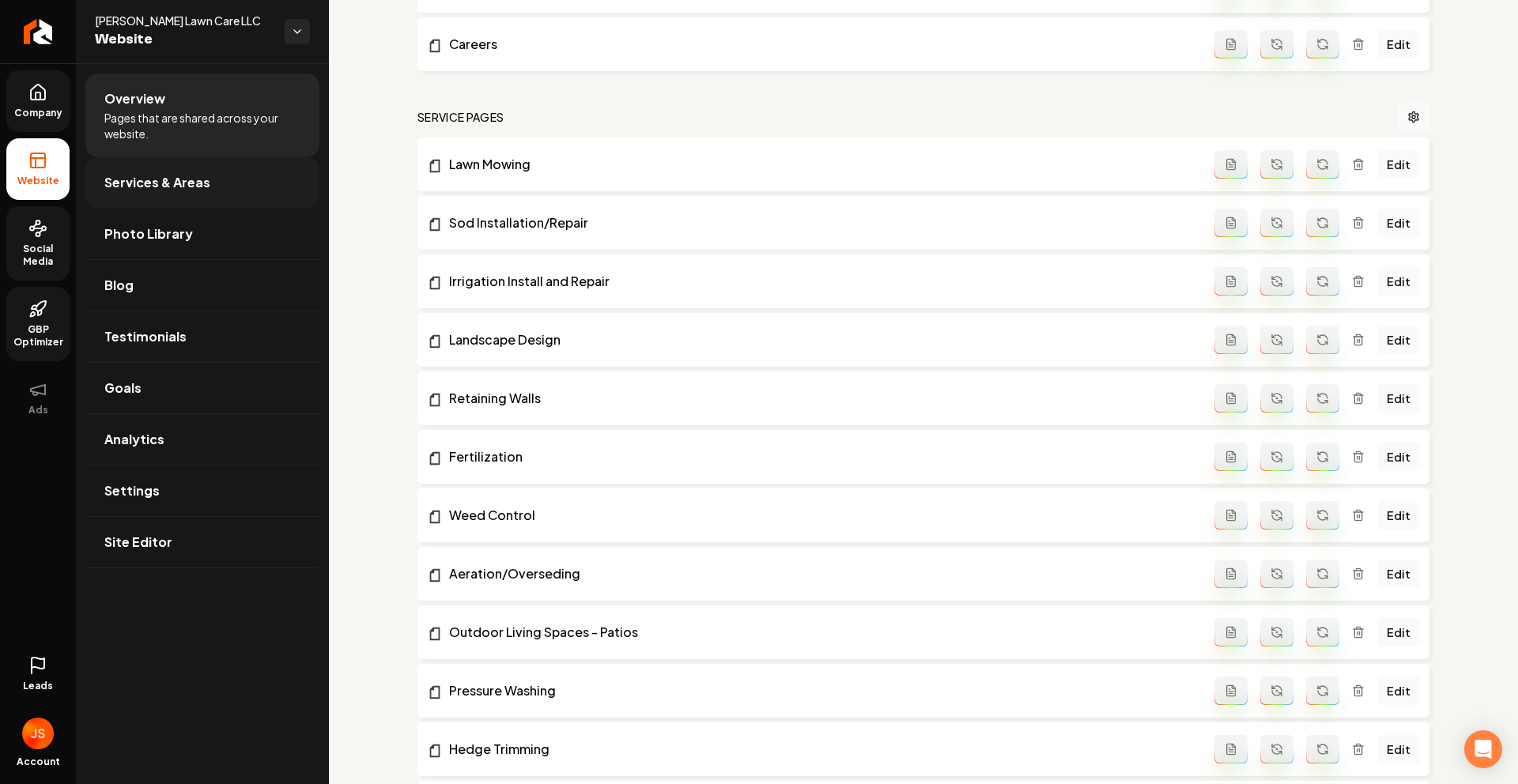
click at [158, 169] on link "Services & Areas" at bounding box center [202, 183] width 234 height 51
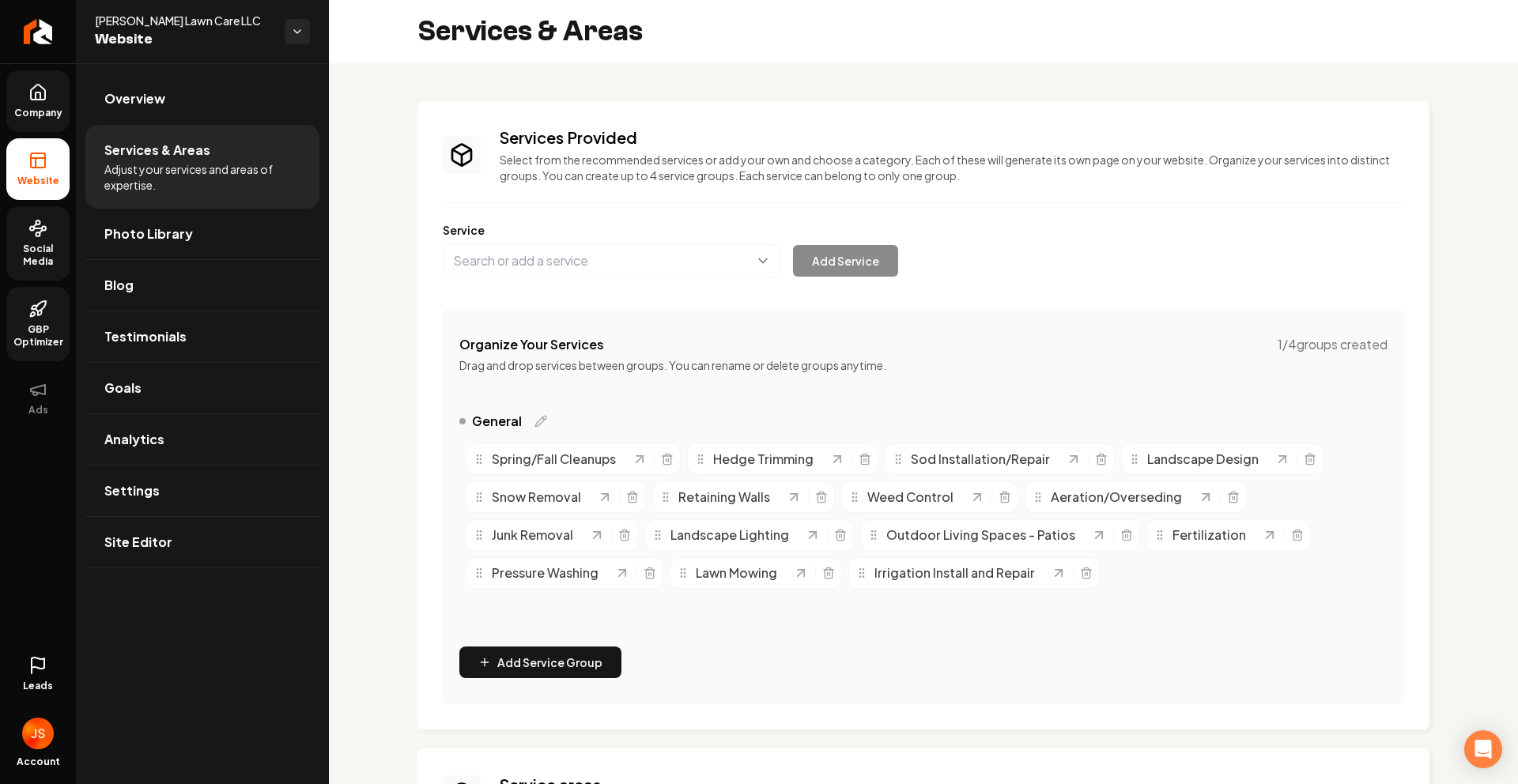
click at [46, 104] on link "Company" at bounding box center [37, 101] width 64 height 62
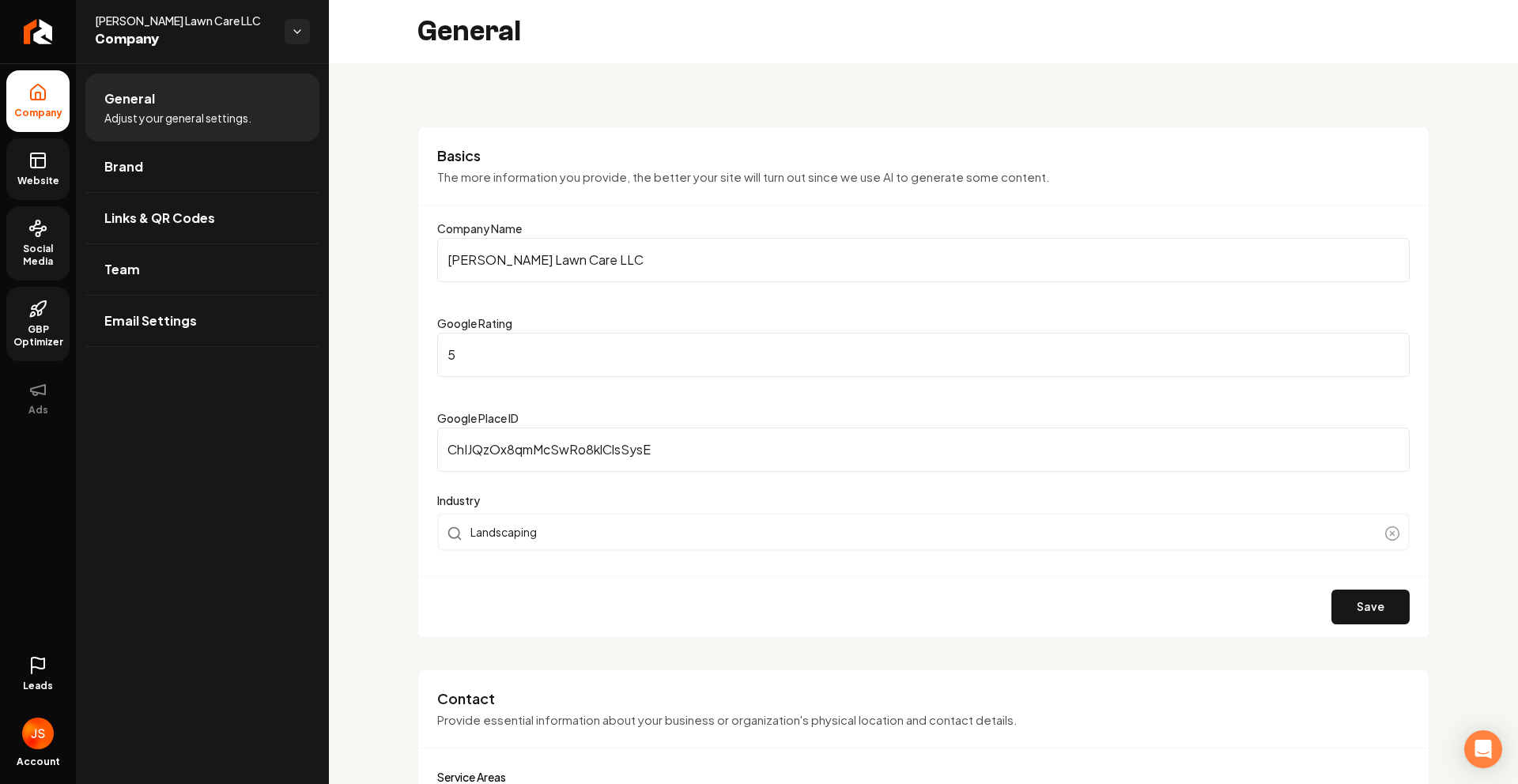
click at [30, 162] on rect at bounding box center [37, 161] width 15 height 15
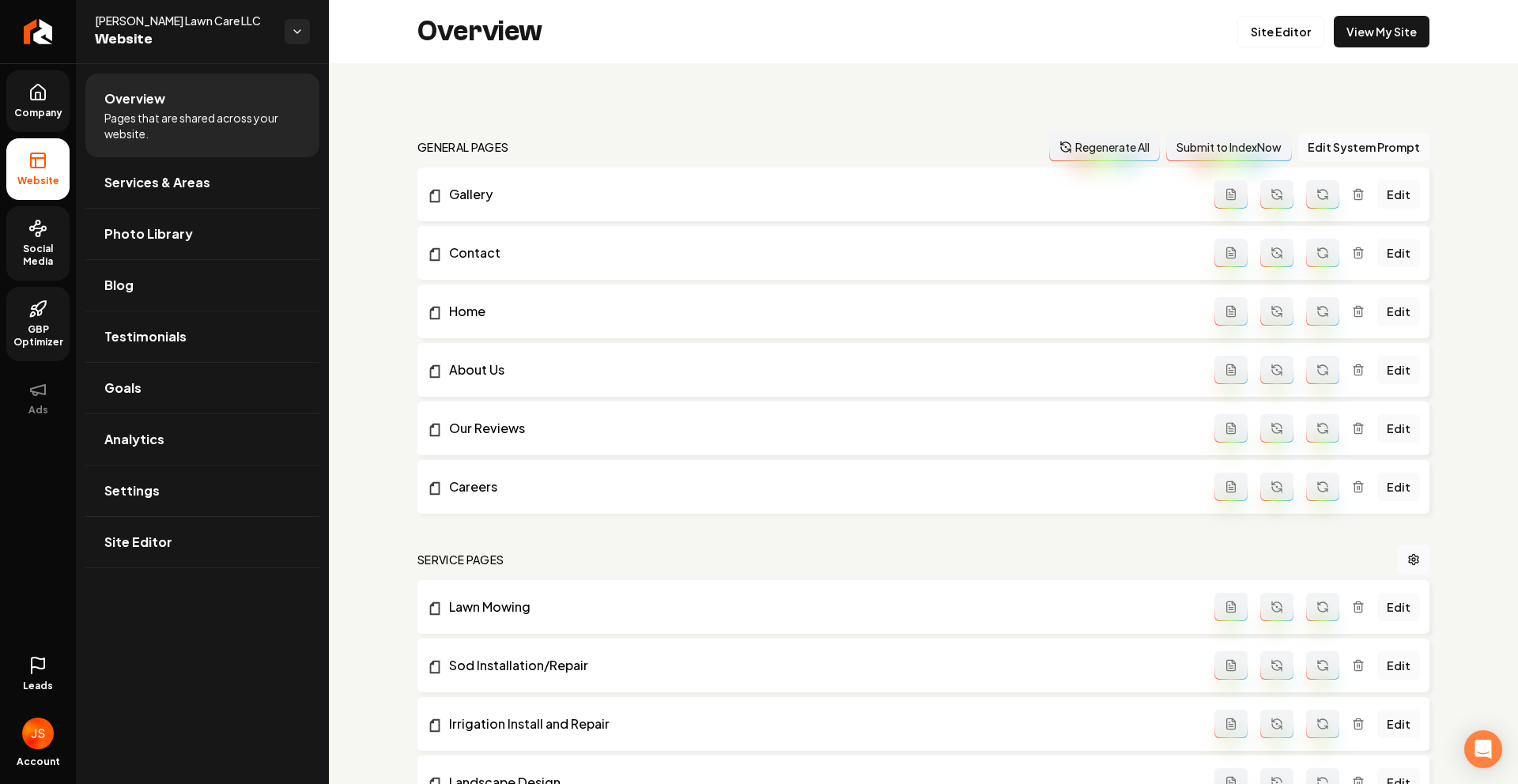
click at [29, 110] on span "Company" at bounding box center [38, 113] width 61 height 13
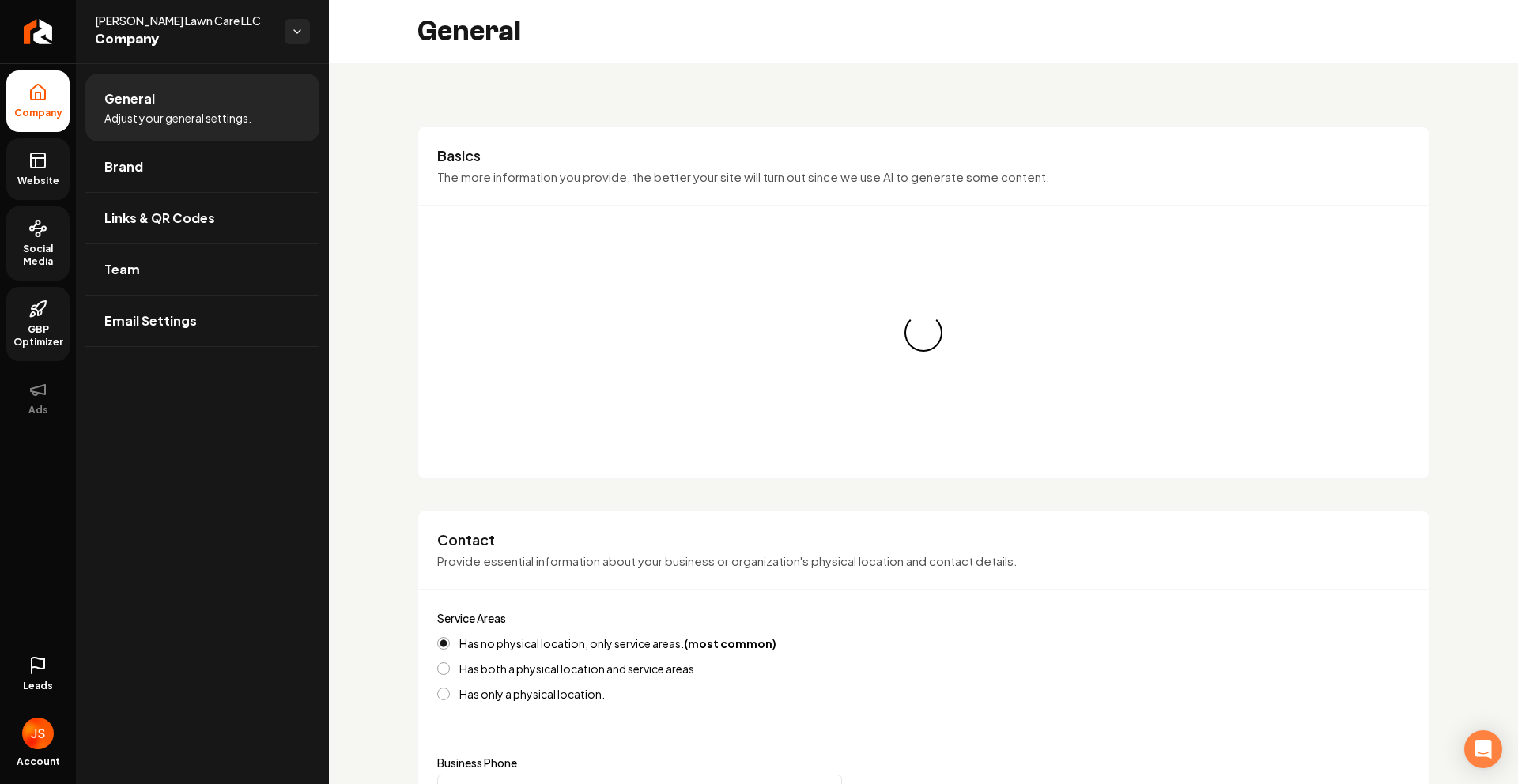
click at [39, 683] on span "Leads" at bounding box center [37, 685] width 30 height 13
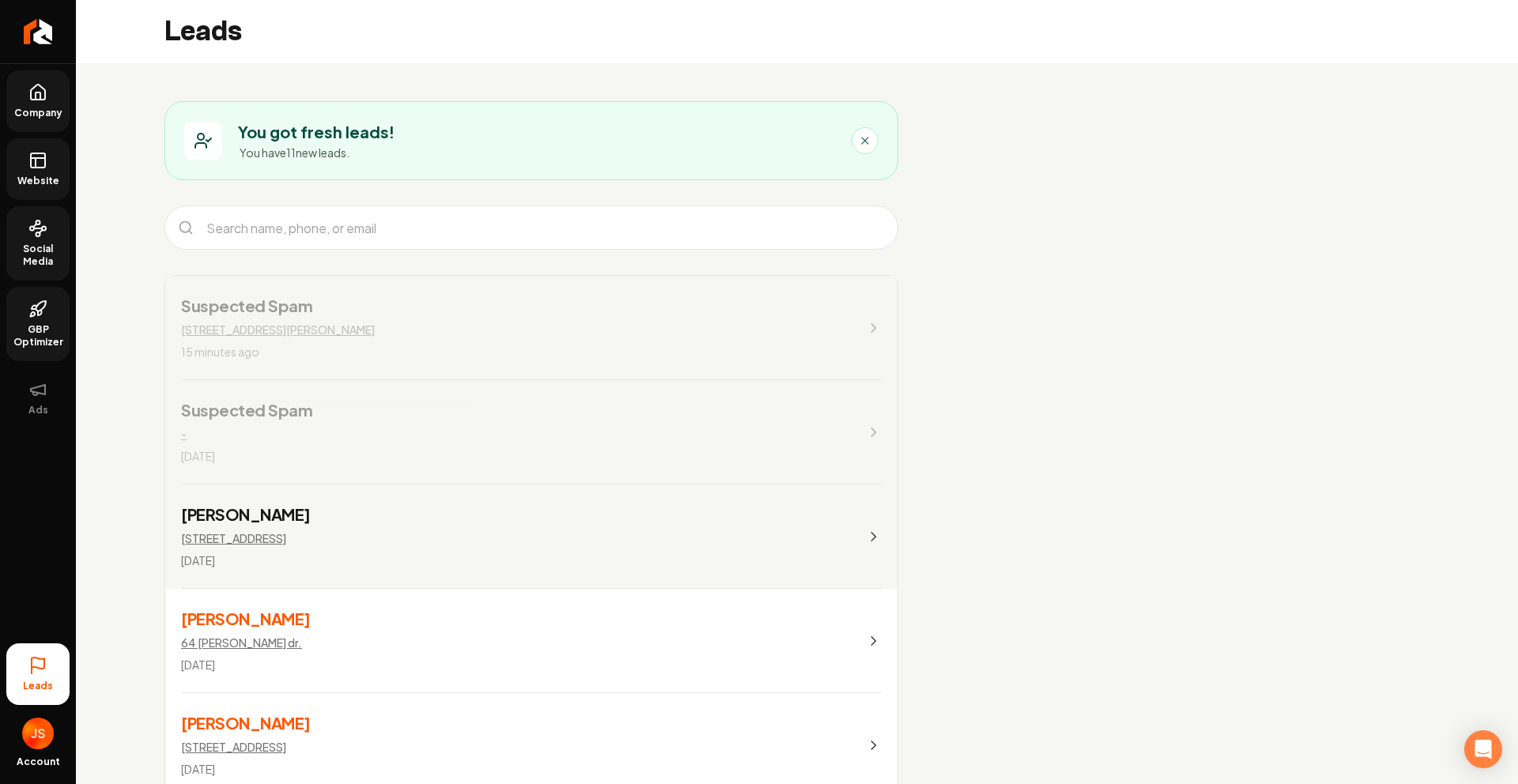
click at [338, 297] on link "Suspected Spam 3009 secor ave 15 minutes ago" at bounding box center [532, 328] width 733 height 105
click at [249, 311] on h3 "Suspected Spam" at bounding box center [278, 305] width 194 height 23
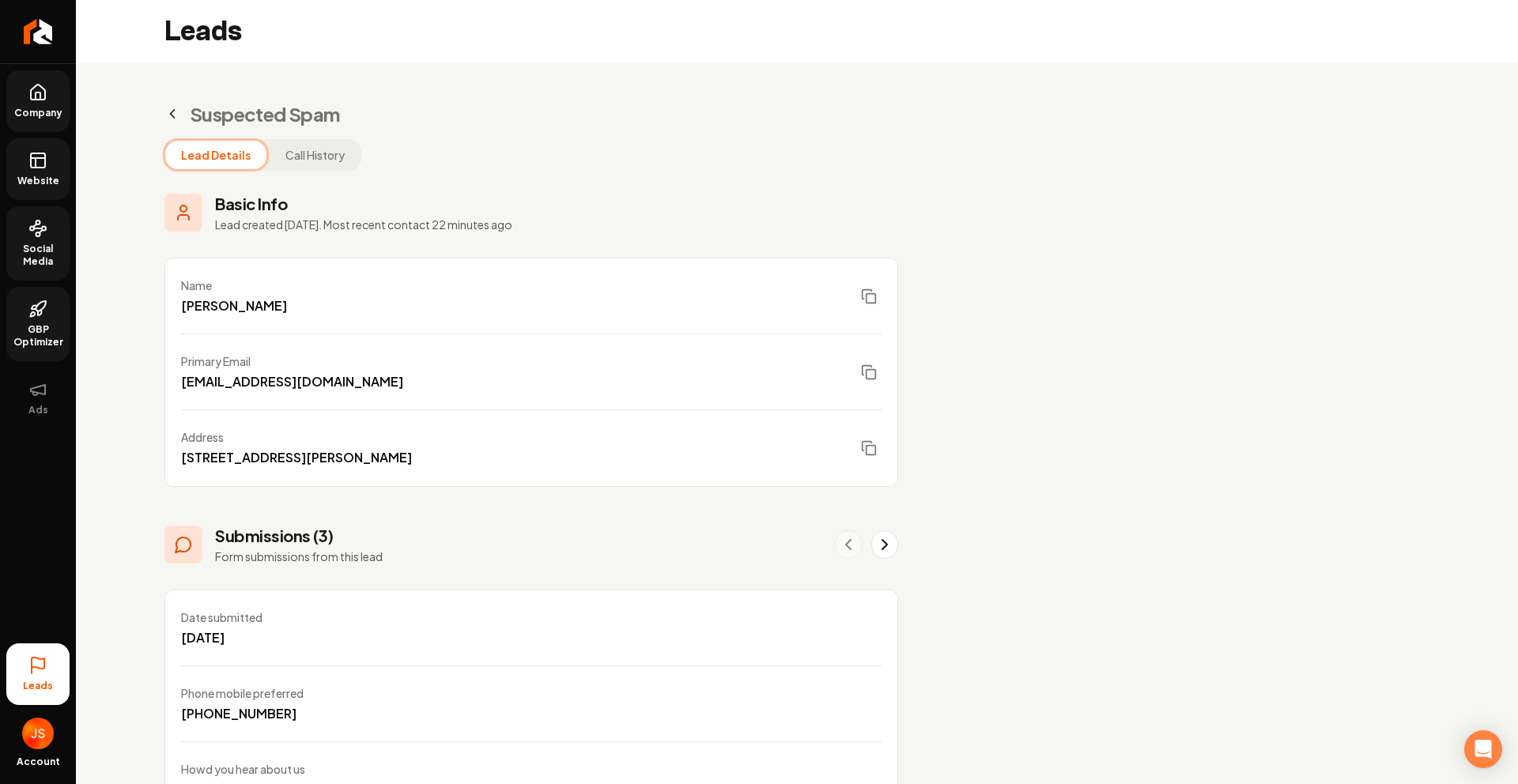
click at [290, 161] on button "Call History" at bounding box center [314, 155] width 91 height 28
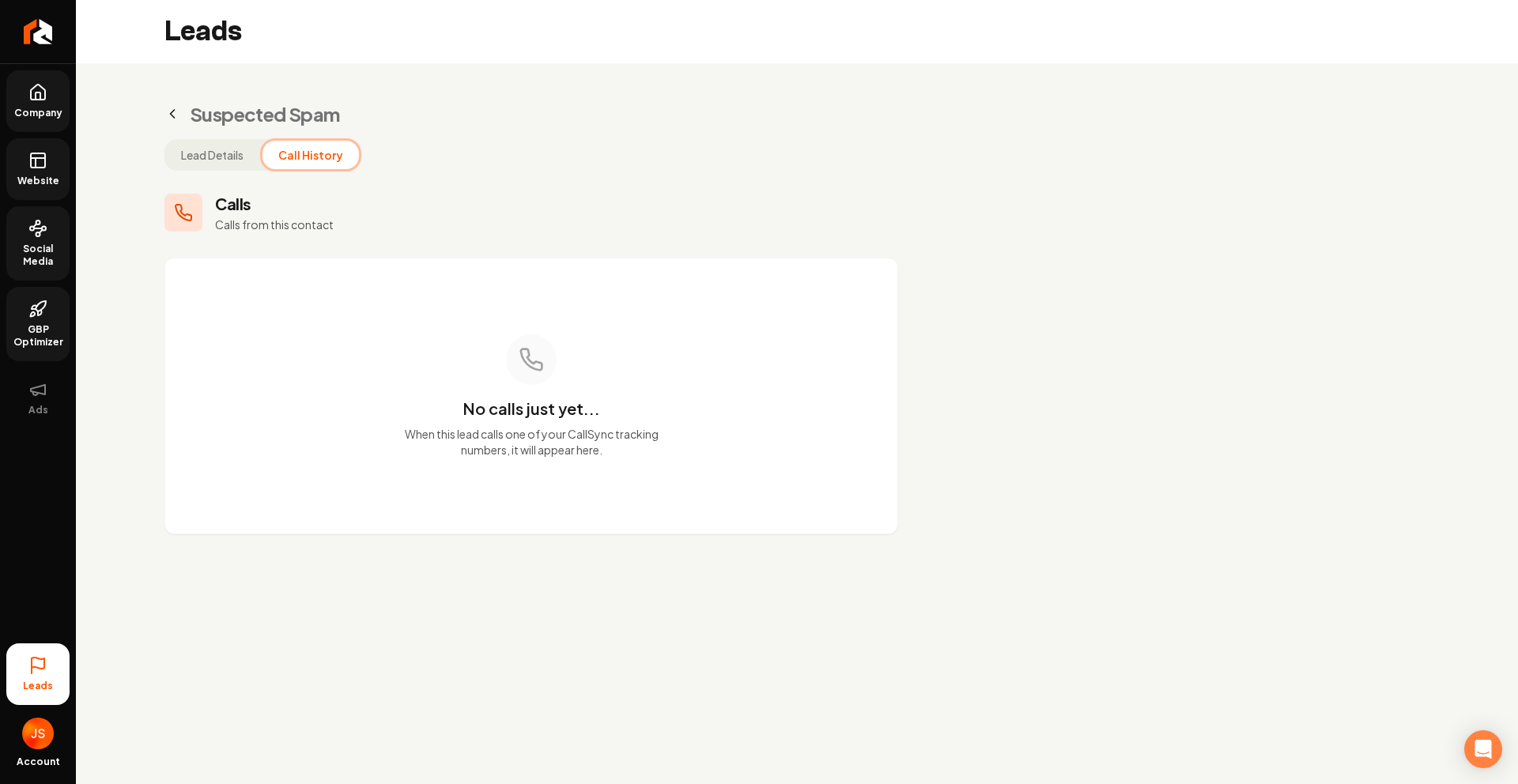
click at [210, 133] on div "Suspected Spam Lead Details Call History Calls Calls from this contact No calls…" at bounding box center [532, 318] width 911 height 509
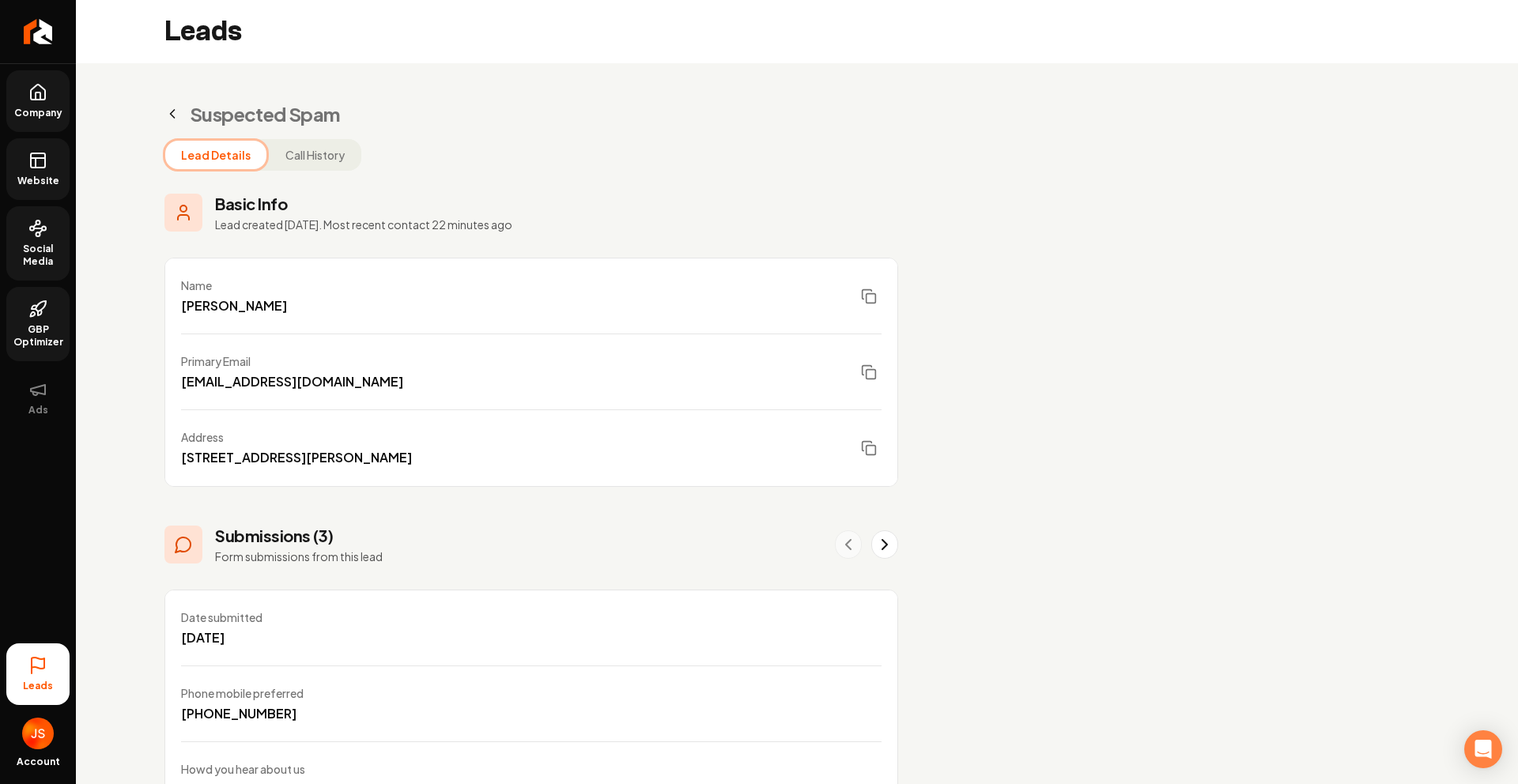
click at [191, 147] on button "Lead Details" at bounding box center [215, 155] width 101 height 28
click at [177, 115] on icon "Main content area" at bounding box center [172, 114] width 16 height 16
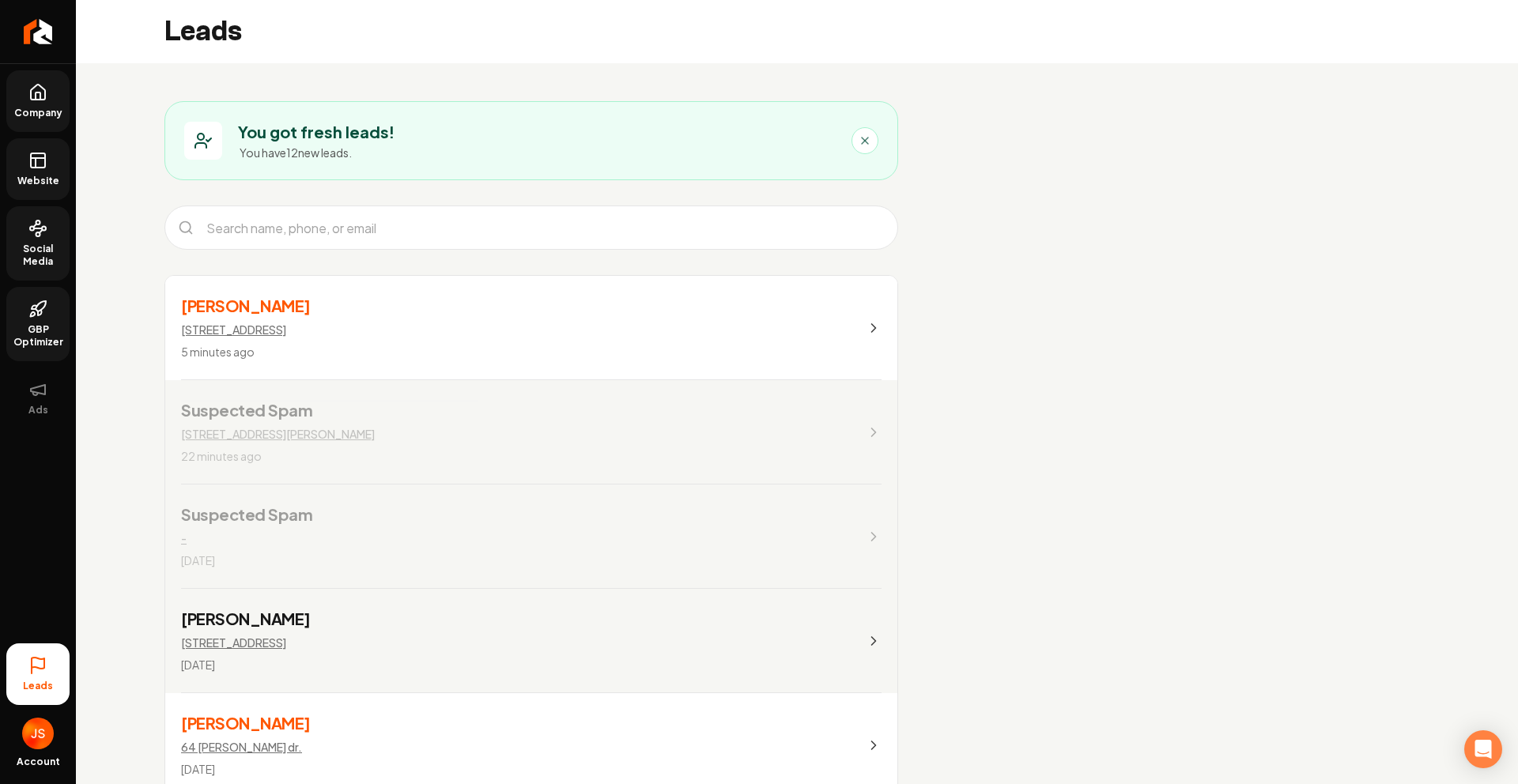
click at [272, 294] on link "Austin Jellison 21 dover st 5 minutes ago" at bounding box center [532, 328] width 733 height 105
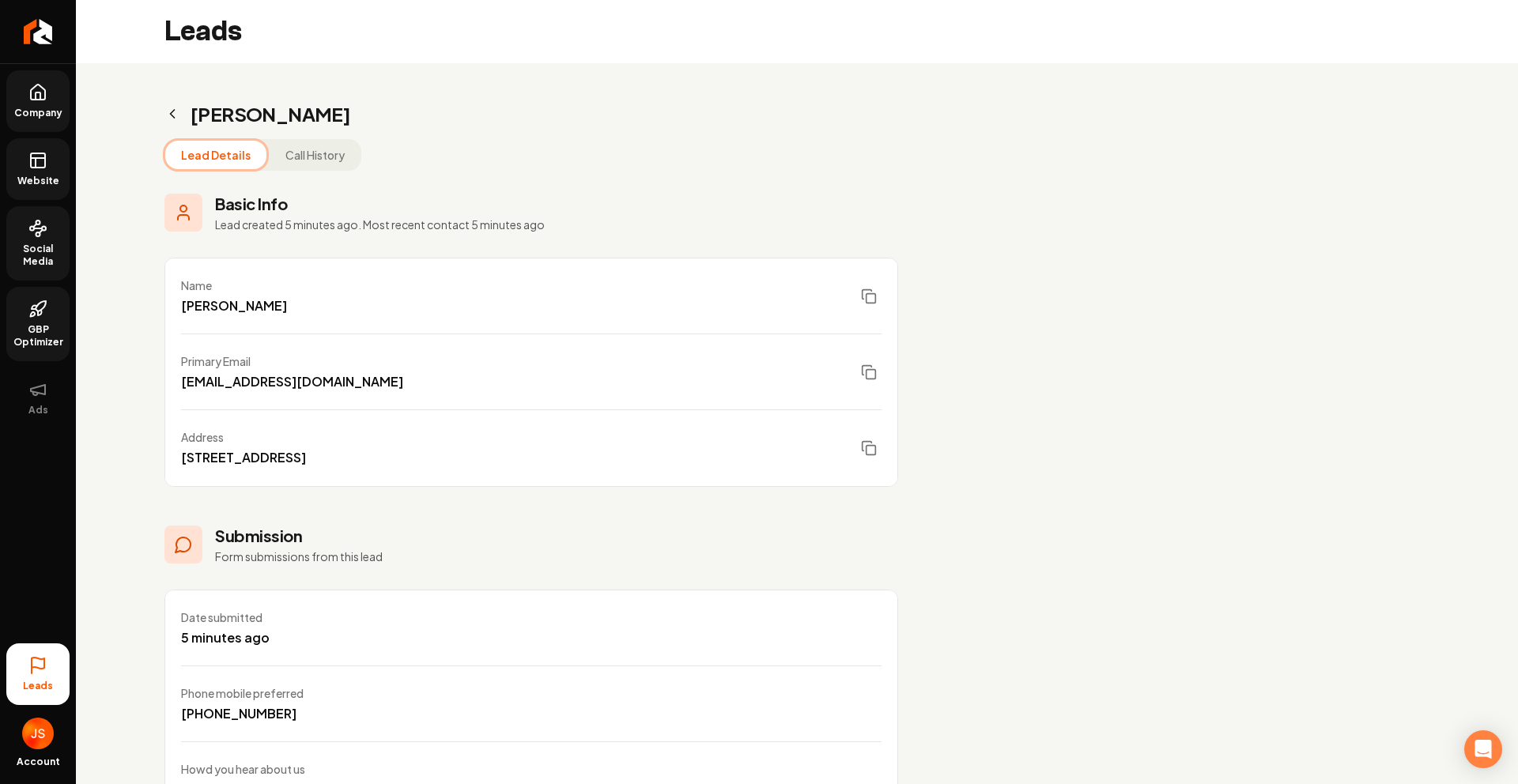
click at [166, 28] on h2 "Leads" at bounding box center [203, 31] width 77 height 31
click at [172, 121] on icon "Main content area" at bounding box center [172, 114] width 16 height 16
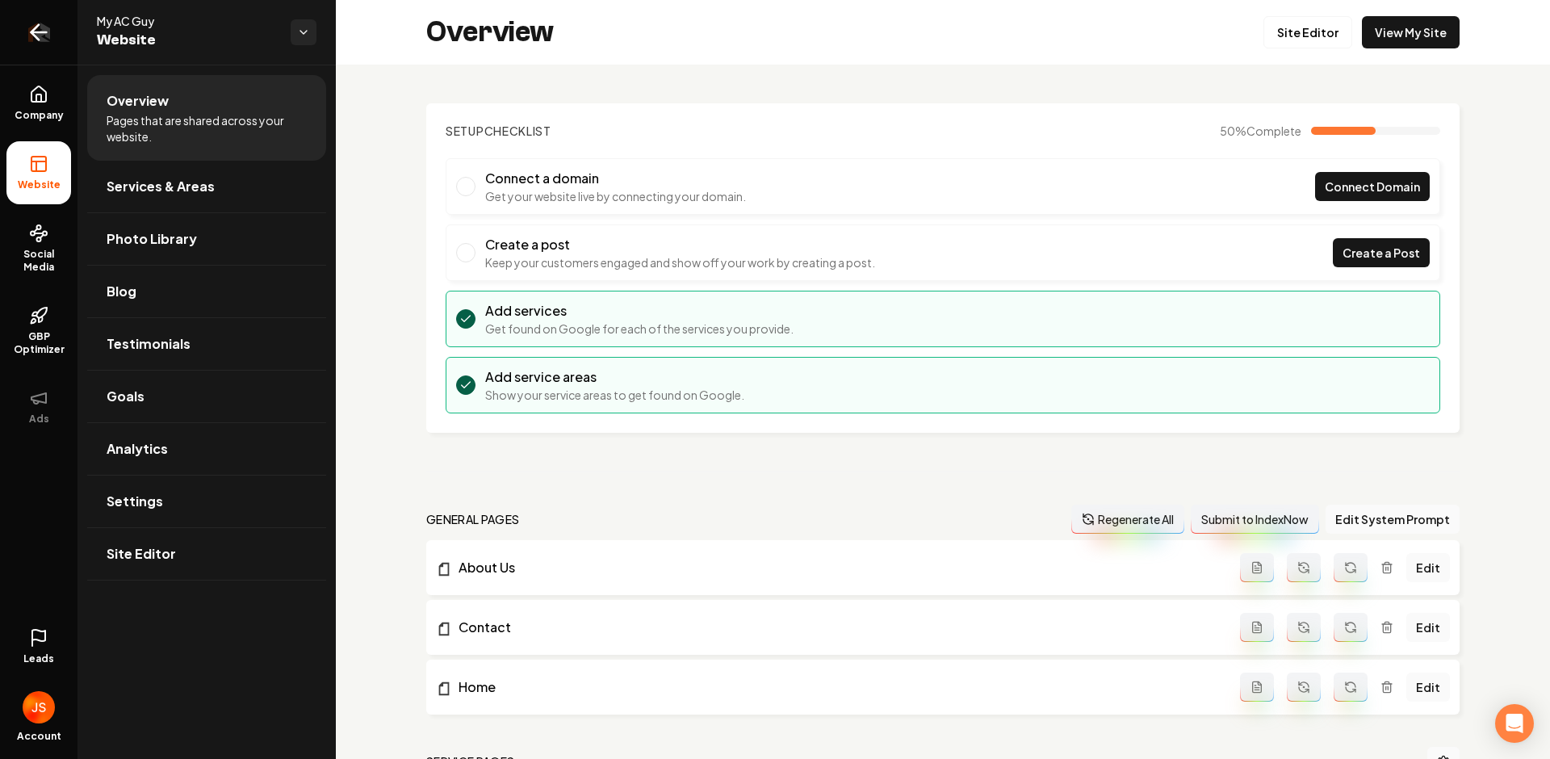
click at [52, 39] on link "Return to dashboard" at bounding box center [39, 32] width 78 height 65
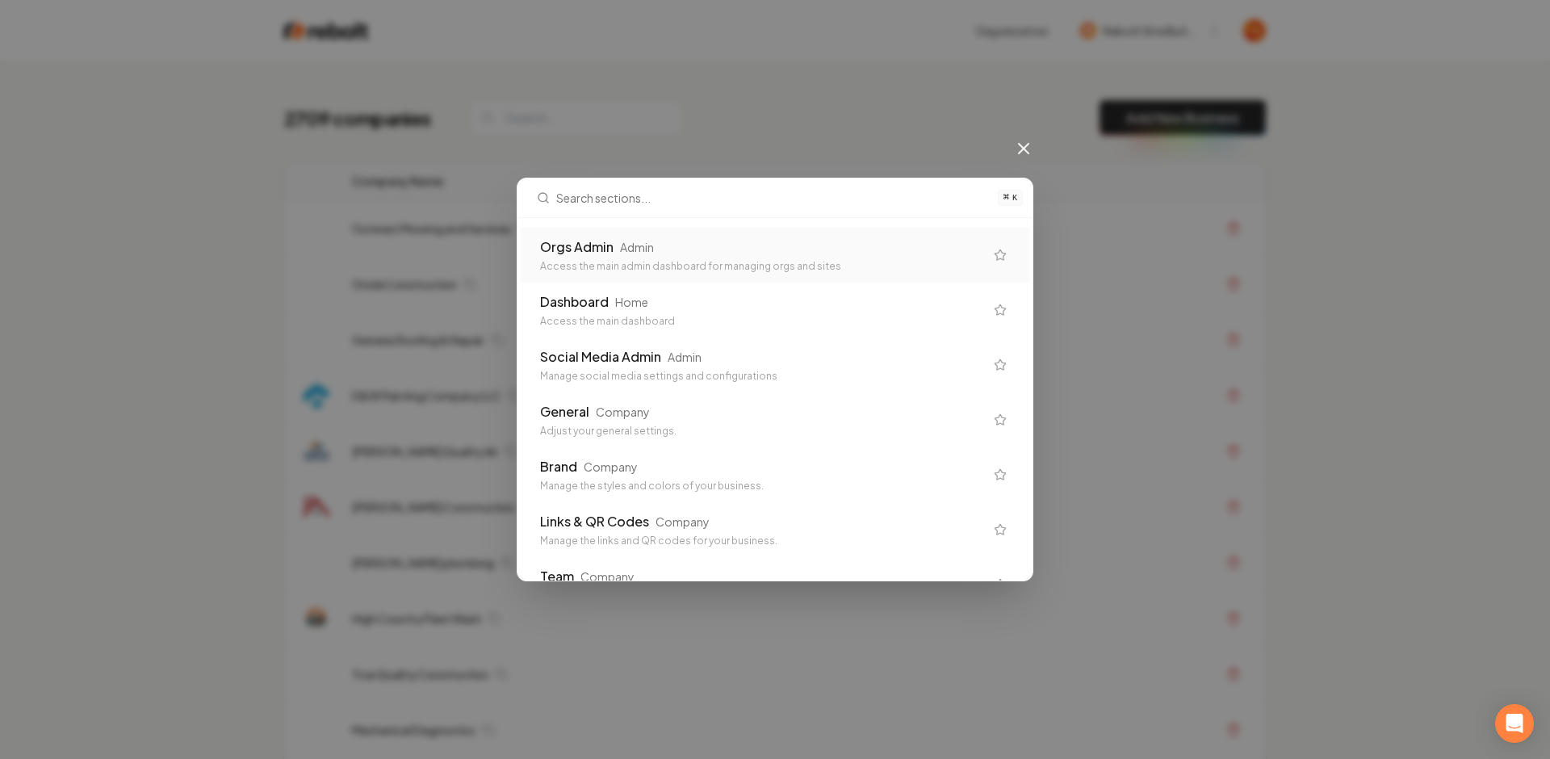
click at [585, 234] on div "Orgs Admin Admin Access the main admin dashboard for managing orgs and sites" at bounding box center [775, 255] width 509 height 55
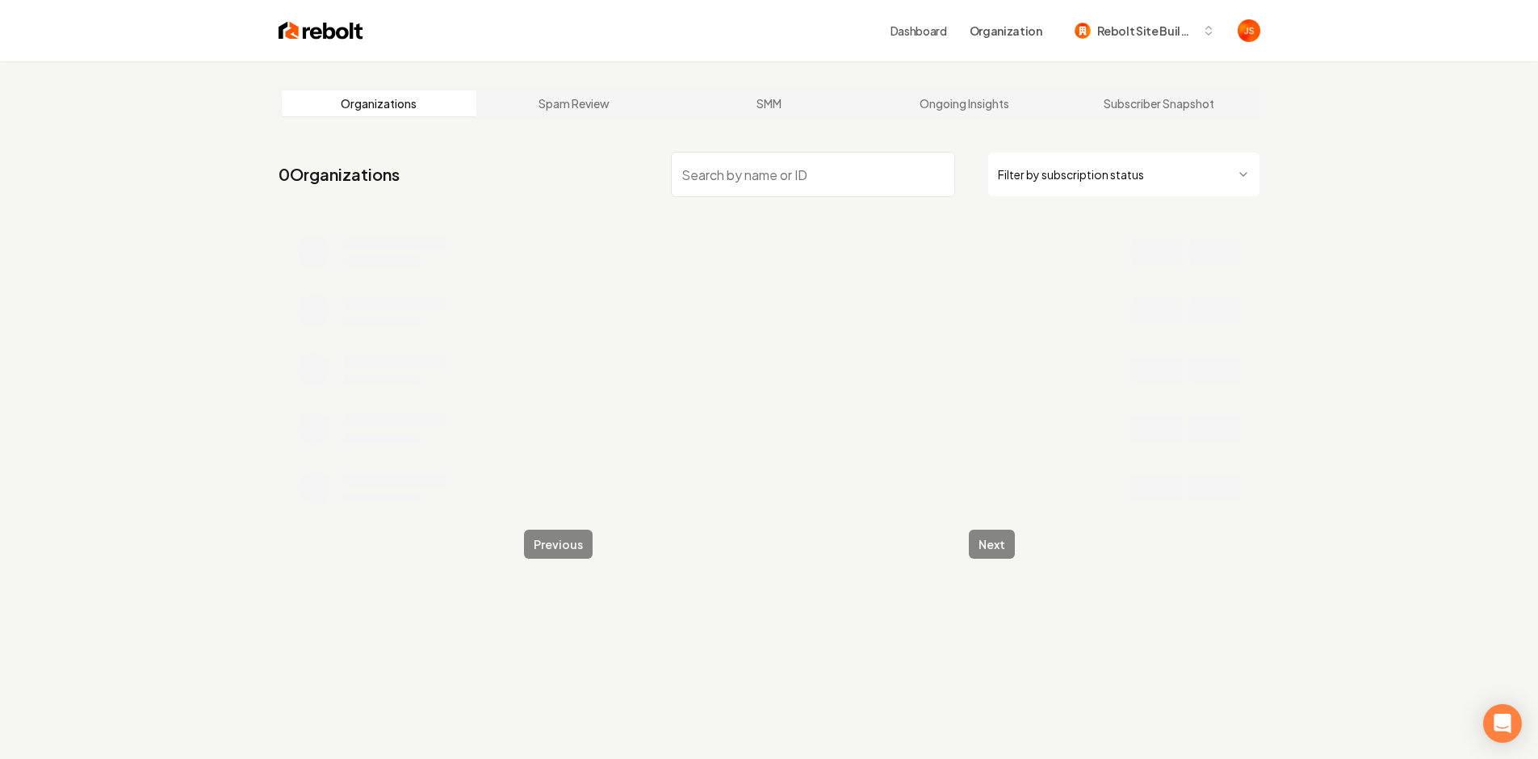
click at [709, 161] on nav "0 Organizations Filter by subscription status" at bounding box center [770, 180] width 982 height 71
click at [735, 174] on input "search" at bounding box center [813, 174] width 284 height 45
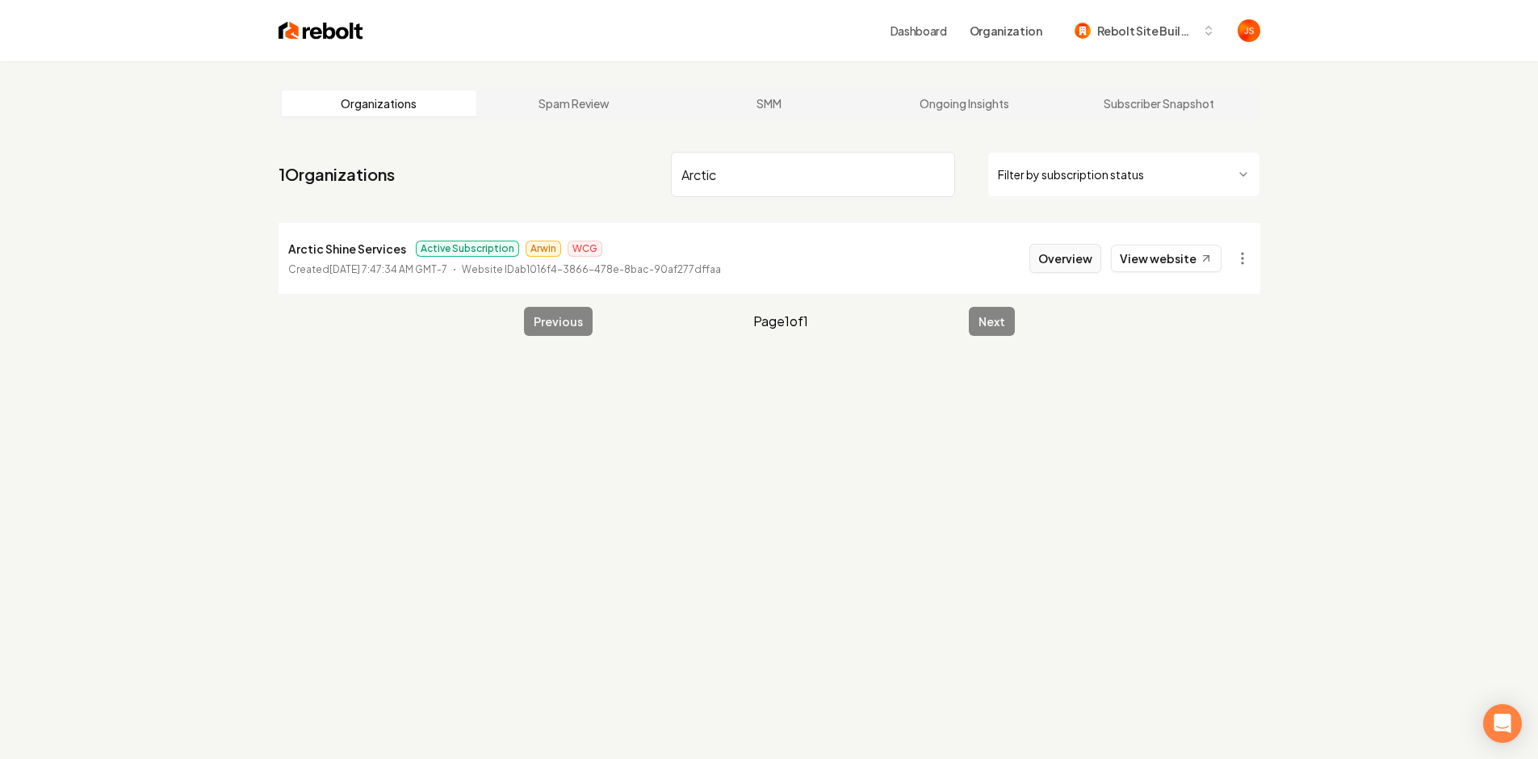
type input "Arctic"
click at [1078, 265] on button "Overview" at bounding box center [1066, 258] width 72 height 29
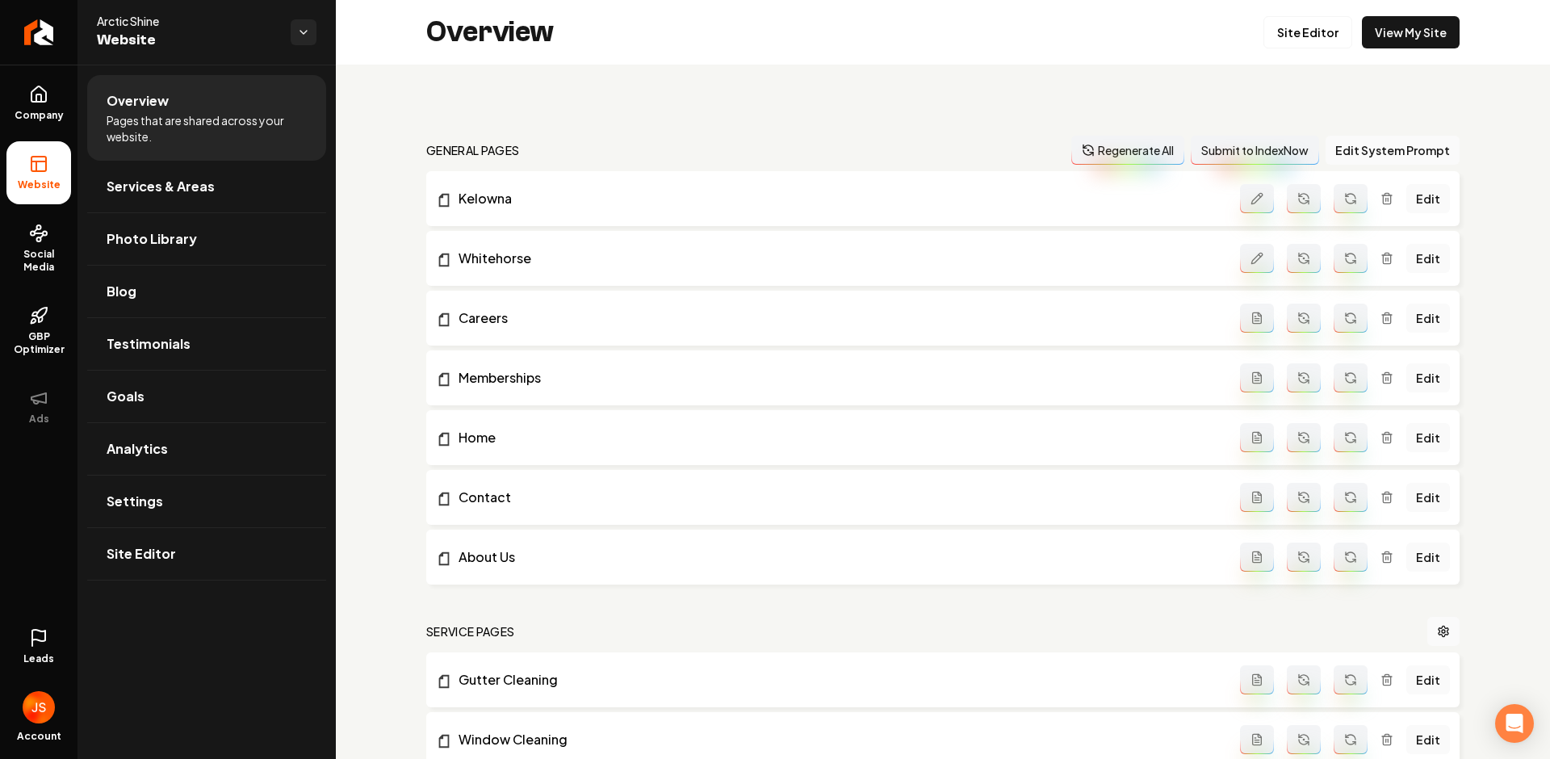
click at [36, 631] on icon at bounding box center [38, 637] width 19 height 19
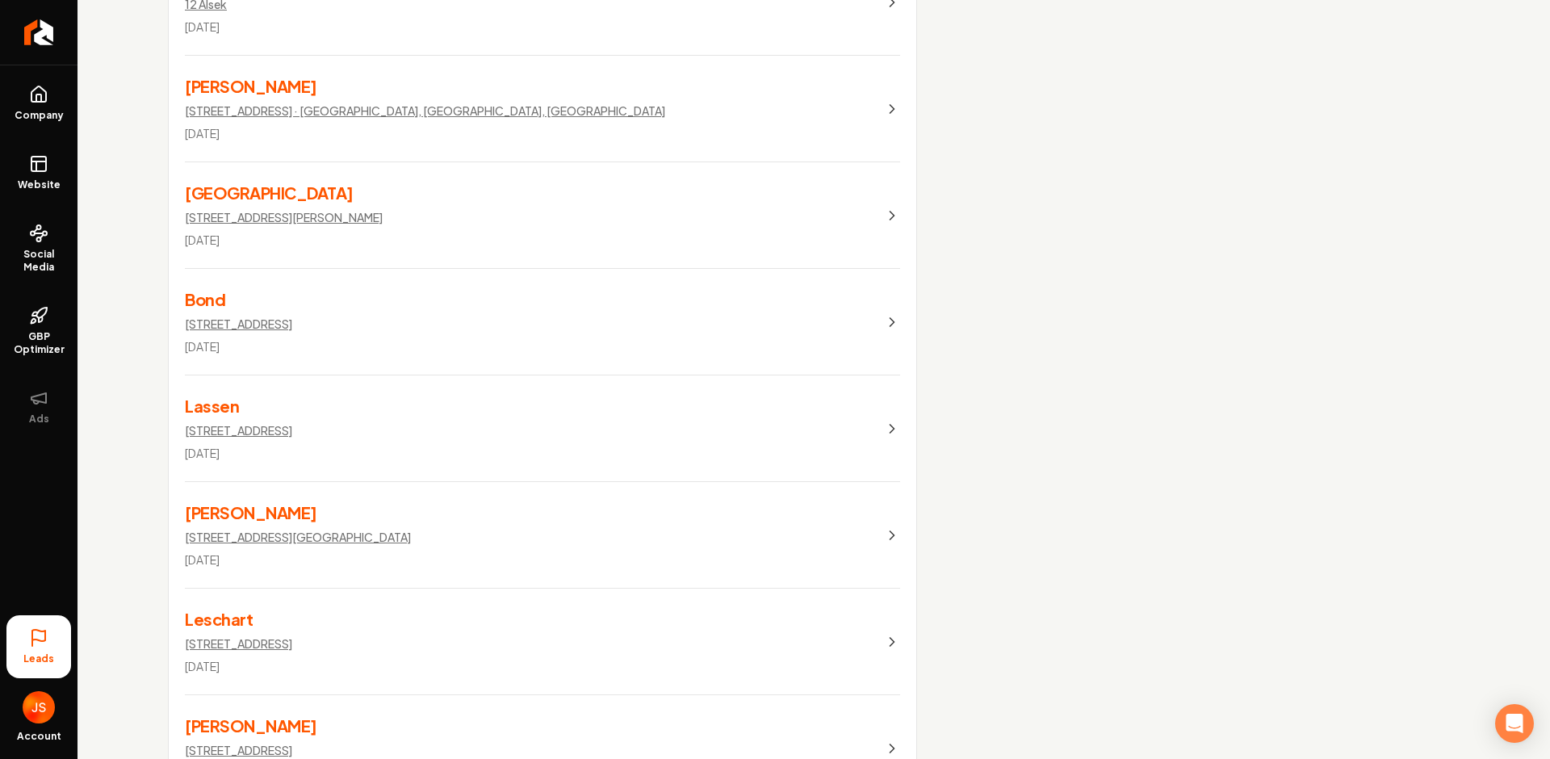
scroll to position [869, 0]
click at [885, 311] on icon "Main content area" at bounding box center [892, 319] width 16 height 16
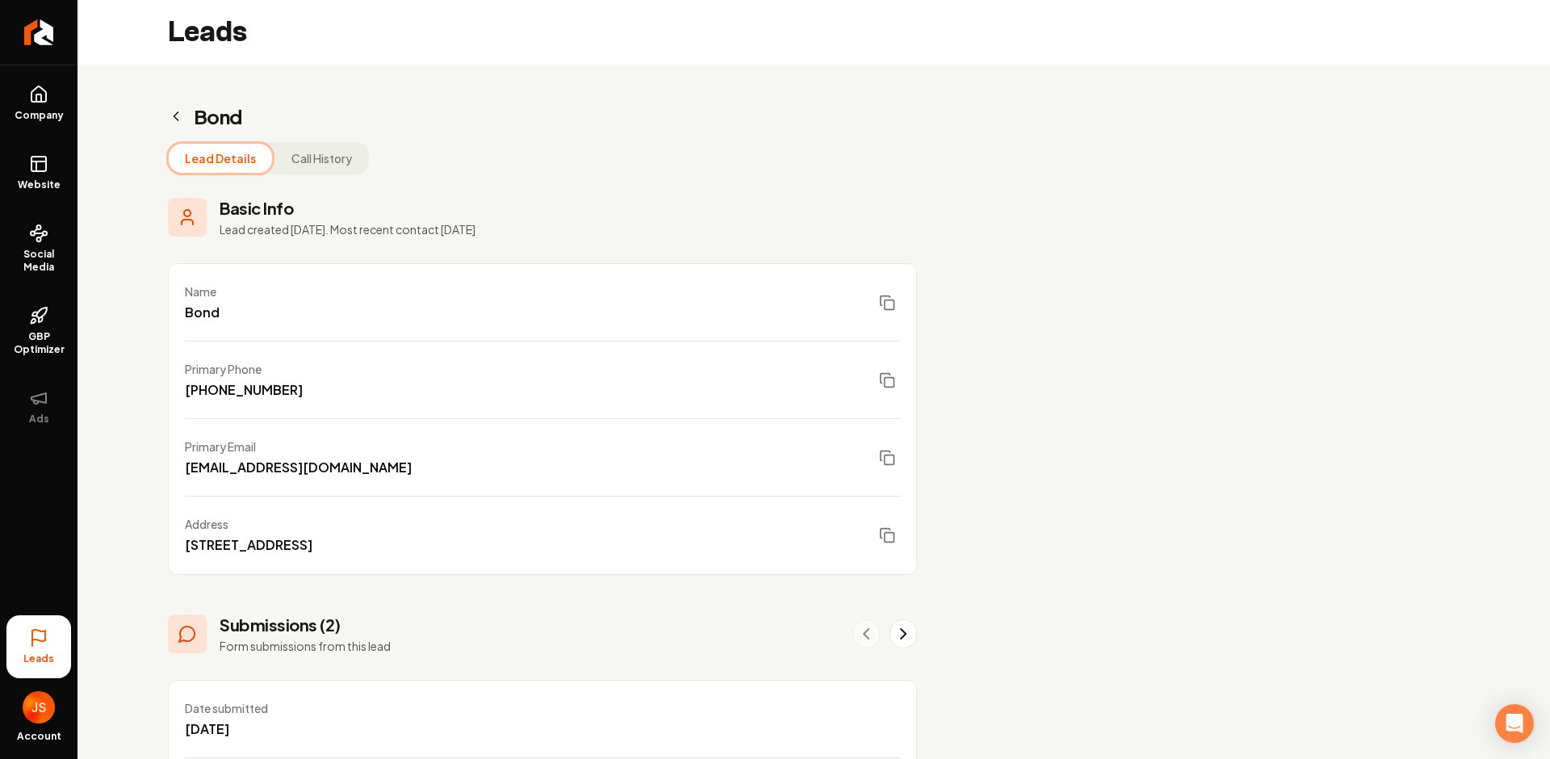
click at [171, 109] on icon "Main content area" at bounding box center [176, 116] width 16 height 16
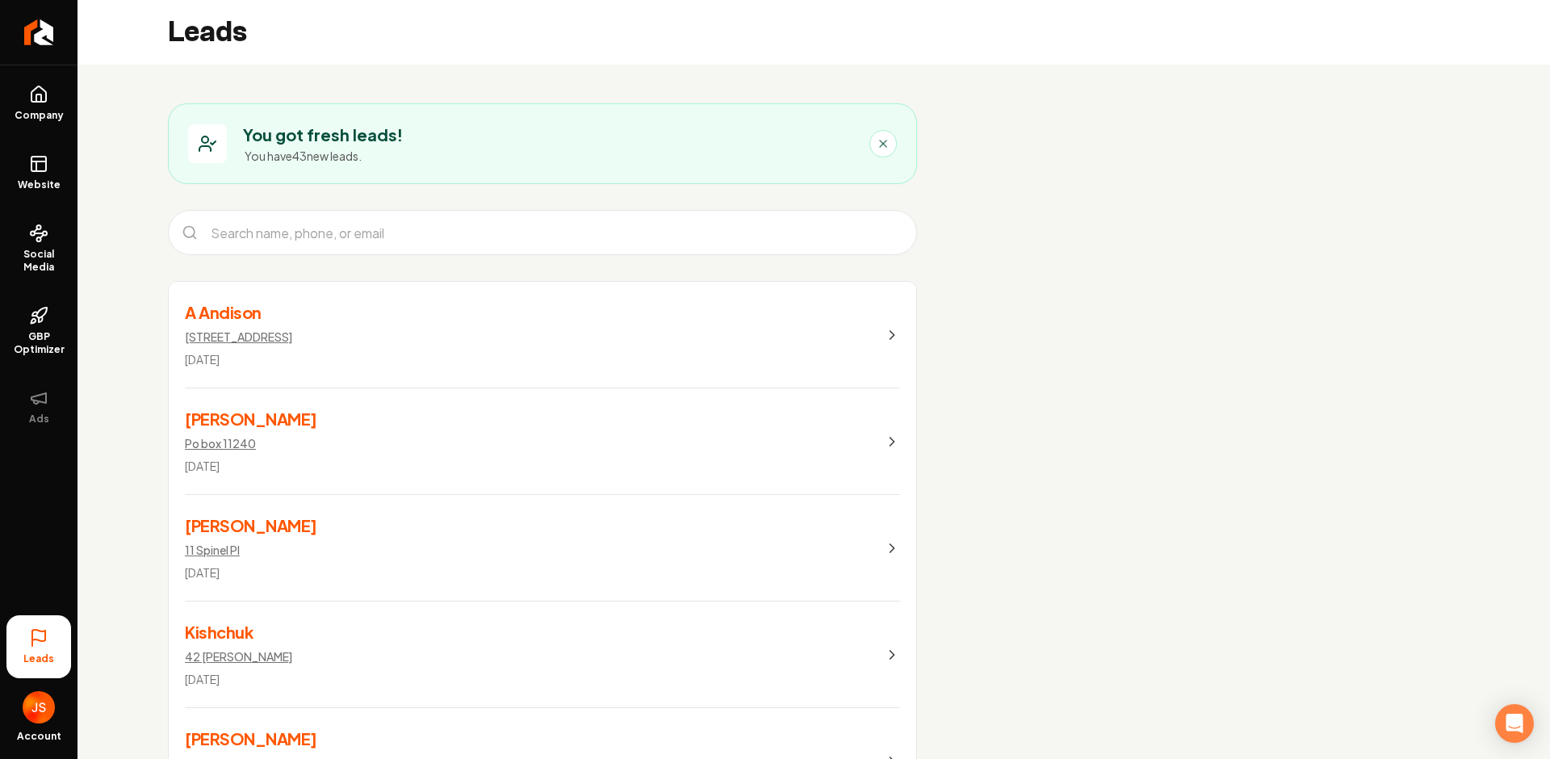
drag, startPoint x: 1041, startPoint y: 182, endPoint x: 980, endPoint y: 161, distance: 63.8
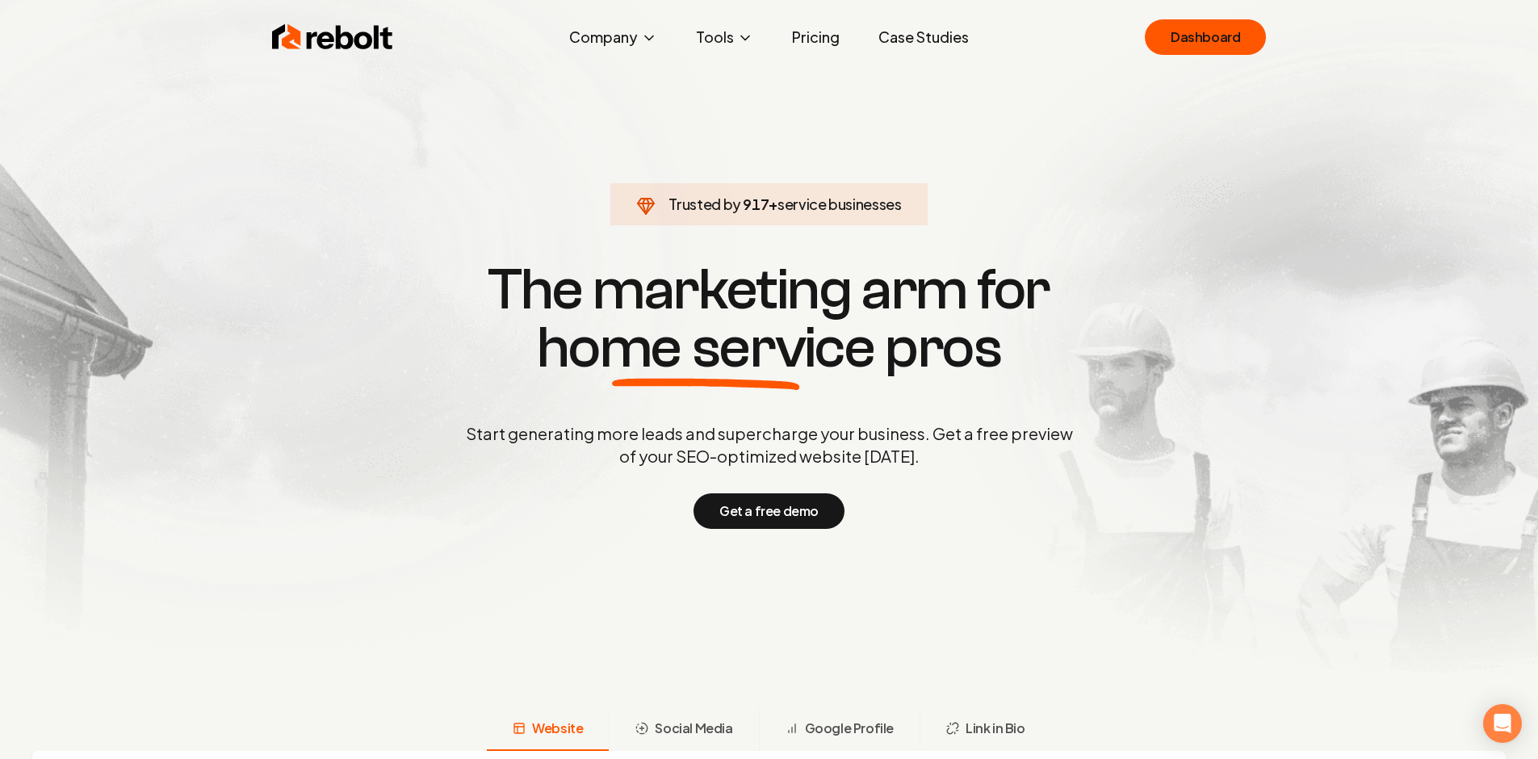
click at [941, 42] on link "Case Studies" at bounding box center [924, 37] width 116 height 32
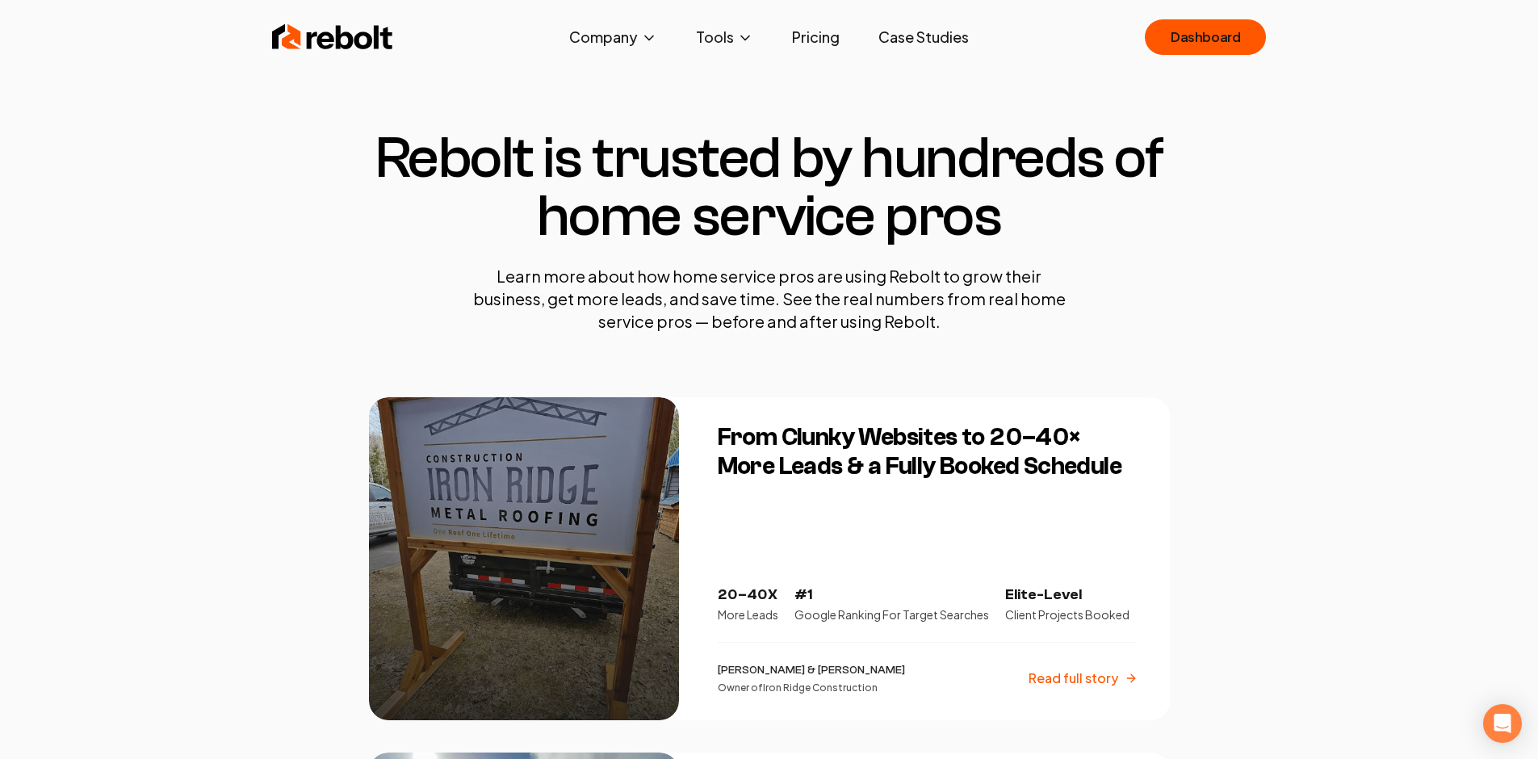
click at [400, 42] on div "Rebolt Company About Blog Jobs Help Center Tools Google Review QR Code Generato…" at bounding box center [770, 37] width 1034 height 48
click at [383, 41] on img at bounding box center [332, 37] width 121 height 32
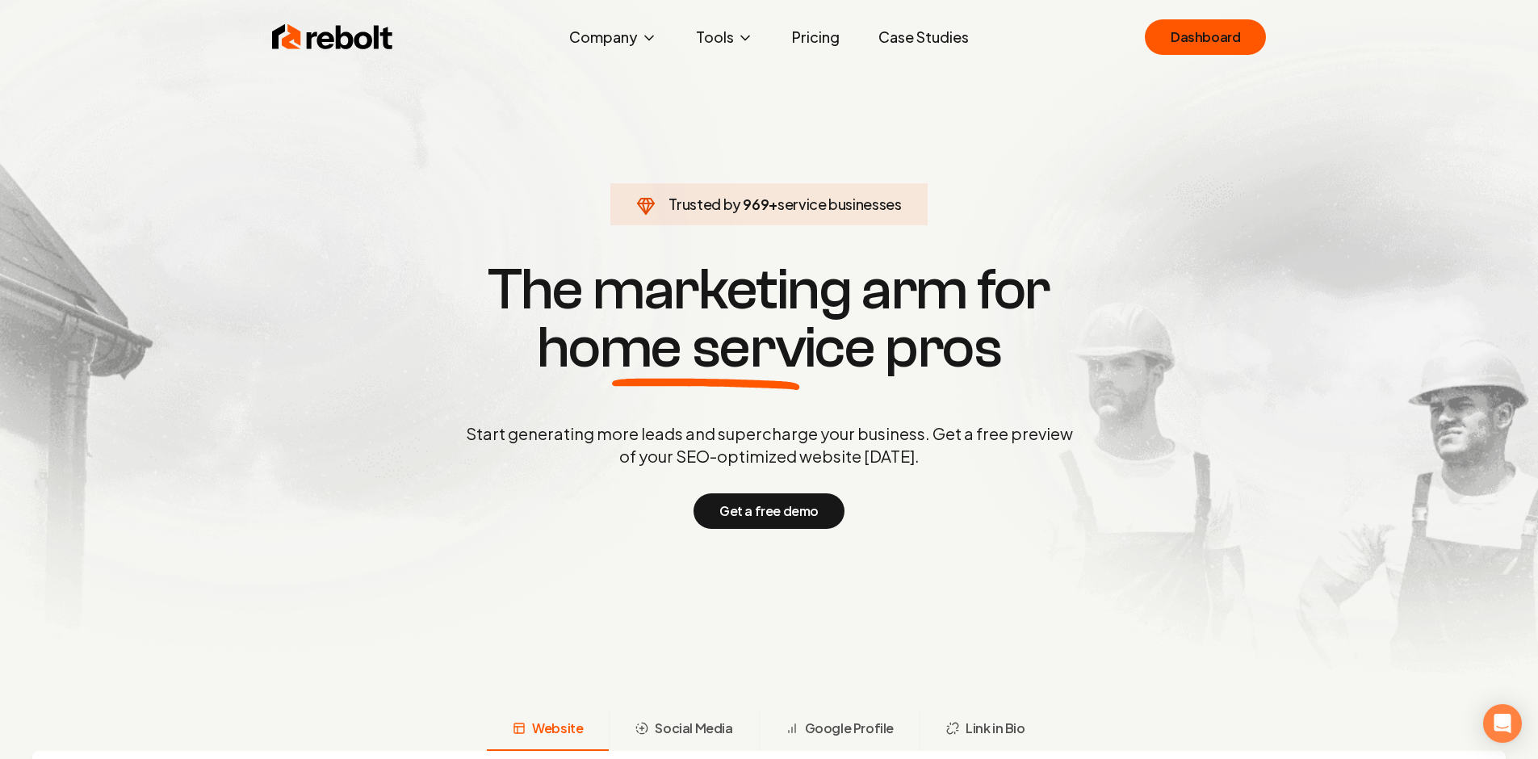
click at [827, 36] on link "Pricing" at bounding box center [815, 37] width 73 height 32
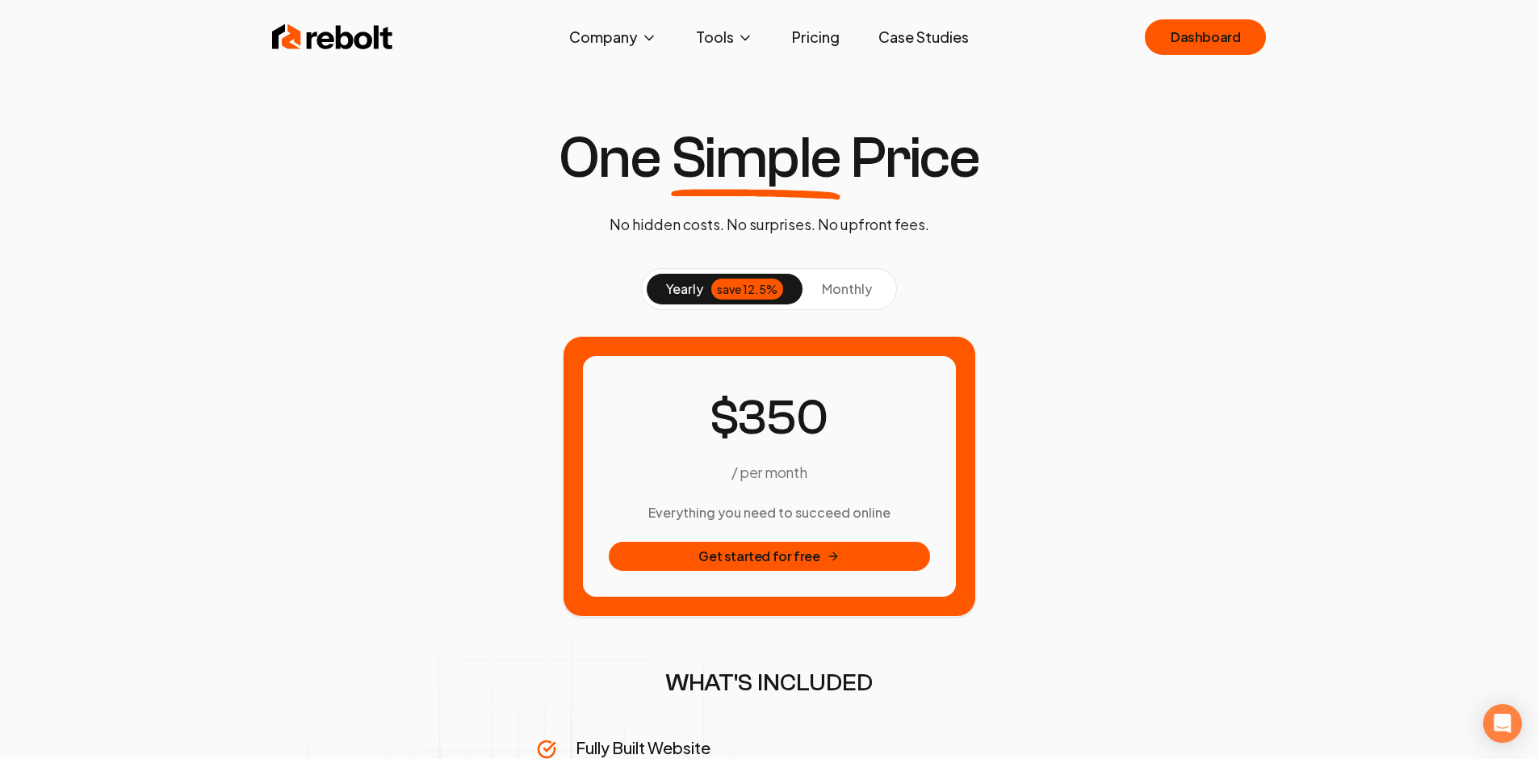
click at [283, 36] on img at bounding box center [332, 37] width 121 height 32
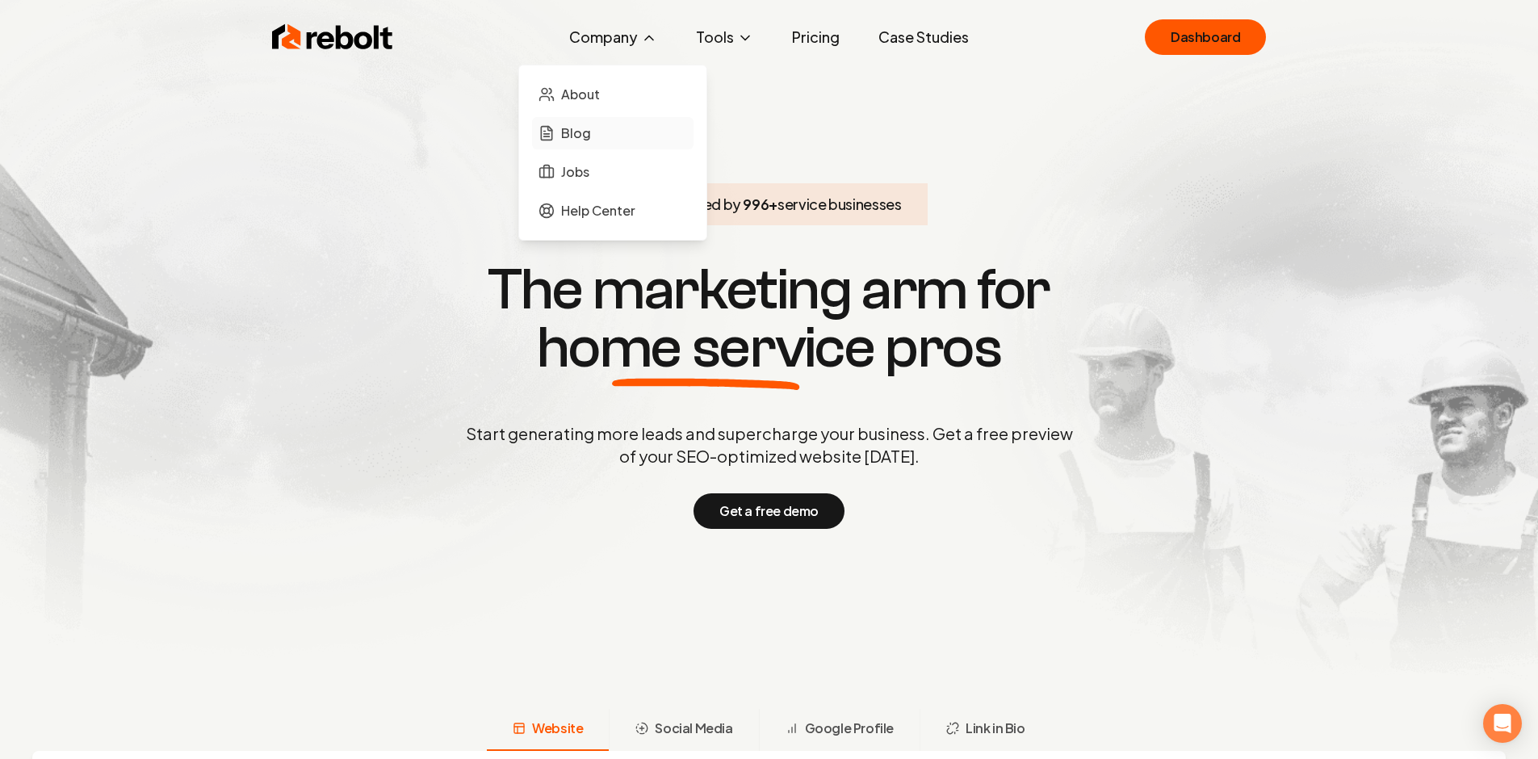
click at [606, 136] on link "Blog" at bounding box center [612, 133] width 161 height 32
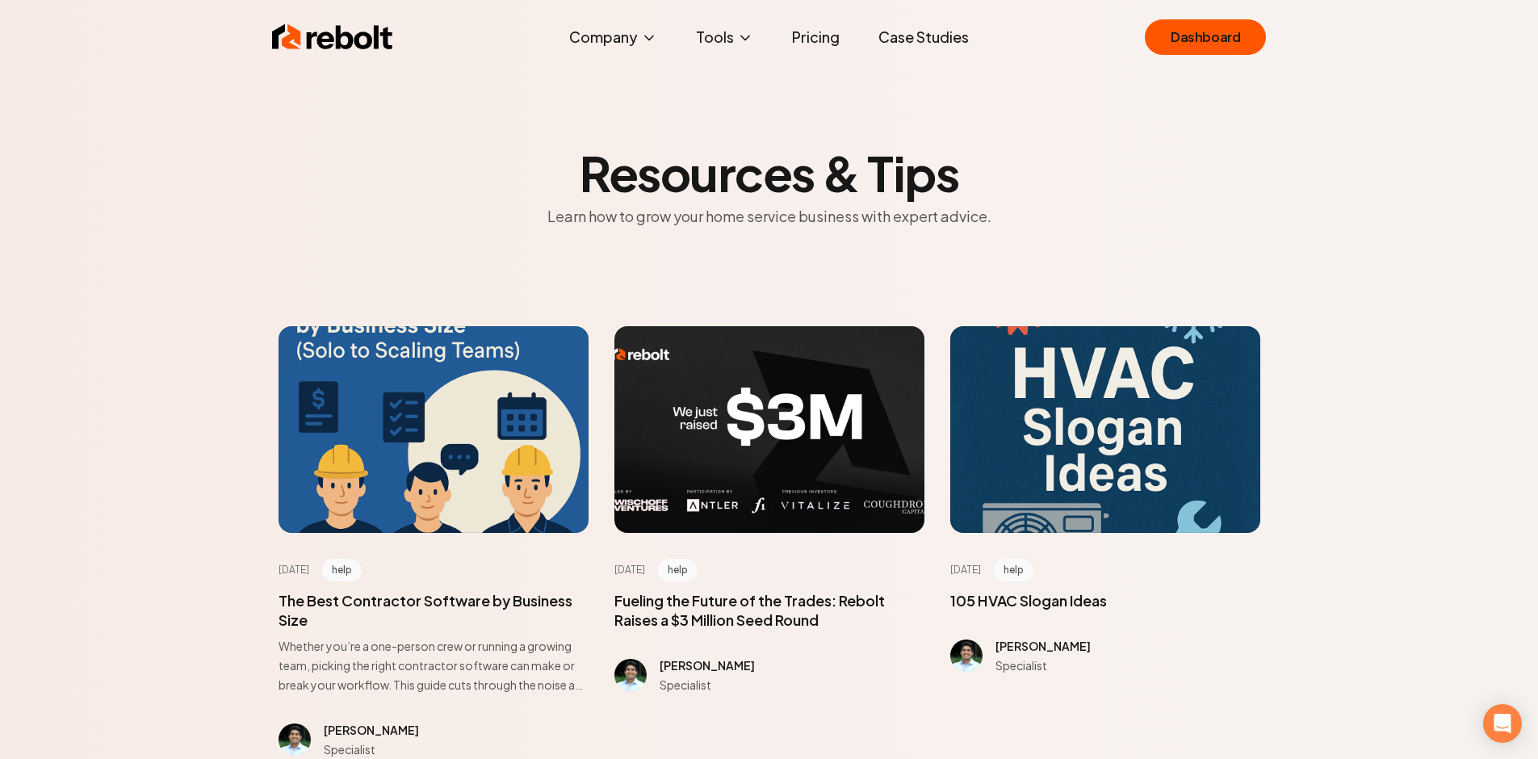
click at [333, 45] on img at bounding box center [332, 37] width 121 height 32
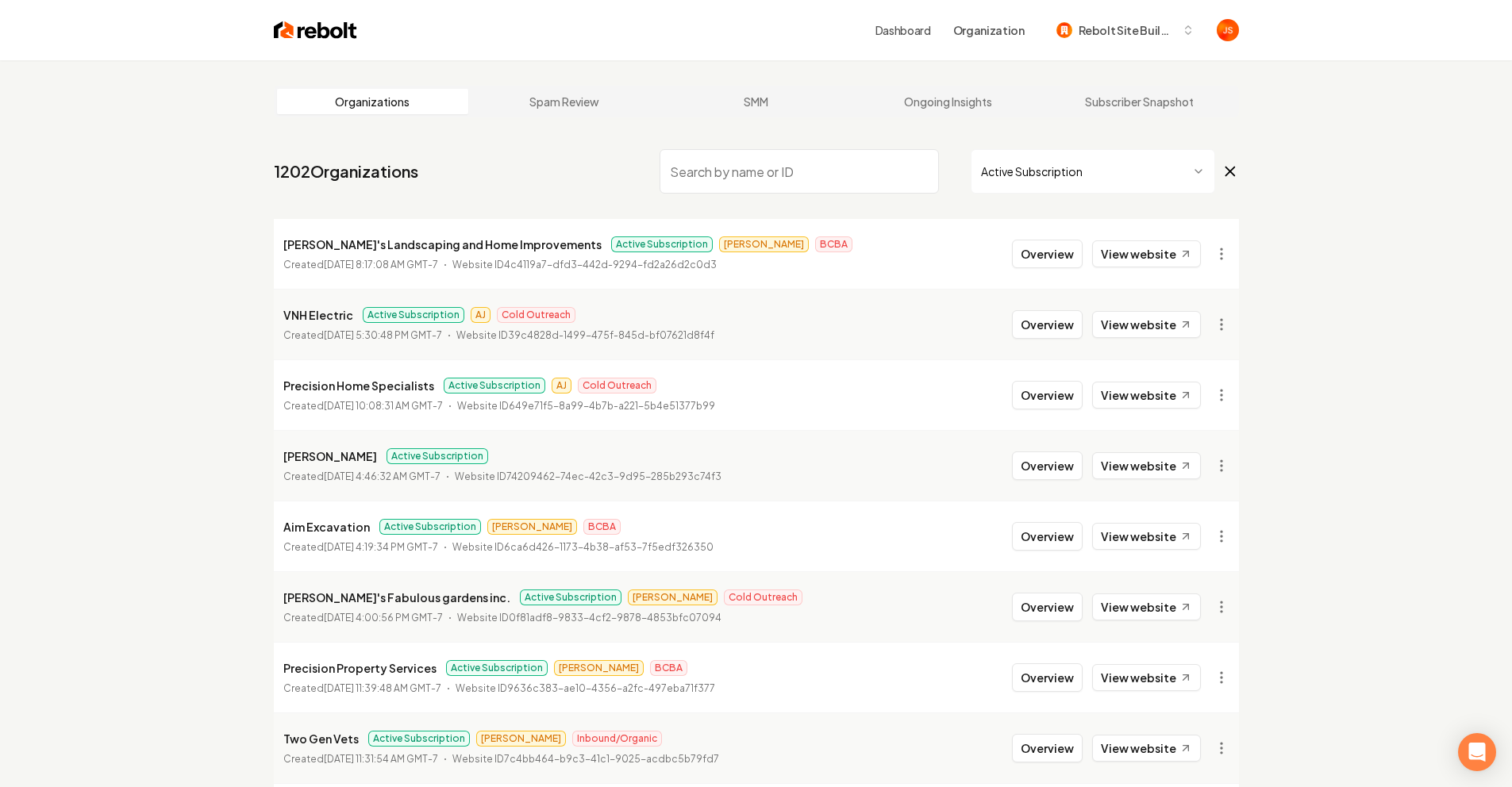
click at [1021, 179] on html "Dashboard Organization Rebolt Site Builder Organizations Spam Review SMM Ongoin…" at bounding box center [756, 393] width 1512 height 787
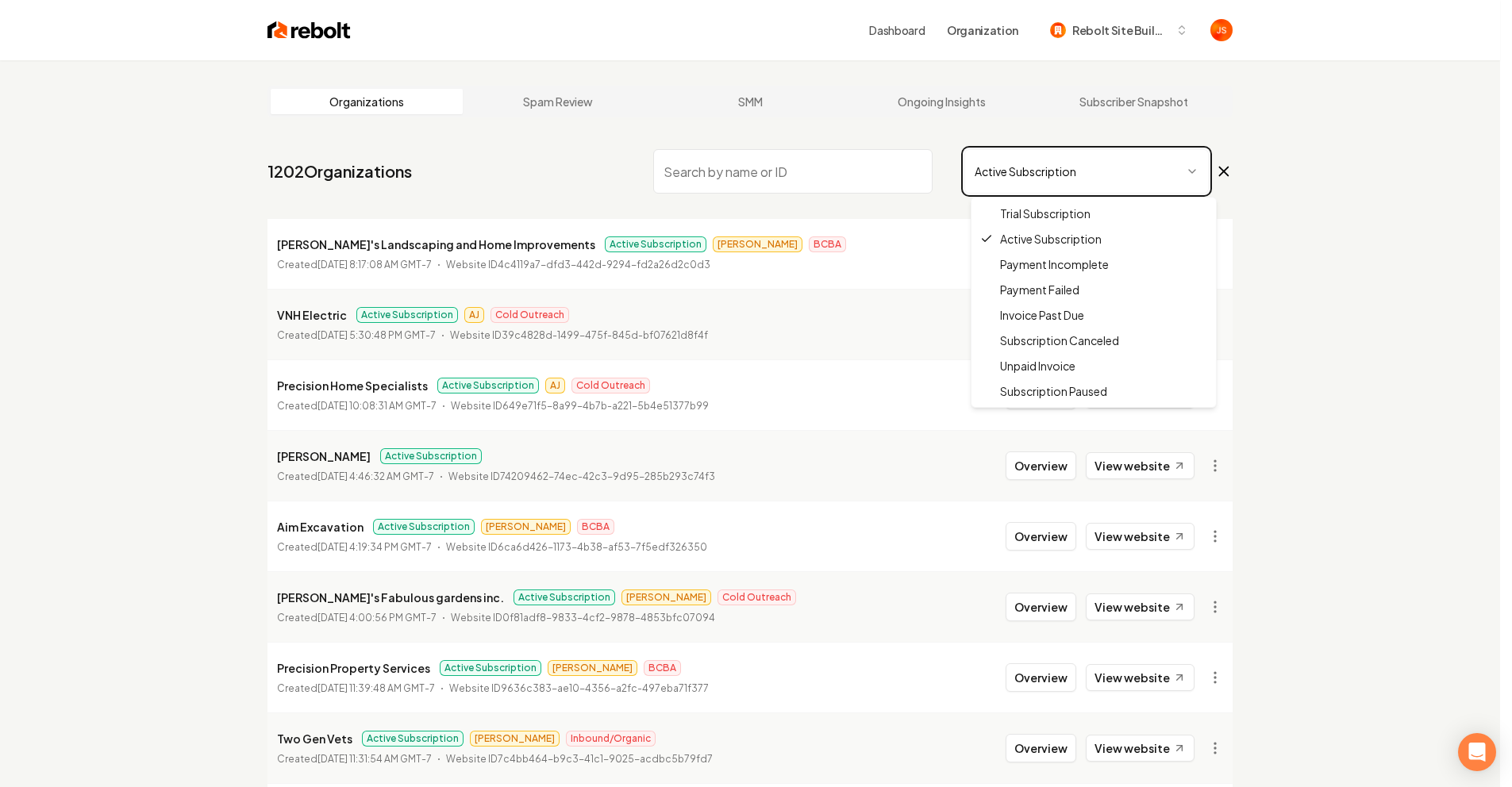
drag, startPoint x: 1352, startPoint y: 132, endPoint x: 1396, endPoint y: 98, distance: 55.6
click at [1348, 135] on html "Dashboard Organization Rebolt Site Builder Organizations Spam Review SMM Ongoin…" at bounding box center [756, 393] width 1512 height 787
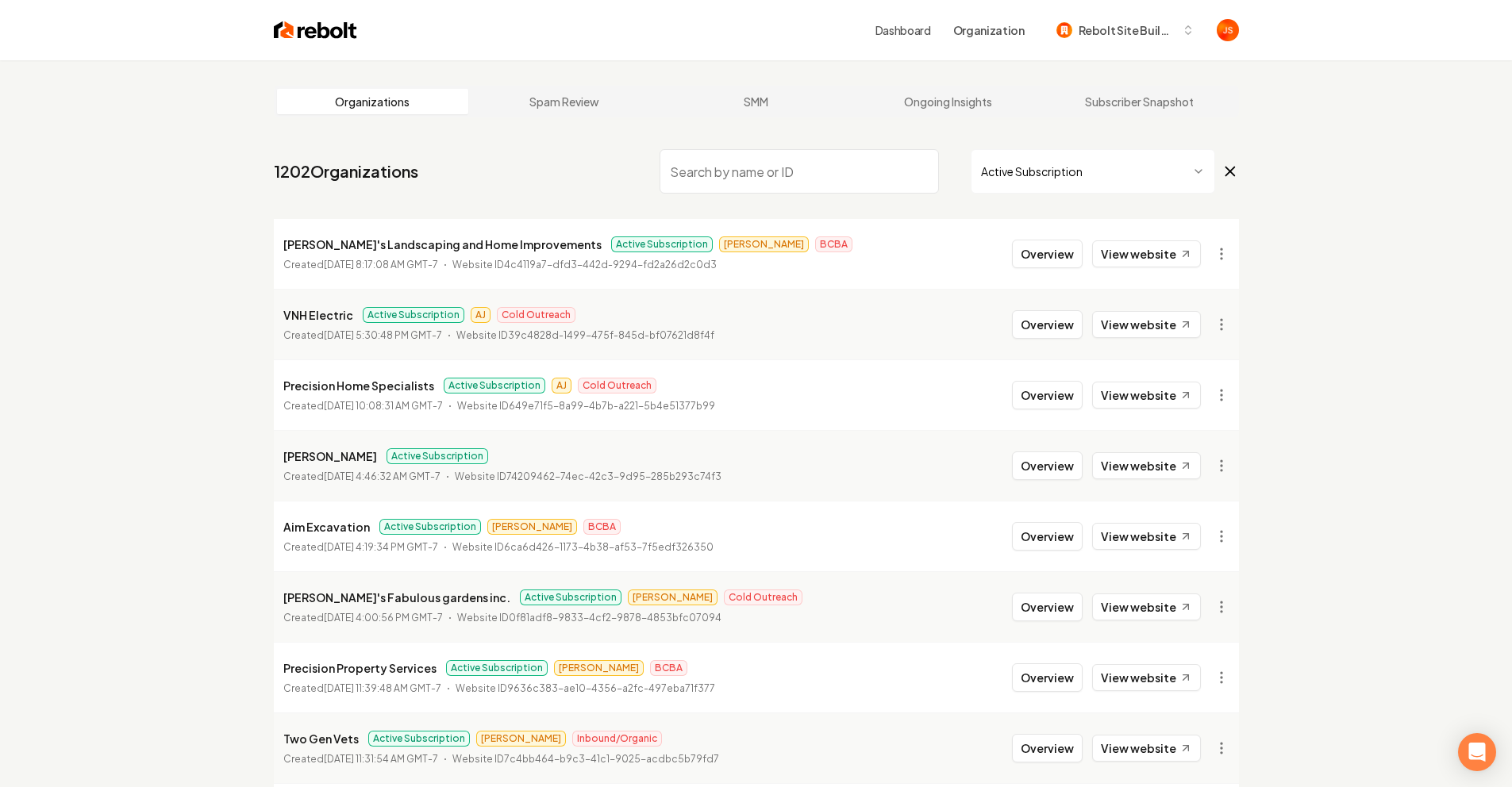
click at [810, 171] on input "search" at bounding box center [799, 171] width 279 height 44
type input "tg"
click at [911, 171] on input "tg" at bounding box center [799, 171] width 279 height 44
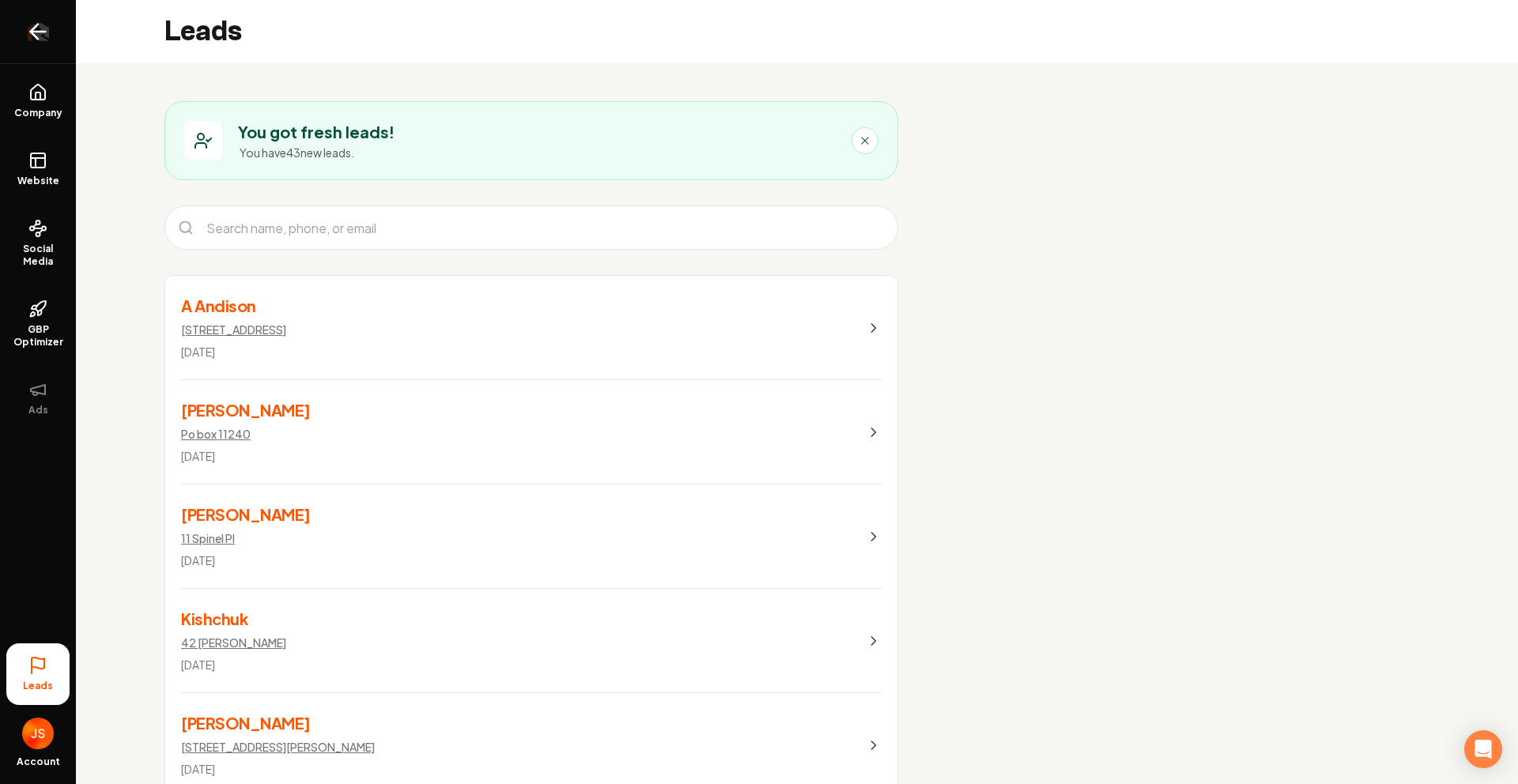
click at [32, 39] on icon "Return to dashboard" at bounding box center [38, 31] width 25 height 25
